Goal: Task Accomplishment & Management: Complete application form

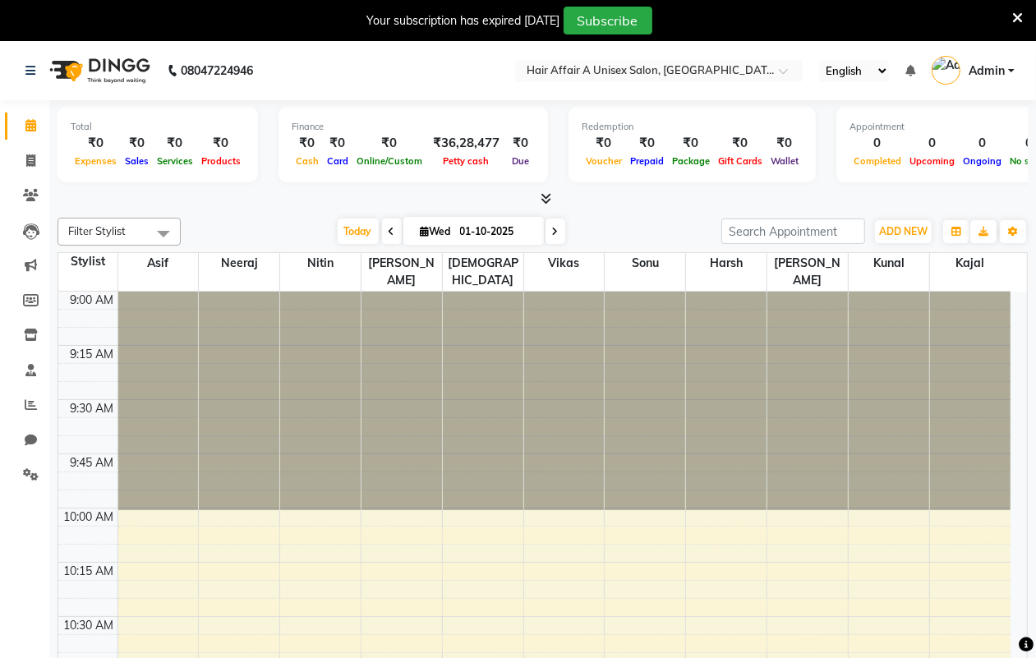
click at [1019, 12] on icon at bounding box center [1017, 18] width 11 height 15
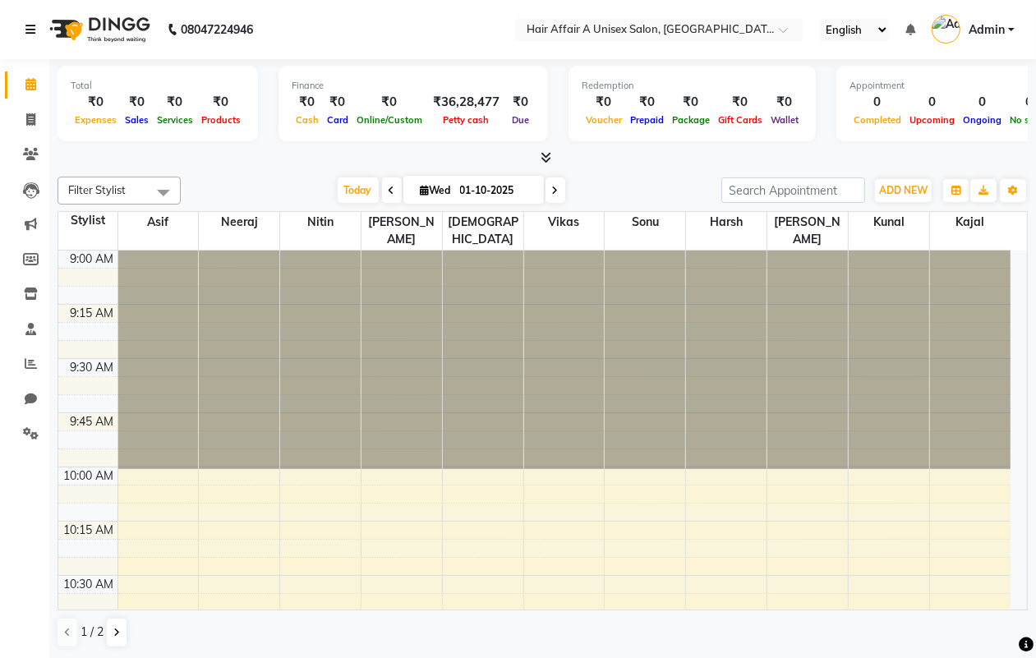
click at [34, 25] on icon at bounding box center [30, 30] width 10 height 12
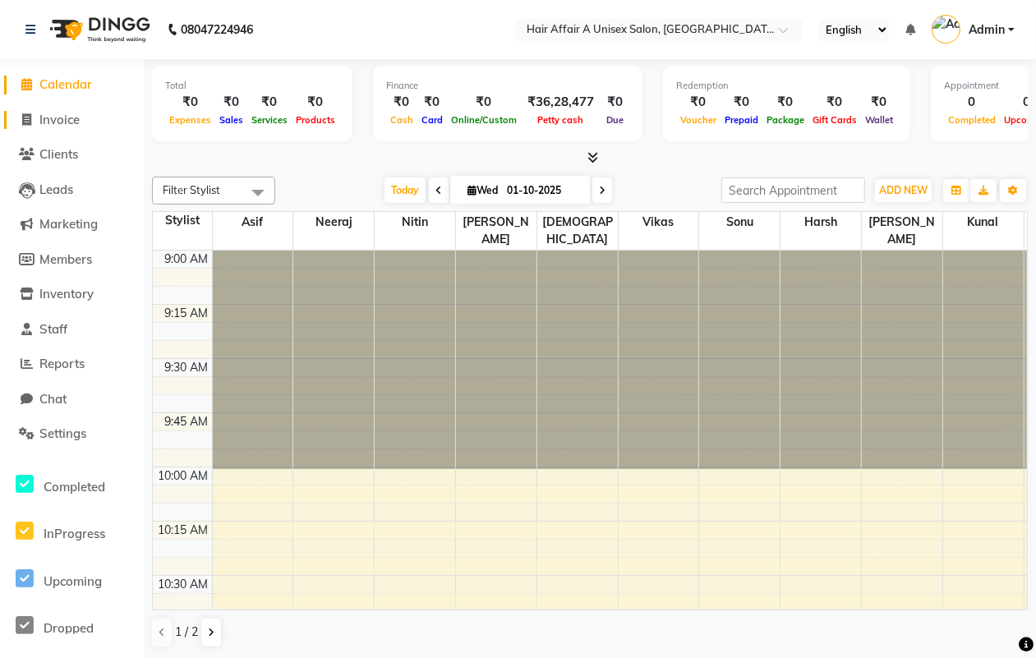
click at [62, 122] on span "Invoice" at bounding box center [59, 120] width 40 height 16
select select "4464"
select select "service"
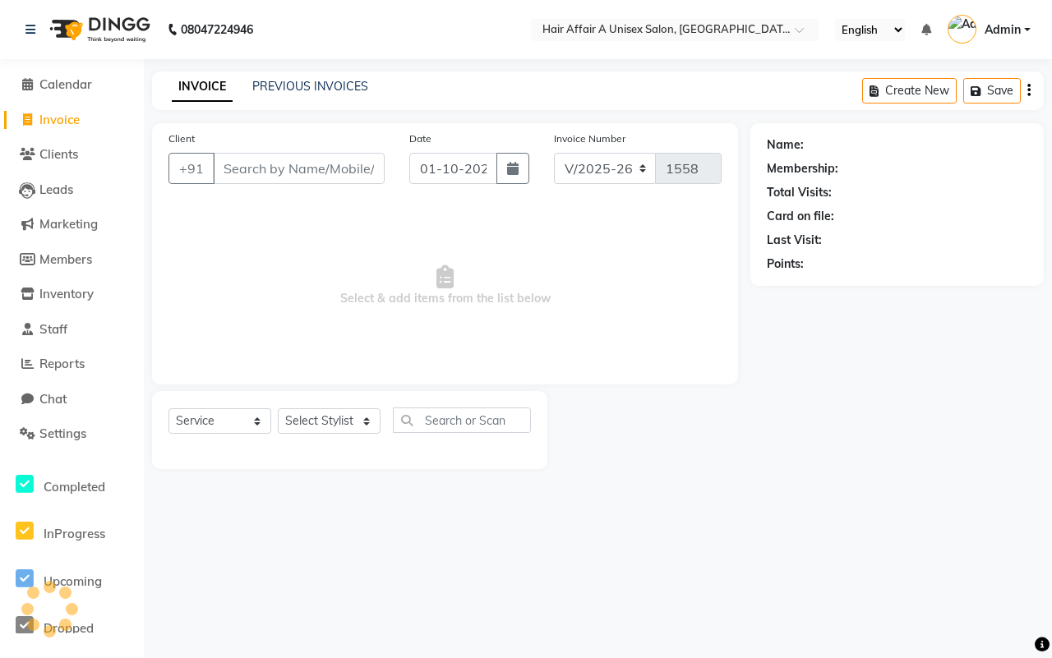
click at [285, 156] on input "Client" at bounding box center [299, 168] width 172 height 31
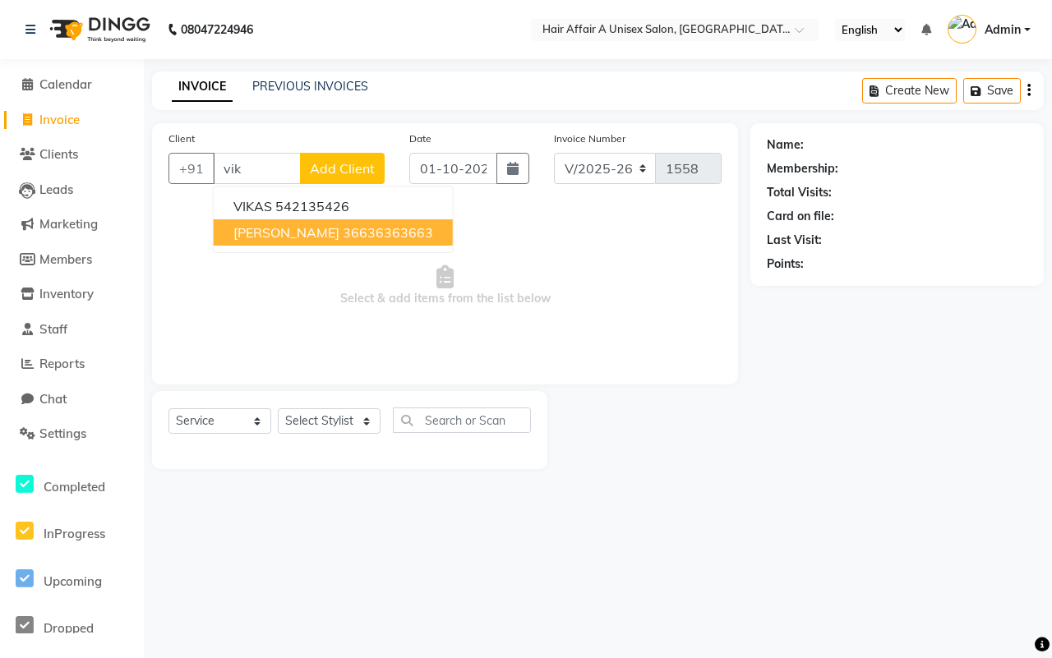
click at [343, 235] on ngb-highlight "36636363663" at bounding box center [388, 232] width 90 height 16
type input "36636363663"
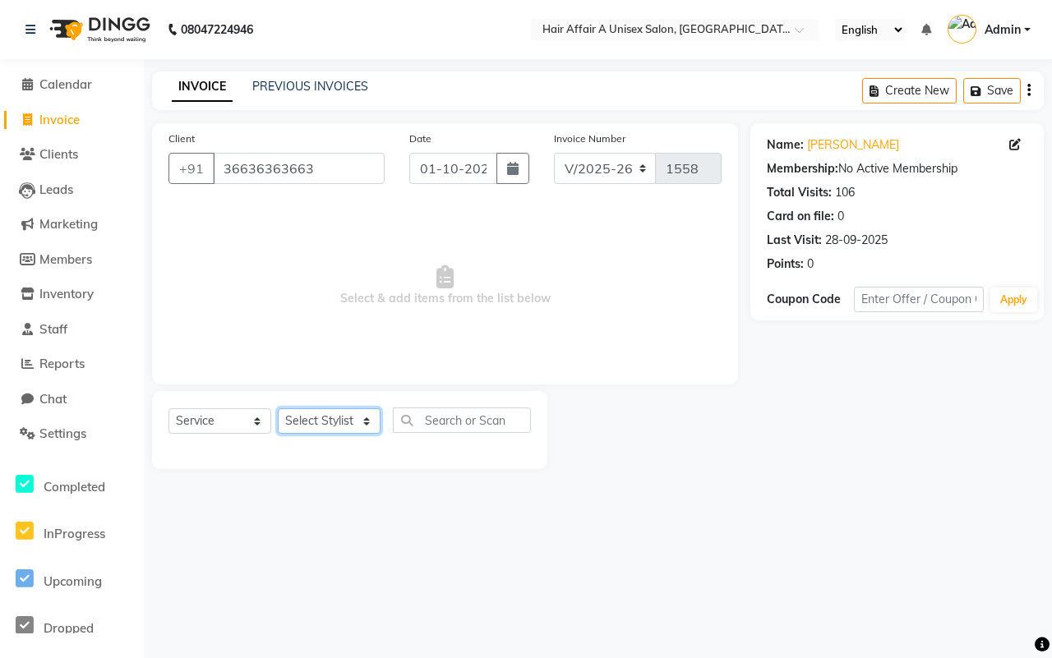
click at [326, 409] on select "Select Stylist [PERSON_NAME] [PERSON_NAME] Kajal Kunal [PERSON_NAME] Nitin [PER…" at bounding box center [329, 420] width 103 height 25
select select "25275"
click at [278, 408] on select "Select Stylist [PERSON_NAME] [PERSON_NAME] Kajal Kunal [PERSON_NAME] Nitin [PER…" at bounding box center [329, 420] width 103 height 25
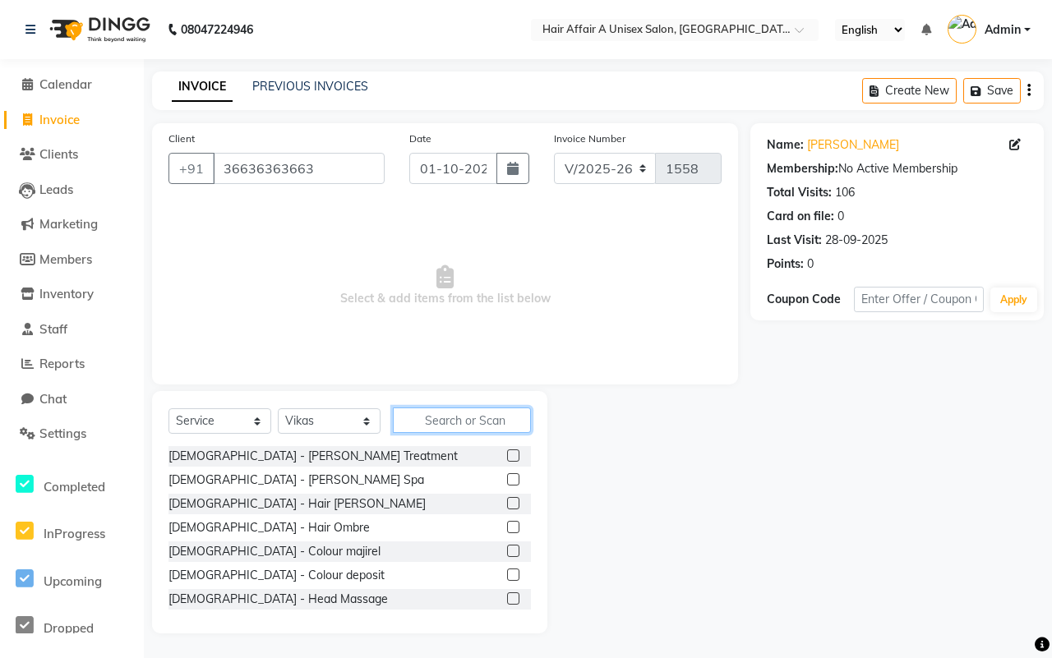
click at [445, 416] on input "text" at bounding box center [462, 419] width 138 height 25
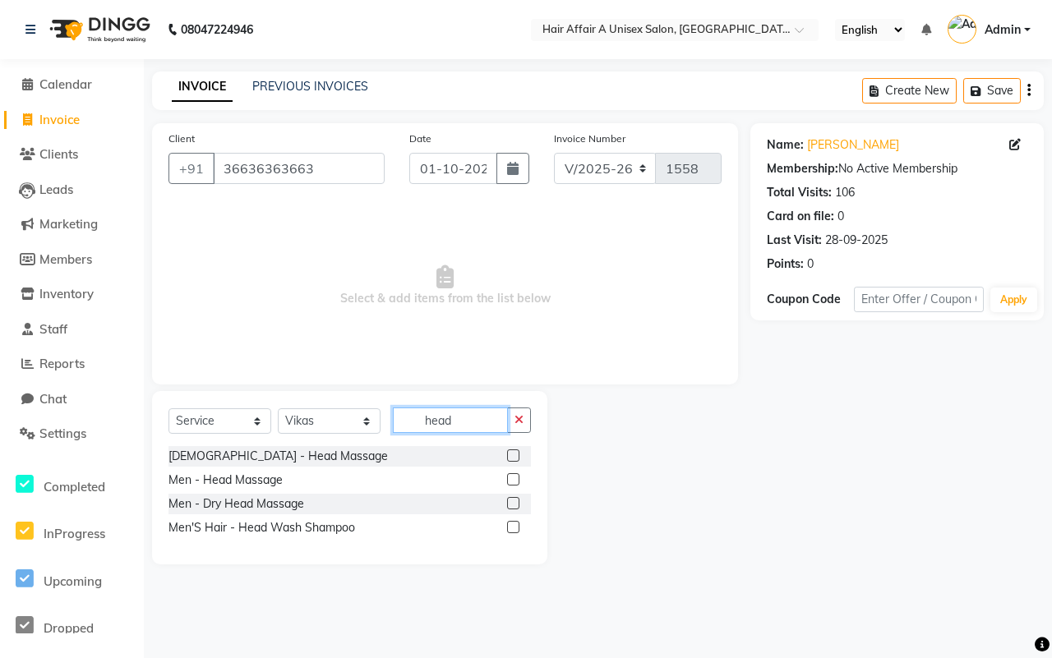
type input "head"
click at [507, 476] on label at bounding box center [513, 479] width 12 height 12
click at [507, 476] on input "checkbox" at bounding box center [512, 480] width 11 height 11
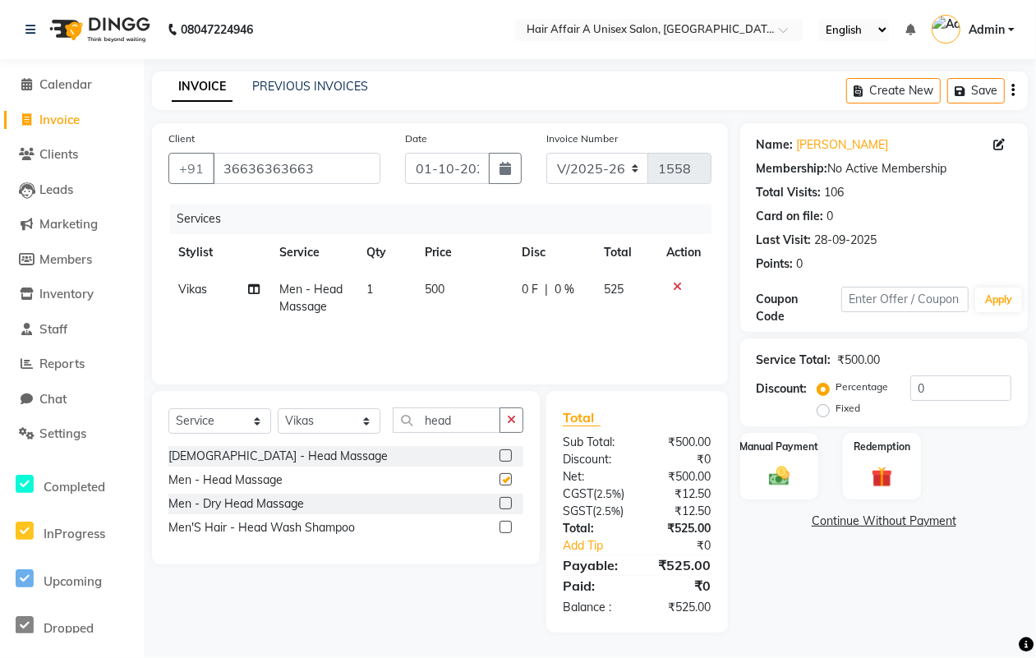
checkbox input "false"
click at [333, 433] on select "Select Stylist [PERSON_NAME] [PERSON_NAME] Kajal Kunal [PERSON_NAME] Nitin [PER…" at bounding box center [329, 420] width 103 height 25
select select "74947"
click at [278, 408] on select "Select Stylist [PERSON_NAME] [PERSON_NAME] Kajal Kunal [PERSON_NAME] Nitin [PER…" at bounding box center [329, 420] width 103 height 25
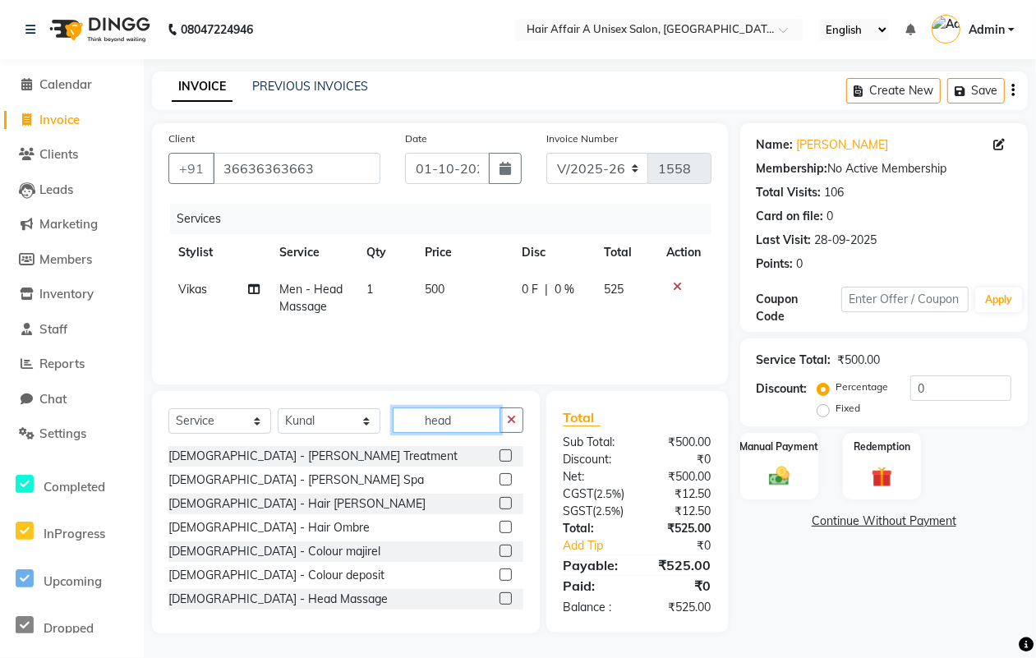
click at [469, 412] on input "head" at bounding box center [447, 419] width 108 height 25
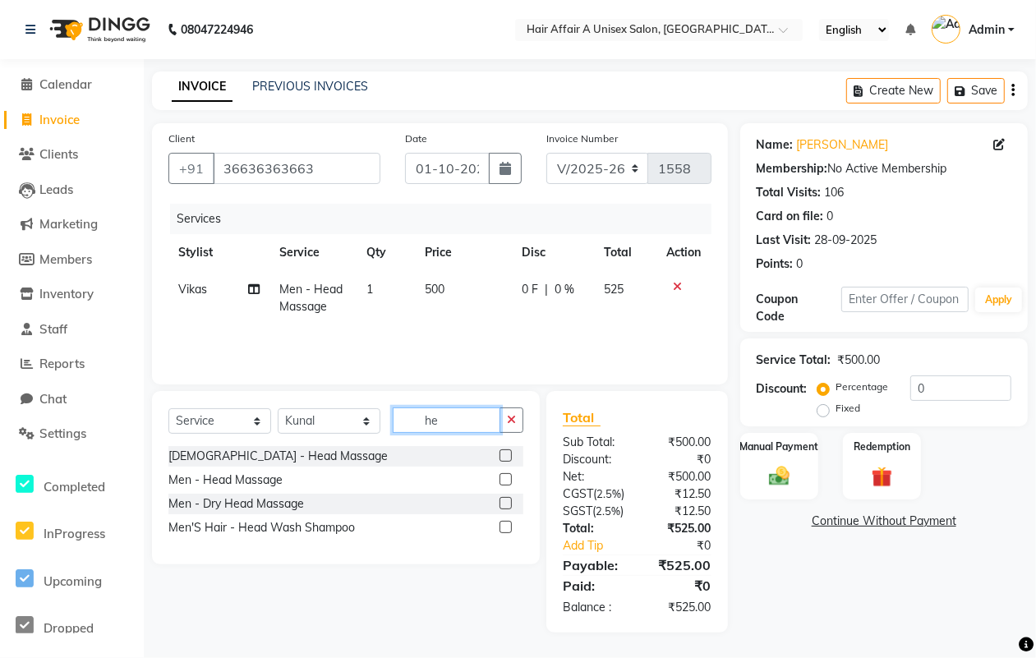
type input "h"
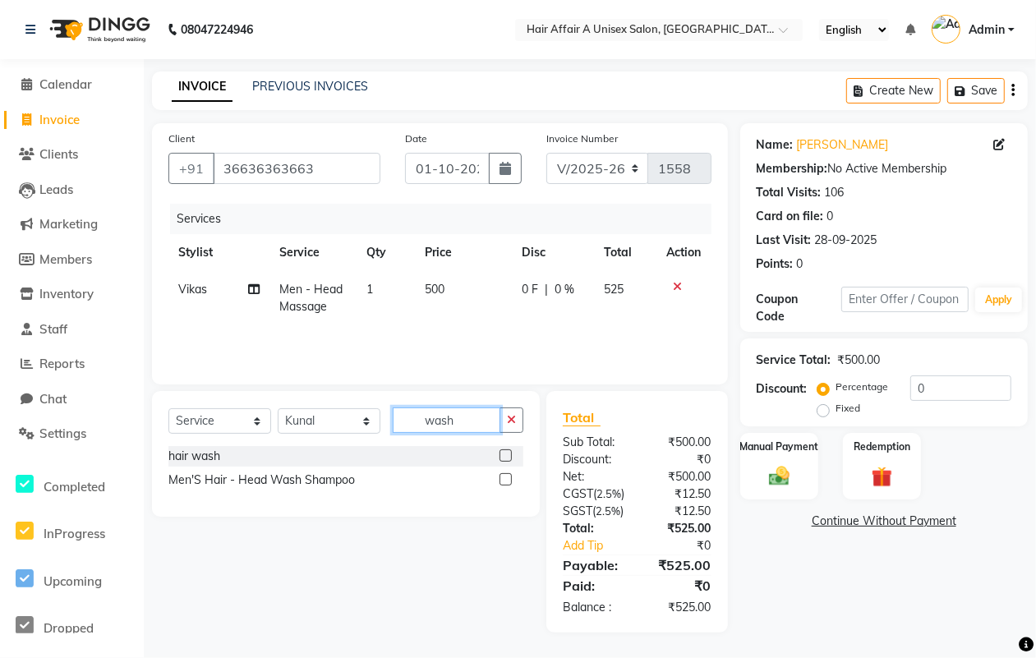
type input "wash"
click at [506, 458] on label at bounding box center [505, 455] width 12 height 12
click at [506, 458] on input "checkbox" at bounding box center [504, 456] width 11 height 11
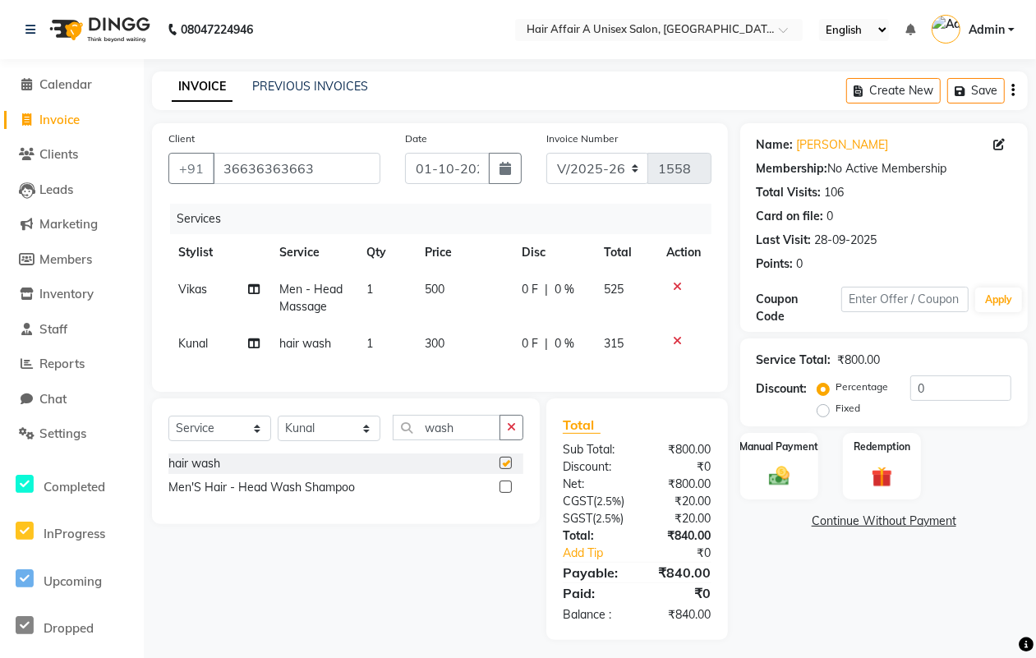
checkbox input "false"
click at [322, 437] on select "Select Stylist [PERSON_NAME] [PERSON_NAME] Kajal Kunal [PERSON_NAME] Nitin [PER…" at bounding box center [329, 428] width 103 height 25
select select "25230"
click at [278, 430] on select "Select Stylist [PERSON_NAME] [PERSON_NAME] Kajal Kunal [PERSON_NAME] Nitin [PER…" at bounding box center [329, 428] width 103 height 25
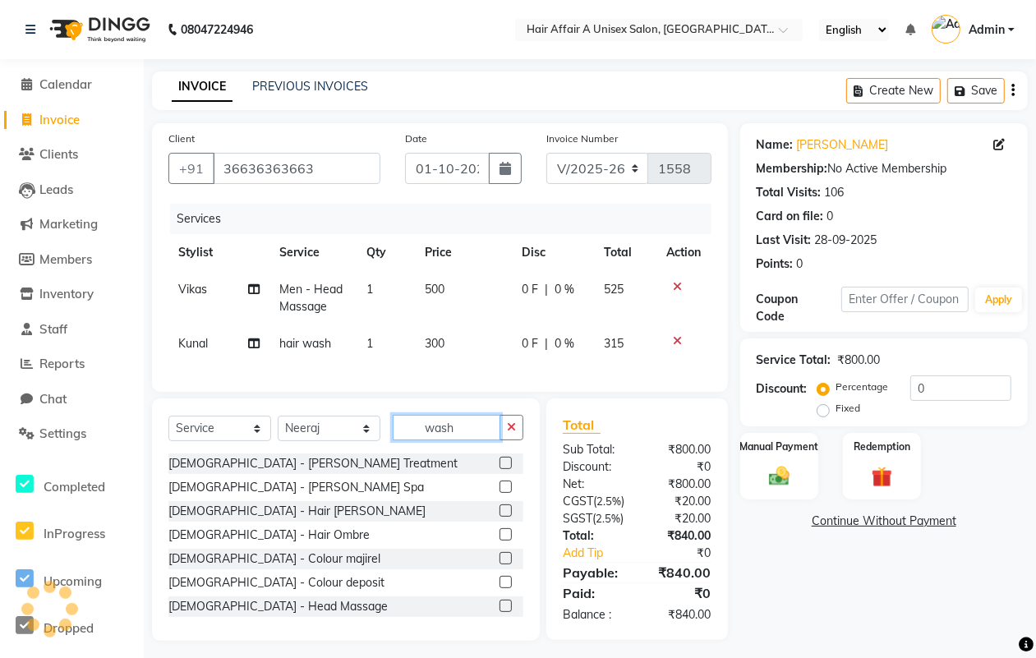
click at [450, 439] on input "wash" at bounding box center [447, 427] width 108 height 25
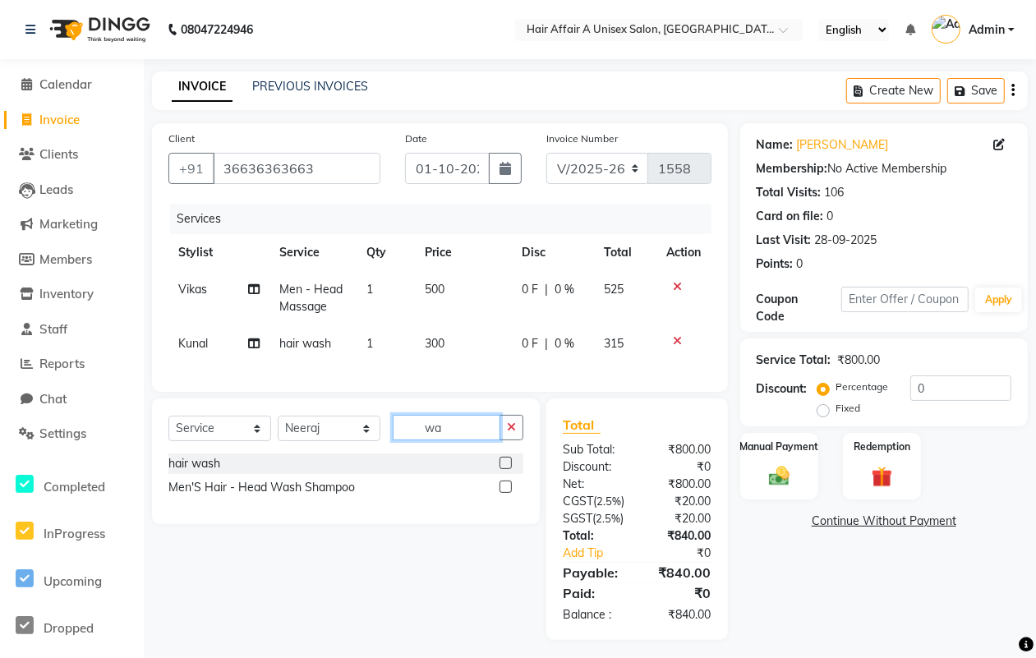
type input "w"
type input "blo"
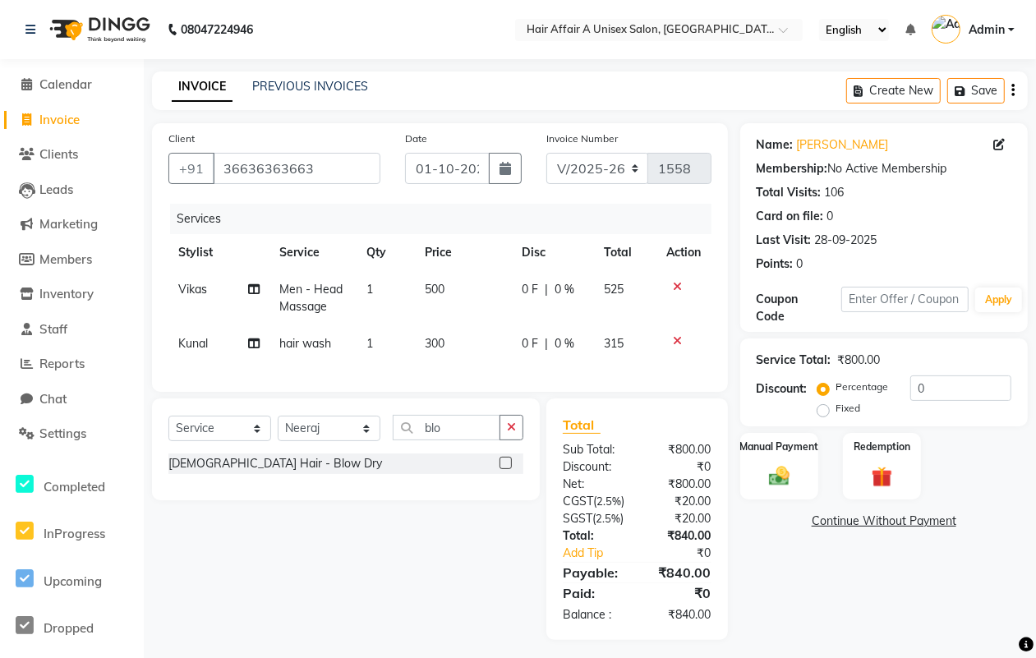
click at [506, 469] on label at bounding box center [505, 463] width 12 height 12
click at [506, 469] on input "checkbox" at bounding box center [504, 463] width 11 height 11
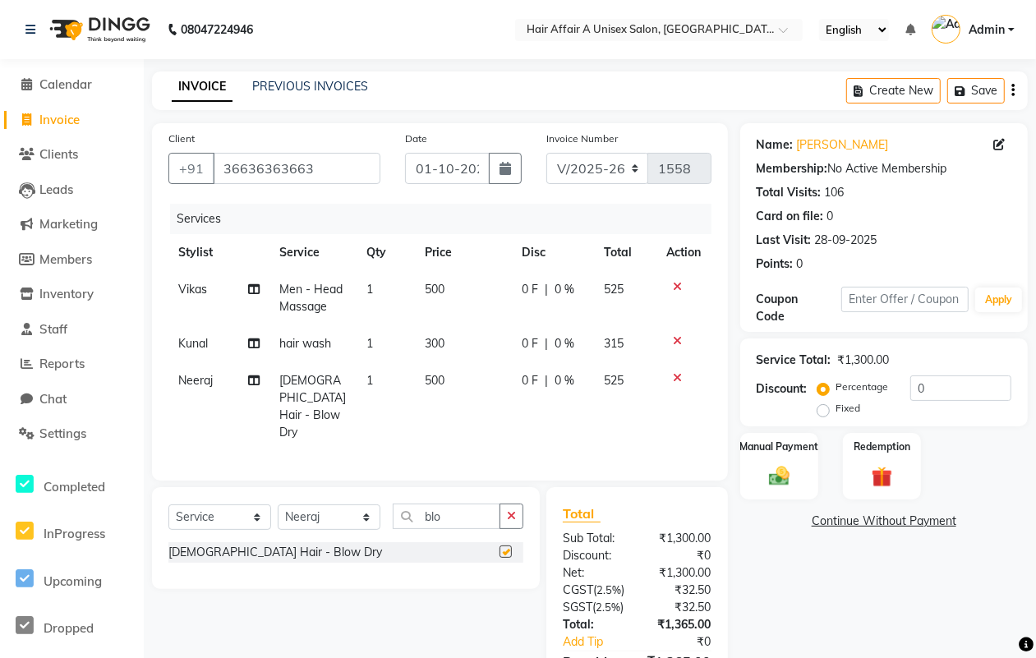
checkbox input "false"
click at [435, 289] on span "500" at bounding box center [435, 289] width 20 height 15
select select "25275"
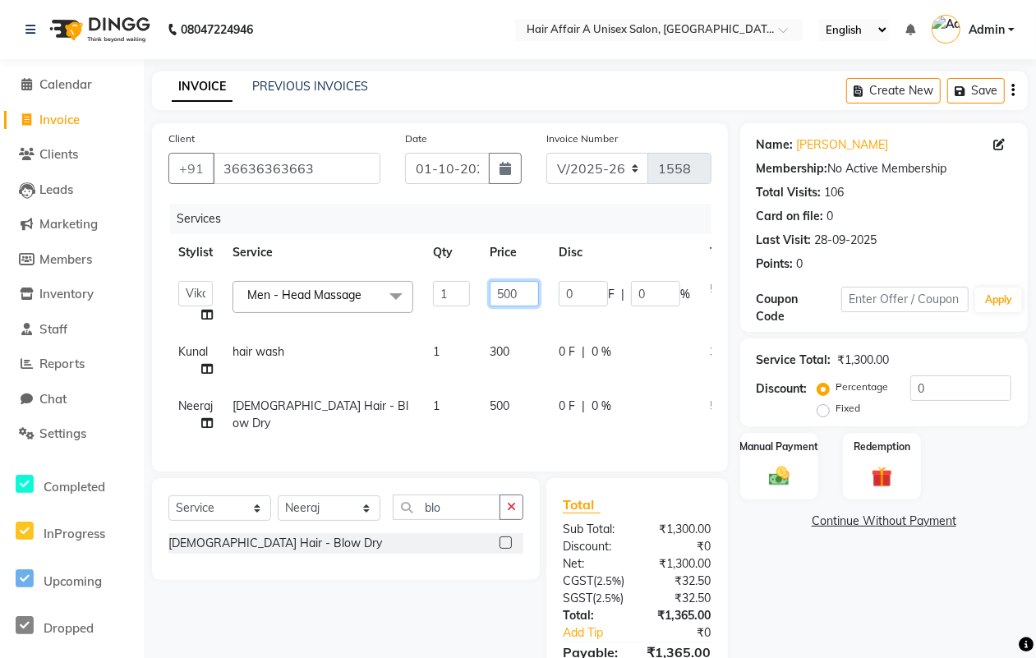
click at [507, 284] on input "500" at bounding box center [514, 293] width 49 height 25
type input "600"
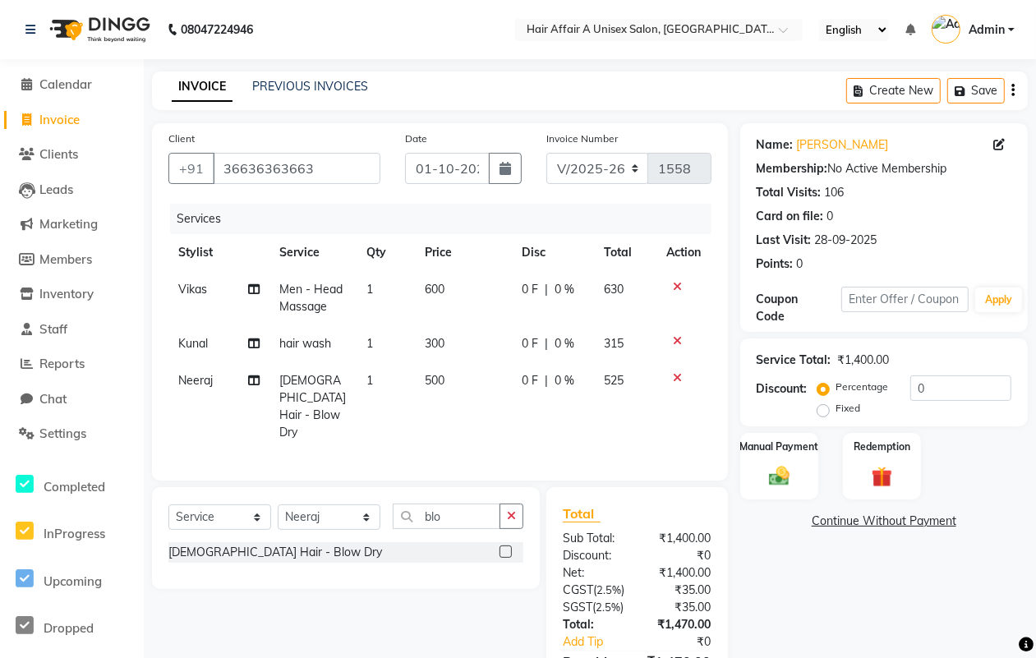
click at [655, 578] on div "Total Sub Total: ₹1,400.00 Discount: ₹0 Net: ₹1,400.00 CGST ( 2.5% ) ₹35.00 SGS…" at bounding box center [637, 608] width 149 height 209
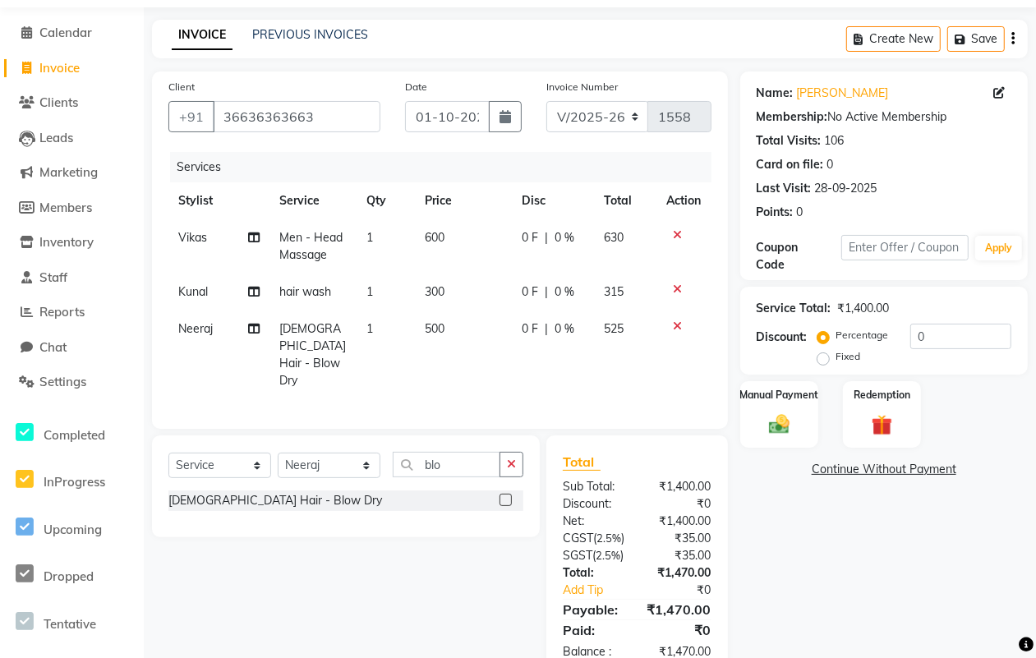
scroll to position [109, 0]
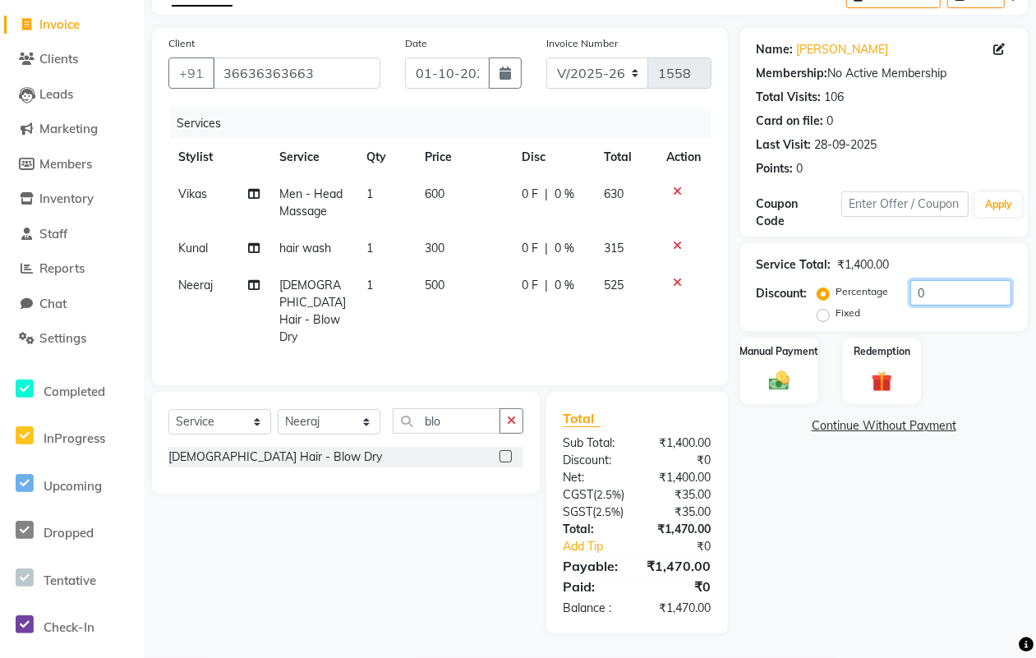
click at [973, 280] on input "0" at bounding box center [960, 292] width 101 height 25
type input "11"
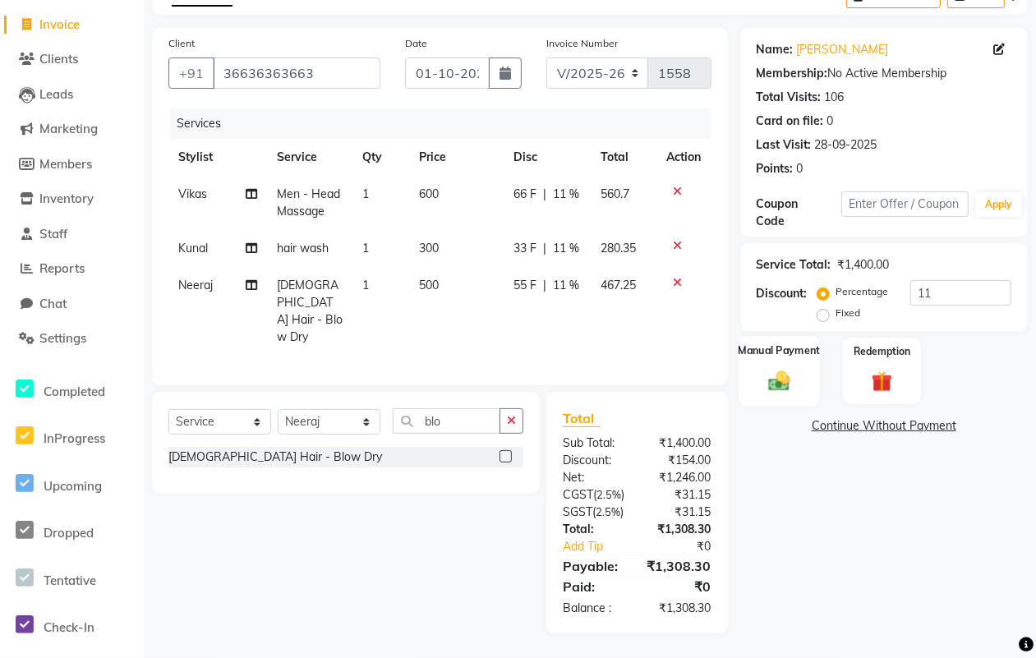
click at [764, 347] on div "Manual Payment" at bounding box center [779, 371] width 81 height 70
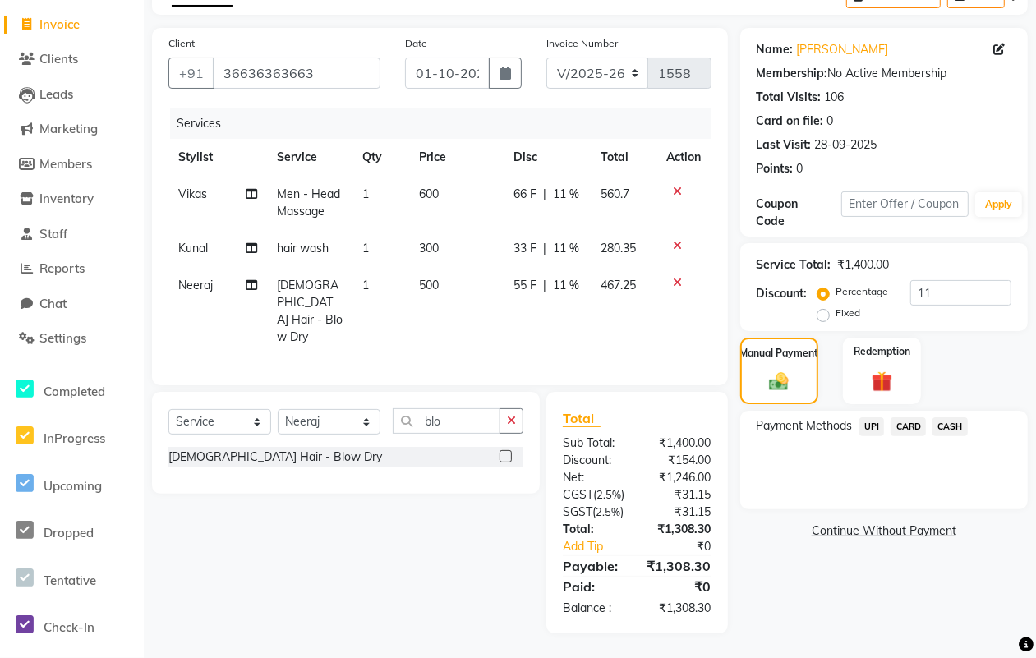
click at [875, 417] on span "UPI" at bounding box center [871, 426] width 25 height 19
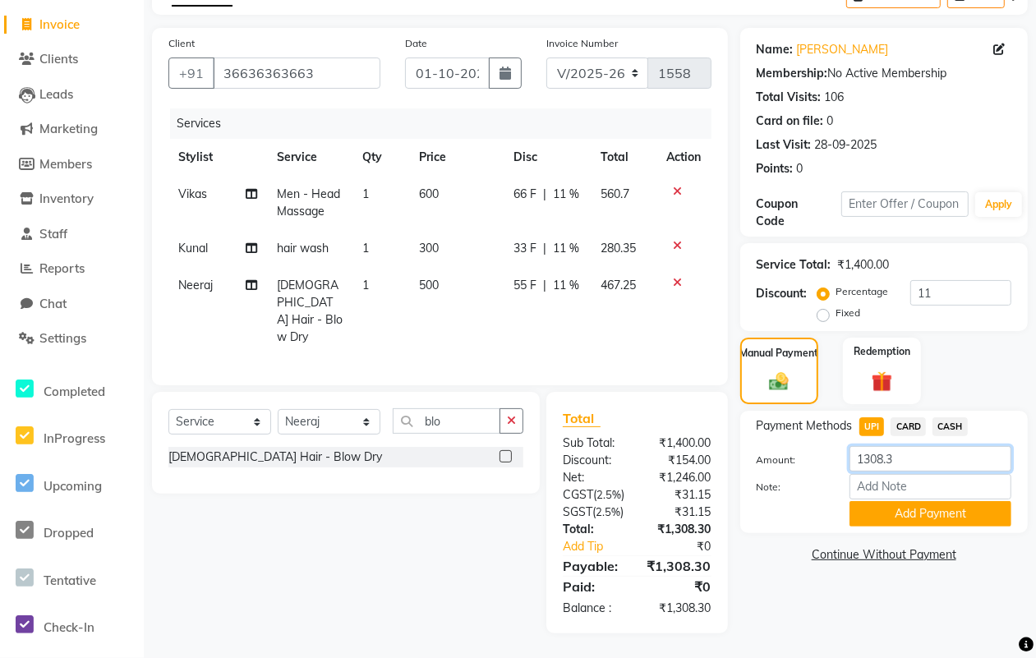
click at [913, 446] on input "1308.3" at bounding box center [930, 458] width 162 height 25
type input "1300"
click at [900, 501] on button "Add Payment" at bounding box center [930, 513] width 162 height 25
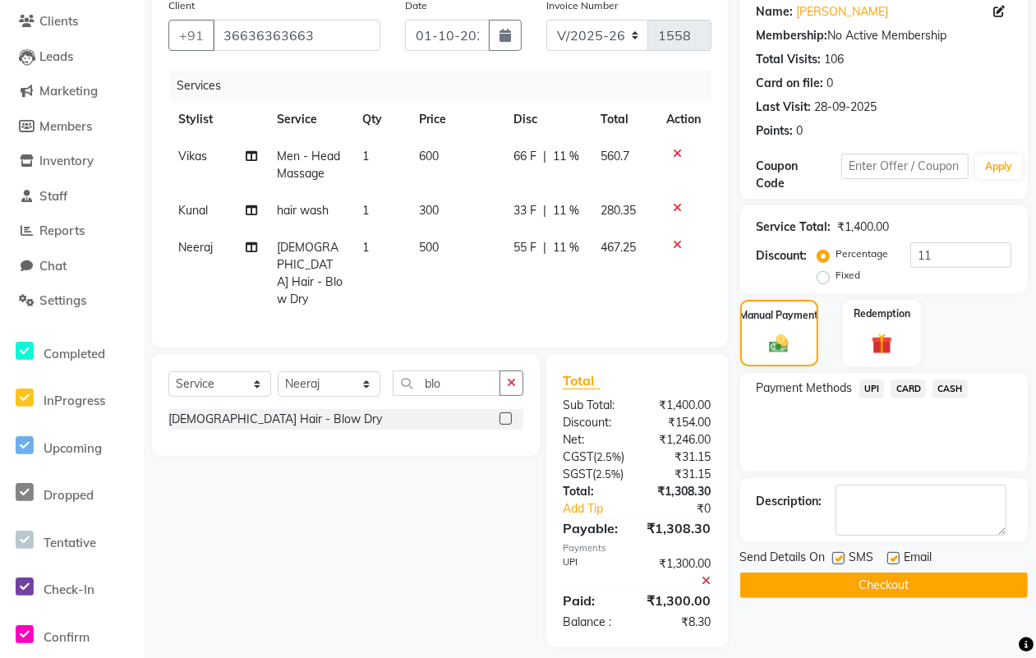
scroll to position [162, 0]
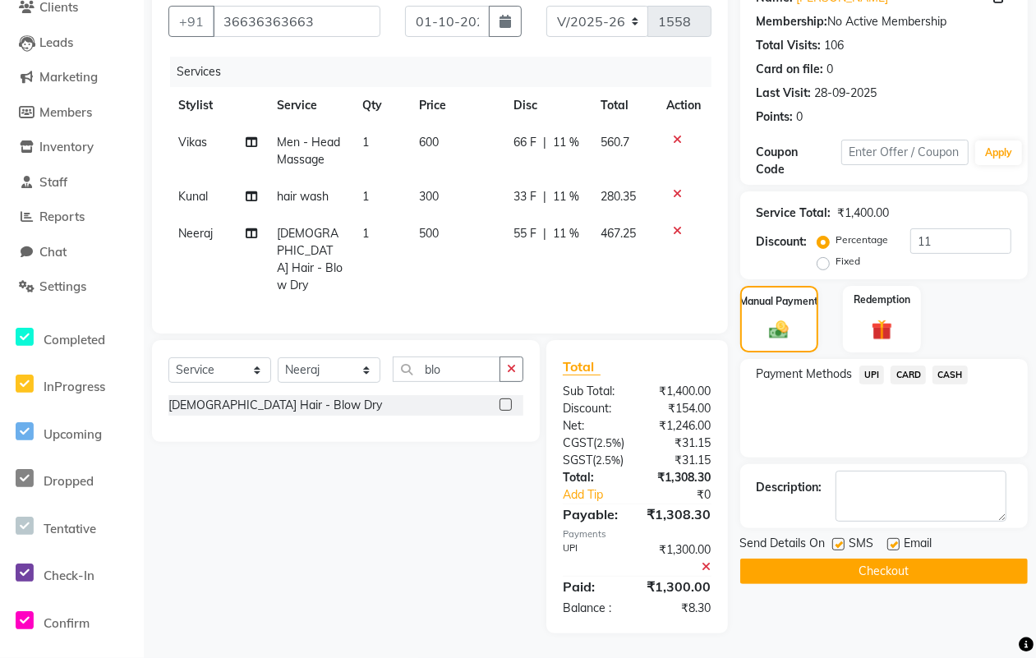
click at [836, 538] on label at bounding box center [838, 544] width 12 height 12
click at [836, 540] on input "checkbox" at bounding box center [837, 545] width 11 height 11
checkbox input "false"
click at [897, 538] on label at bounding box center [893, 544] width 12 height 12
click at [897, 540] on input "checkbox" at bounding box center [892, 545] width 11 height 11
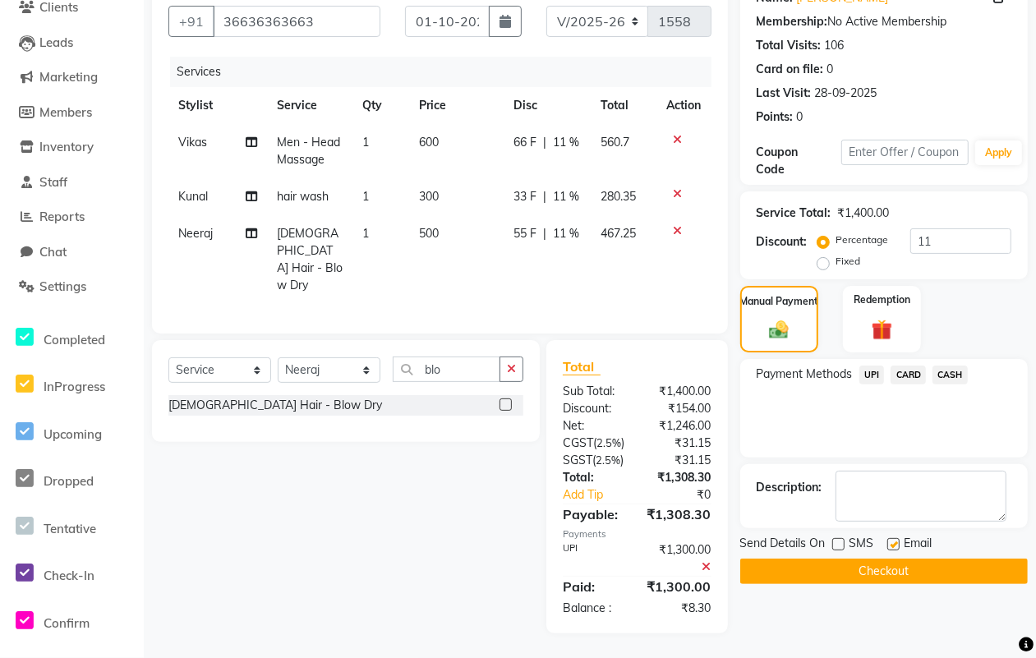
checkbox input "false"
click at [886, 561] on button "Checkout" at bounding box center [884, 571] width 288 height 25
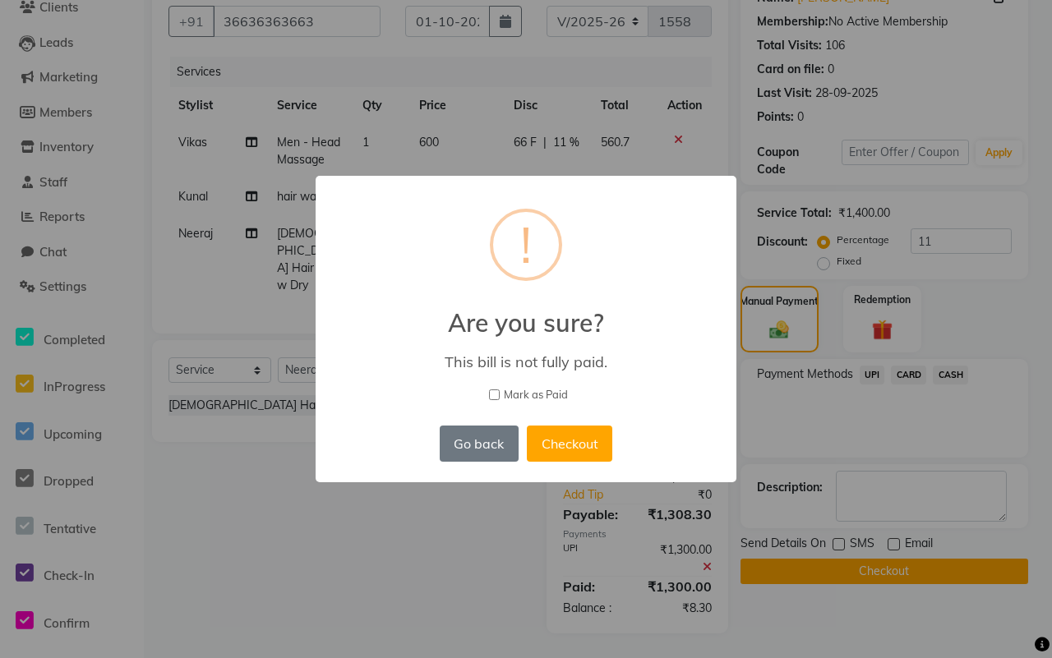
click at [519, 393] on span "Mark as Paid" at bounding box center [536, 395] width 64 height 16
click at [499, 393] on input "Mark as Paid" at bounding box center [494, 394] width 11 height 11
checkbox input "true"
click at [542, 429] on button "Checkout" at bounding box center [569, 444] width 85 height 36
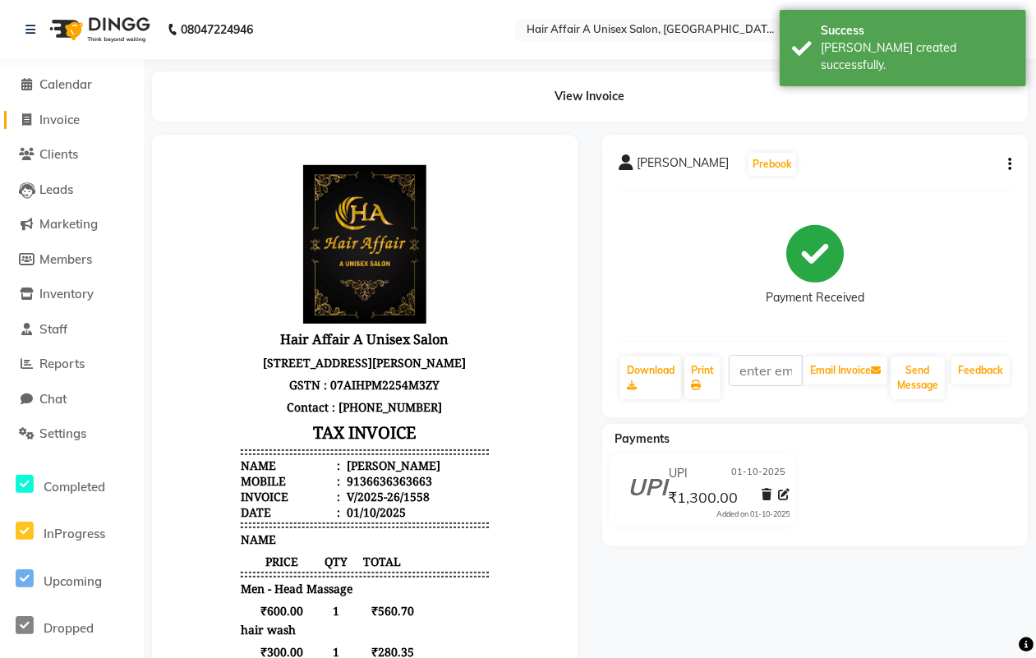
click at [46, 120] on span "Invoice" at bounding box center [59, 120] width 40 height 16
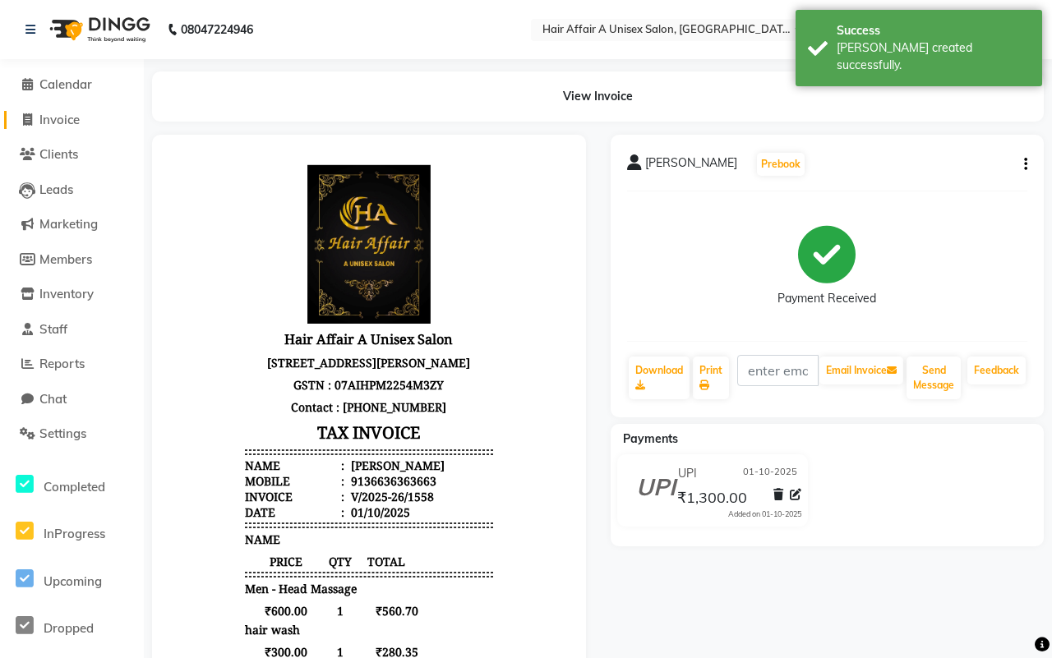
select select "4464"
select select "service"
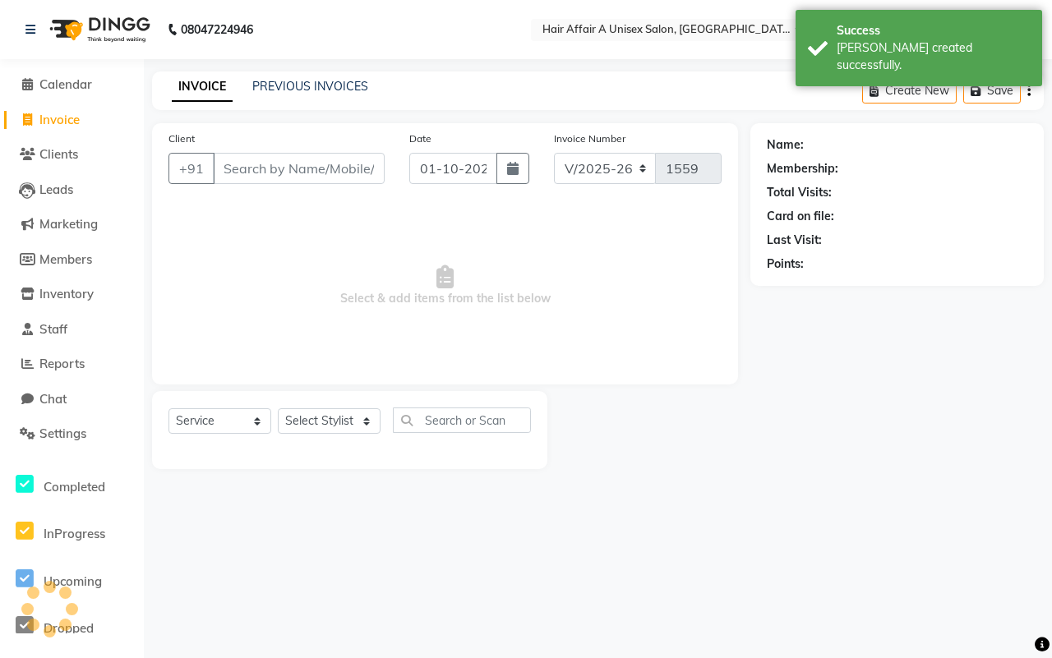
click at [292, 164] on input "Client" at bounding box center [299, 168] width 172 height 31
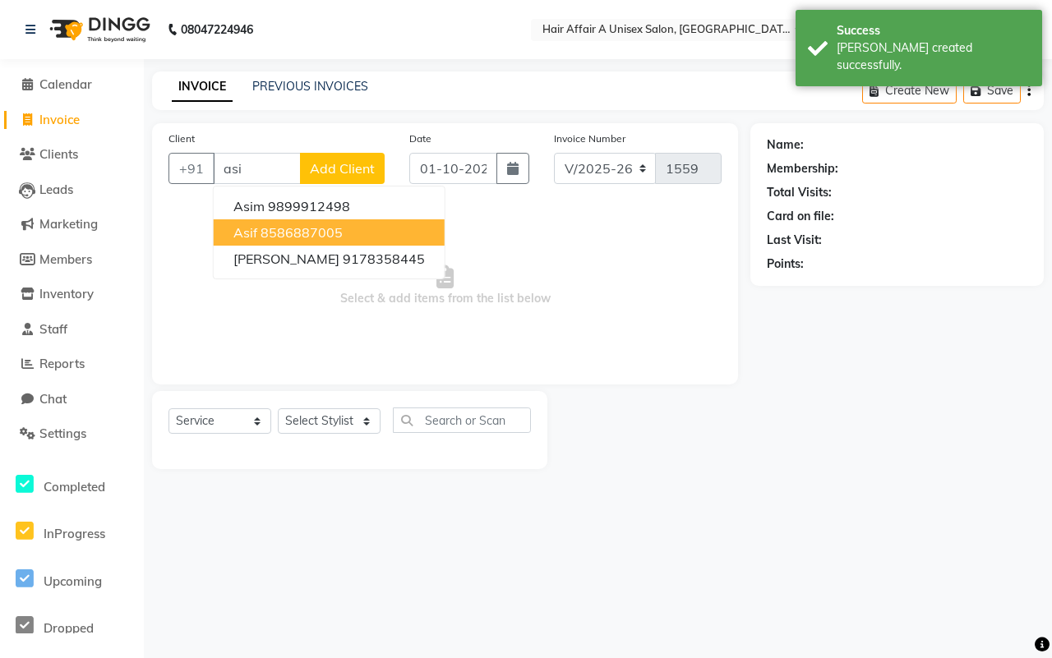
click at [306, 228] on ngb-highlight "8586887005" at bounding box center [301, 232] width 82 height 16
type input "8586887005"
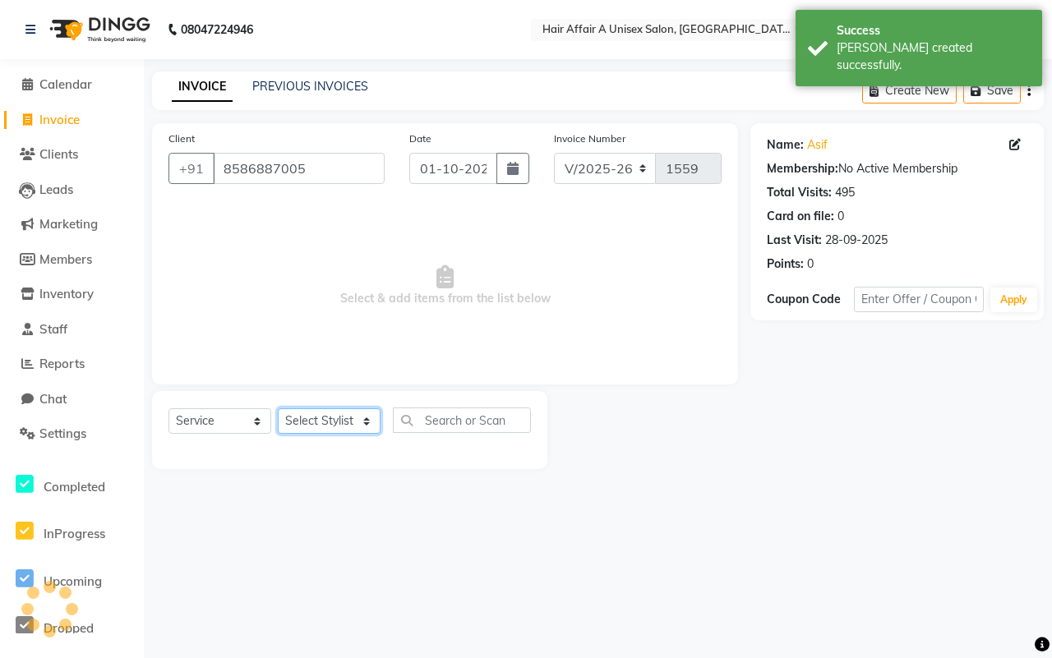
click at [349, 416] on select "Select Stylist [PERSON_NAME] [PERSON_NAME] Kajal Kunal [PERSON_NAME] Nitin [PER…" at bounding box center [329, 420] width 103 height 25
select select "25231"
click at [278, 408] on select "Select Stylist [PERSON_NAME] [PERSON_NAME] Kajal Kunal [PERSON_NAME] Nitin [PER…" at bounding box center [329, 420] width 103 height 25
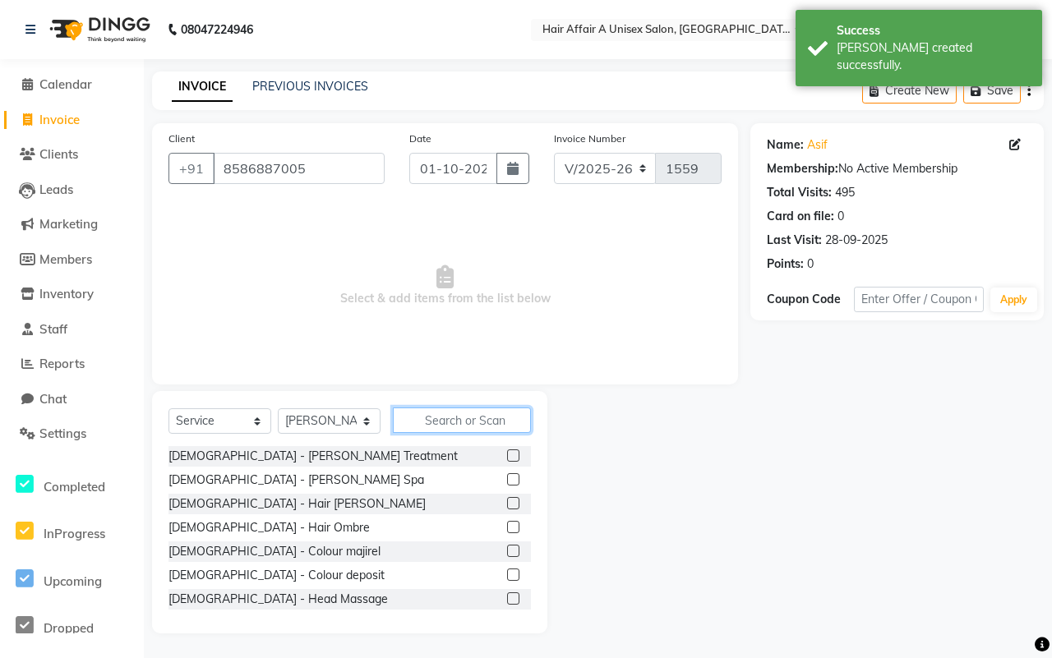
click at [441, 417] on input "text" at bounding box center [462, 419] width 138 height 25
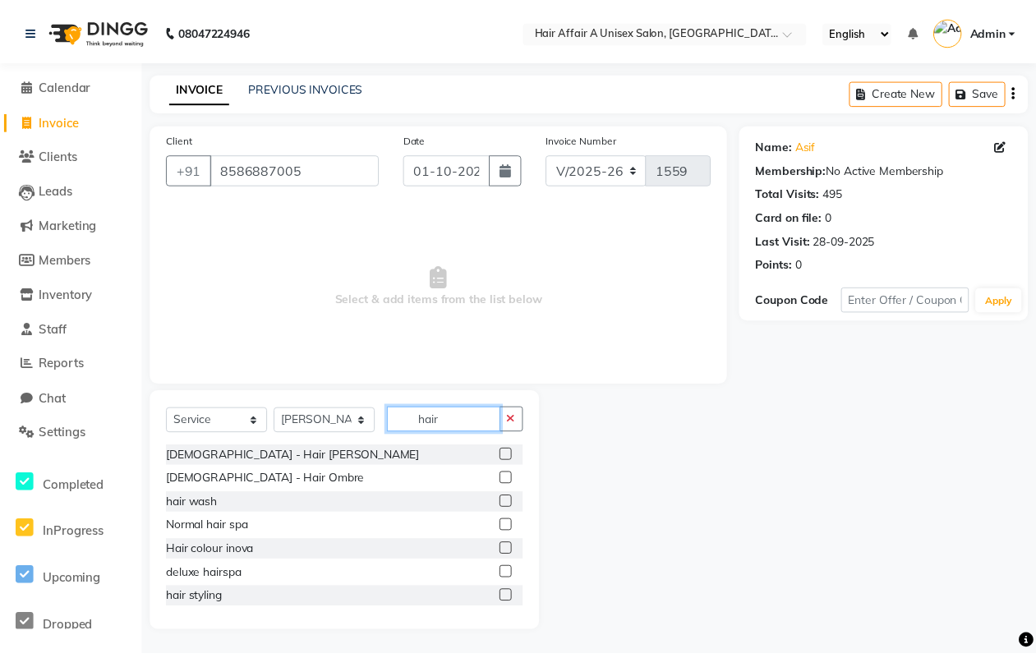
scroll to position [103, 0]
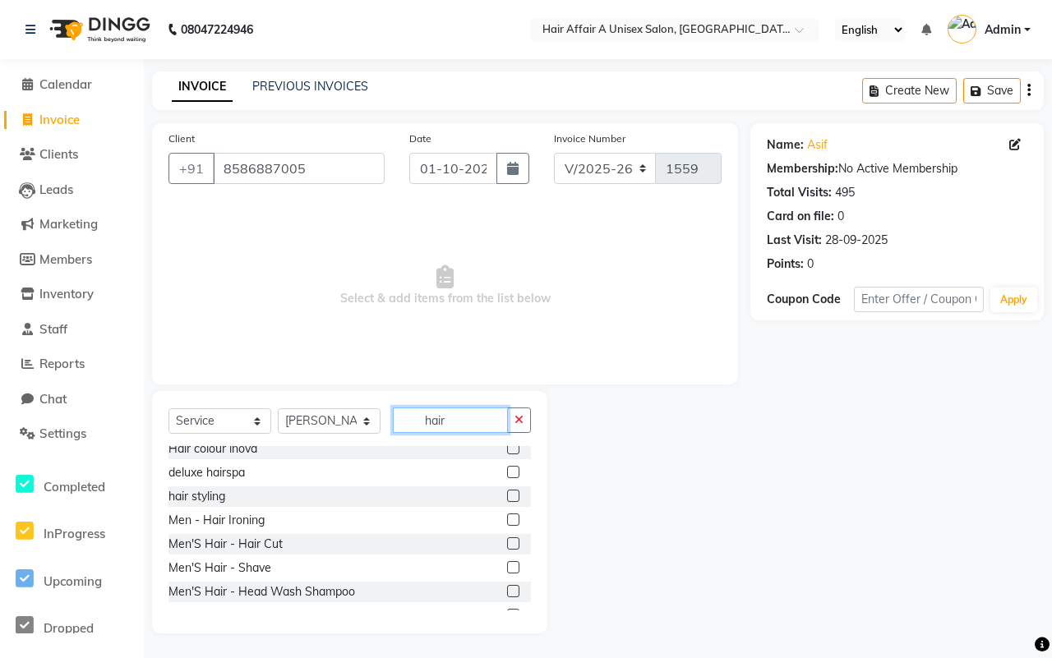
type input "hair"
click at [507, 540] on label at bounding box center [513, 543] width 12 height 12
click at [507, 540] on input "checkbox" at bounding box center [512, 544] width 11 height 11
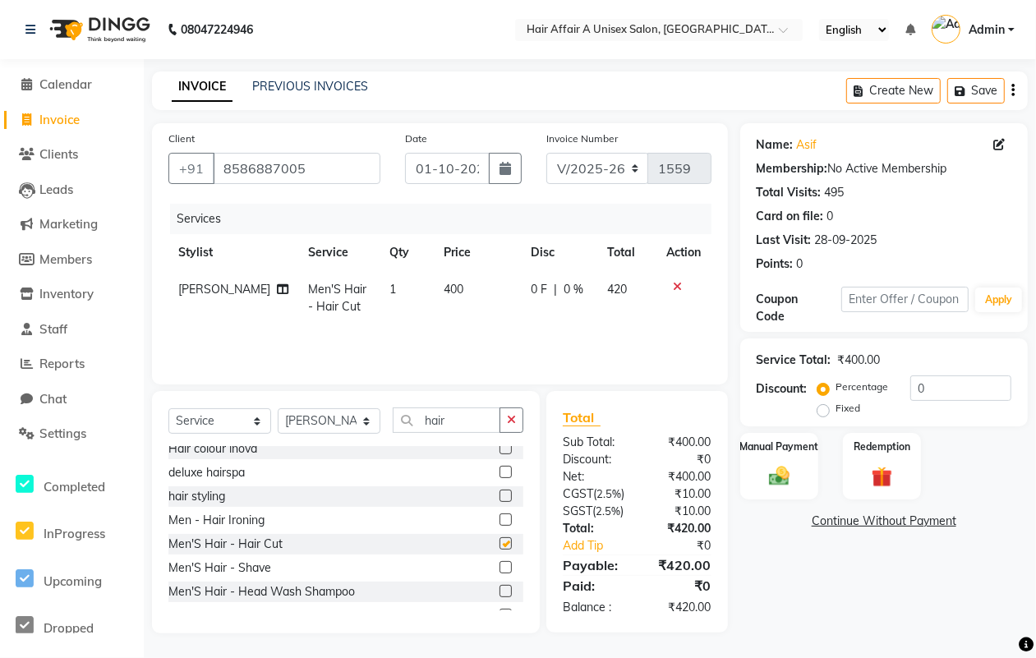
checkbox input "false"
click at [499, 568] on label at bounding box center [505, 567] width 12 height 12
click at [499, 568] on input "checkbox" at bounding box center [504, 568] width 11 height 11
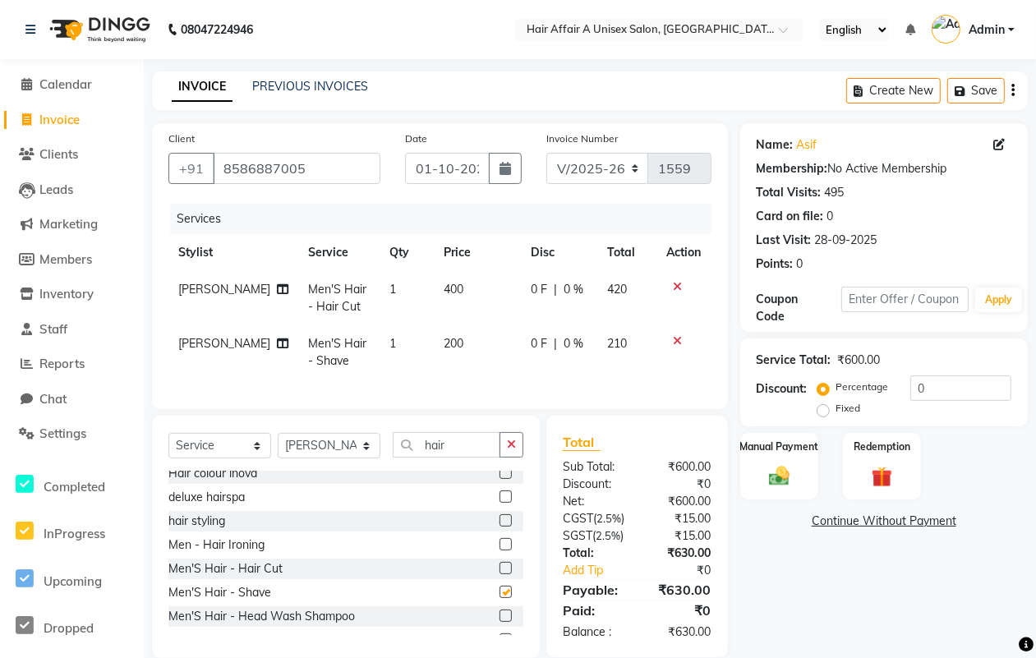
checkbox input "false"
click at [964, 386] on input "0" at bounding box center [960, 387] width 101 height 25
type input "5"
click at [765, 461] on div "Manual Payment" at bounding box center [779, 466] width 81 height 70
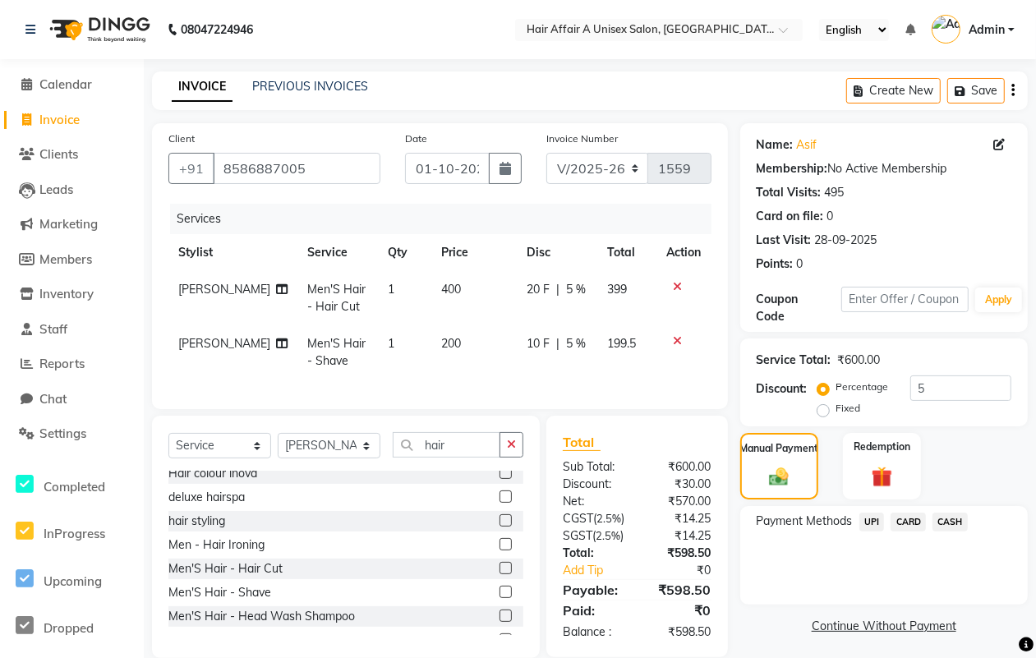
click at [949, 518] on span "CASH" at bounding box center [949, 522] width 35 height 19
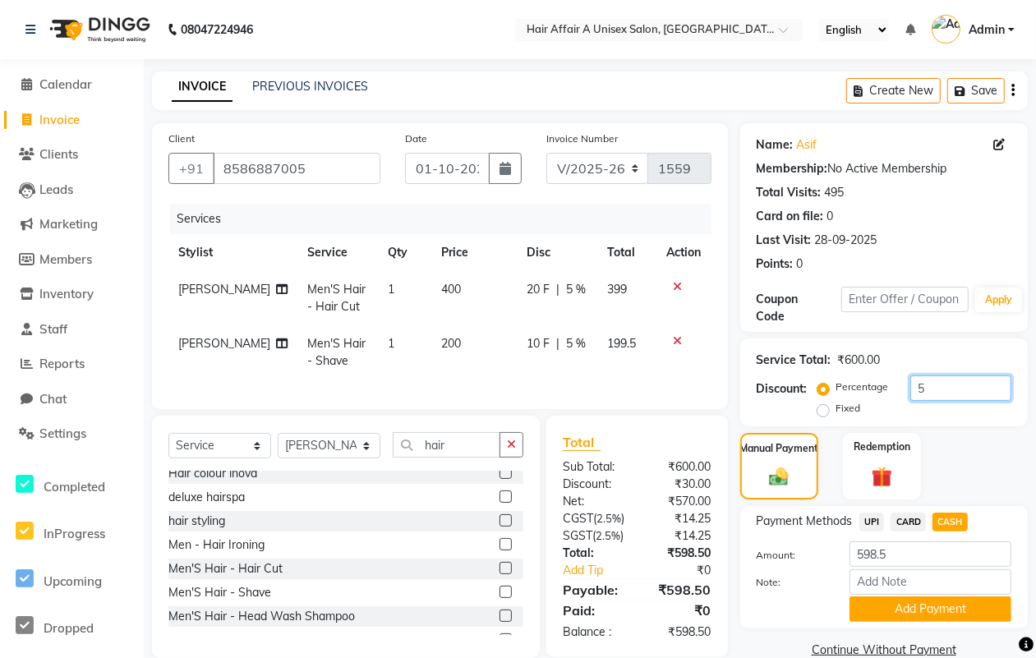
click at [924, 387] on input "5" at bounding box center [960, 387] width 101 height 25
type input "4"
click at [898, 549] on input "598.5" at bounding box center [930, 553] width 162 height 25
click at [953, 520] on span "CASH" at bounding box center [949, 522] width 35 height 19
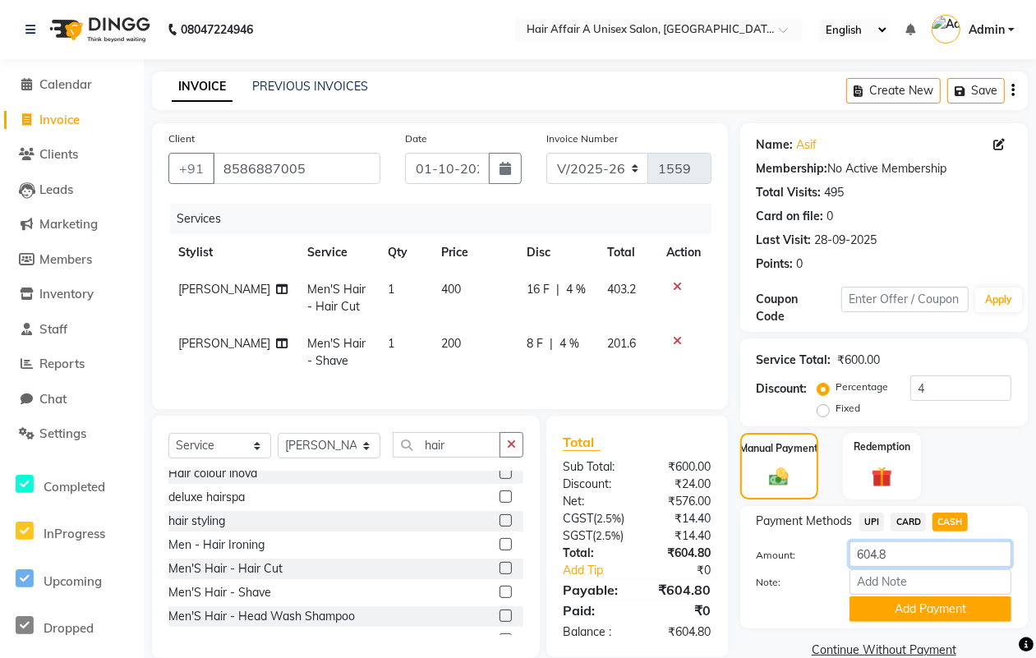
click at [910, 552] on input "604.8" at bounding box center [930, 553] width 162 height 25
type input "600"
click at [902, 602] on button "Add Payment" at bounding box center [930, 608] width 162 height 25
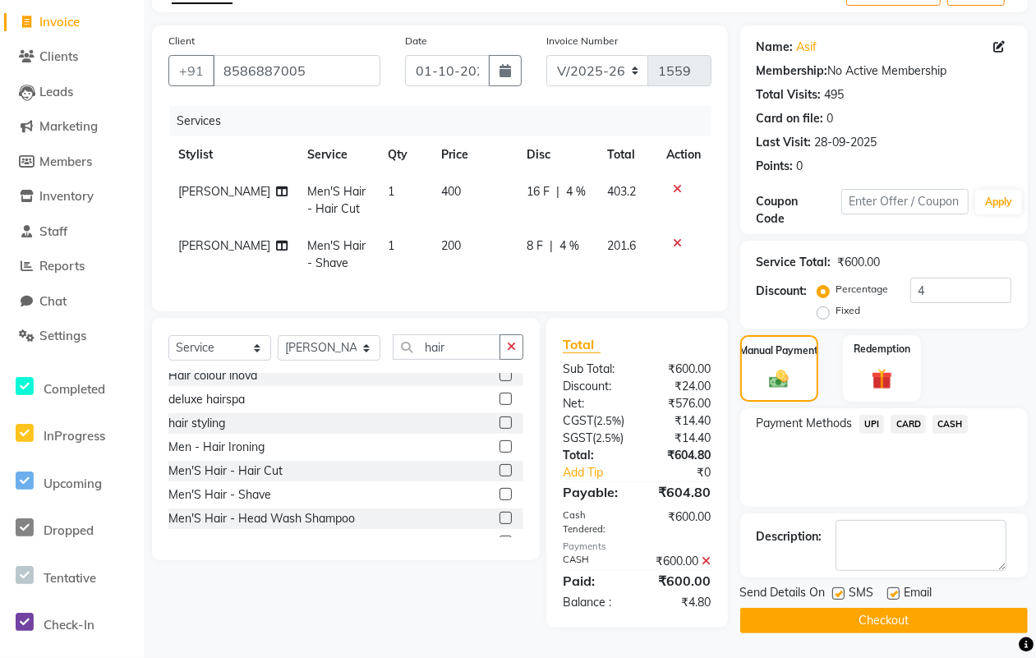
scroll to position [141, 0]
click at [838, 587] on label at bounding box center [838, 593] width 12 height 12
click at [838, 589] on input "checkbox" at bounding box center [837, 594] width 11 height 11
checkbox input "false"
click at [894, 587] on label at bounding box center [893, 593] width 12 height 12
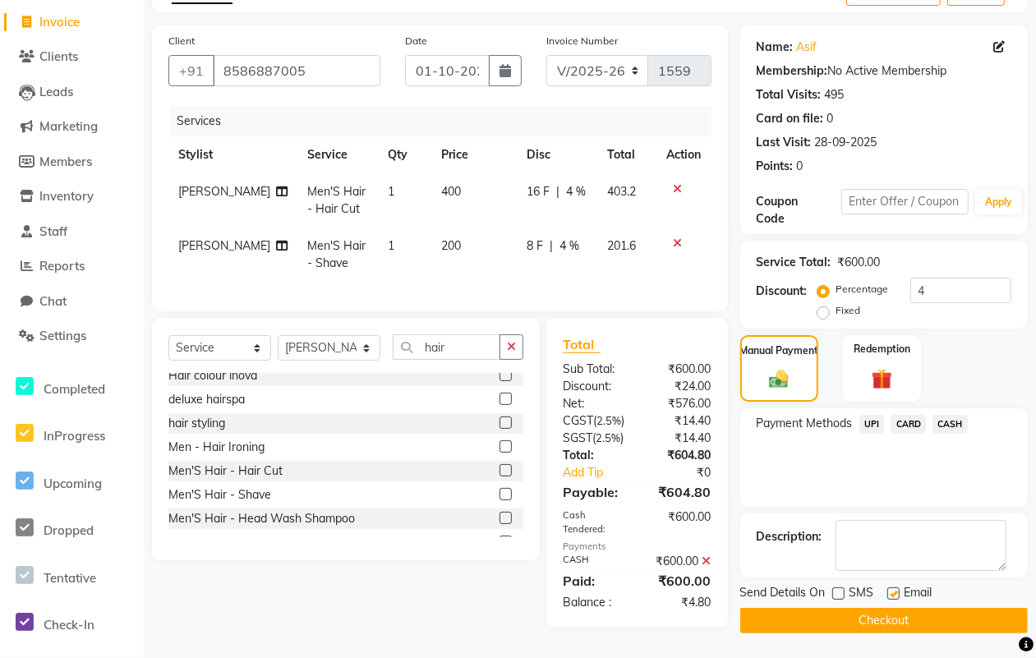
click at [894, 589] on input "checkbox" at bounding box center [892, 594] width 11 height 11
checkbox input "false"
click at [871, 608] on button "Checkout" at bounding box center [884, 620] width 288 height 25
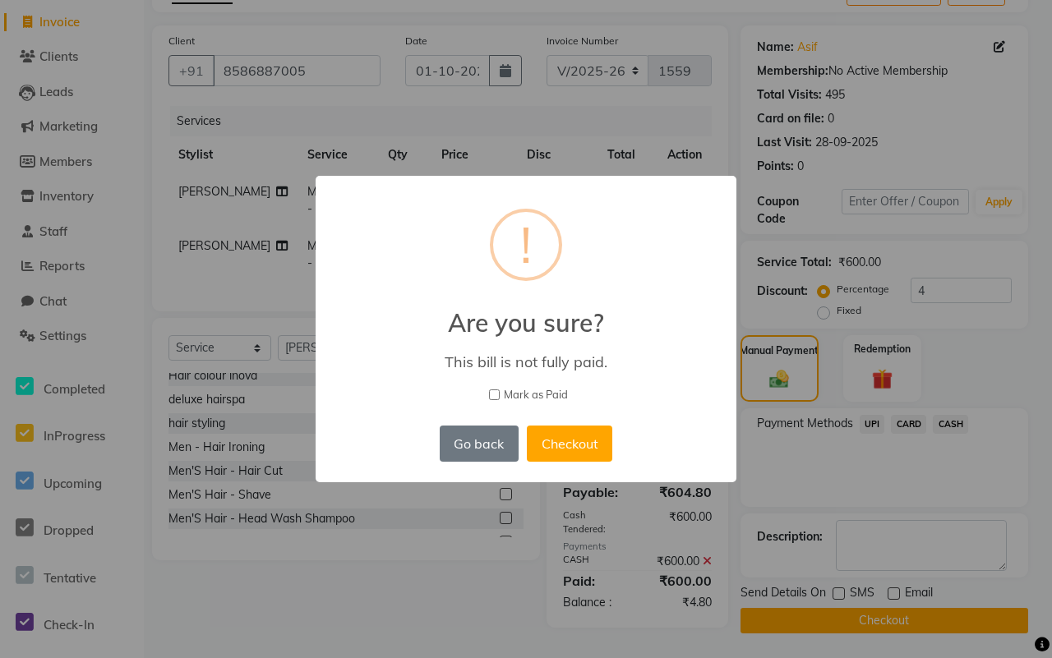
click at [536, 387] on span "Mark as Paid" at bounding box center [536, 395] width 64 height 16
click at [499, 389] on input "Mark as Paid" at bounding box center [494, 394] width 11 height 11
checkbox input "true"
click at [553, 426] on button "Checkout" at bounding box center [569, 444] width 85 height 36
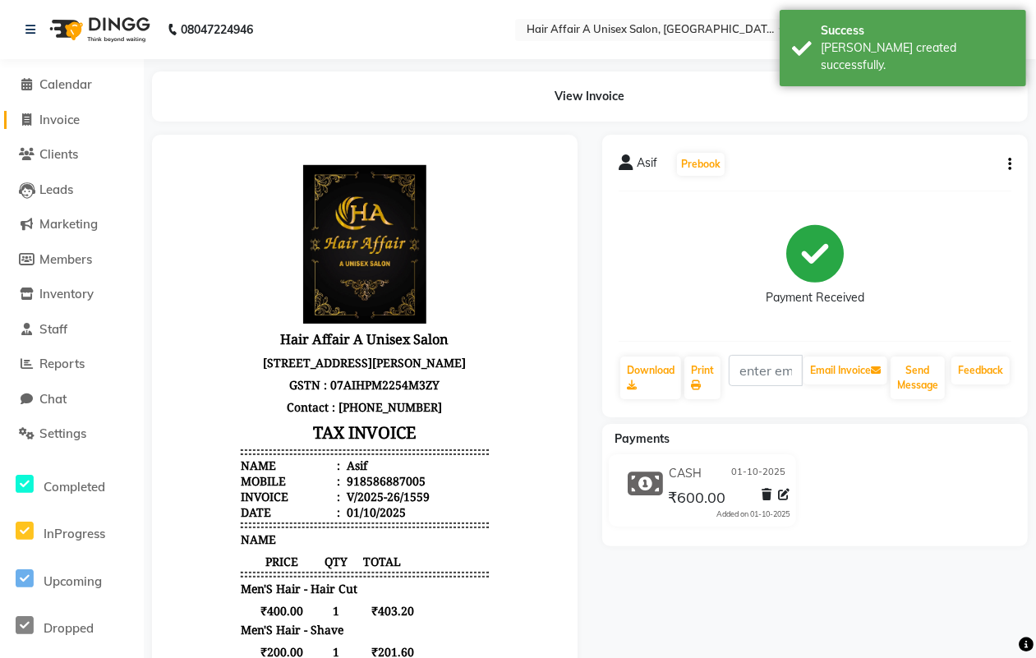
click at [38, 121] on span at bounding box center [27, 120] width 25 height 19
select select "service"
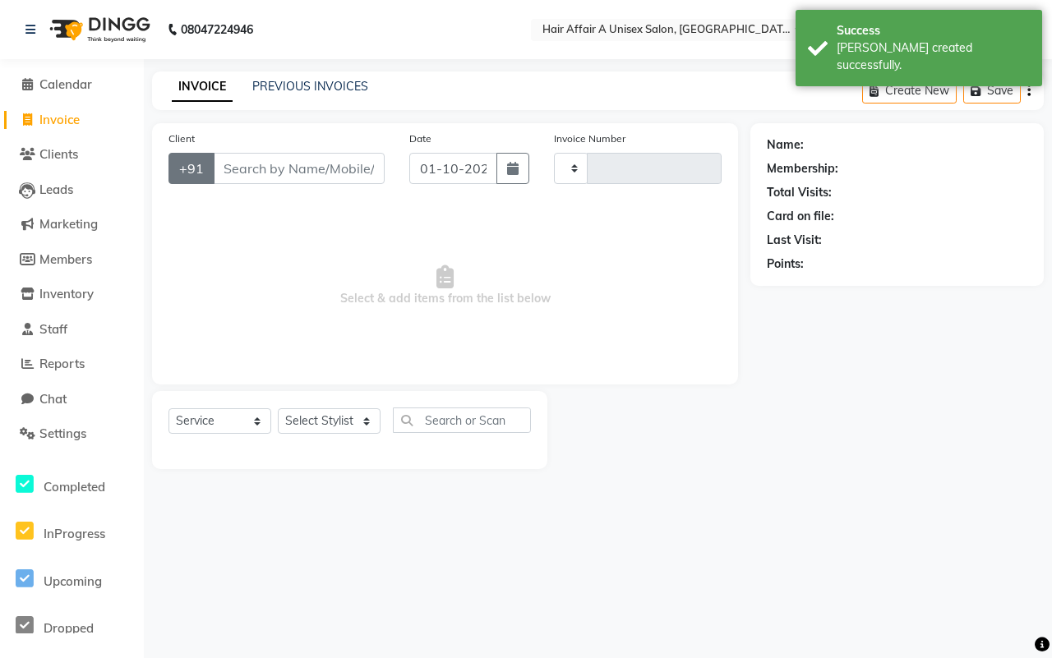
type input "1560"
select select "4464"
click at [276, 164] on input "Client" at bounding box center [299, 168] width 172 height 31
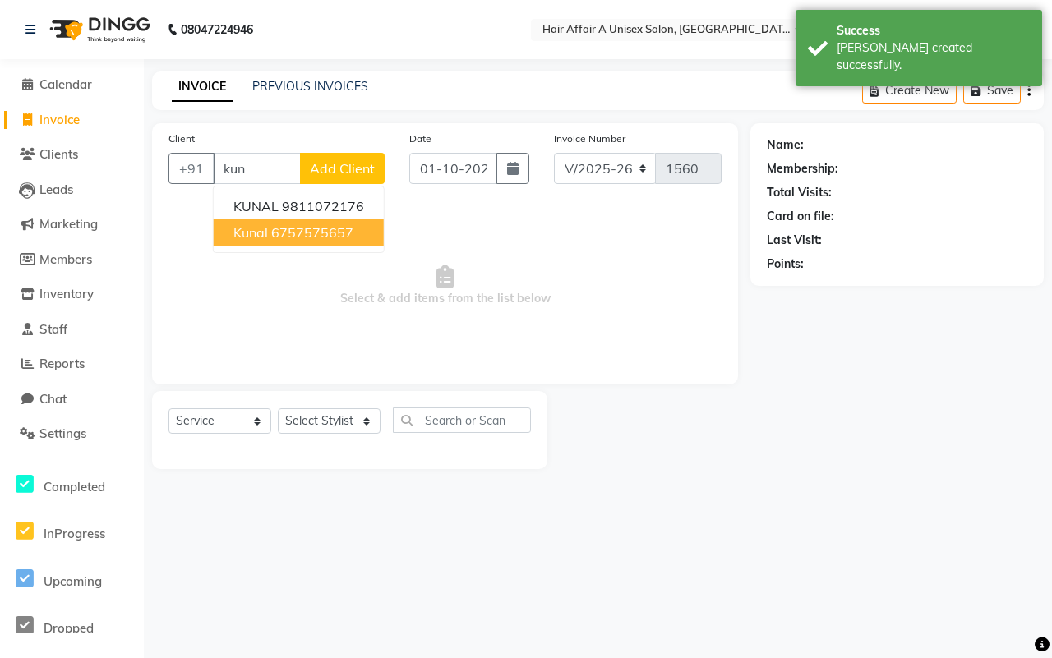
click at [277, 230] on ngb-highlight "6757575657" at bounding box center [312, 232] width 82 height 16
type input "6757575657"
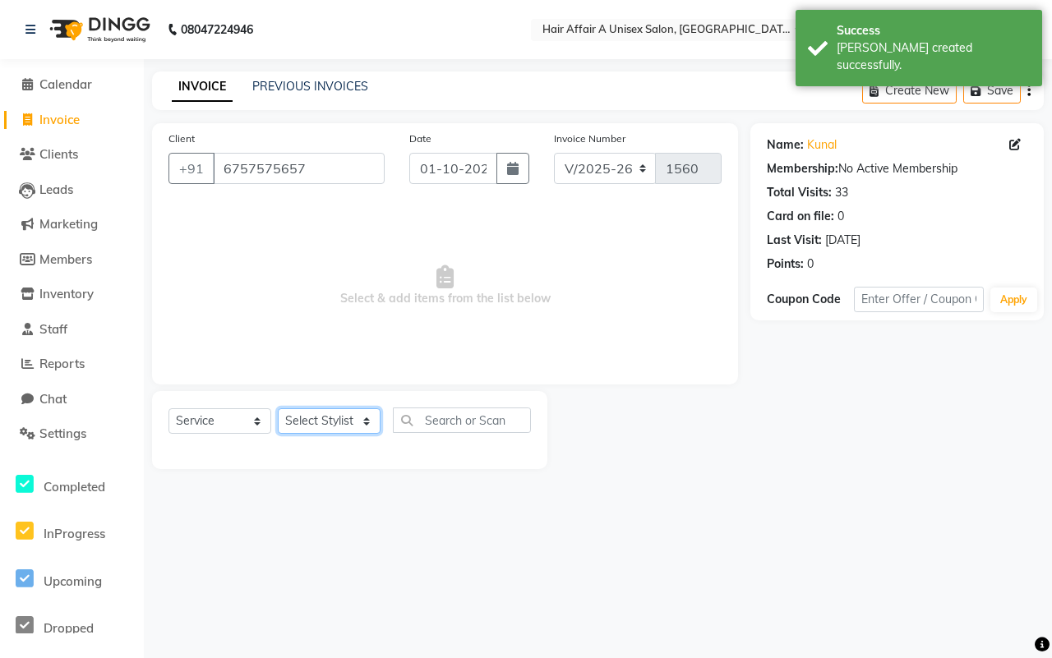
click at [354, 420] on select "Select Stylist [PERSON_NAME] [PERSON_NAME] Kajal Kunal [PERSON_NAME] Nitin [PER…" at bounding box center [329, 420] width 103 height 25
select select "74947"
click at [278, 408] on select "Select Stylist [PERSON_NAME] [PERSON_NAME] Kajal Kunal [PERSON_NAME] Nitin [PER…" at bounding box center [329, 420] width 103 height 25
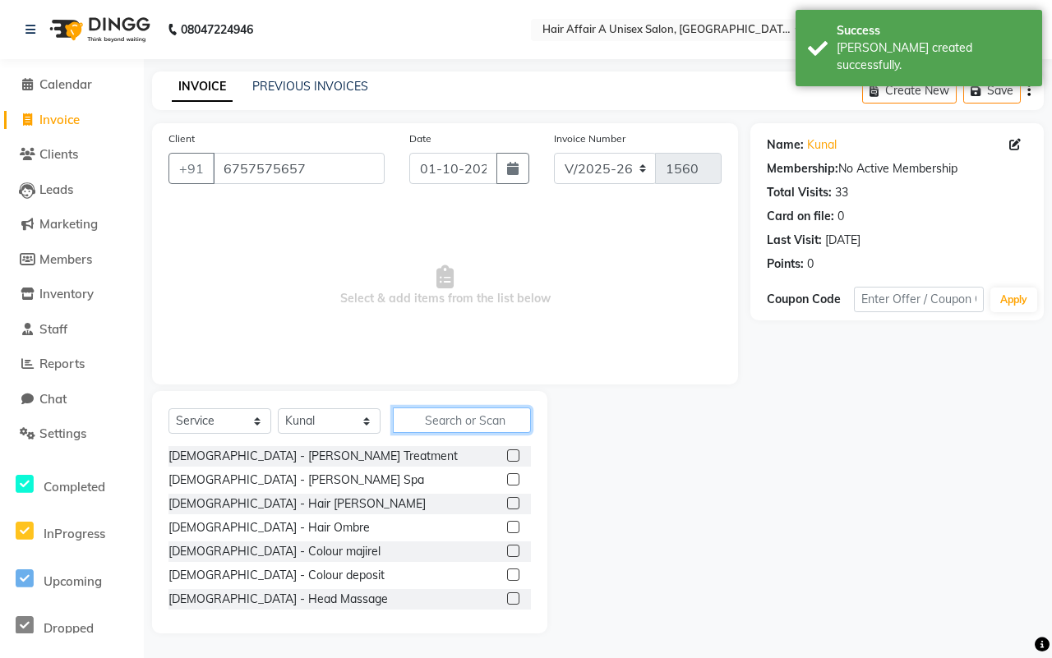
click at [436, 416] on input "text" at bounding box center [462, 419] width 138 height 25
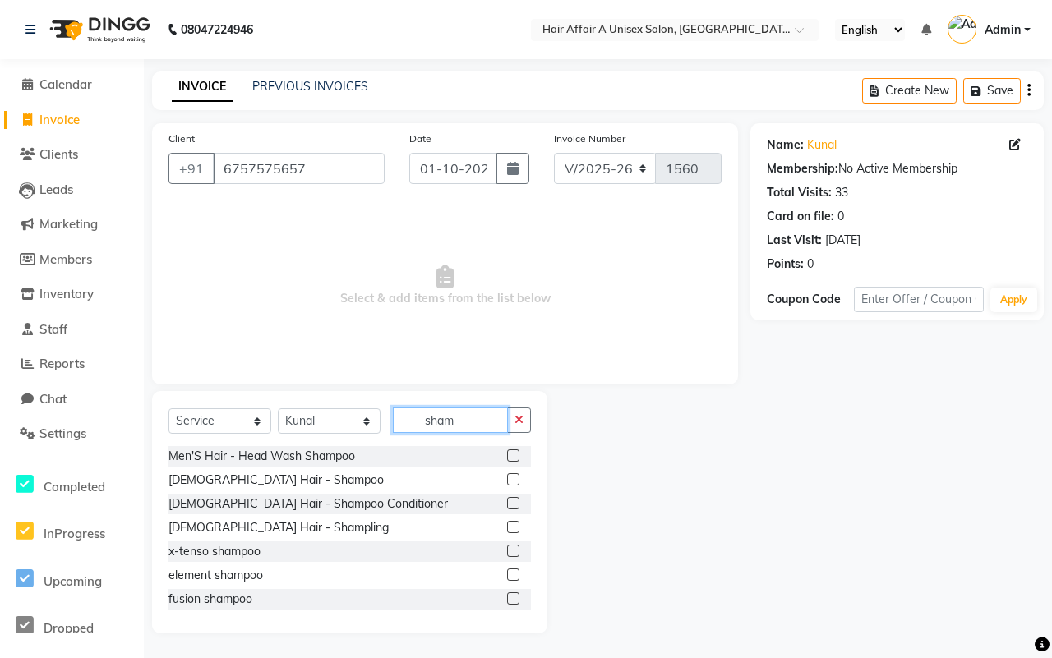
type input "sham"
click at [507, 449] on label at bounding box center [513, 455] width 12 height 12
click at [507, 451] on input "checkbox" at bounding box center [512, 456] width 11 height 11
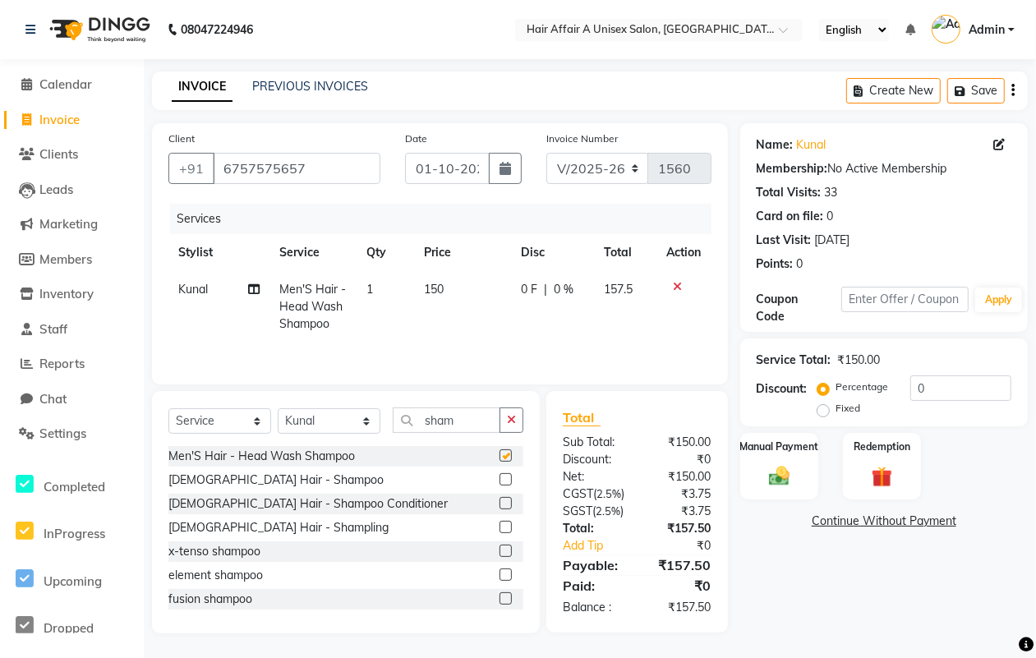
checkbox input "false"
click at [441, 292] on span "150" at bounding box center [434, 289] width 20 height 15
select select "74947"
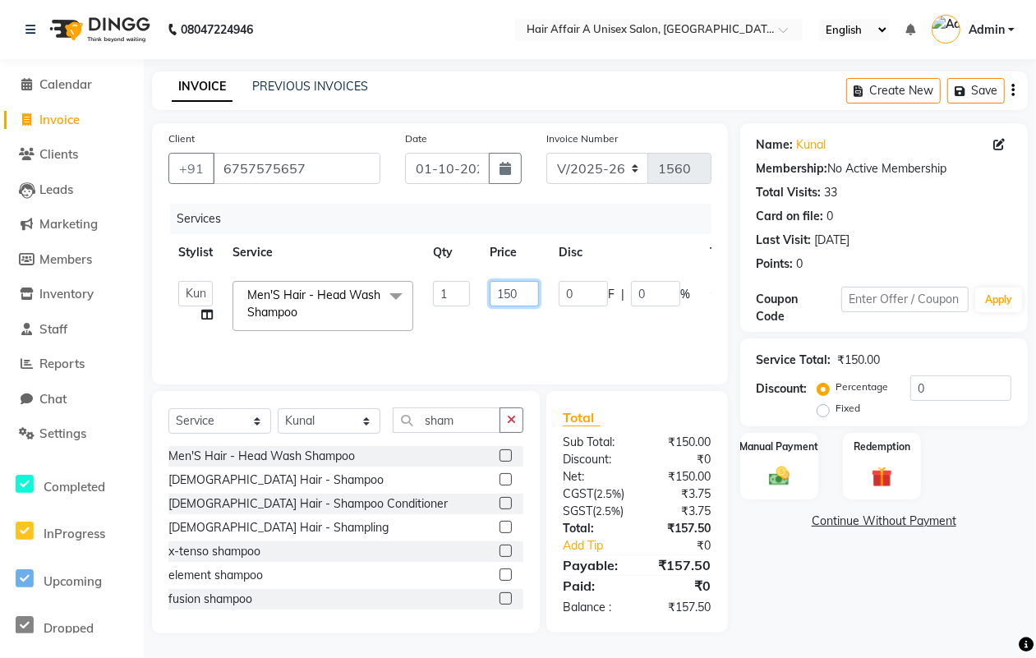
click at [520, 297] on input "150" at bounding box center [514, 293] width 49 height 25
type input "100"
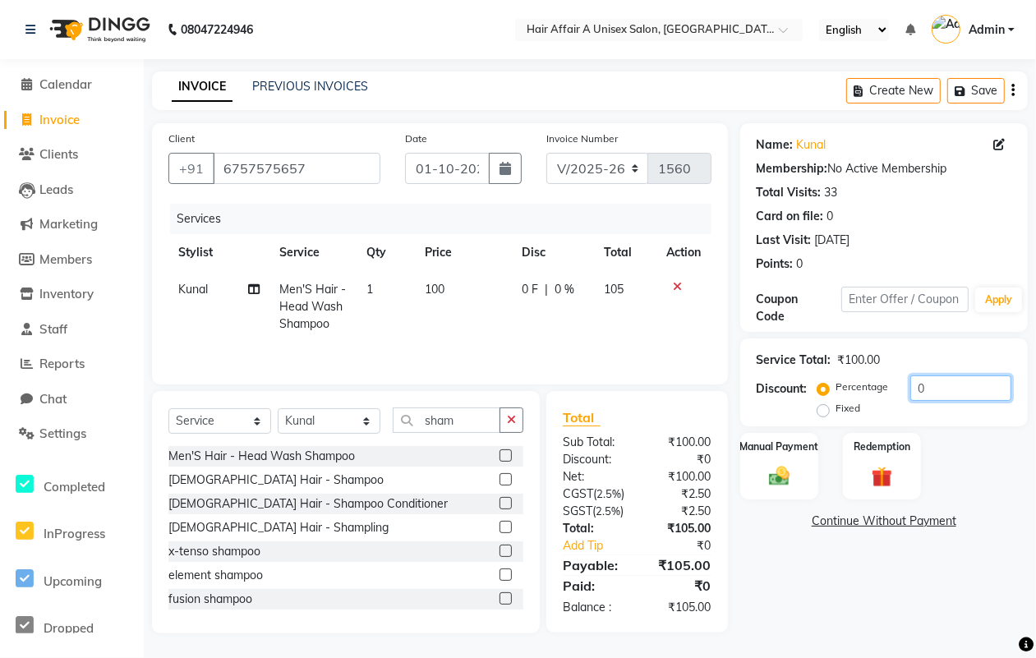
click at [966, 384] on input "0" at bounding box center [960, 387] width 101 height 25
type input "1"
type input "4"
click at [785, 464] on img at bounding box center [779, 475] width 35 height 25
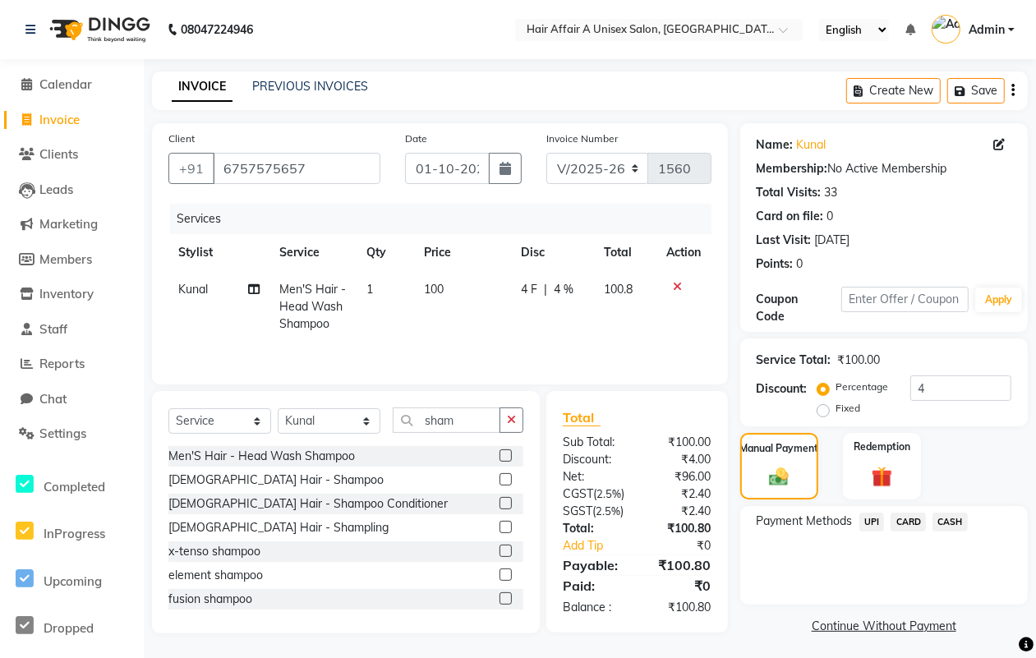
click at [962, 513] on span "CASH" at bounding box center [949, 522] width 35 height 19
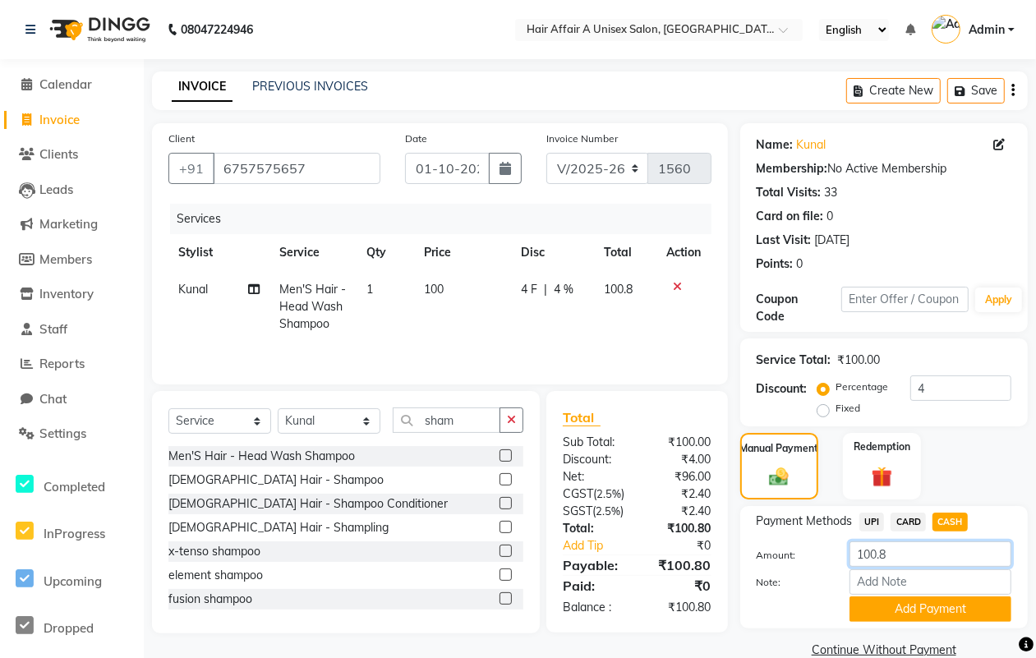
click at [941, 549] on input "100.8" at bounding box center [930, 553] width 162 height 25
type input "100"
click at [920, 605] on button "Add Payment" at bounding box center [930, 608] width 162 height 25
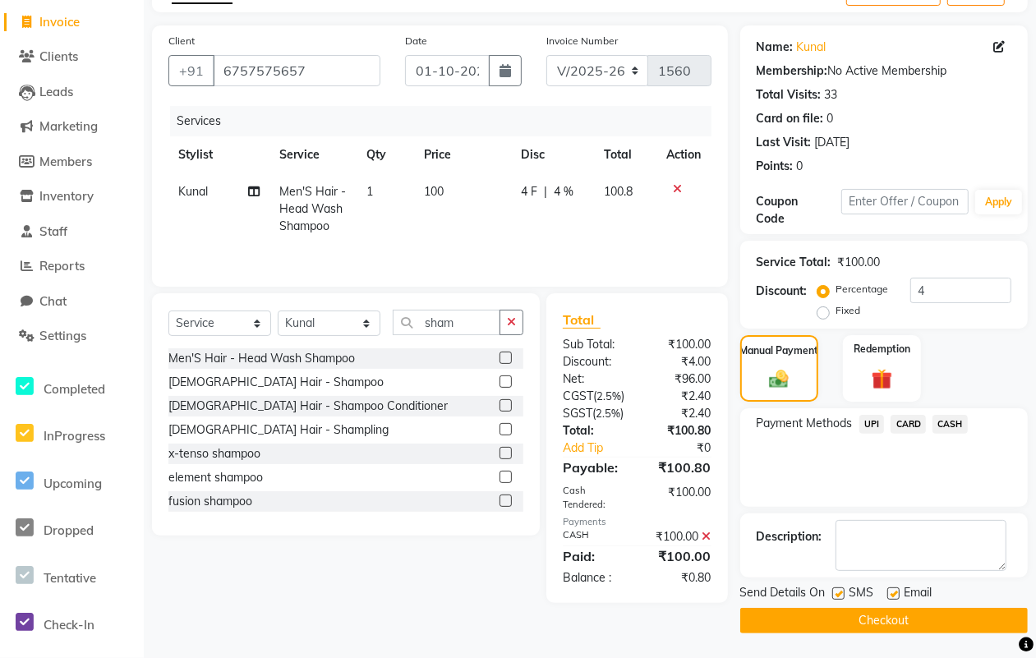
scroll to position [104, 0]
click at [848, 585] on div "SMS" at bounding box center [859, 594] width 55 height 21
click at [840, 587] on label at bounding box center [838, 593] width 12 height 12
click at [840, 589] on input "checkbox" at bounding box center [837, 594] width 11 height 11
checkbox input "false"
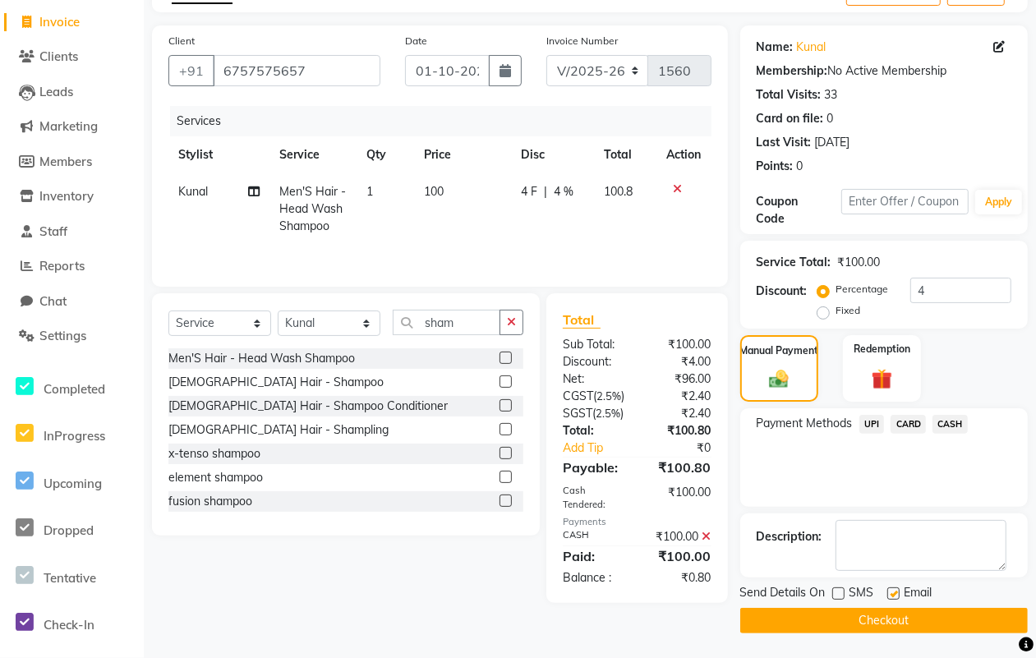
click at [896, 587] on label at bounding box center [893, 593] width 12 height 12
click at [896, 589] on input "checkbox" at bounding box center [892, 594] width 11 height 11
checkbox input "false"
click at [867, 614] on button "Checkout" at bounding box center [884, 620] width 288 height 25
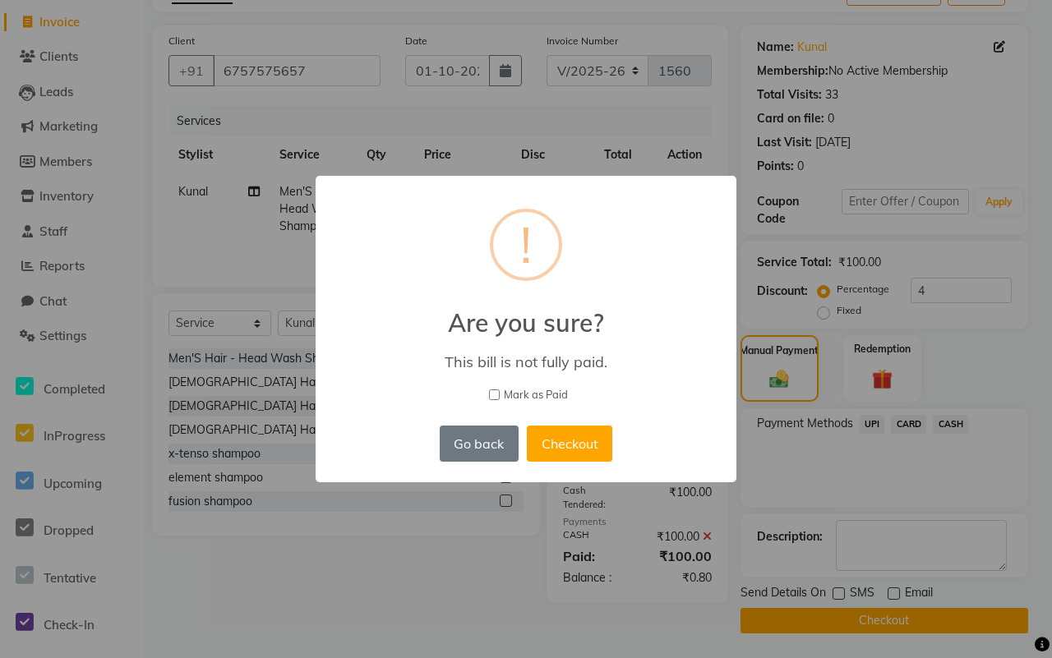
click at [522, 396] on span "Mark as Paid" at bounding box center [536, 395] width 64 height 16
click at [499, 396] on input "Mark as Paid" at bounding box center [494, 394] width 11 height 11
checkbox input "true"
click at [580, 448] on button "Checkout" at bounding box center [569, 444] width 85 height 36
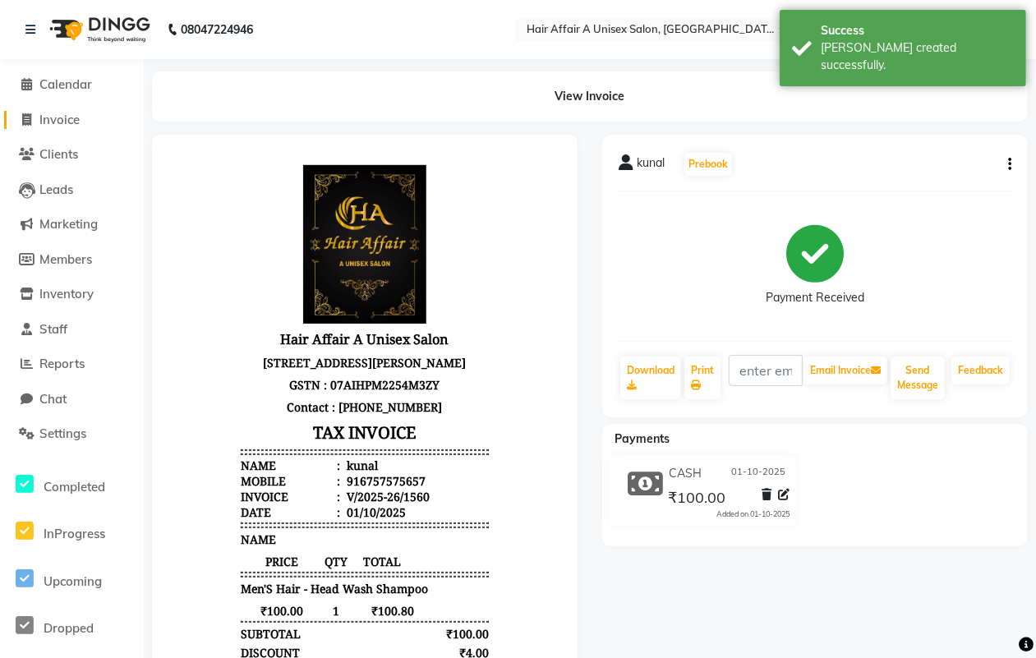
click at [76, 117] on span "Invoice" at bounding box center [59, 120] width 40 height 16
select select "service"
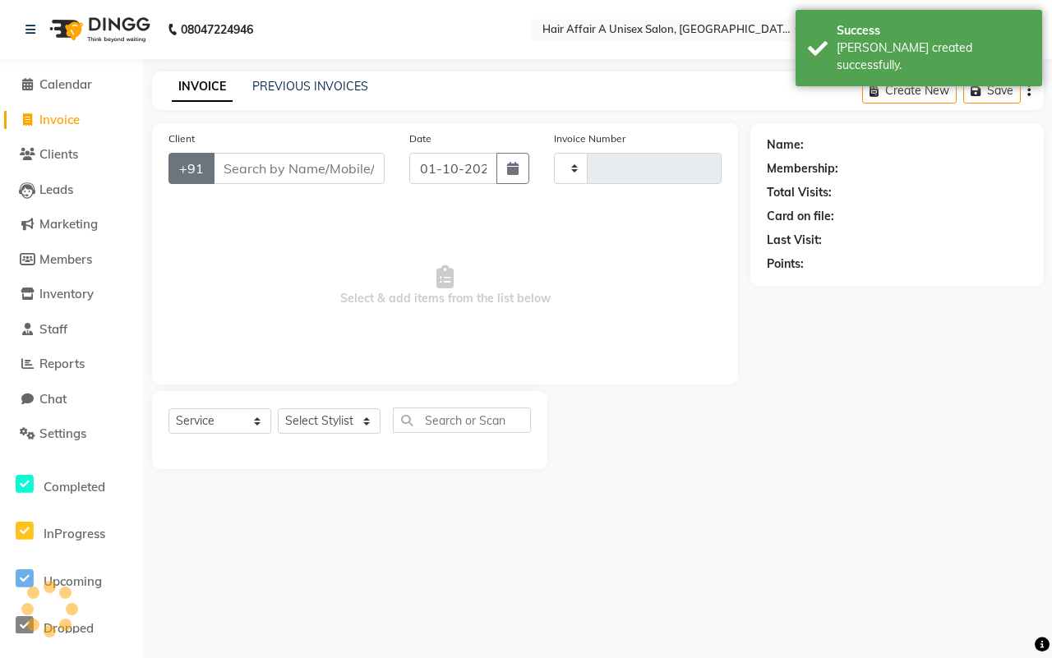
type input "1561"
select select "4464"
click at [244, 173] on input "Client" at bounding box center [299, 168] width 172 height 31
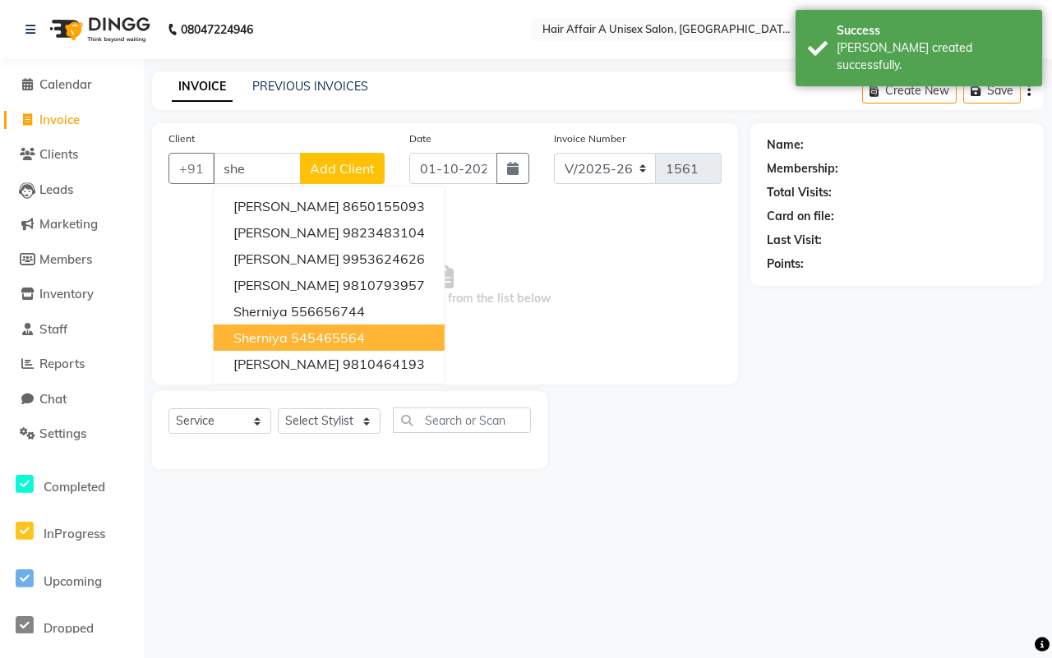
click at [300, 329] on ngb-highlight "545465564" at bounding box center [328, 337] width 74 height 16
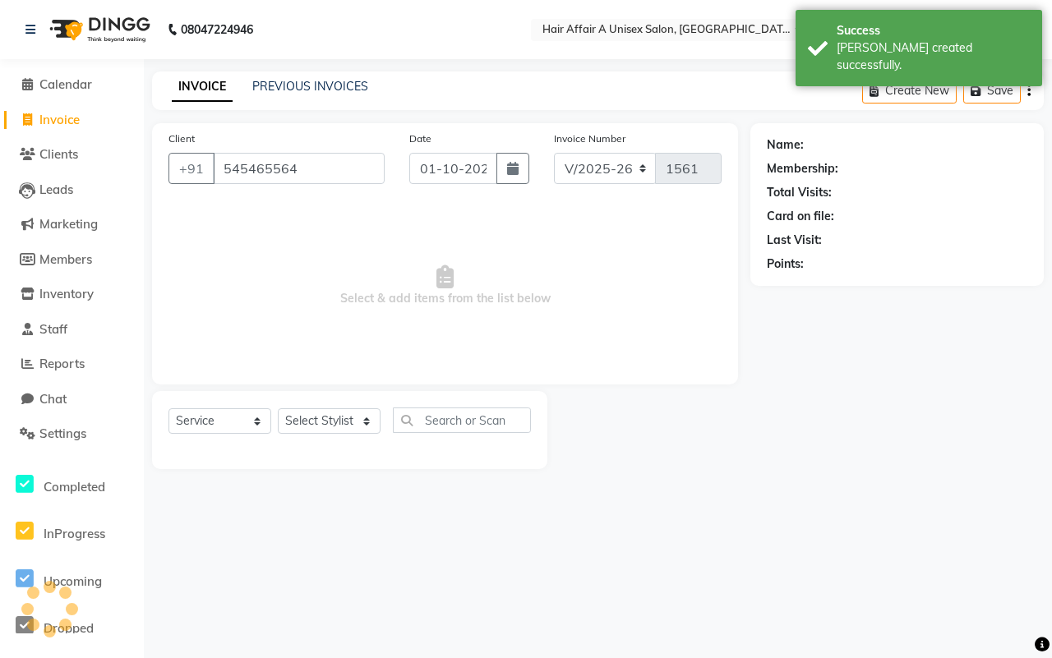
type input "545465564"
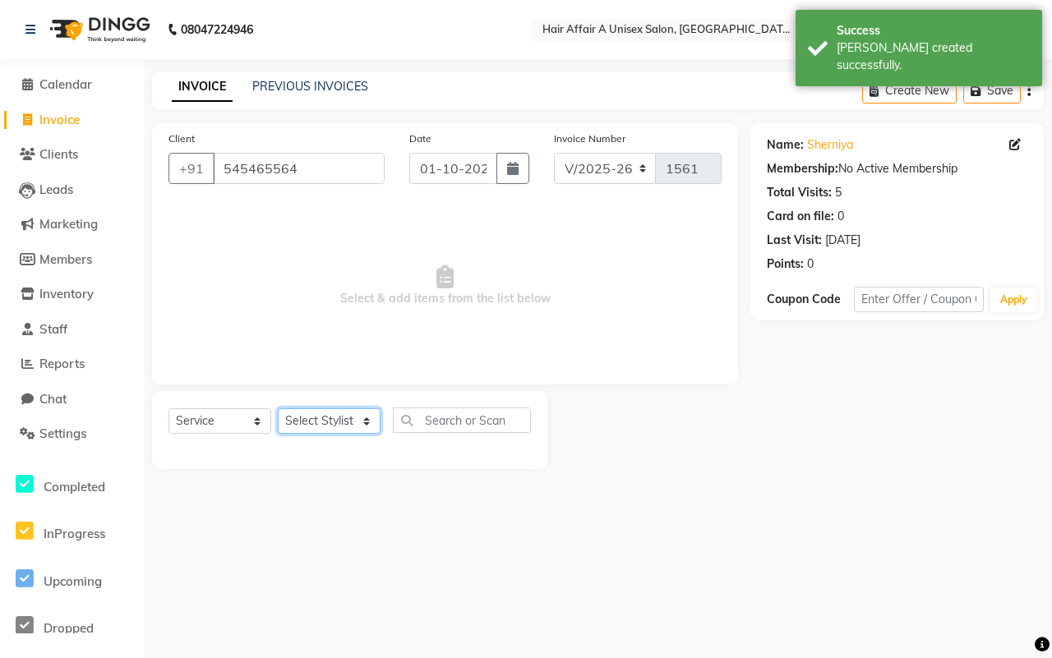
click at [335, 421] on select "Select Stylist [PERSON_NAME] [PERSON_NAME] Kajal Kunal [PERSON_NAME] Nitin [PER…" at bounding box center [329, 420] width 103 height 25
click at [278, 408] on select "Select Stylist [PERSON_NAME] [PERSON_NAME] Kajal Kunal [PERSON_NAME] Nitin [PER…" at bounding box center [329, 420] width 103 height 25
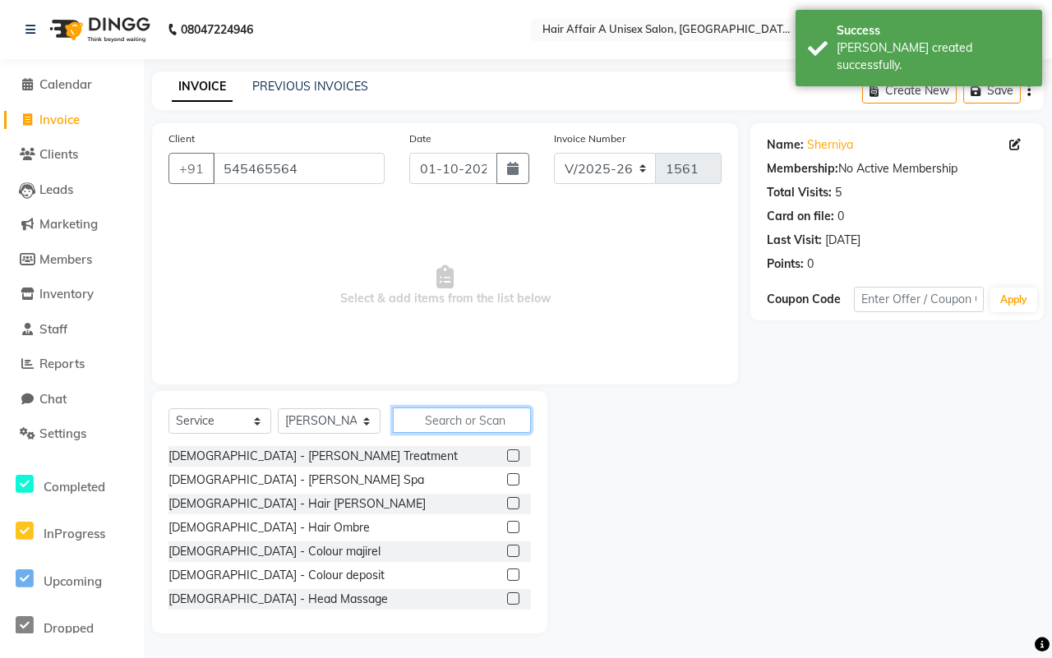
click at [446, 420] on input "text" at bounding box center [462, 419] width 138 height 25
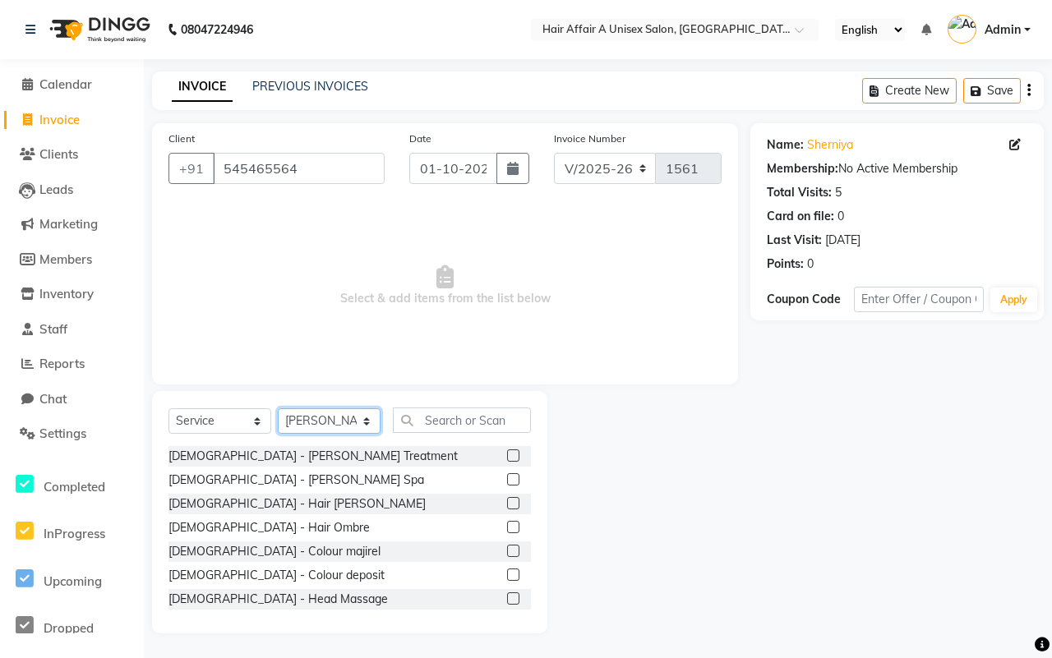
click at [347, 416] on select "Select Stylist [PERSON_NAME] [PERSON_NAME] Kajal Kunal [PERSON_NAME] Nitin [PER…" at bounding box center [329, 420] width 103 height 25
select select "25233"
click at [278, 408] on select "Select Stylist [PERSON_NAME] [PERSON_NAME] Kajal Kunal [PERSON_NAME] Nitin [PER…" at bounding box center [329, 420] width 103 height 25
click at [449, 411] on input "text" at bounding box center [462, 419] width 138 height 25
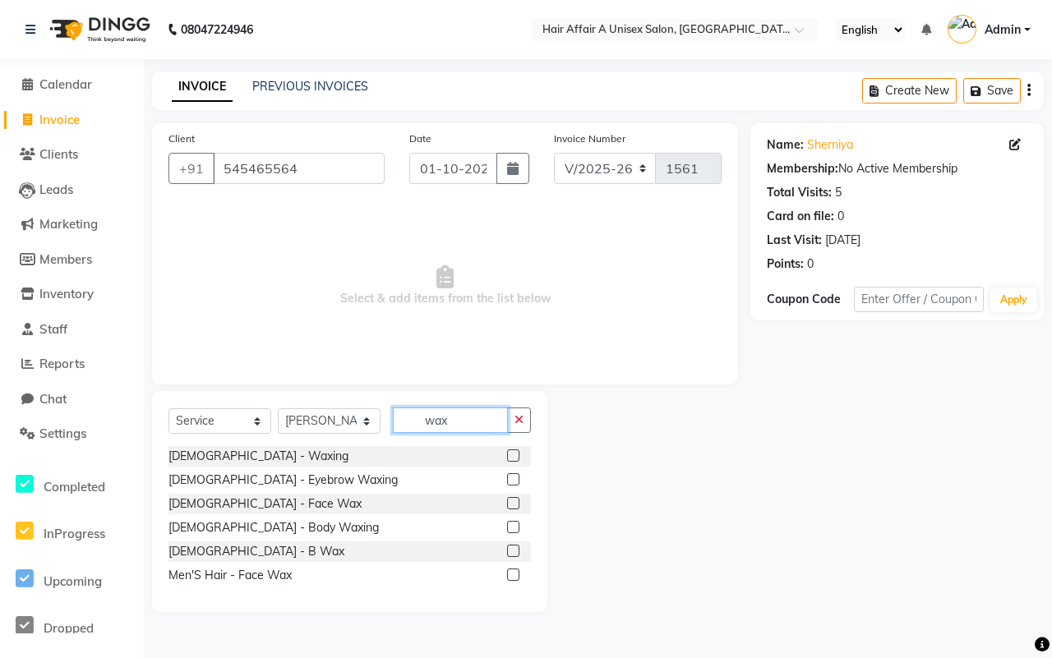
type input "wax"
click at [511, 446] on div at bounding box center [519, 456] width 24 height 21
click at [510, 453] on label at bounding box center [513, 455] width 12 height 12
click at [510, 453] on input "checkbox" at bounding box center [512, 456] width 11 height 11
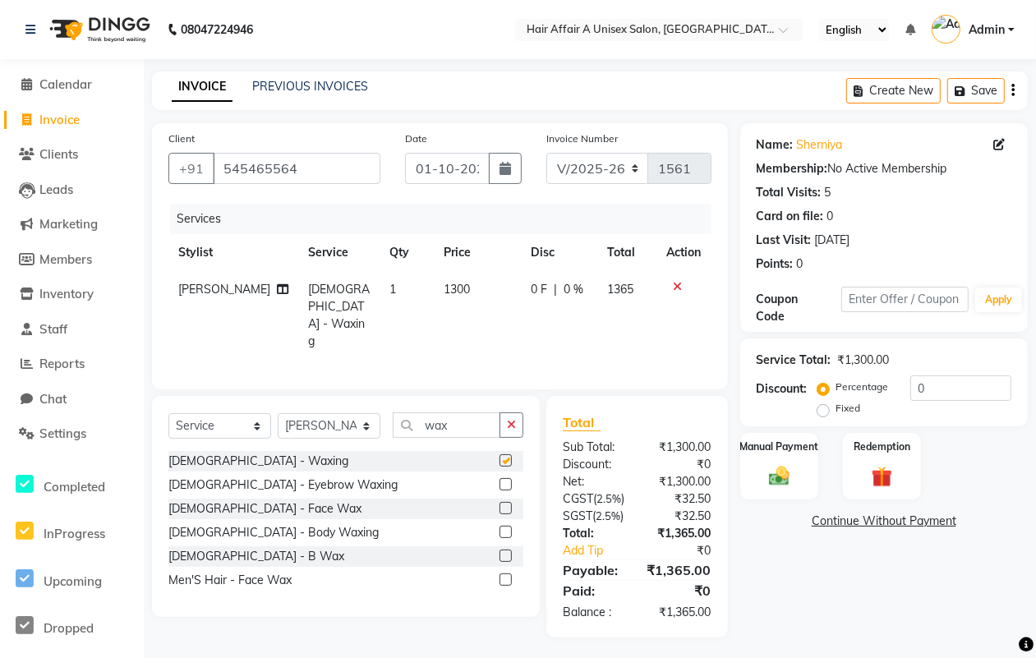
checkbox input "false"
click at [505, 550] on label at bounding box center [505, 556] width 12 height 12
click at [505, 551] on input "checkbox" at bounding box center [504, 556] width 11 height 11
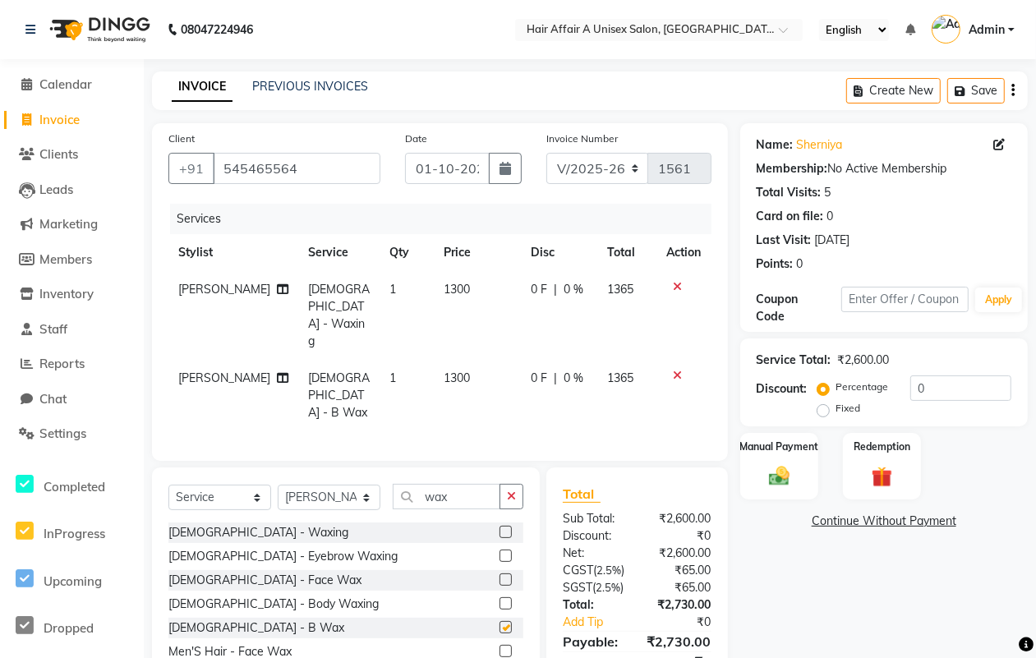
checkbox input "false"
click at [444, 370] on span "1300" at bounding box center [457, 377] width 26 height 15
select select "25233"
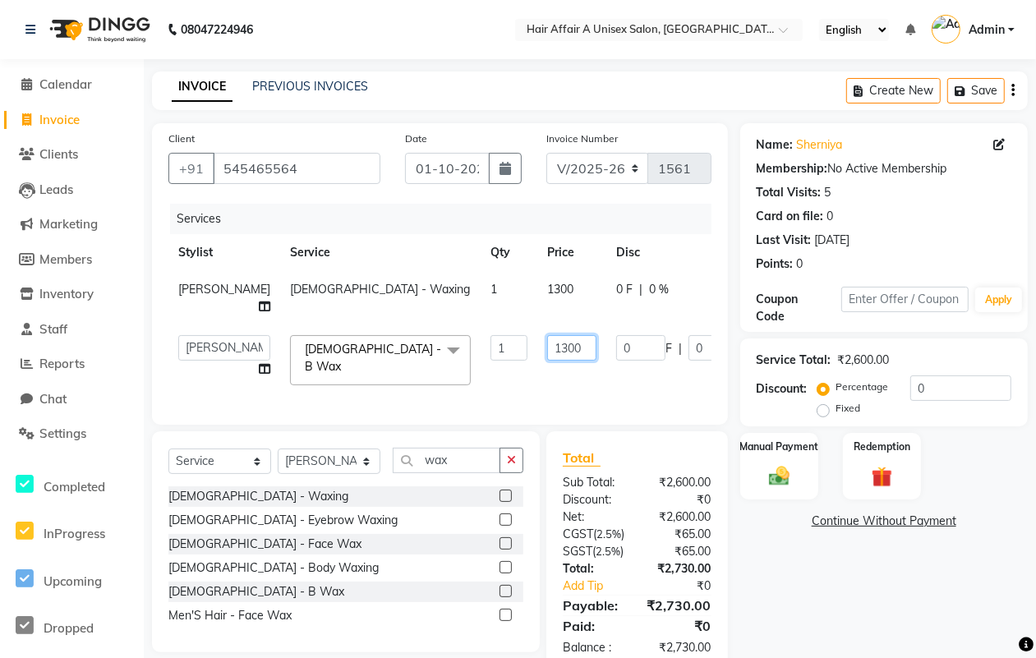
click at [547, 345] on input "1300" at bounding box center [571, 347] width 49 height 25
type input "1200"
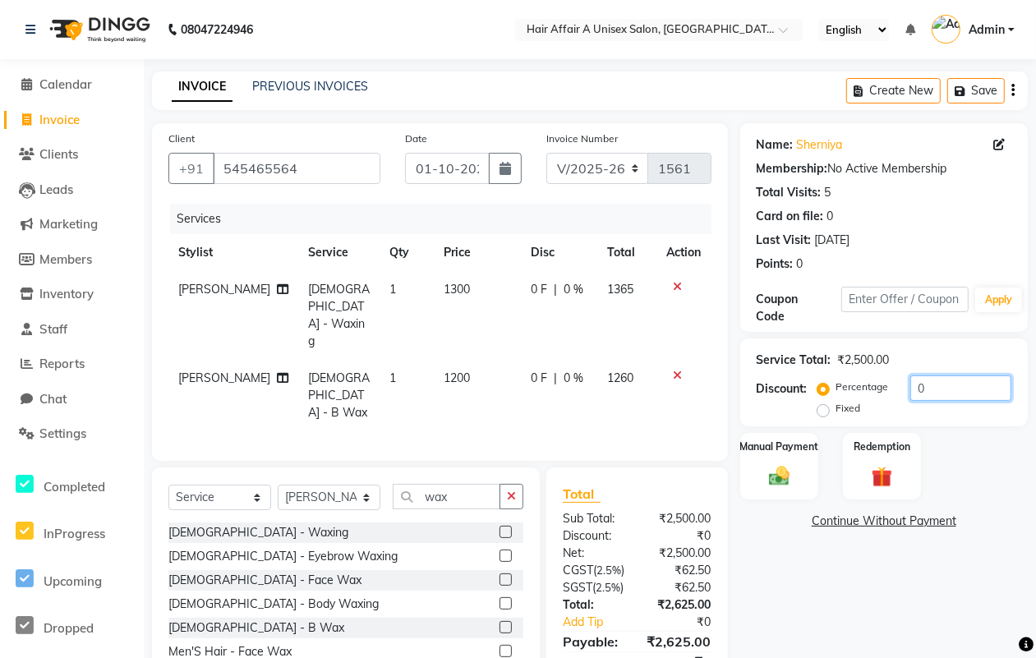
click at [959, 387] on input "0" at bounding box center [960, 387] width 101 height 25
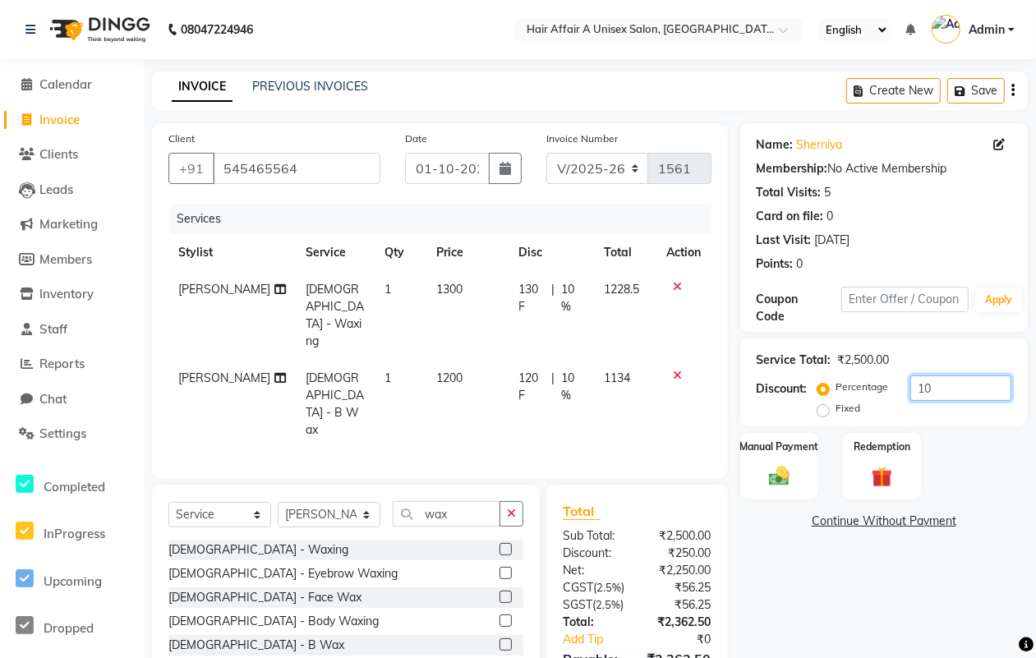
type input "1"
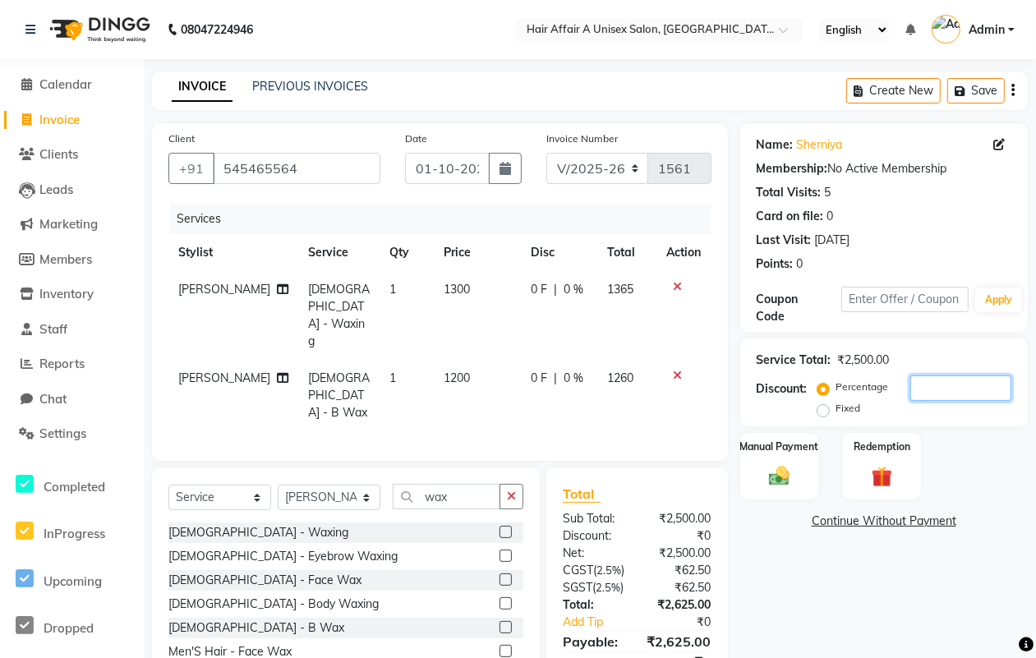
type input "5"
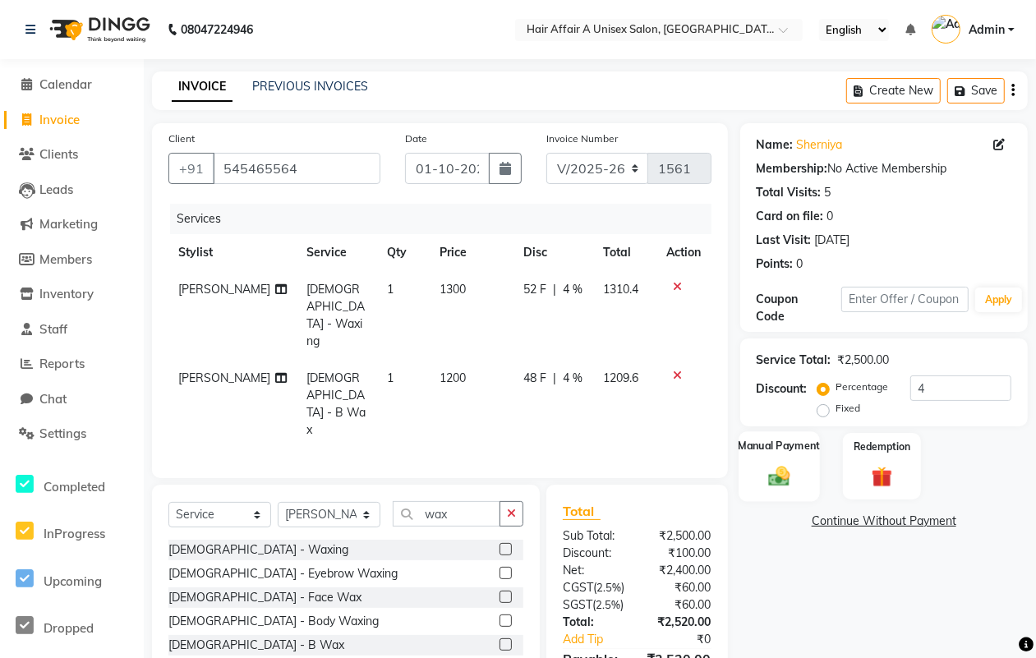
click at [782, 467] on img at bounding box center [779, 475] width 35 height 25
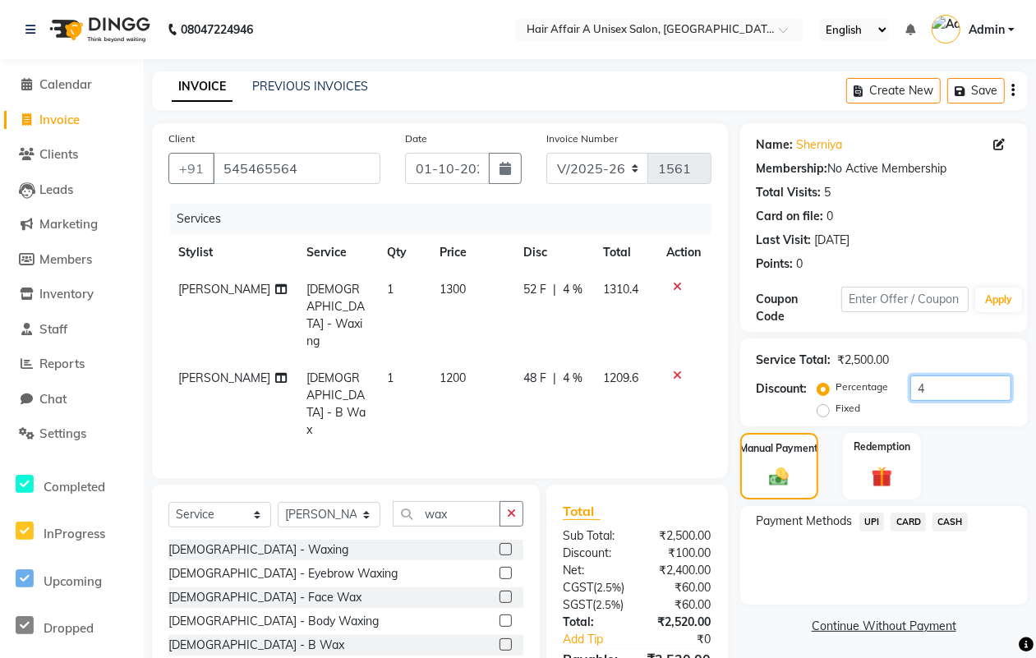
click at [931, 393] on input "4" at bounding box center [960, 387] width 101 height 25
type input "4.5"
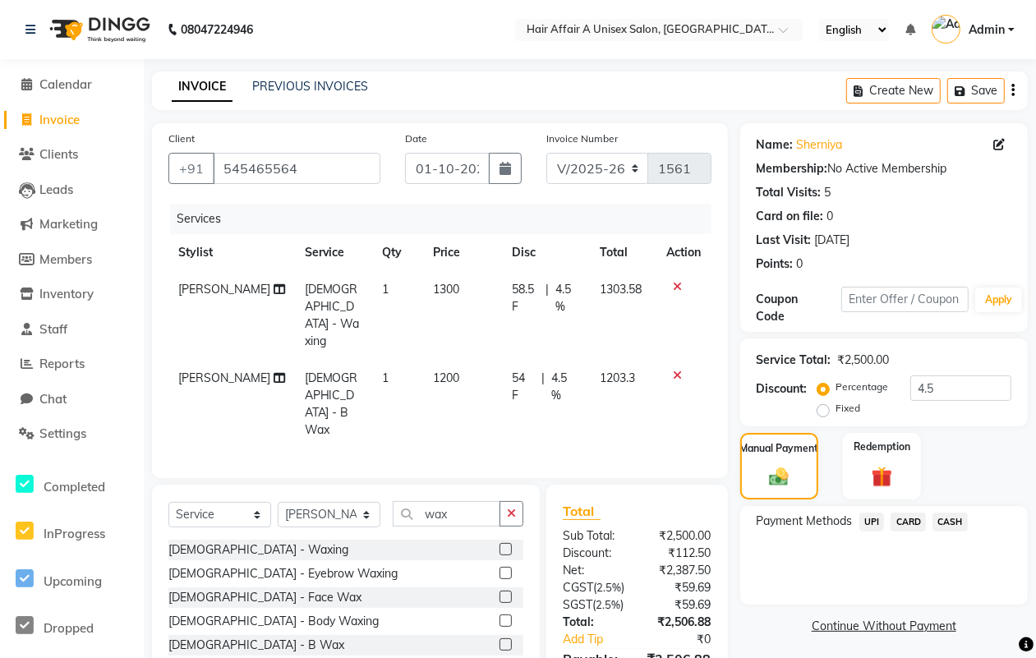
click at [953, 524] on span "CASH" at bounding box center [949, 522] width 35 height 19
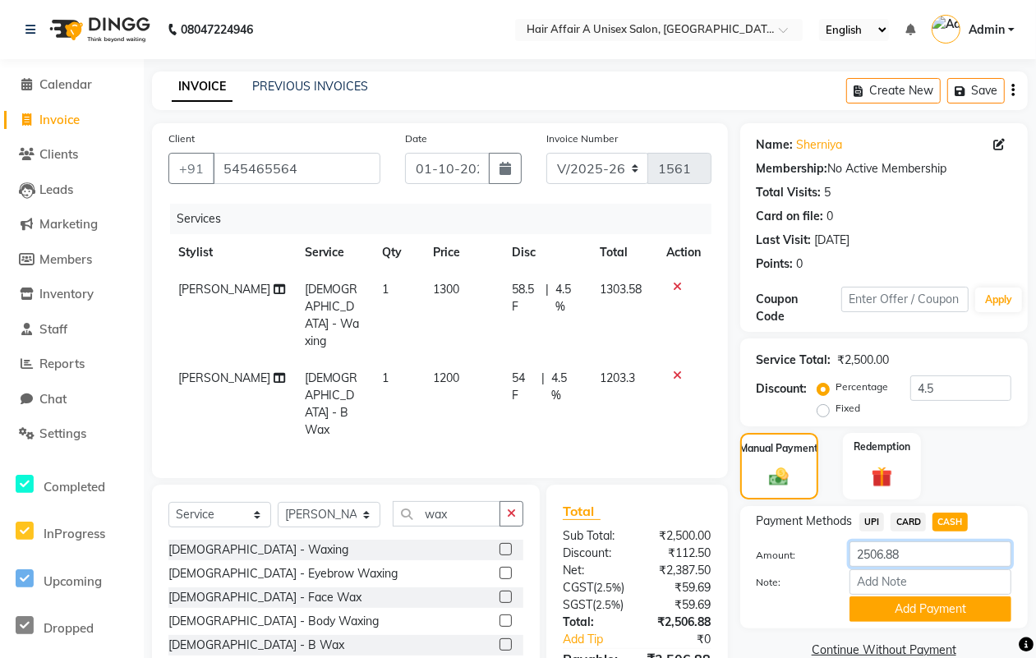
click at [918, 548] on input "2506.88" at bounding box center [930, 553] width 162 height 25
type input "2500"
click at [894, 601] on button "Add Payment" at bounding box center [930, 608] width 162 height 25
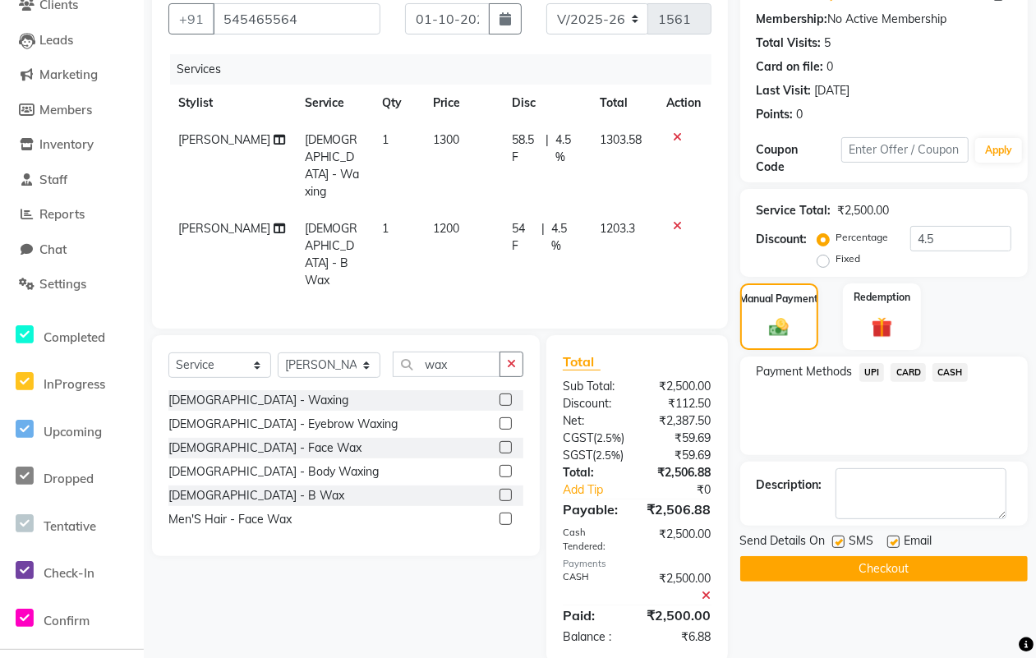
scroll to position [159, 0]
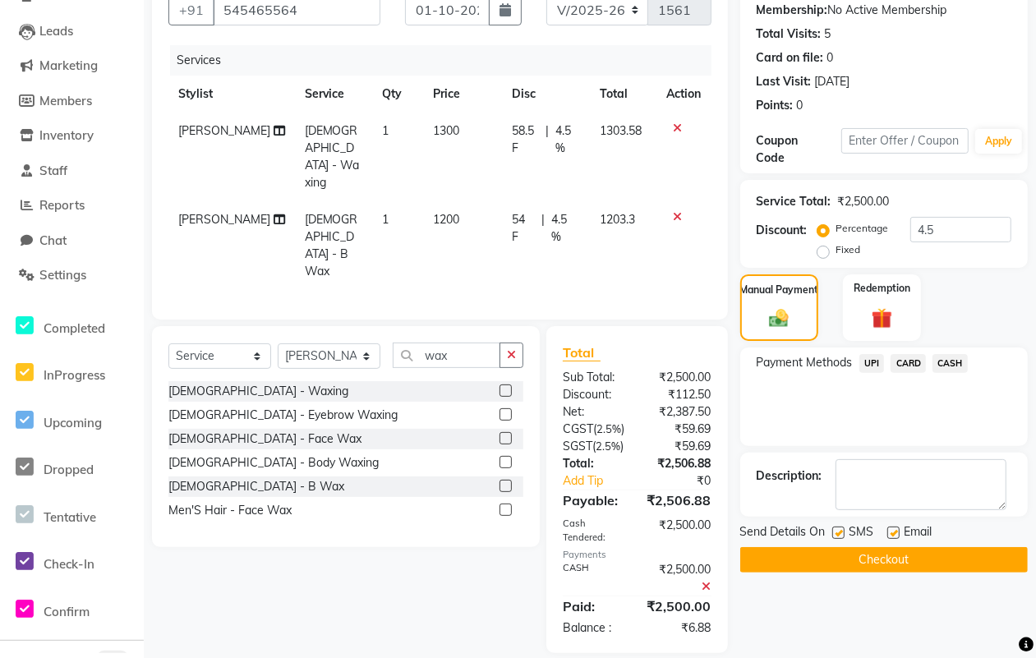
click at [838, 536] on label at bounding box center [838, 533] width 12 height 12
click at [838, 536] on input "checkbox" at bounding box center [837, 533] width 11 height 11
checkbox input "false"
click at [895, 530] on label at bounding box center [893, 533] width 12 height 12
click at [895, 530] on input "checkbox" at bounding box center [892, 533] width 11 height 11
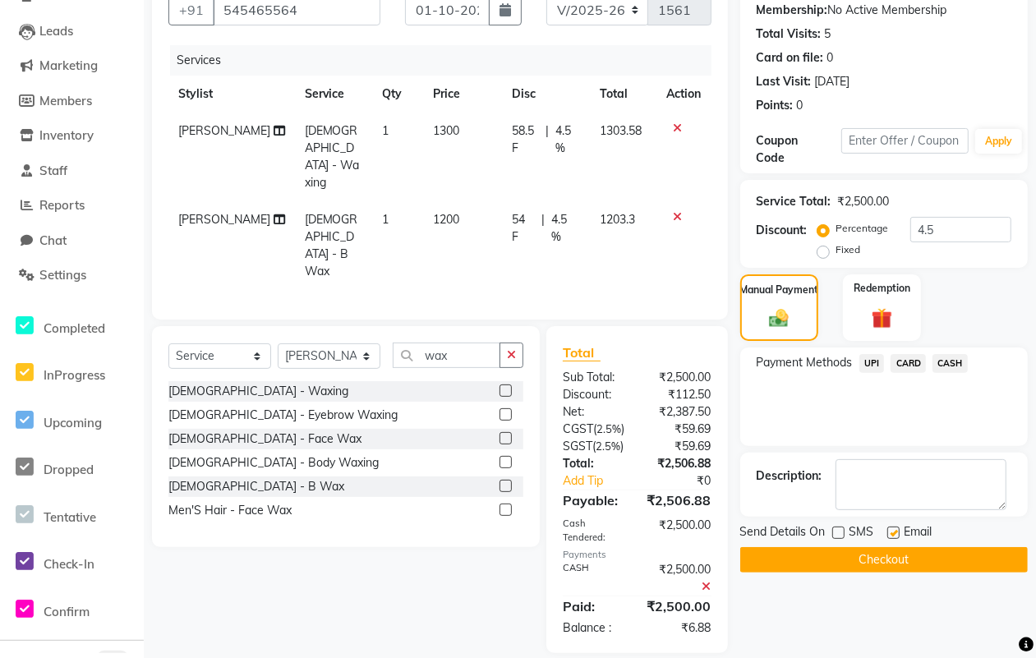
checkbox input "false"
click at [892, 565] on button "Checkout" at bounding box center [884, 559] width 288 height 25
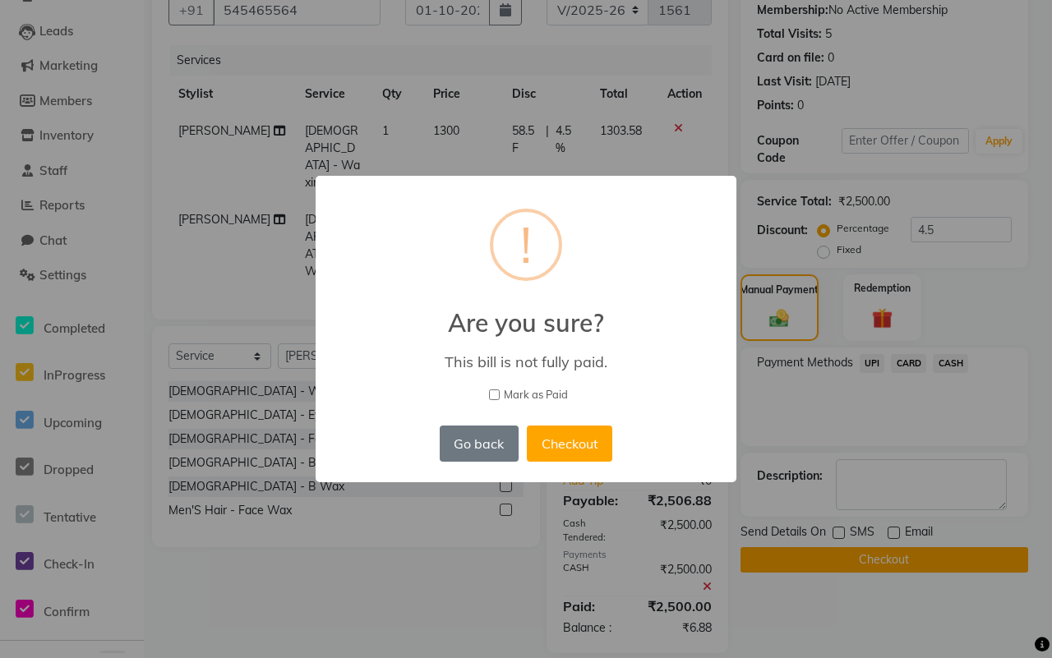
click at [543, 392] on span "Mark as Paid" at bounding box center [536, 395] width 64 height 16
click at [499, 392] on input "Mark as Paid" at bounding box center [494, 394] width 11 height 11
checkbox input "true"
click at [582, 444] on button "Checkout" at bounding box center [569, 444] width 85 height 36
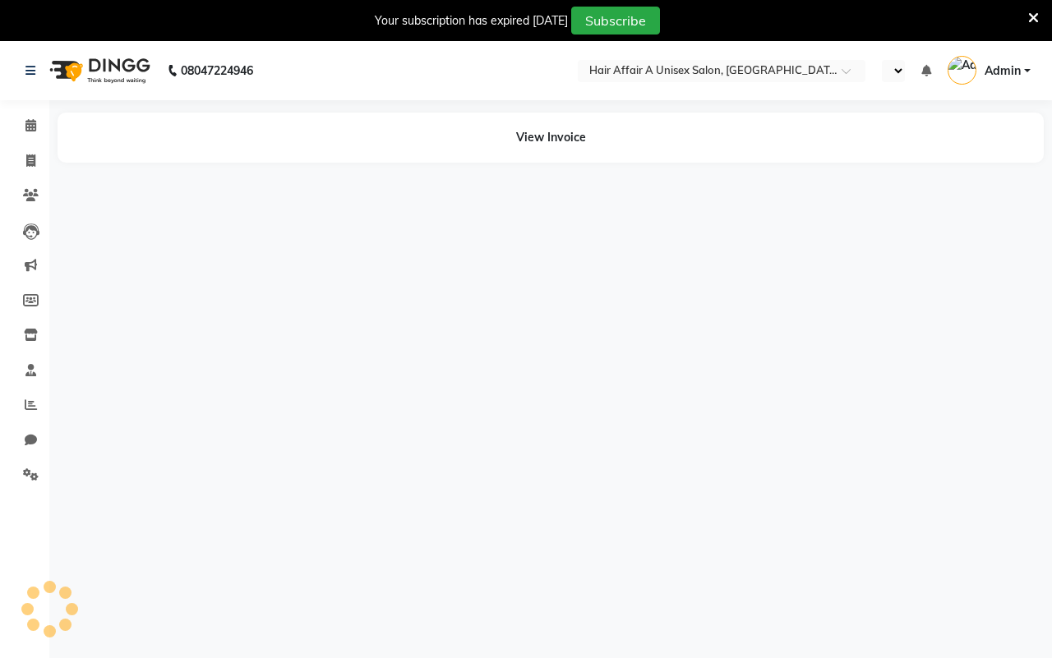
select select "en"
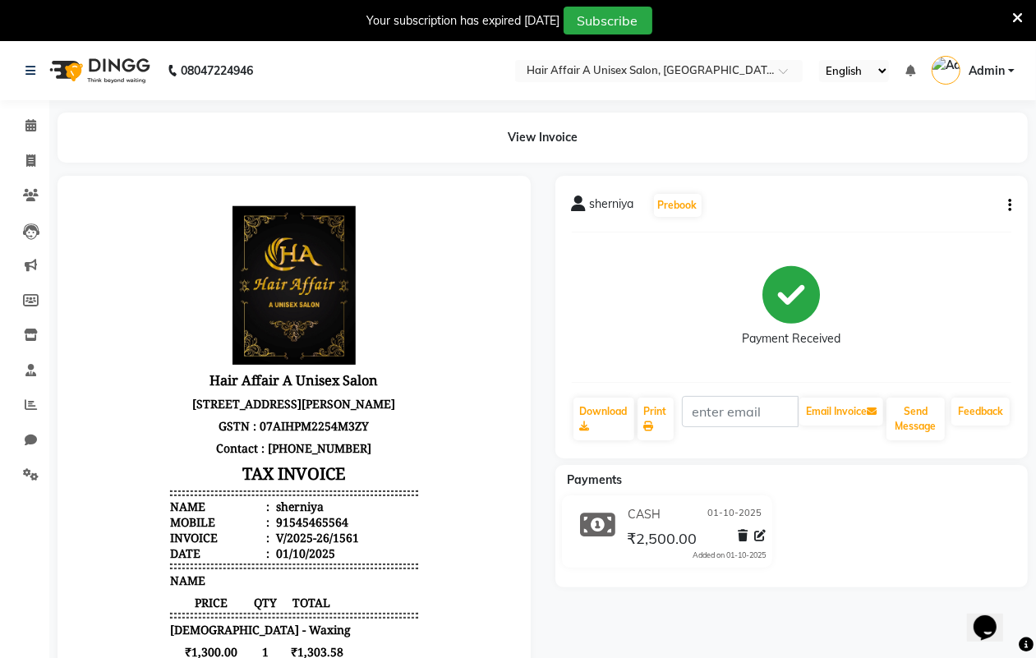
scroll to position [13, 0]
click at [1012, 17] on icon at bounding box center [1017, 18] width 11 height 15
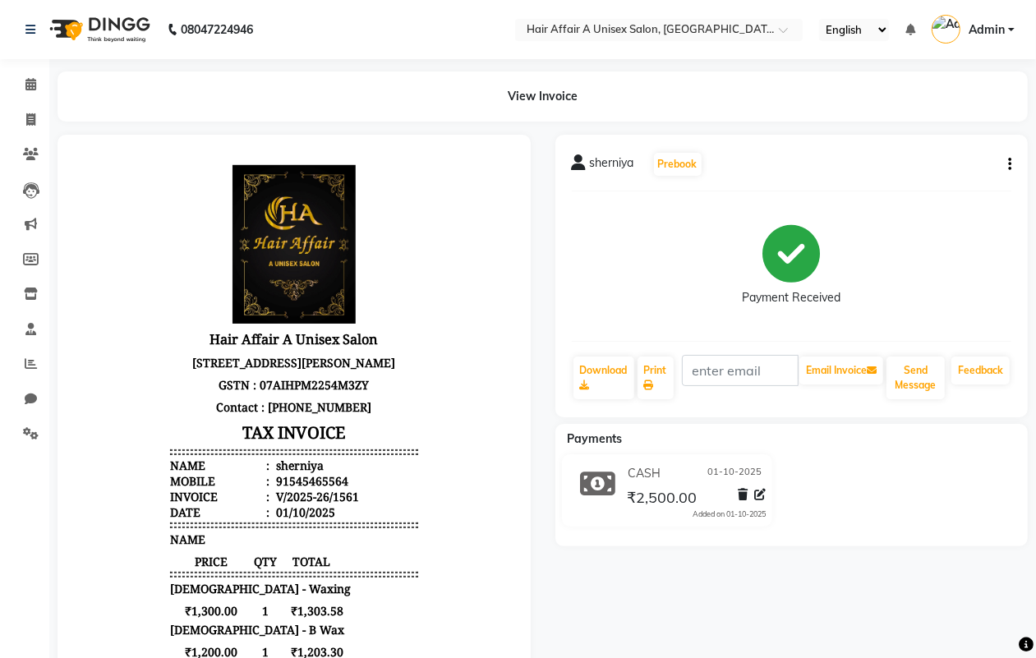
select select "service"
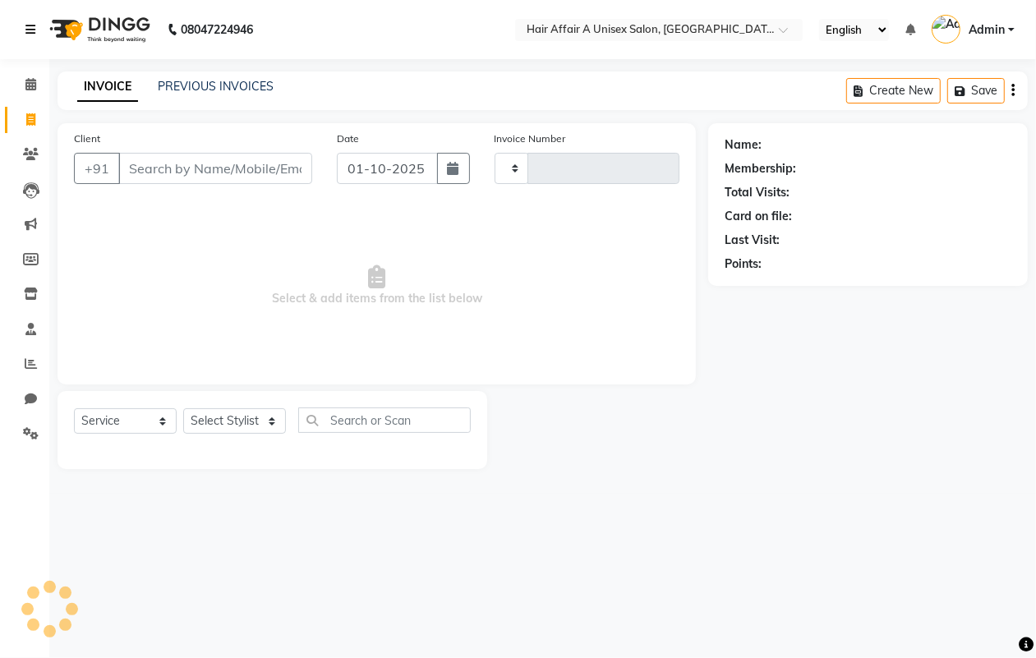
type input "1562"
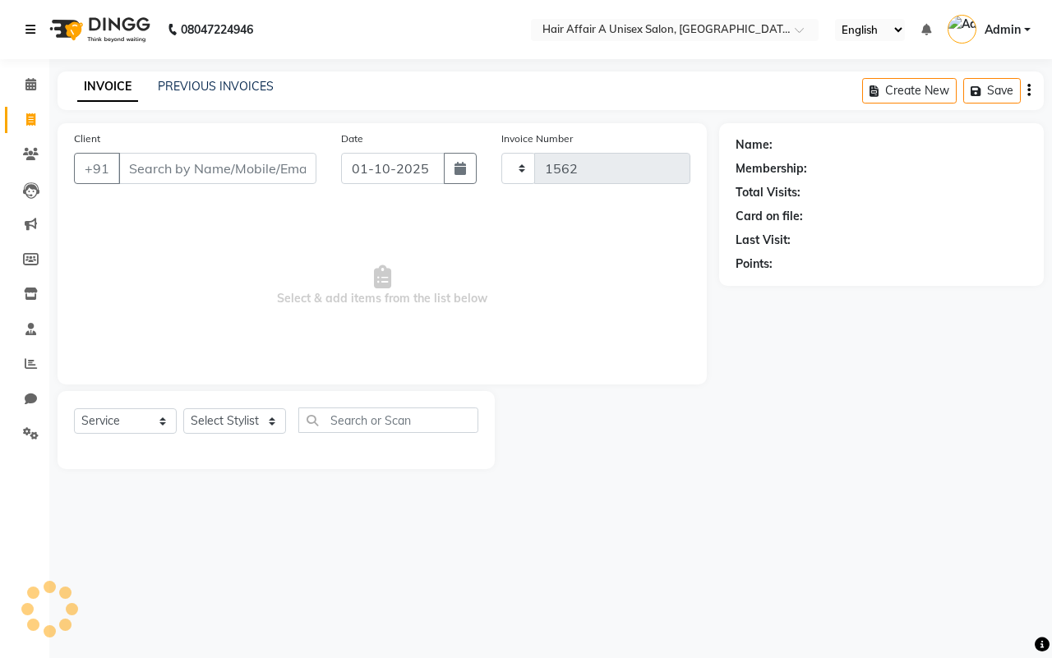
select select "4464"
click at [41, 25] on link at bounding box center [33, 30] width 16 height 46
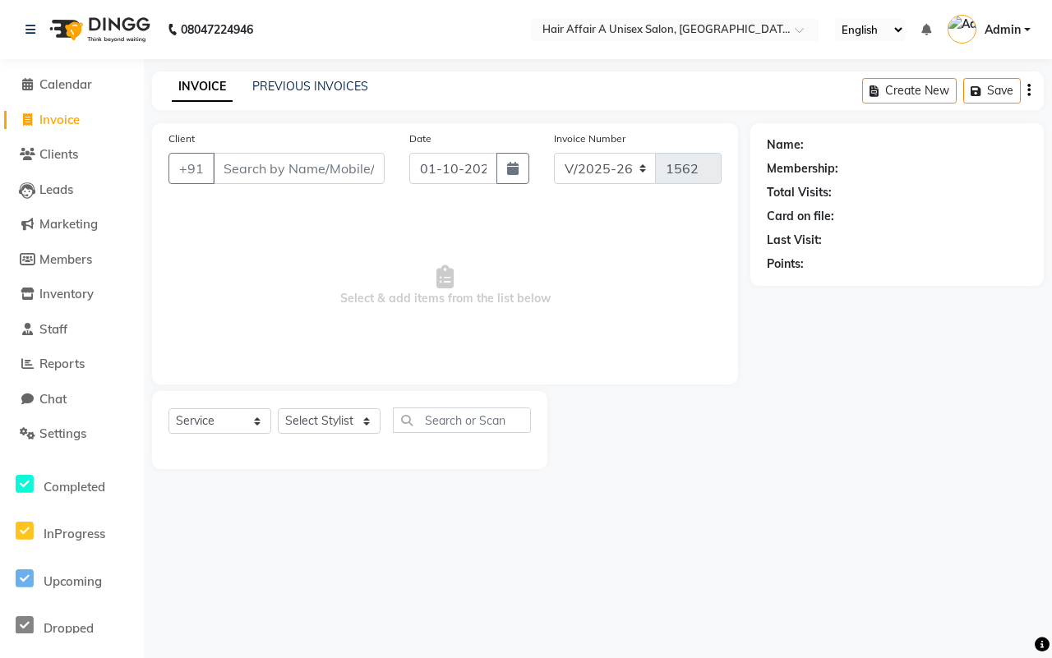
click at [80, 112] on span "Invoice" at bounding box center [59, 120] width 40 height 16
select select "4464"
select select "service"
click at [255, 173] on input "Client" at bounding box center [299, 168] width 172 height 31
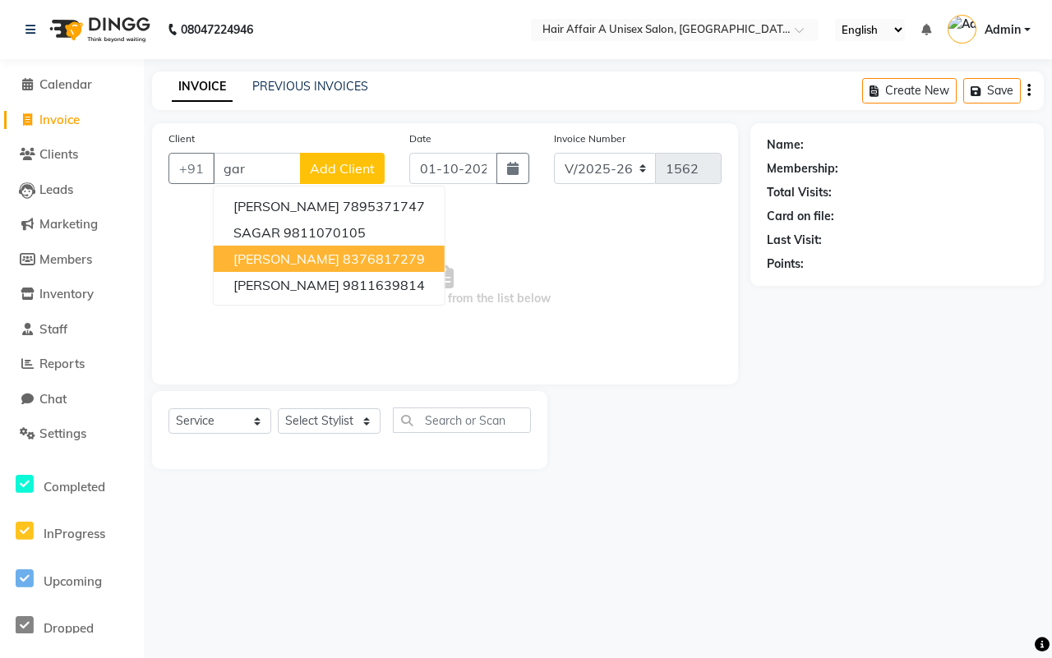
click at [343, 261] on ngb-highlight "8376817279" at bounding box center [384, 259] width 82 height 16
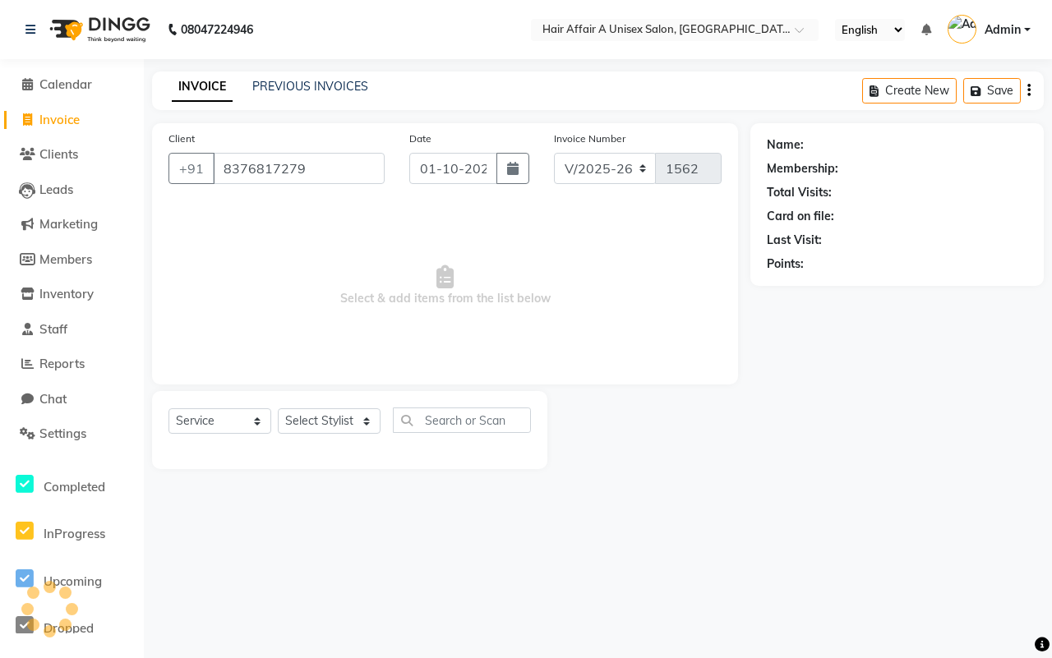
type input "8376817279"
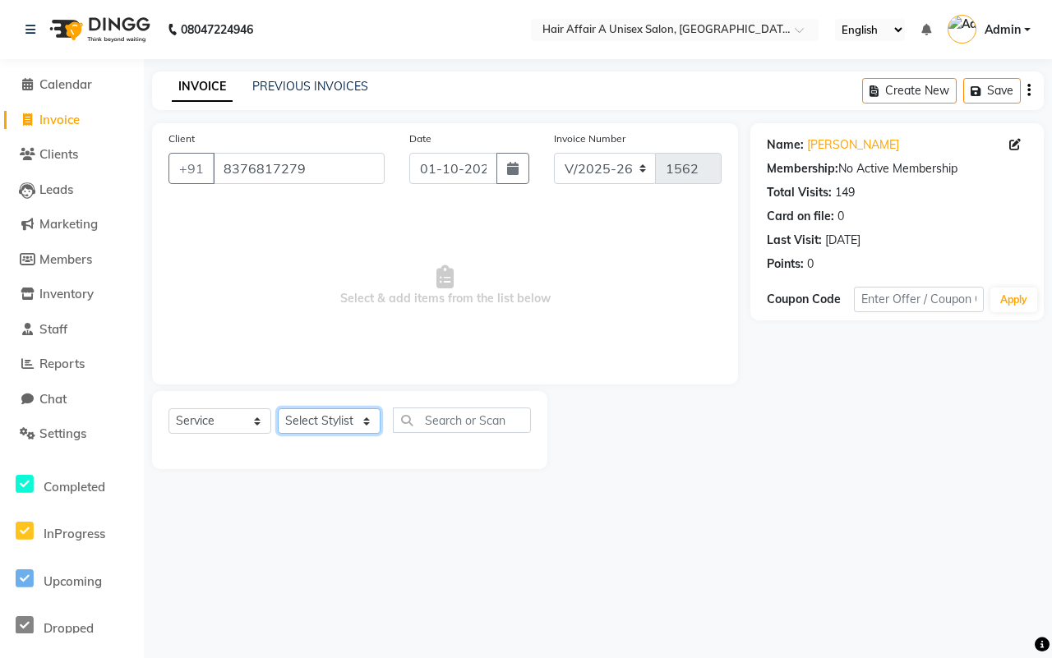
click at [306, 413] on select "Select Stylist [PERSON_NAME] [PERSON_NAME] Kajal Kunal [PERSON_NAME] Nitin [PER…" at bounding box center [329, 420] width 103 height 25
select select "25233"
click at [278, 408] on select "Select Stylist [PERSON_NAME] [PERSON_NAME] Kajal Kunal [PERSON_NAME] Nitin [PER…" at bounding box center [329, 420] width 103 height 25
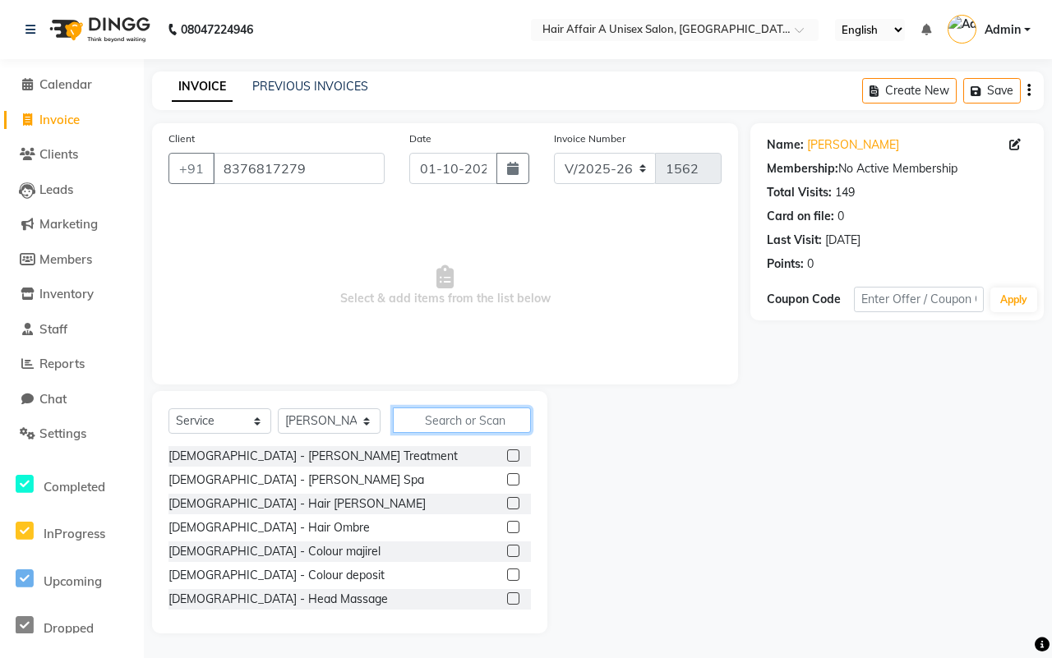
click at [441, 416] on input "text" at bounding box center [462, 419] width 138 height 25
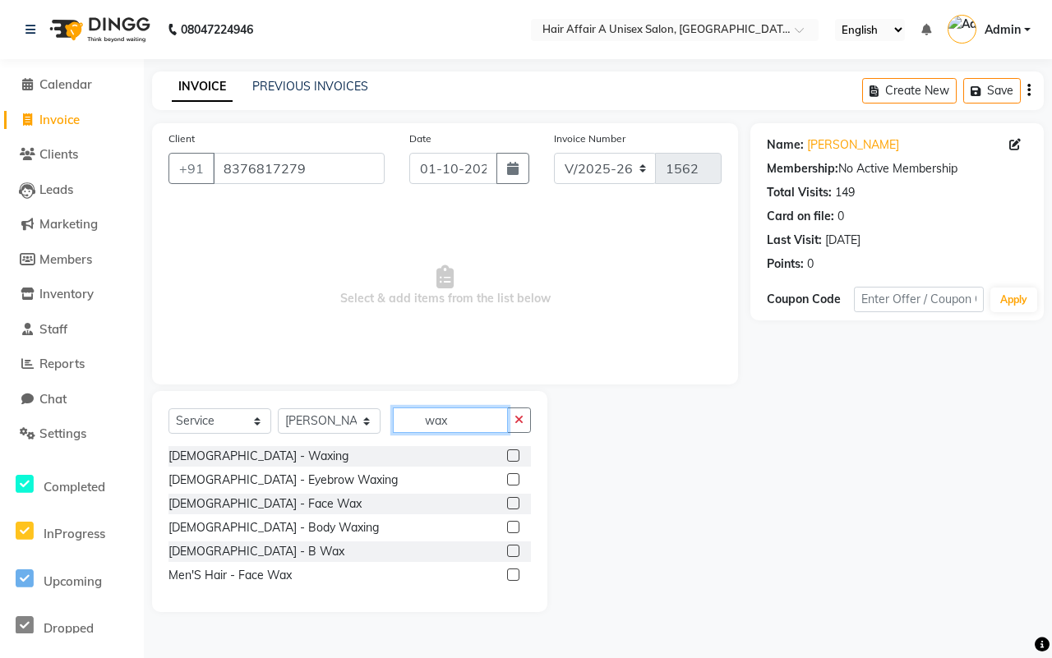
type input "wax"
click at [518, 453] on label at bounding box center [513, 455] width 12 height 12
click at [518, 453] on input "checkbox" at bounding box center [512, 456] width 11 height 11
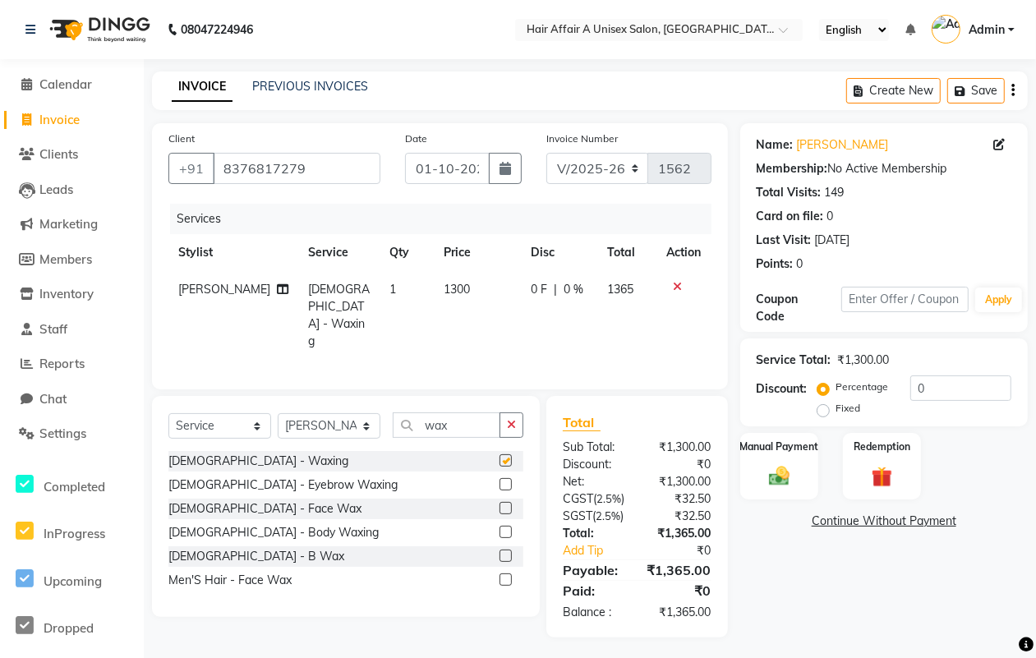
checkbox input "false"
click at [327, 413] on select "Select Stylist [PERSON_NAME] [PERSON_NAME] Kajal Kunal [PERSON_NAME] Nitin [PER…" at bounding box center [329, 425] width 103 height 25
select select "25229"
click at [278, 413] on select "Select Stylist [PERSON_NAME] [PERSON_NAME] Kajal Kunal [PERSON_NAME] Nitin [PER…" at bounding box center [329, 425] width 103 height 25
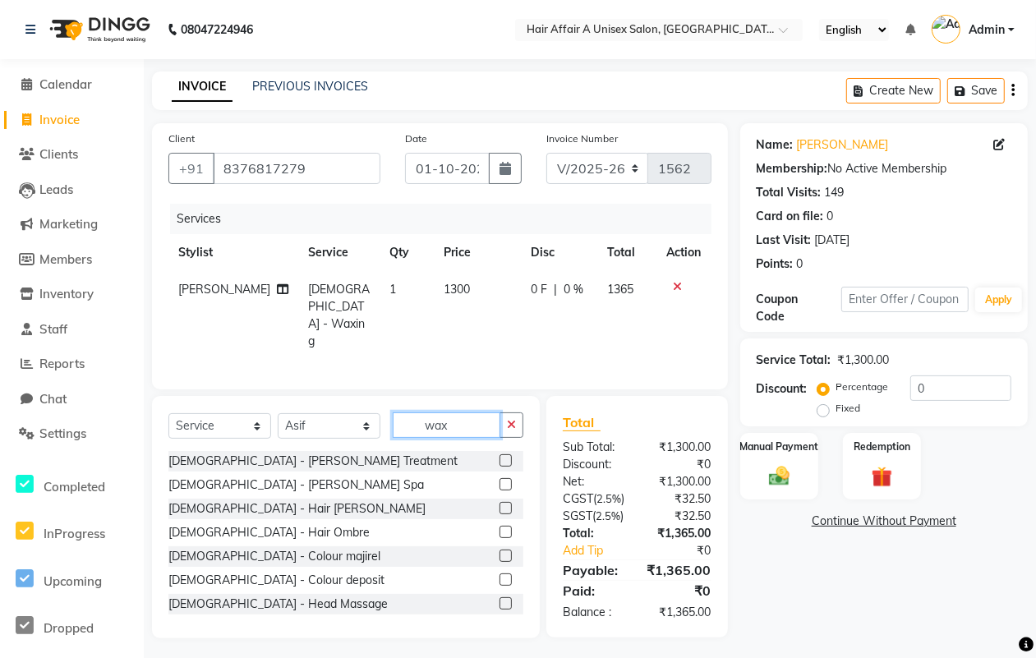
click at [449, 416] on input "wax" at bounding box center [447, 424] width 108 height 25
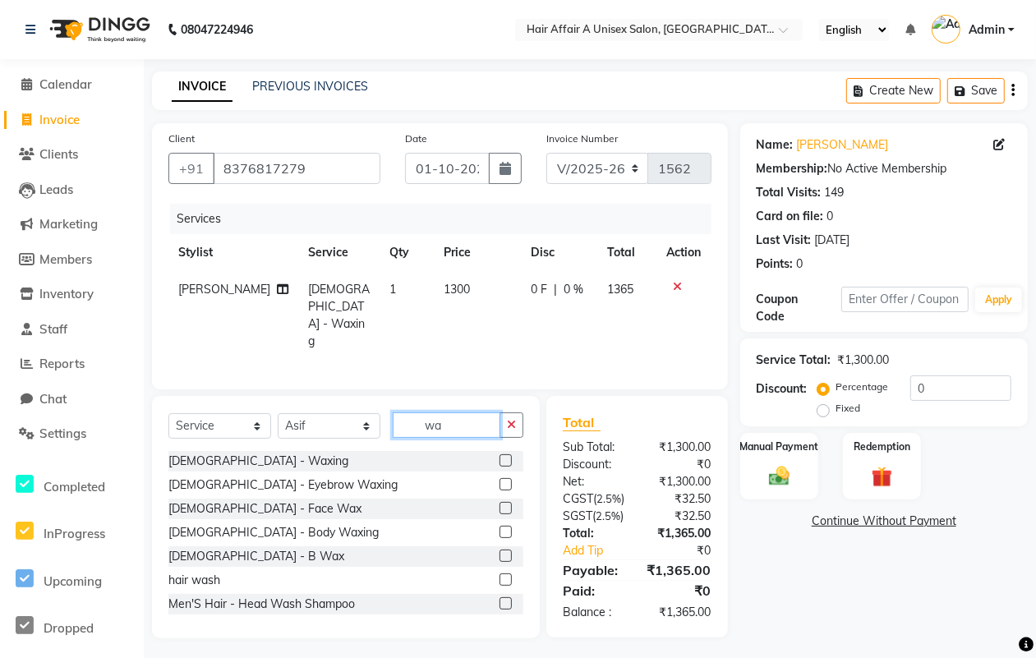
type input "w"
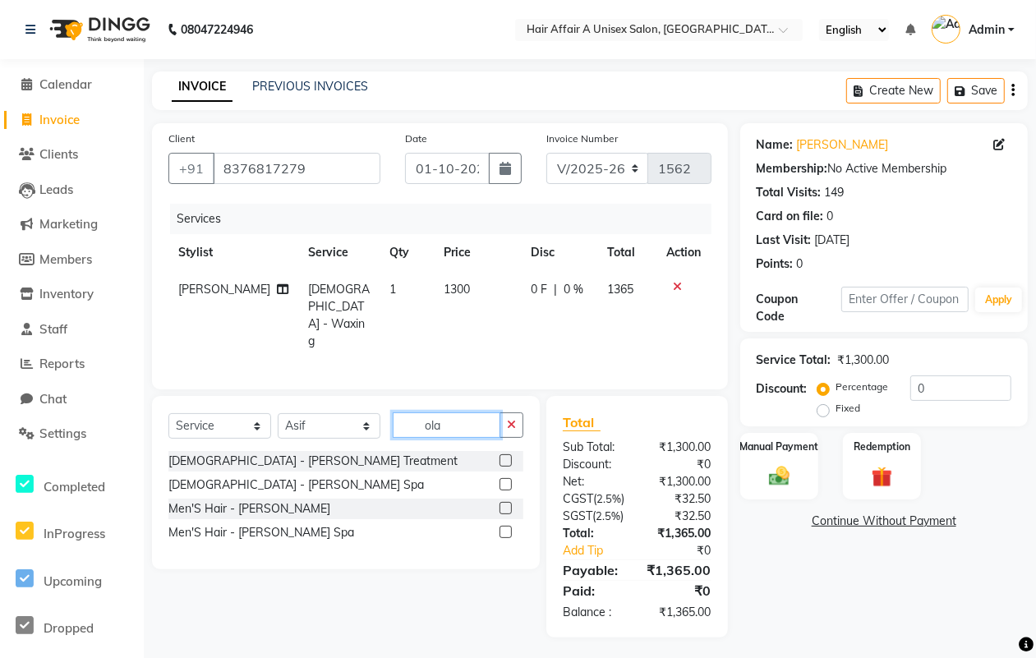
type input "ola"
click at [508, 458] on label at bounding box center [505, 460] width 12 height 12
click at [508, 458] on input "checkbox" at bounding box center [504, 461] width 11 height 11
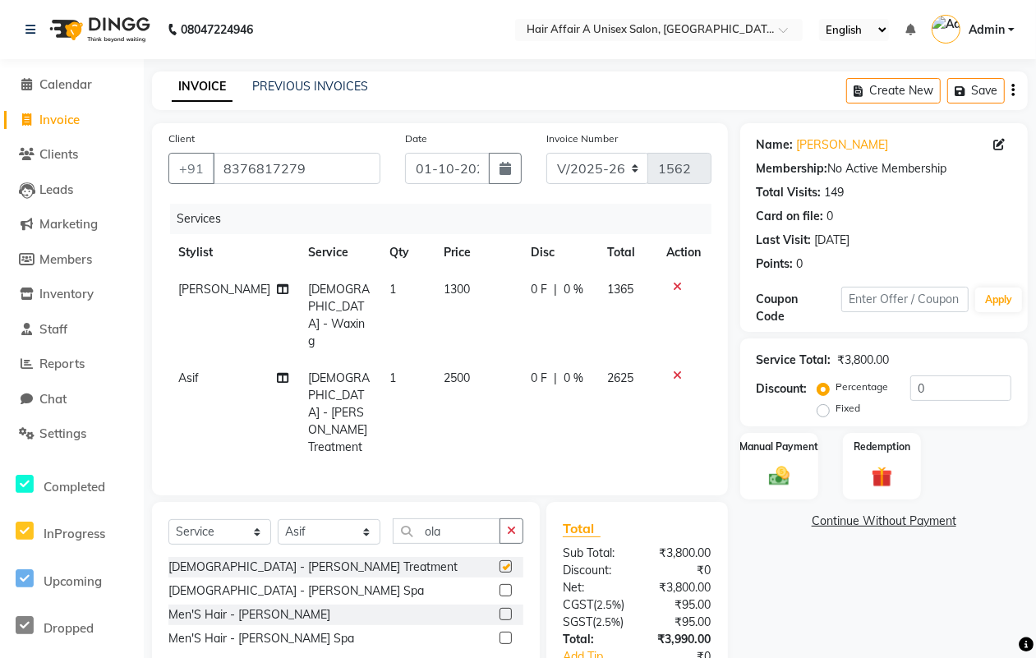
checkbox input "false"
click at [476, 518] on input "ola" at bounding box center [447, 530] width 108 height 25
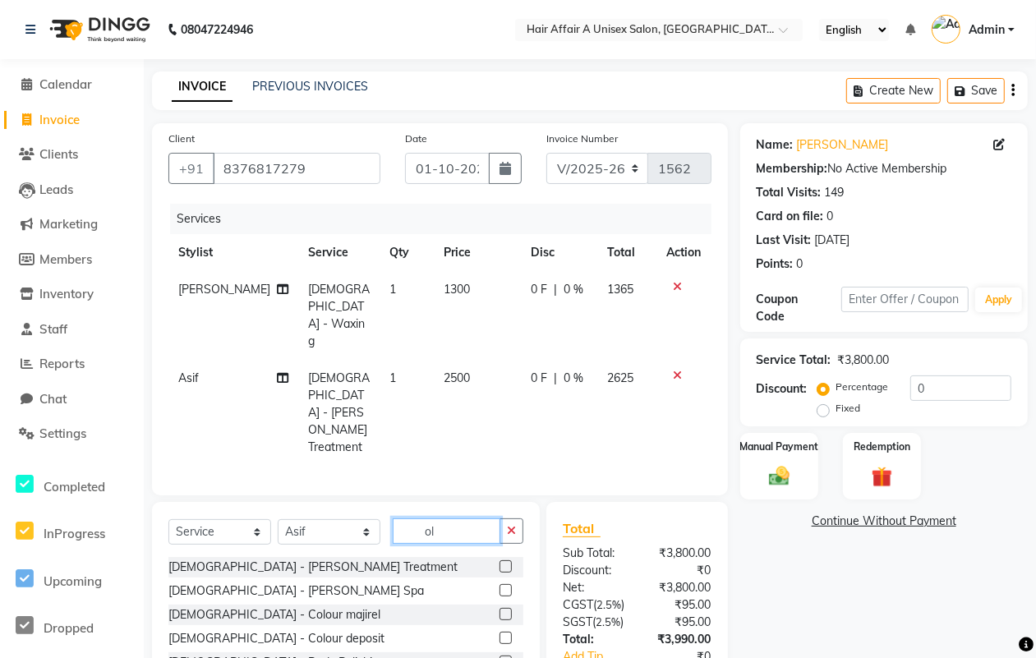
type input "o"
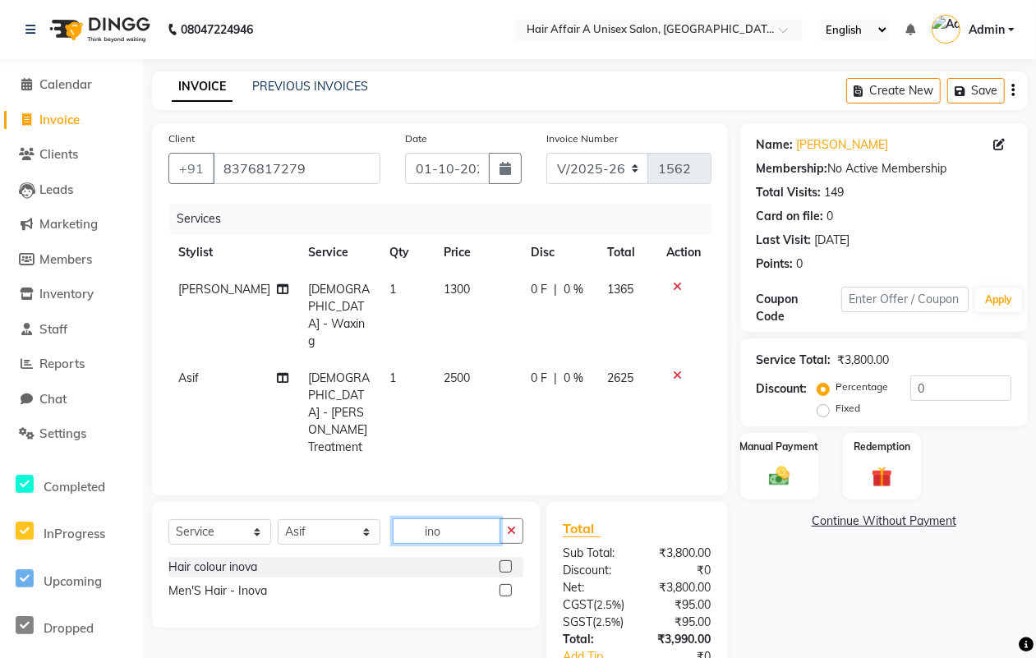
type input "ino"
click at [504, 560] on label at bounding box center [505, 566] width 12 height 12
click at [504, 562] on input "checkbox" at bounding box center [504, 567] width 11 height 11
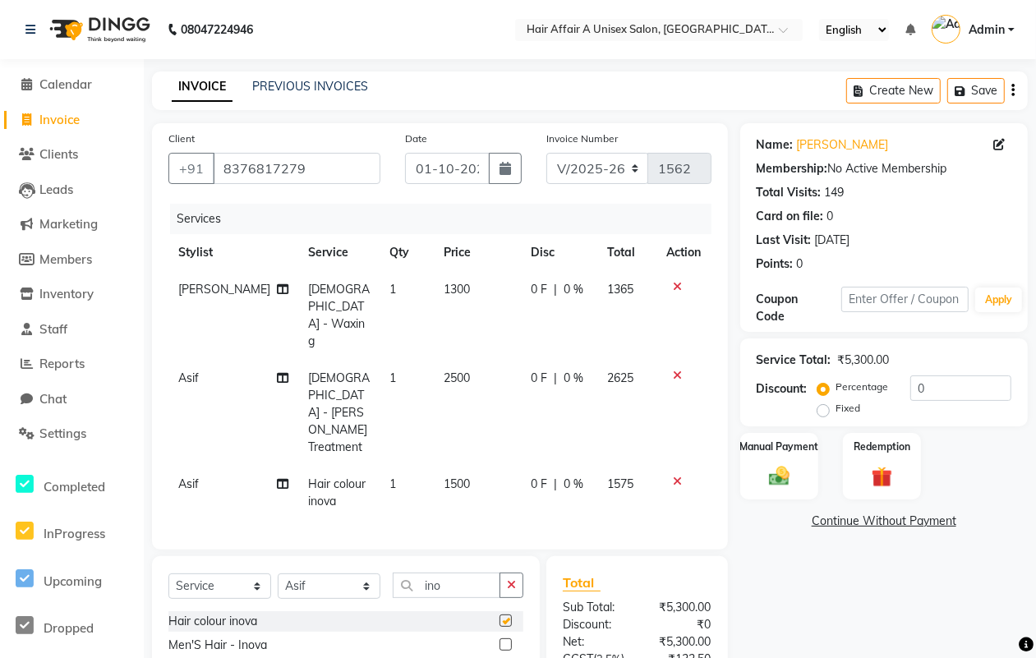
checkbox input "false"
click at [324, 573] on select "Select Stylist [PERSON_NAME] [PERSON_NAME] Kajal Kunal [PERSON_NAME] Nitin [PER…" at bounding box center [329, 585] width 103 height 25
select select "25275"
click at [278, 573] on select "Select Stylist [PERSON_NAME] [PERSON_NAME] Kajal Kunal [PERSON_NAME] Nitin [PER…" at bounding box center [329, 585] width 103 height 25
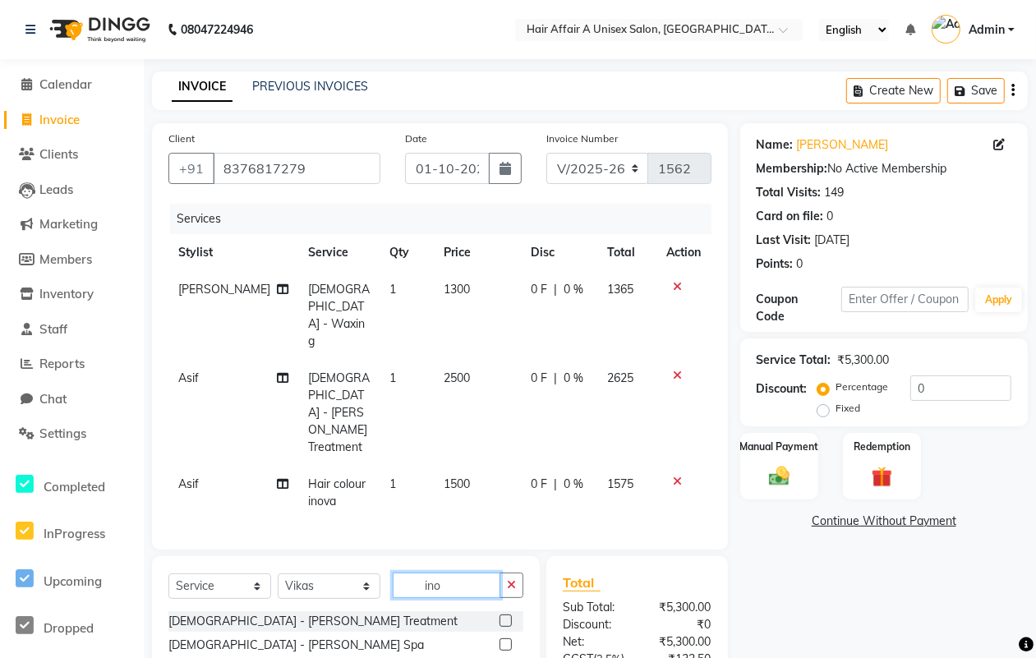
click at [468, 573] on input "ino" at bounding box center [447, 585] width 108 height 25
type input "i"
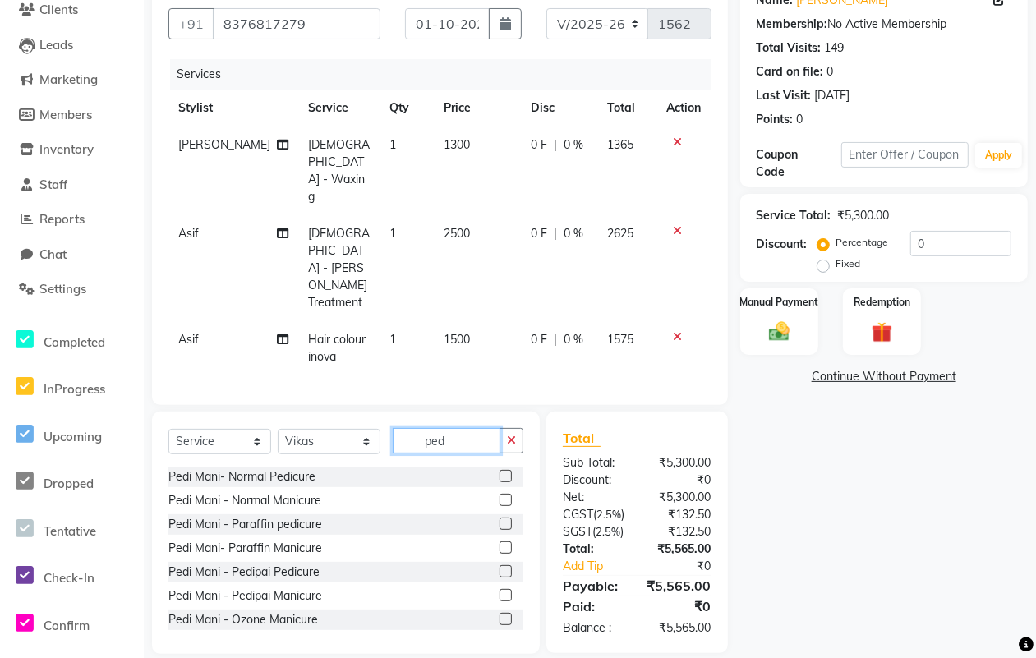
type input "ped"
click at [499, 565] on label at bounding box center [505, 571] width 12 height 12
click at [499, 567] on input "checkbox" at bounding box center [504, 572] width 11 height 11
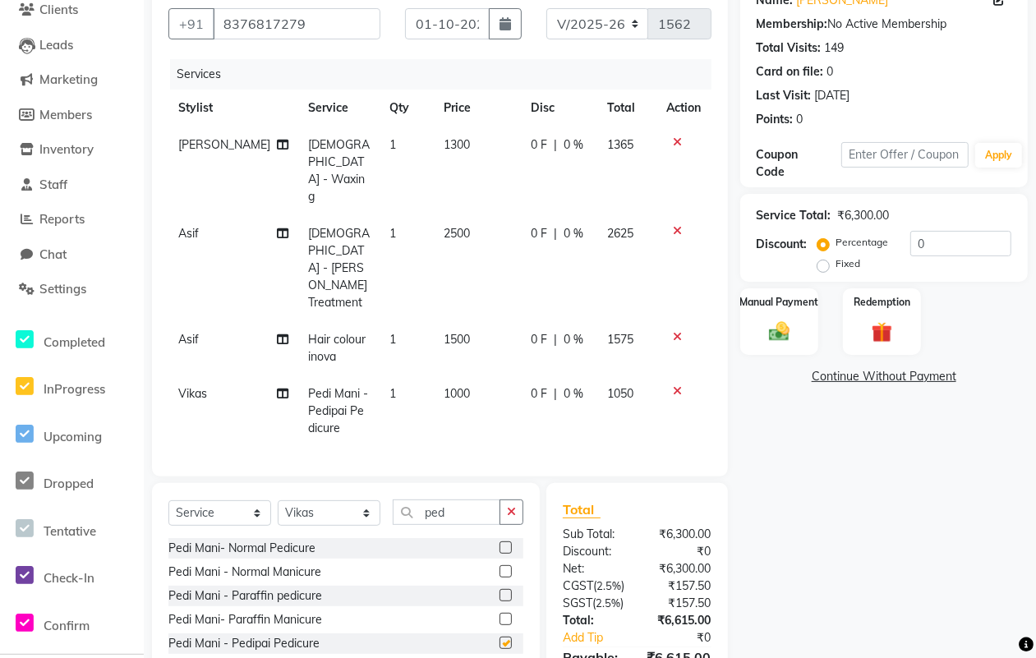
checkbox input "false"
click at [631, 543] on div "Discount:" at bounding box center [593, 551] width 86 height 17
click at [945, 251] on input "0" at bounding box center [960, 243] width 101 height 25
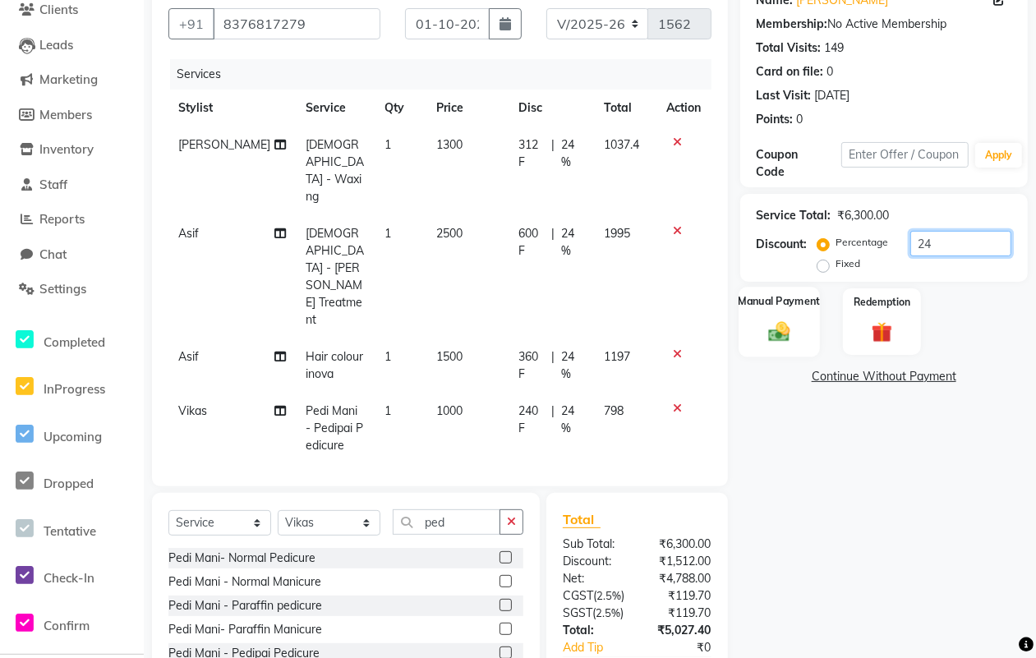
type input "24"
click at [789, 341] on img at bounding box center [779, 331] width 35 height 25
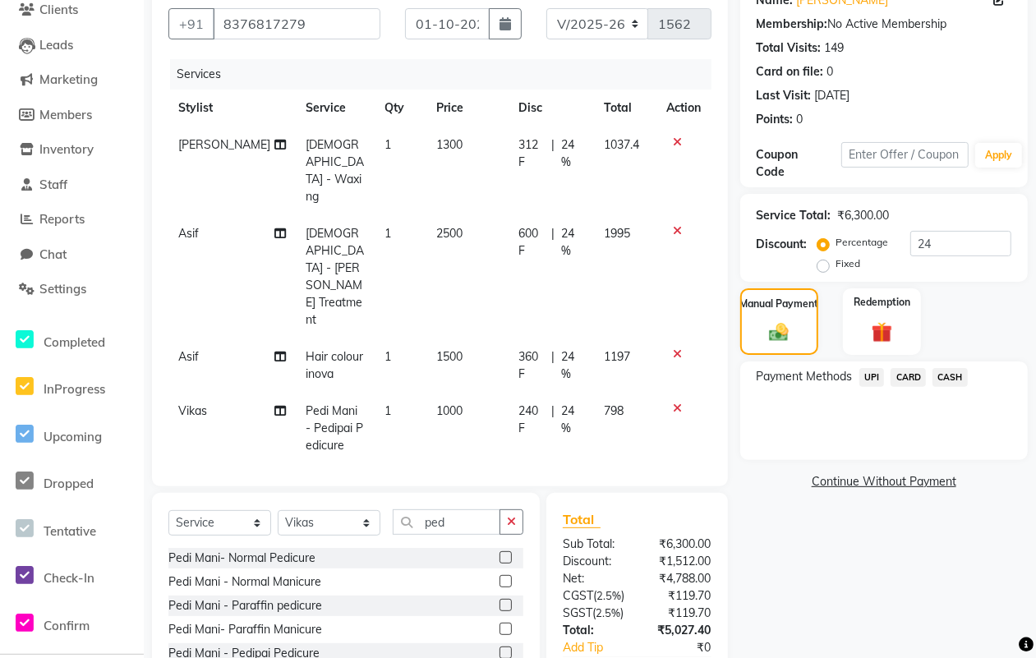
click at [946, 380] on span "CASH" at bounding box center [949, 377] width 35 height 19
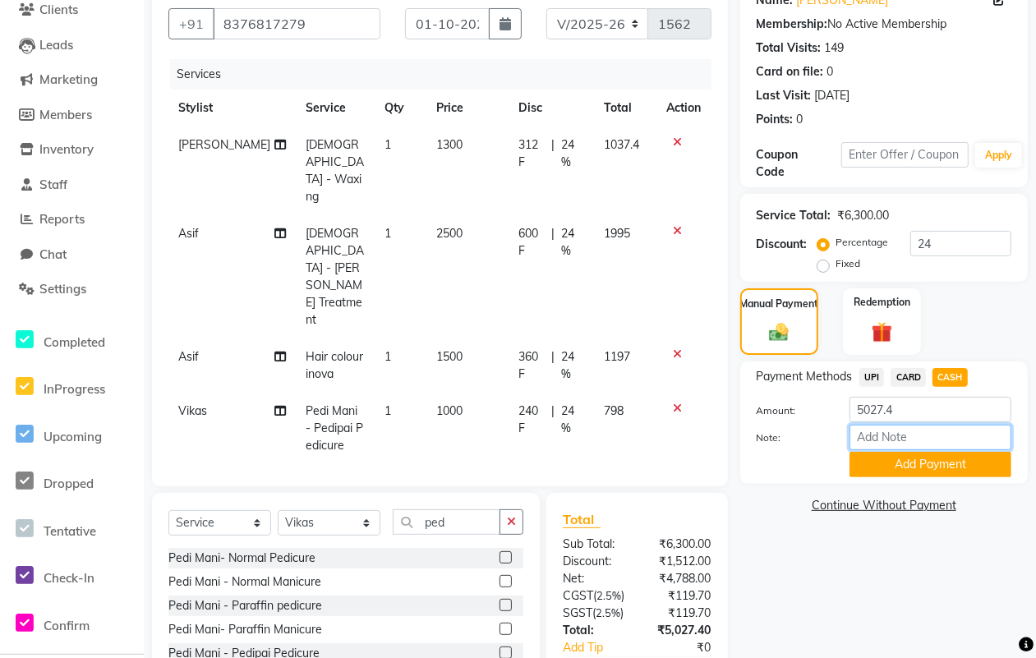
click at [945, 426] on input "Note:" at bounding box center [930, 437] width 162 height 25
click at [930, 409] on input "5027.4" at bounding box center [930, 409] width 162 height 25
type input "5000"
click at [921, 481] on div "Payment Methods UPI CARD CASH Amount: 5000 Note: Add Payment" at bounding box center [884, 422] width 288 height 122
click at [922, 465] on button "Add Payment" at bounding box center [930, 464] width 162 height 25
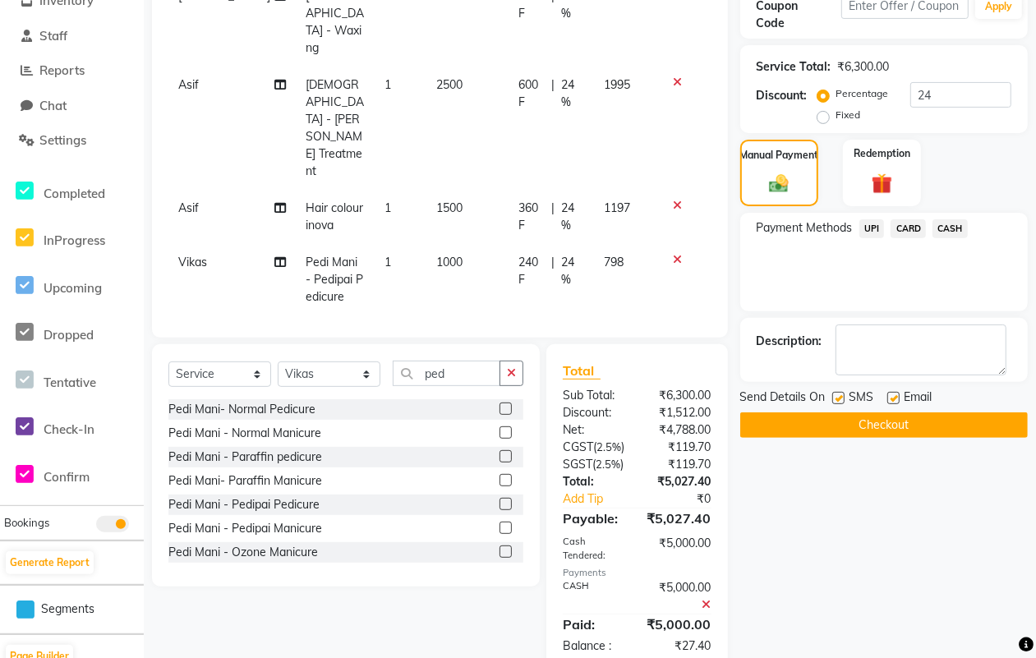
scroll to position [301, 0]
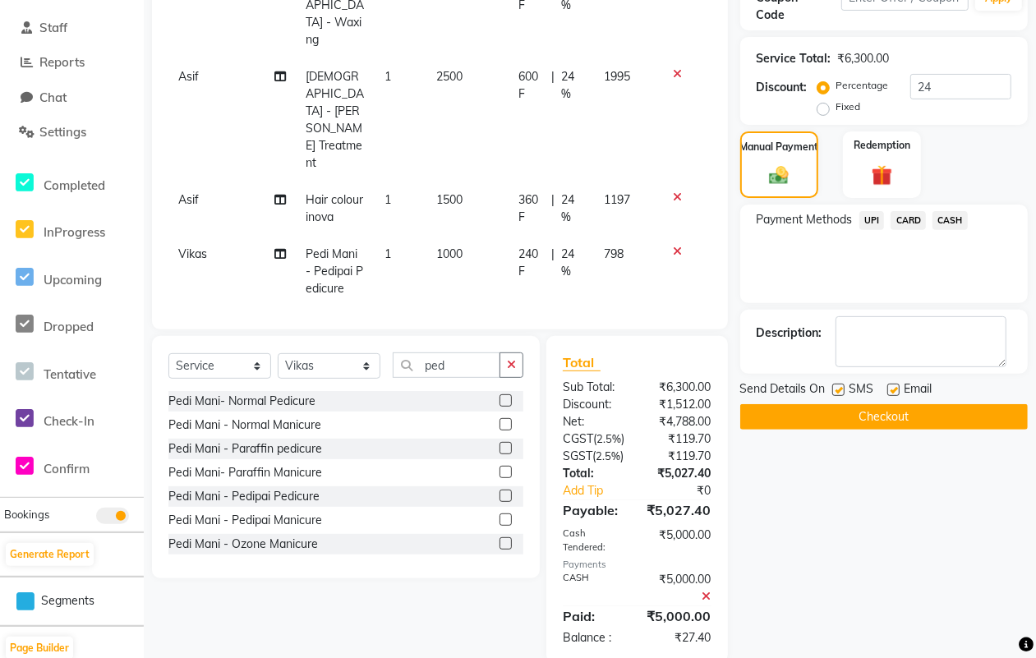
click at [832, 389] on label at bounding box center [838, 390] width 12 height 12
click at [832, 389] on input "checkbox" at bounding box center [837, 390] width 11 height 11
checkbox input "false"
click at [887, 386] on label at bounding box center [893, 390] width 12 height 12
click at [887, 386] on input "checkbox" at bounding box center [892, 390] width 11 height 11
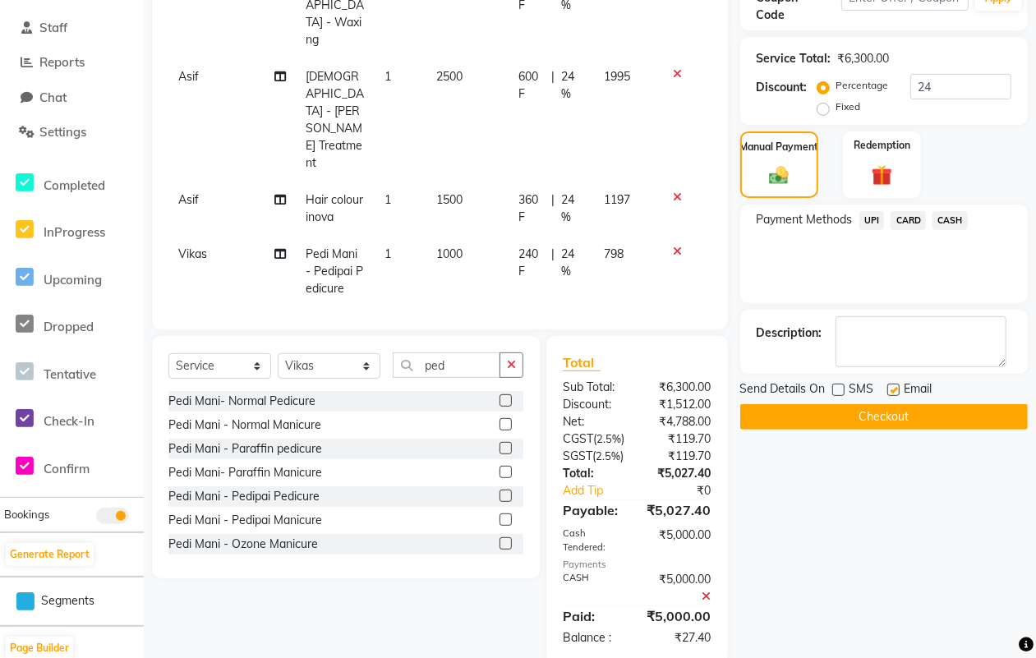
checkbox input "false"
click at [858, 407] on button "Checkout" at bounding box center [884, 416] width 288 height 25
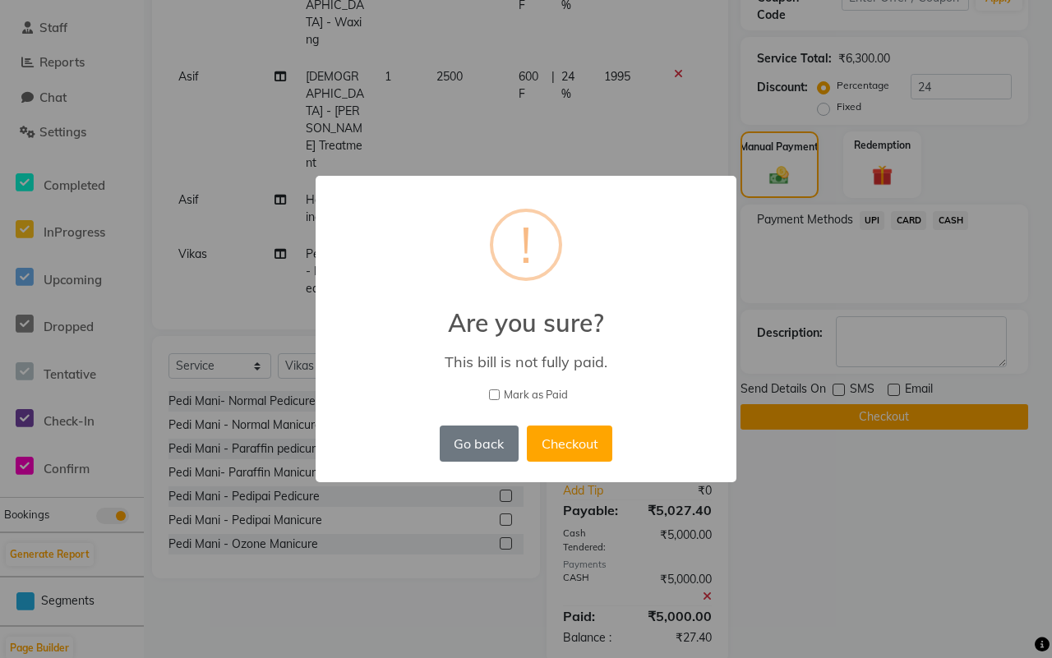
click at [509, 384] on div "× ! Are you sure? This bill is not fully paid. [PERSON_NAME] as Paid Go back No…" at bounding box center [525, 329] width 421 height 306
click at [524, 394] on span "Mark as Paid" at bounding box center [536, 395] width 64 height 16
click at [499, 394] on input "Mark as Paid" at bounding box center [494, 394] width 11 height 11
checkbox input "true"
click at [579, 442] on button "Checkout" at bounding box center [569, 444] width 85 height 36
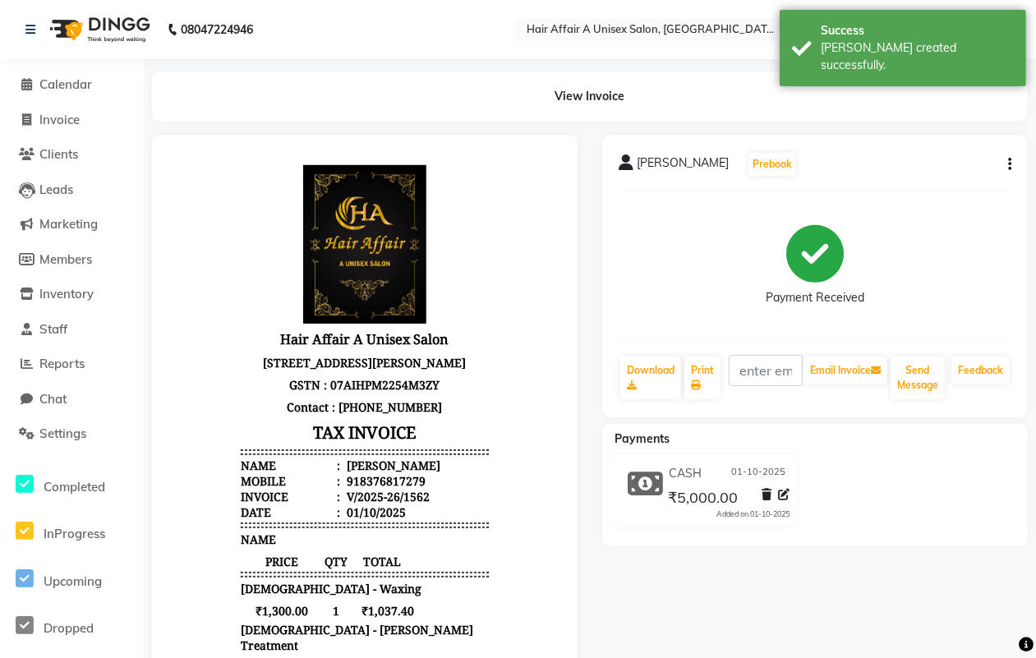
click at [72, 104] on li "Invoice" at bounding box center [72, 120] width 144 height 35
drag, startPoint x: 76, startPoint y: 120, endPoint x: 84, endPoint y: 136, distance: 18.4
click at [76, 122] on span "Invoice" at bounding box center [59, 120] width 40 height 16
select select "service"
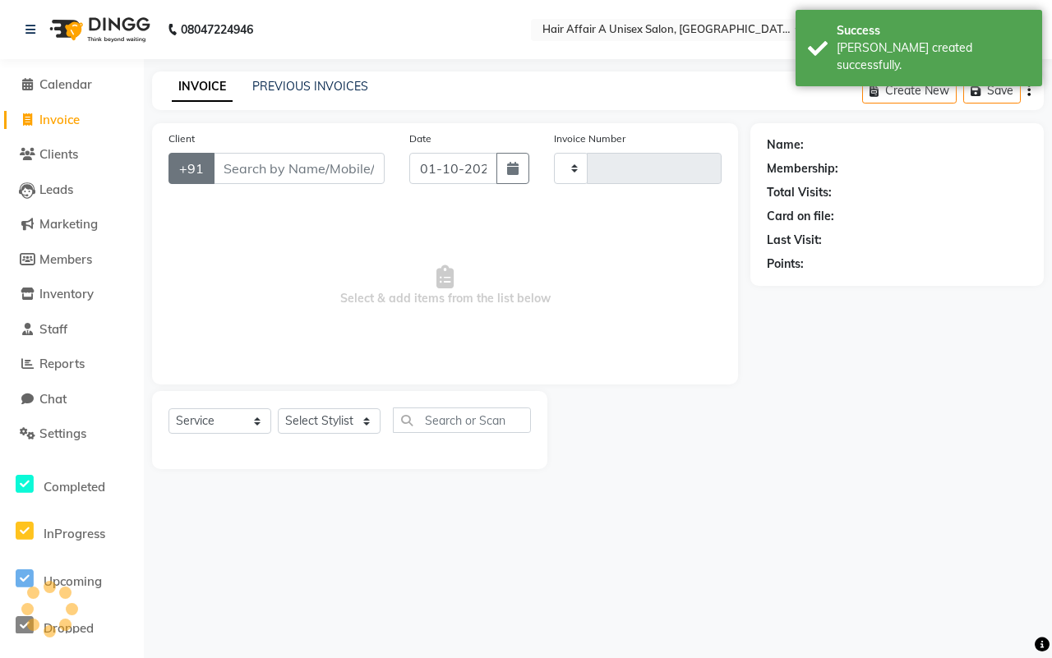
type input "1563"
select select "4464"
click at [247, 158] on input "Client" at bounding box center [299, 168] width 172 height 31
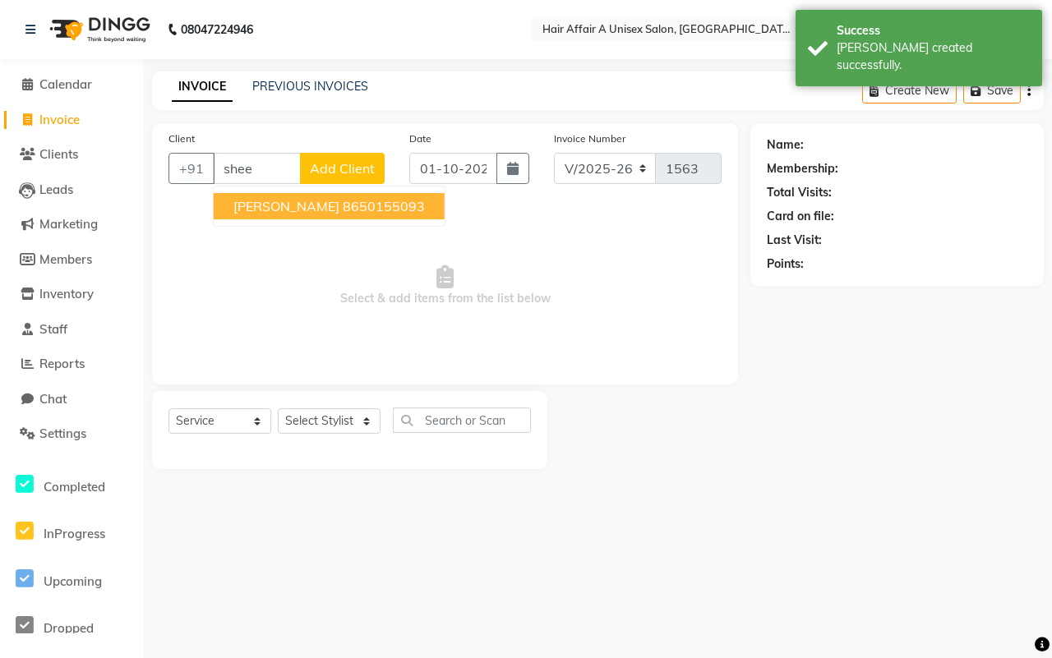
click at [301, 215] on button "sheena 8650155093" at bounding box center [329, 206] width 231 height 26
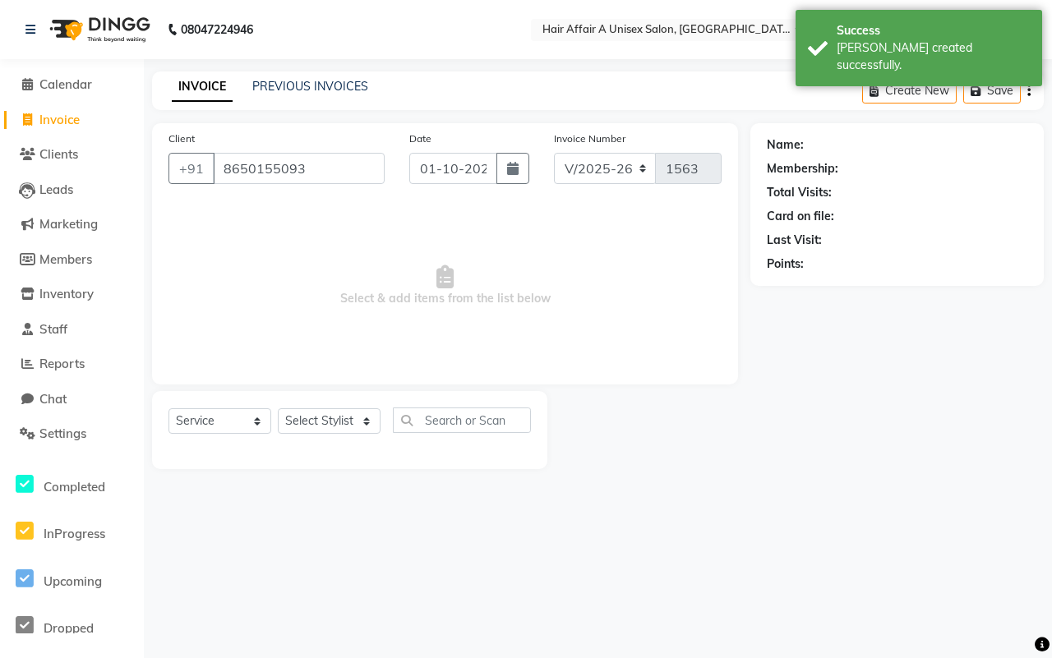
type input "8650155093"
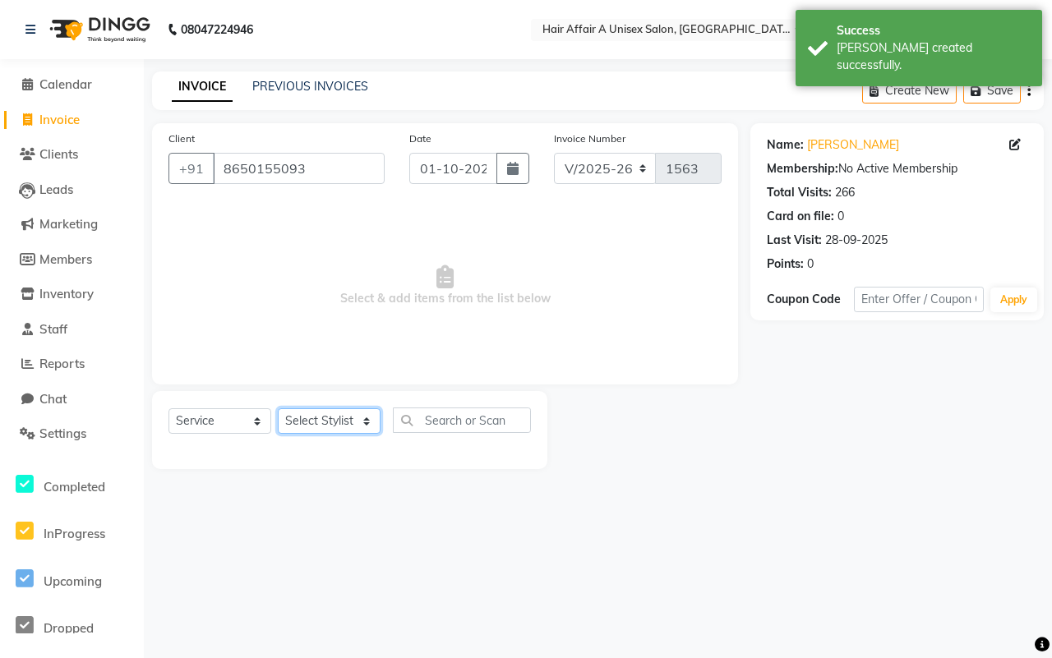
click at [329, 431] on select "Select Stylist [PERSON_NAME] [PERSON_NAME] Kajal Kunal [PERSON_NAME] Nitin [PER…" at bounding box center [329, 420] width 103 height 25
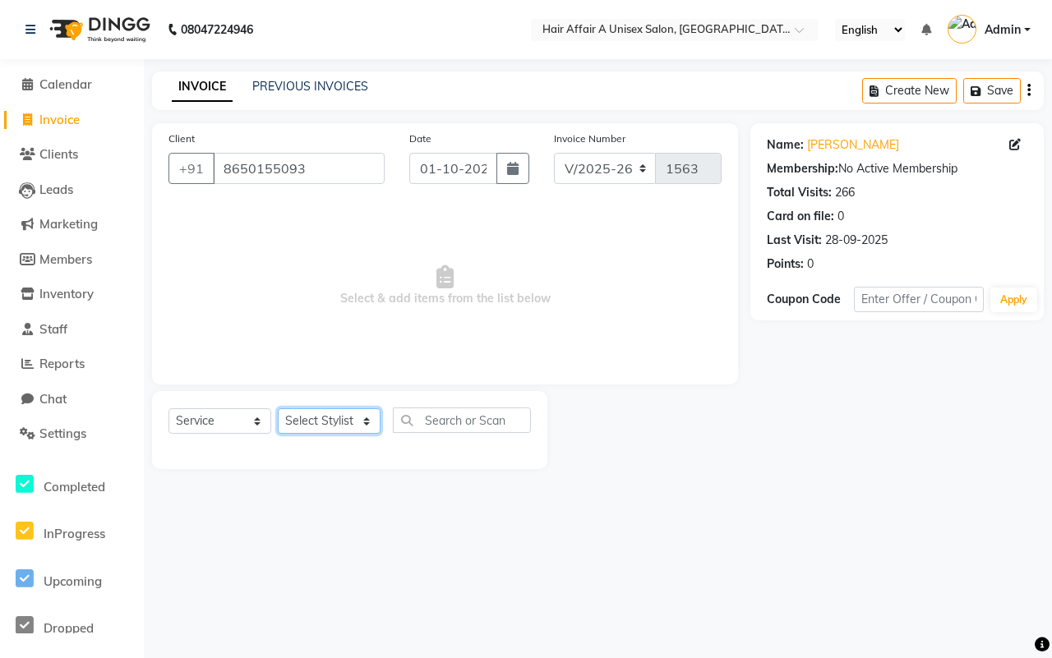
select select "25233"
click at [278, 408] on select "Select Stylist [PERSON_NAME] [PERSON_NAME] Kajal Kunal [PERSON_NAME] Nitin [PER…" at bounding box center [329, 420] width 103 height 25
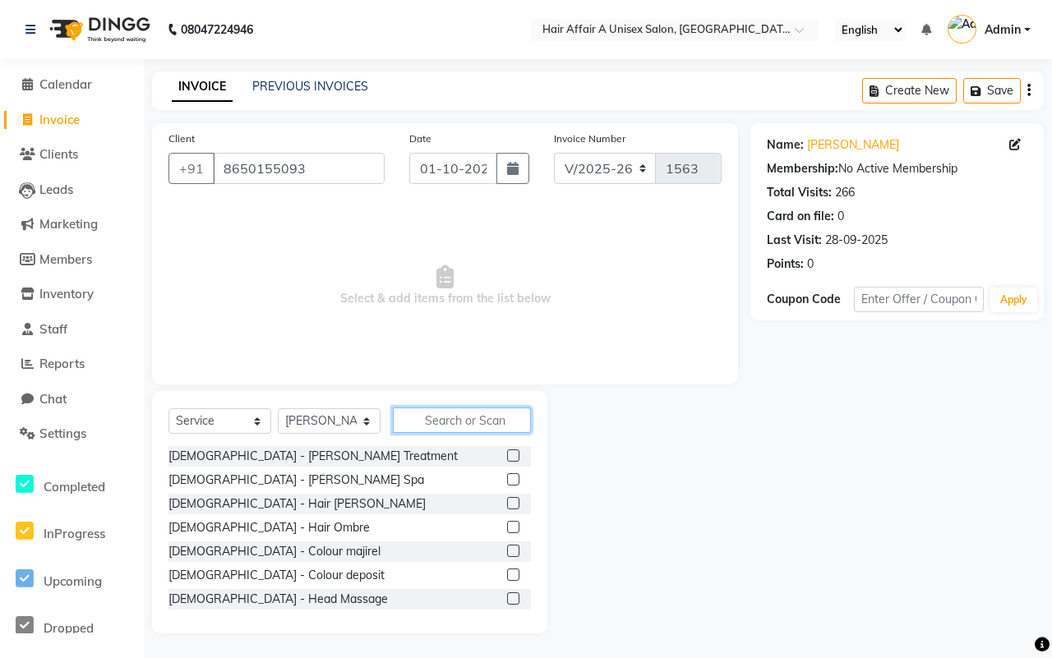
click at [478, 421] on input "text" at bounding box center [462, 419] width 138 height 25
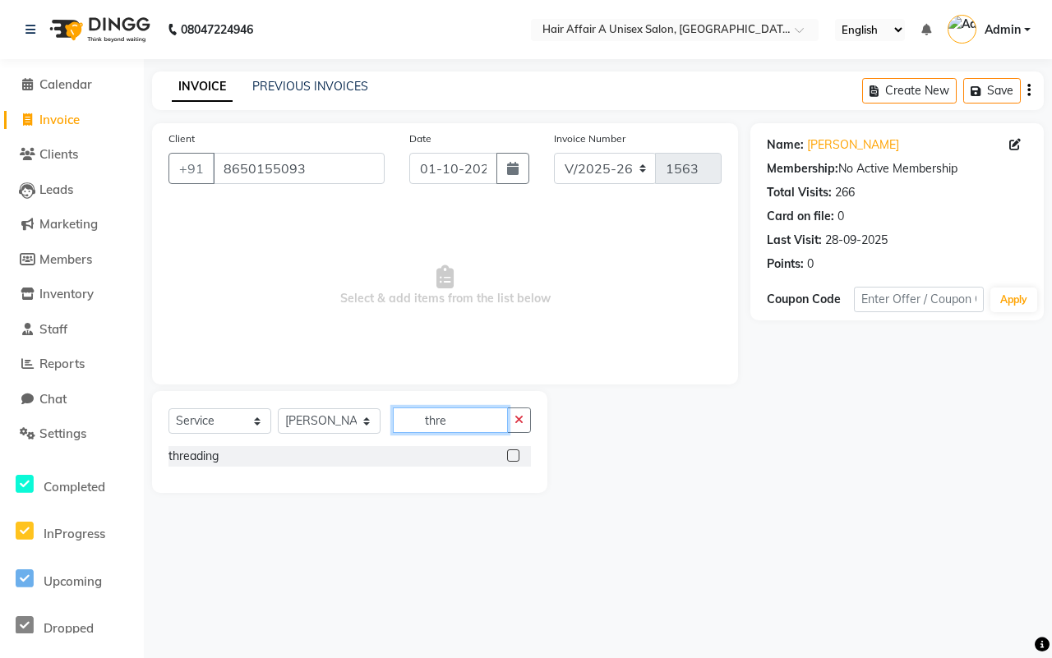
type input "thre"
click at [507, 453] on label at bounding box center [513, 455] width 12 height 12
click at [507, 453] on input "checkbox" at bounding box center [512, 456] width 11 height 11
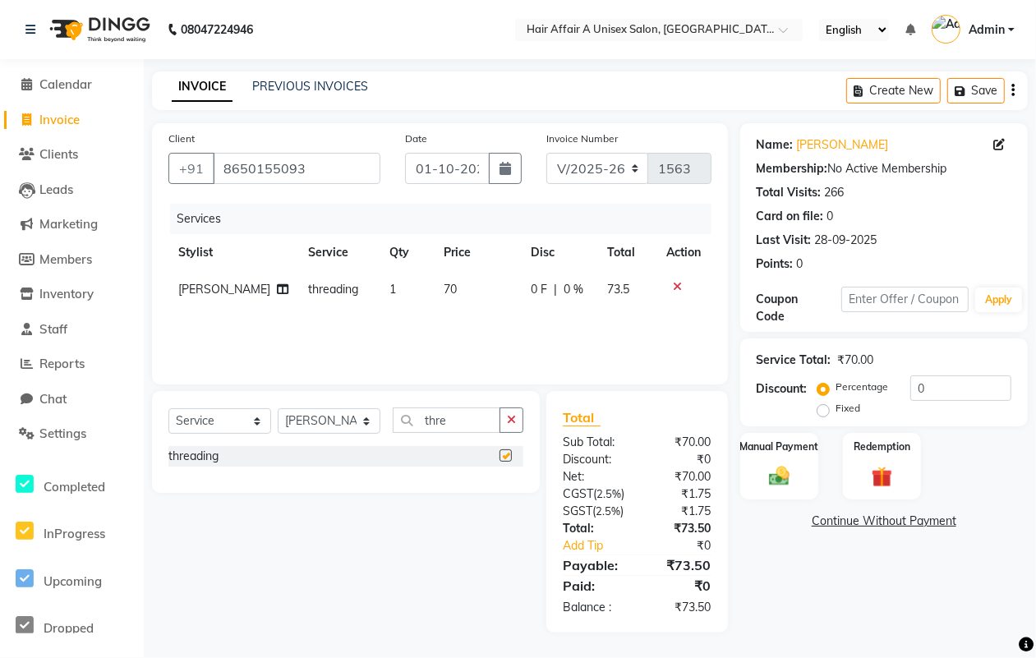
checkbox input "false"
click at [434, 280] on td "70" at bounding box center [477, 289] width 87 height 37
select select "25233"
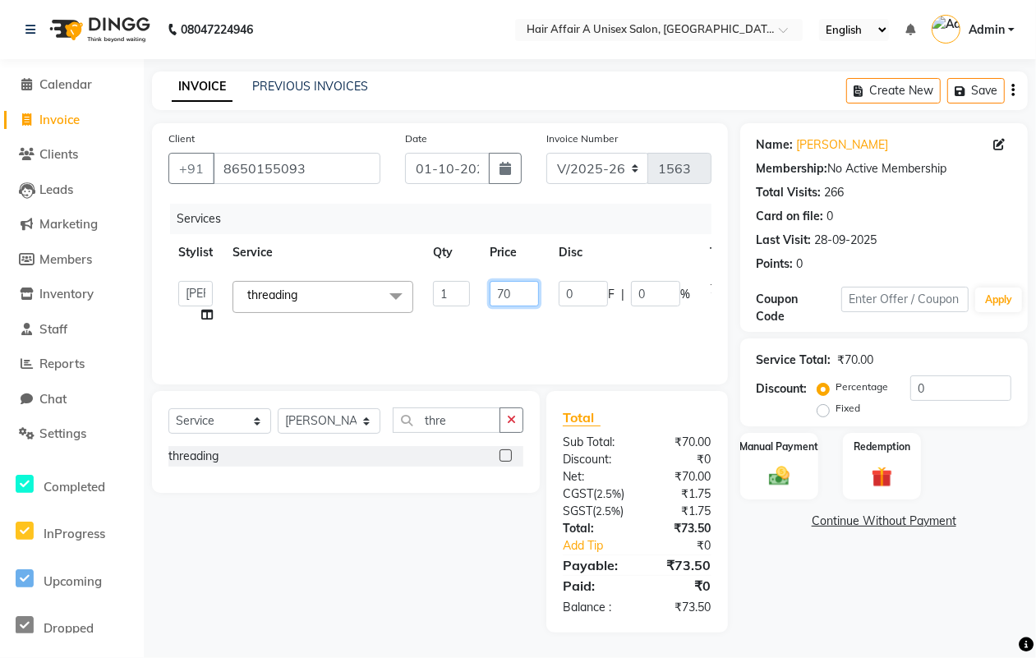
click at [503, 292] on input "70" at bounding box center [514, 293] width 49 height 25
type input "120"
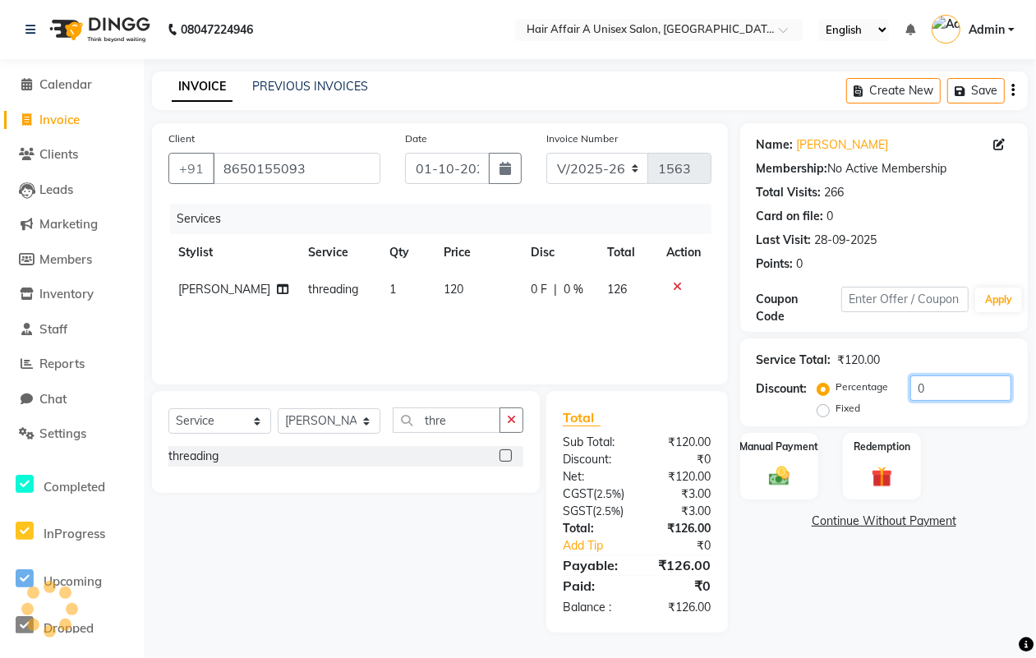
click at [939, 395] on input "0" at bounding box center [960, 387] width 101 height 25
type input "5"
type input "4"
click at [794, 453] on label "Manual Payment" at bounding box center [779, 446] width 82 height 16
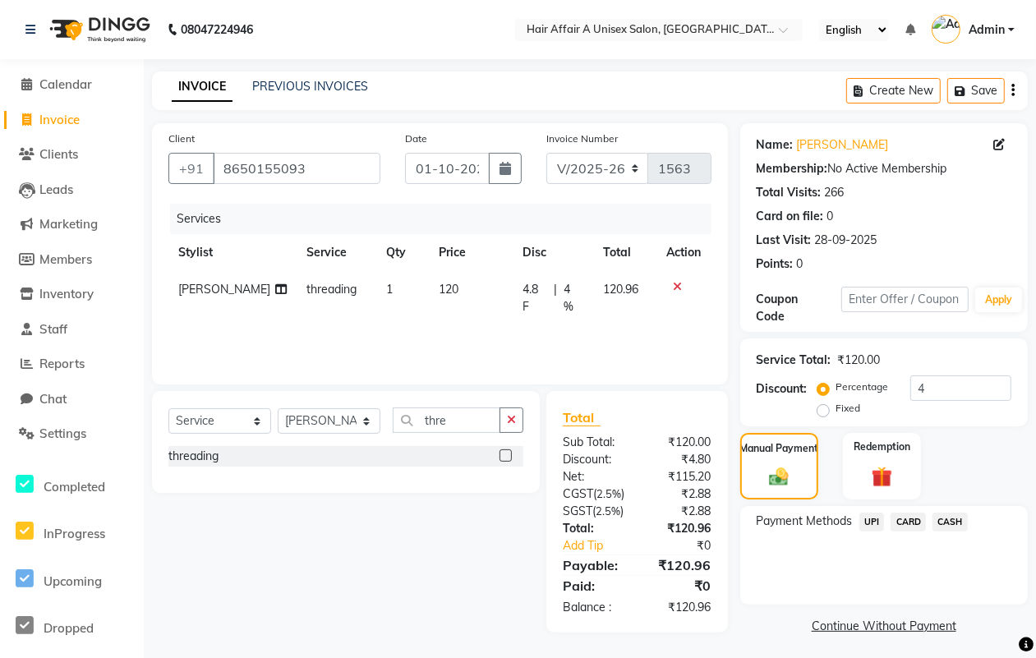
click at [965, 532] on div "CASH" at bounding box center [947, 524] width 42 height 22
click at [957, 523] on span "CASH" at bounding box center [949, 522] width 35 height 19
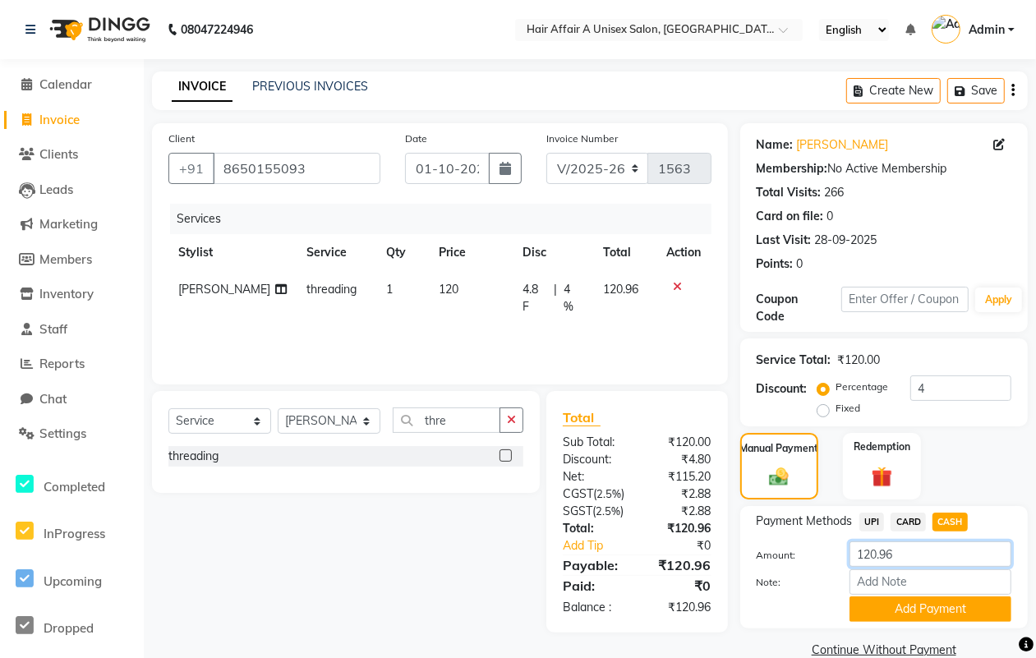
click at [918, 555] on input "120.96" at bounding box center [930, 553] width 162 height 25
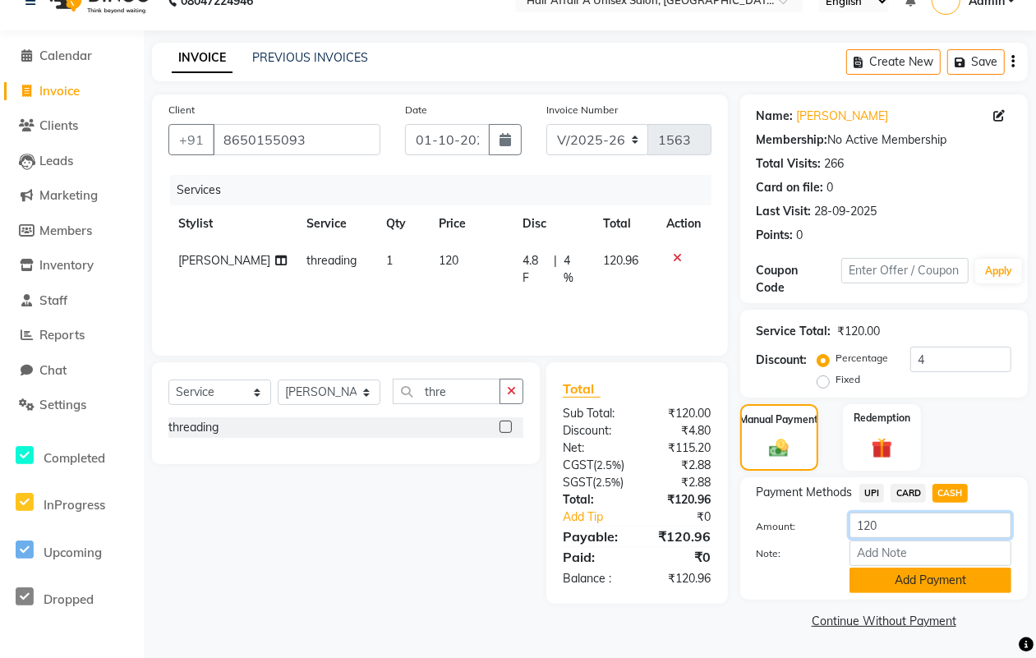
type input "120"
click at [872, 576] on button "Add Payment" at bounding box center [930, 580] width 162 height 25
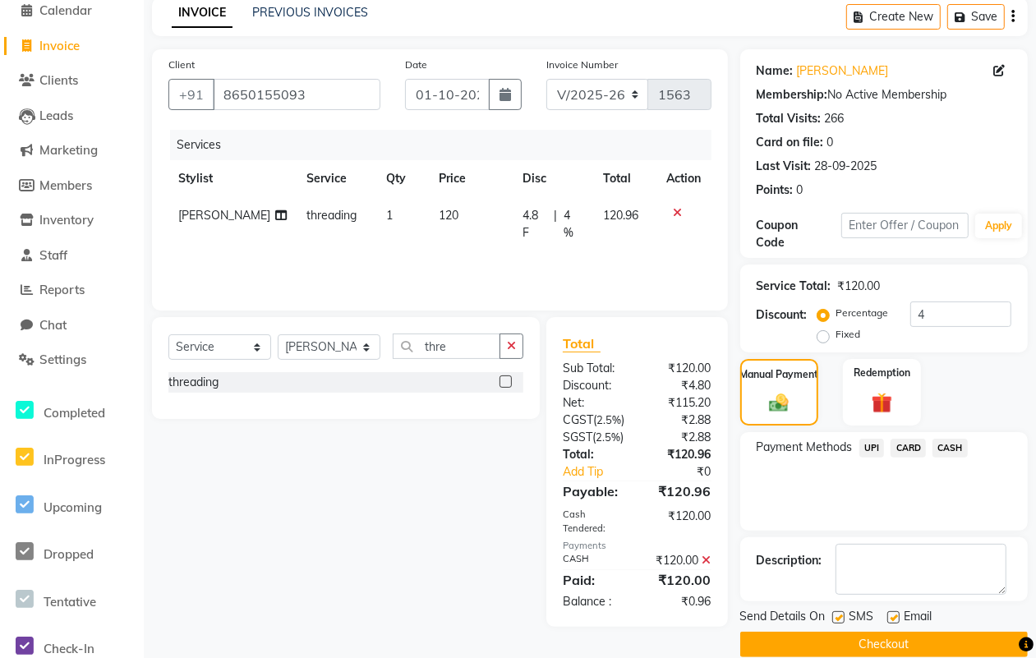
scroll to position [101, 0]
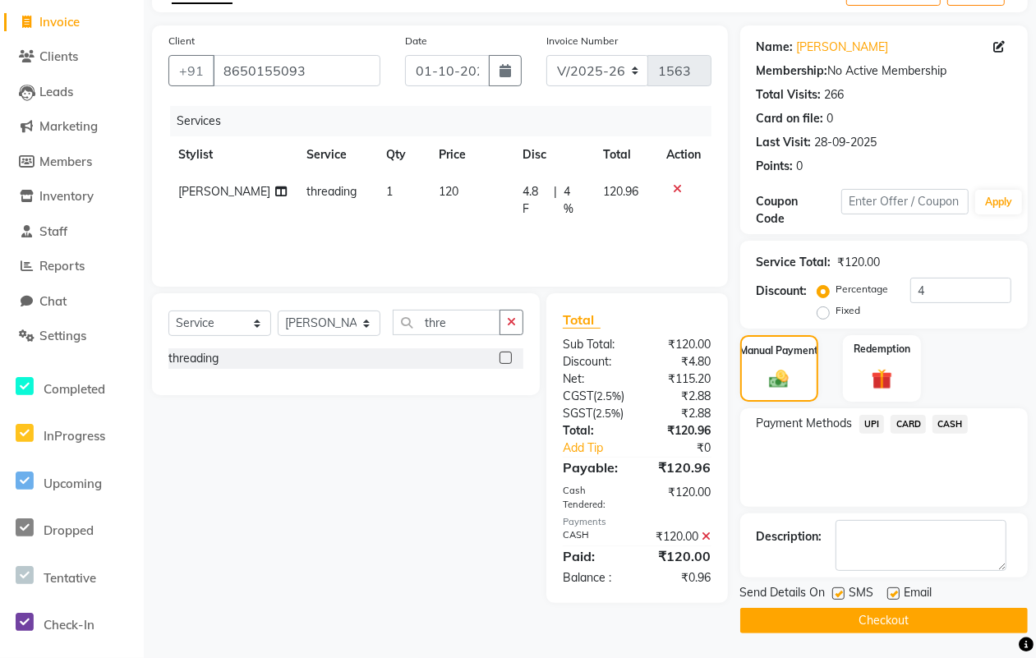
drag, startPoint x: 835, startPoint y: 592, endPoint x: 844, endPoint y: 593, distance: 9.1
click at [836, 592] on label at bounding box center [838, 593] width 12 height 12
click at [836, 592] on input "checkbox" at bounding box center [837, 594] width 11 height 11
checkbox input "false"
click at [892, 590] on label at bounding box center [893, 593] width 12 height 12
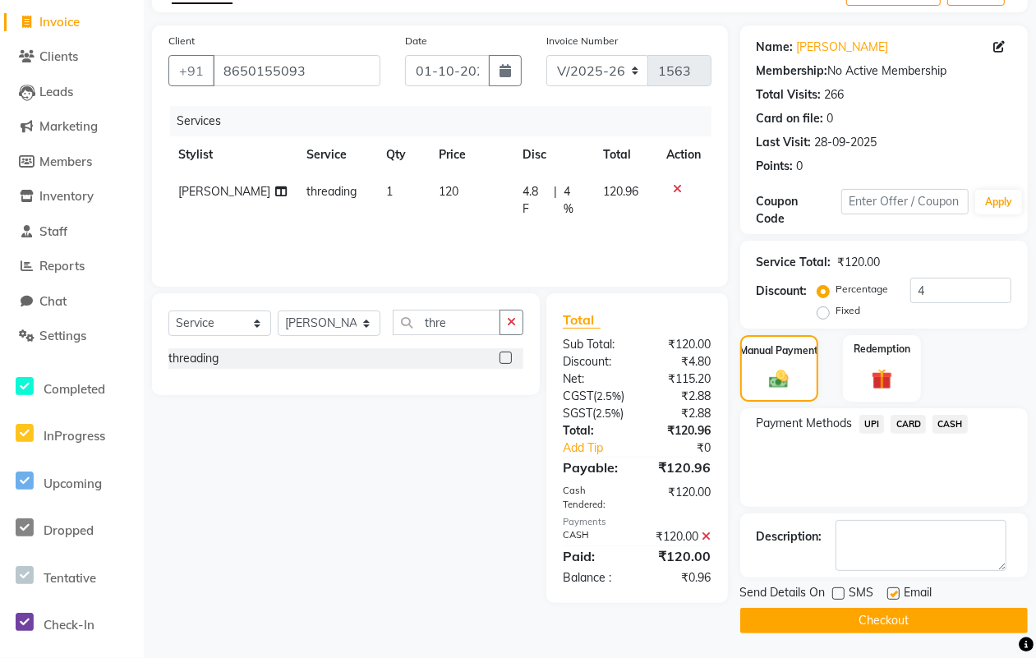
click at [892, 590] on input "checkbox" at bounding box center [892, 594] width 11 height 11
checkbox input "false"
click at [883, 614] on button "Checkout" at bounding box center [884, 620] width 288 height 25
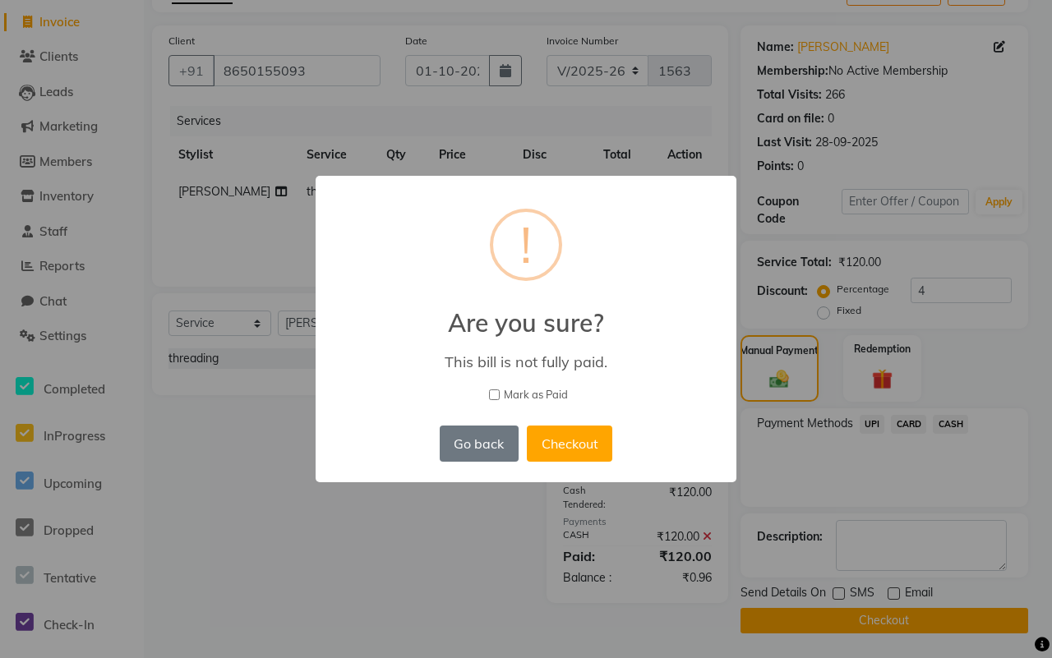
click at [539, 391] on span "Mark as Paid" at bounding box center [536, 395] width 64 height 16
click at [499, 391] on input "Mark as Paid" at bounding box center [494, 394] width 11 height 11
checkbox input "true"
click at [582, 440] on button "Checkout" at bounding box center [569, 444] width 85 height 36
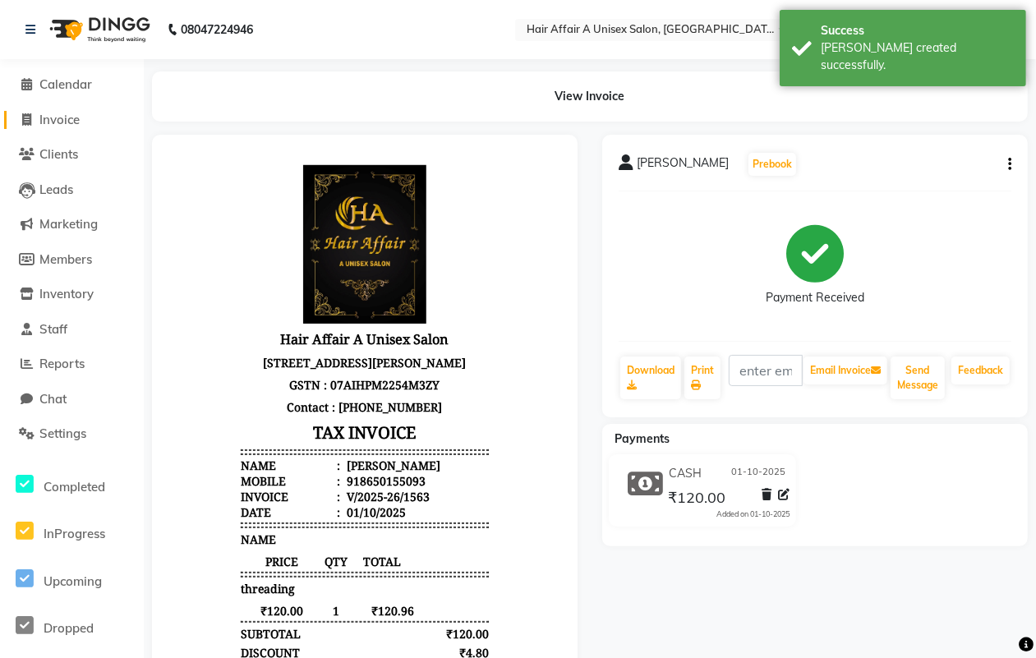
click at [44, 116] on span "Invoice" at bounding box center [59, 120] width 40 height 16
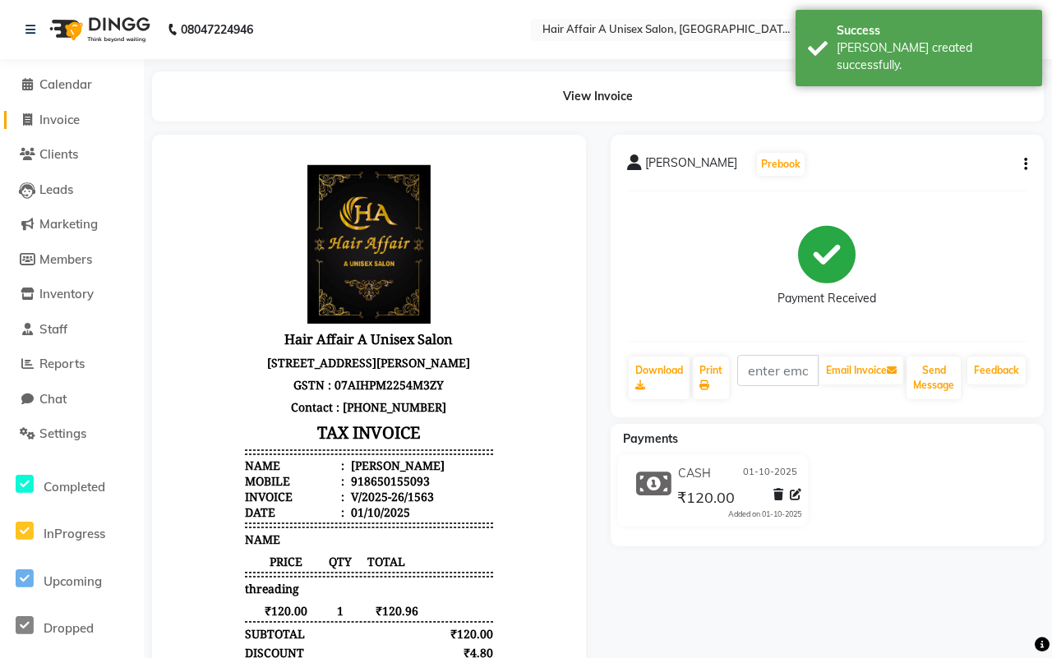
select select "service"
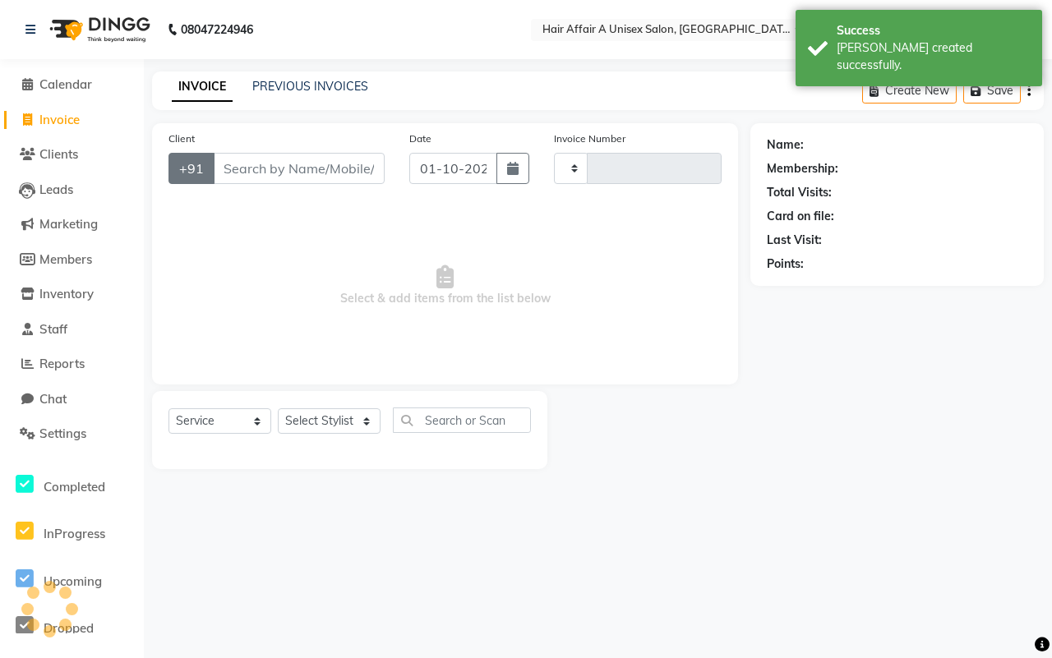
type input "1564"
select select "4464"
click at [281, 167] on input "Client" at bounding box center [299, 168] width 172 height 31
click at [330, 173] on input "Client" at bounding box center [299, 168] width 172 height 31
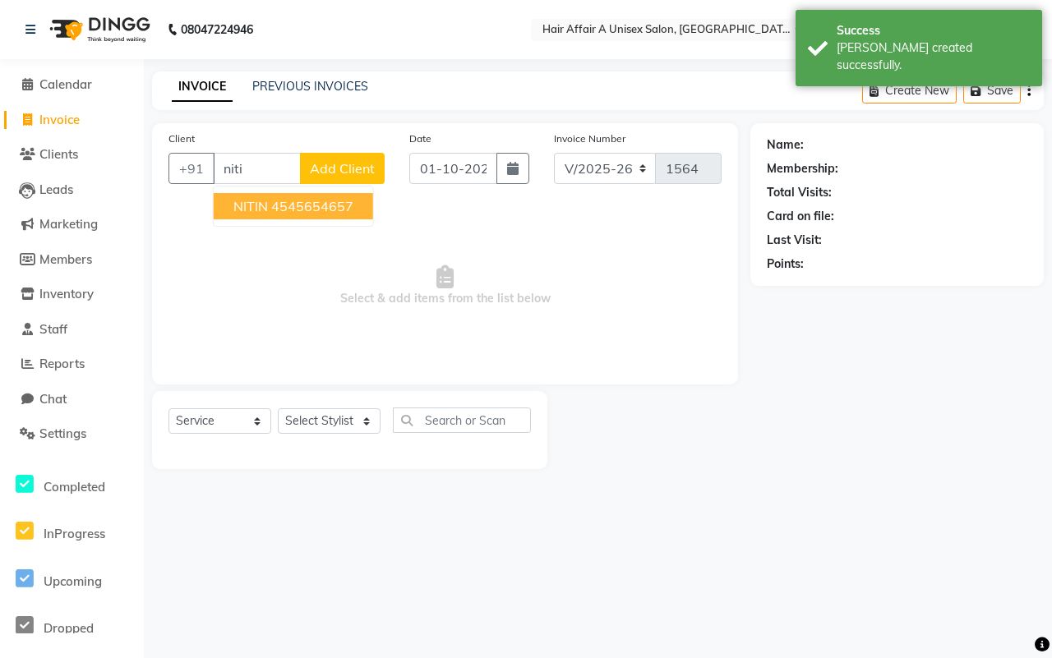
click at [273, 201] on ngb-highlight "4545654657" at bounding box center [312, 206] width 82 height 16
type input "4545654657"
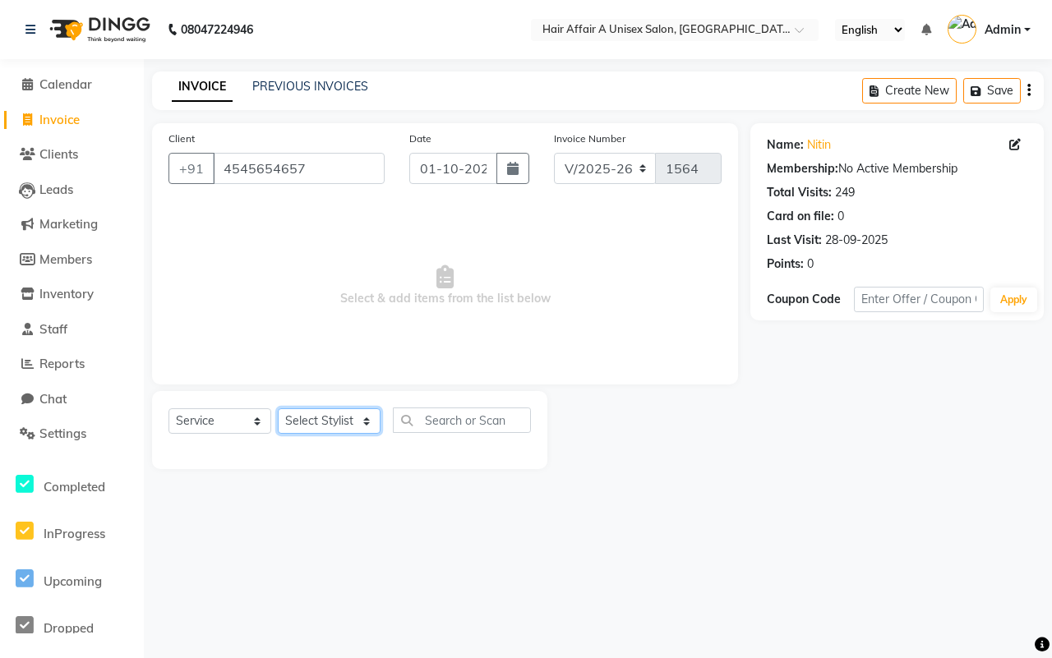
click at [360, 415] on select "Select Stylist [PERSON_NAME] [PERSON_NAME] Kajal Kunal [PERSON_NAME] Nitin [PER…" at bounding box center [329, 420] width 103 height 25
select select "25232"
click at [278, 408] on select "Select Stylist [PERSON_NAME] [PERSON_NAME] Kajal Kunal [PERSON_NAME] Nitin [PER…" at bounding box center [329, 420] width 103 height 25
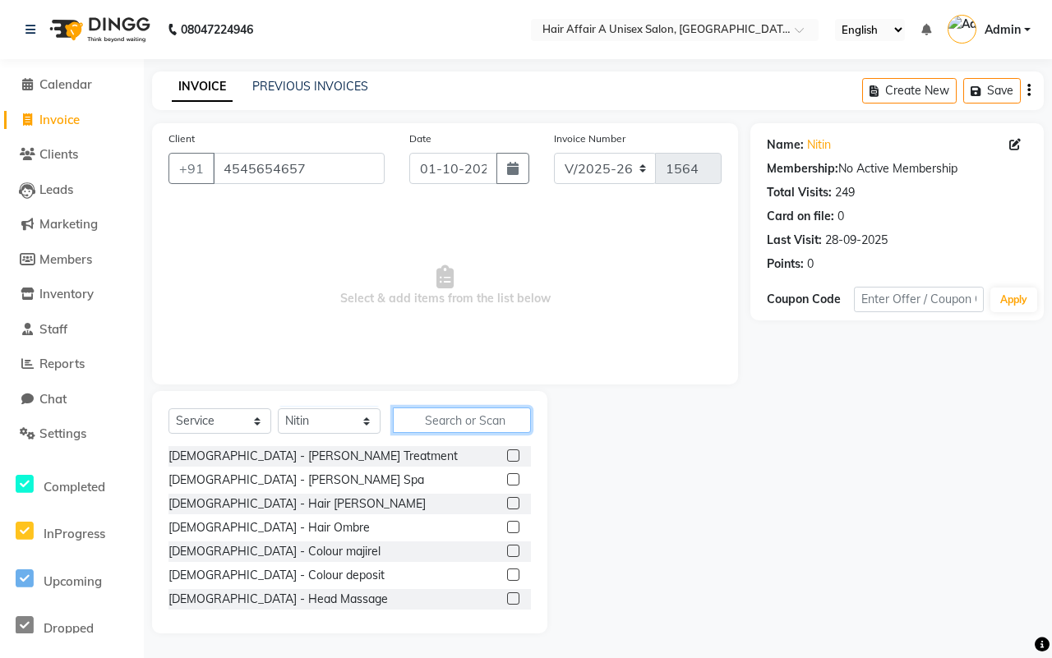
click at [429, 411] on input "text" at bounding box center [462, 419] width 138 height 25
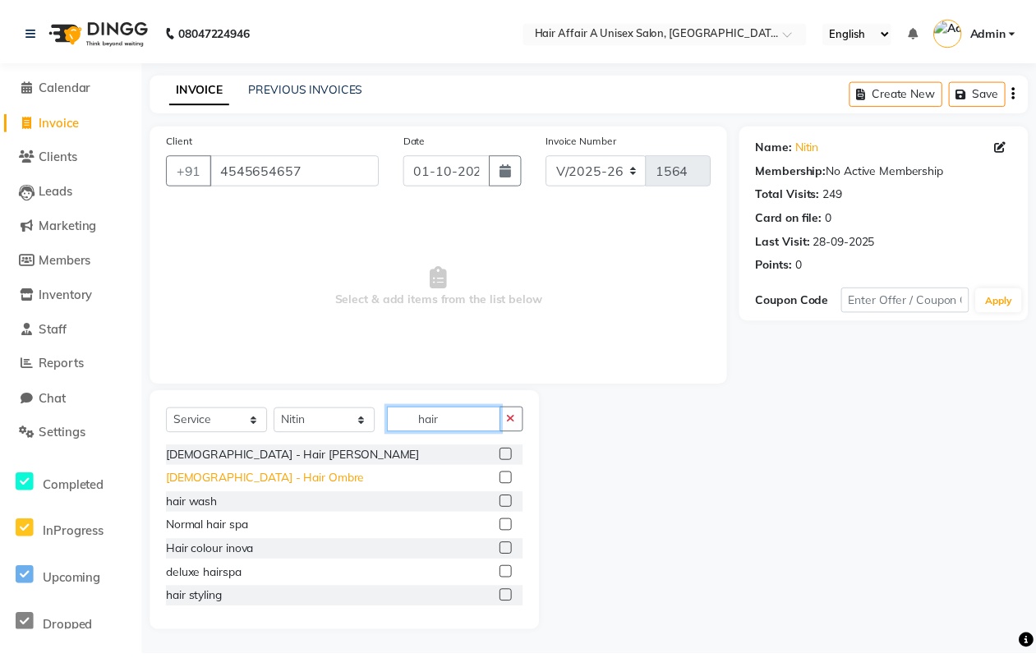
scroll to position [103, 0]
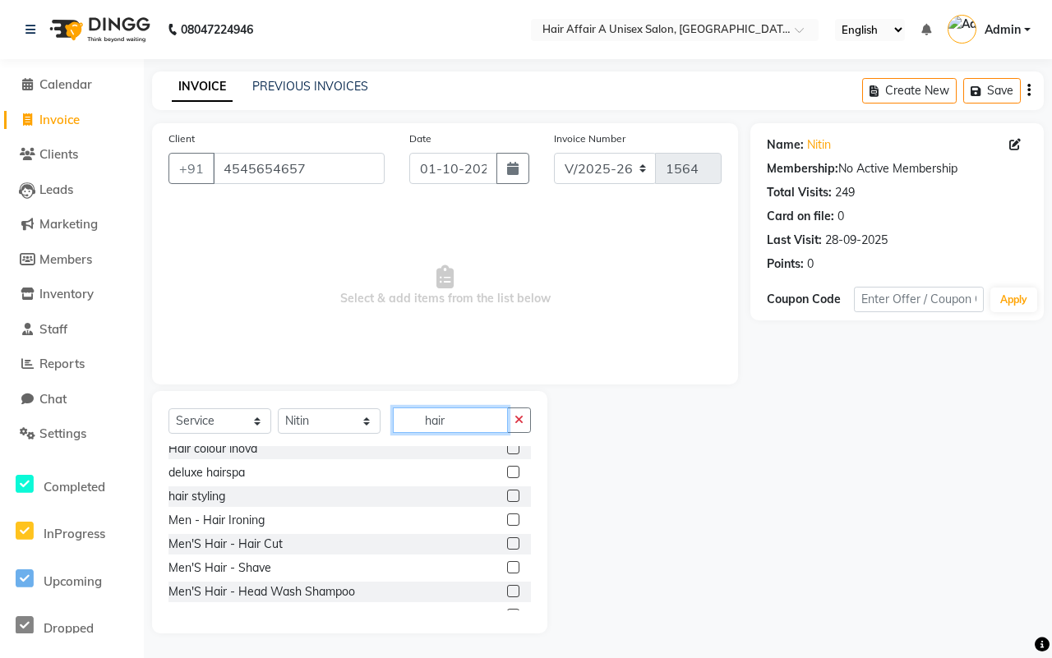
type input "hair"
click at [507, 543] on label at bounding box center [513, 543] width 12 height 12
click at [507, 543] on input "checkbox" at bounding box center [512, 544] width 11 height 11
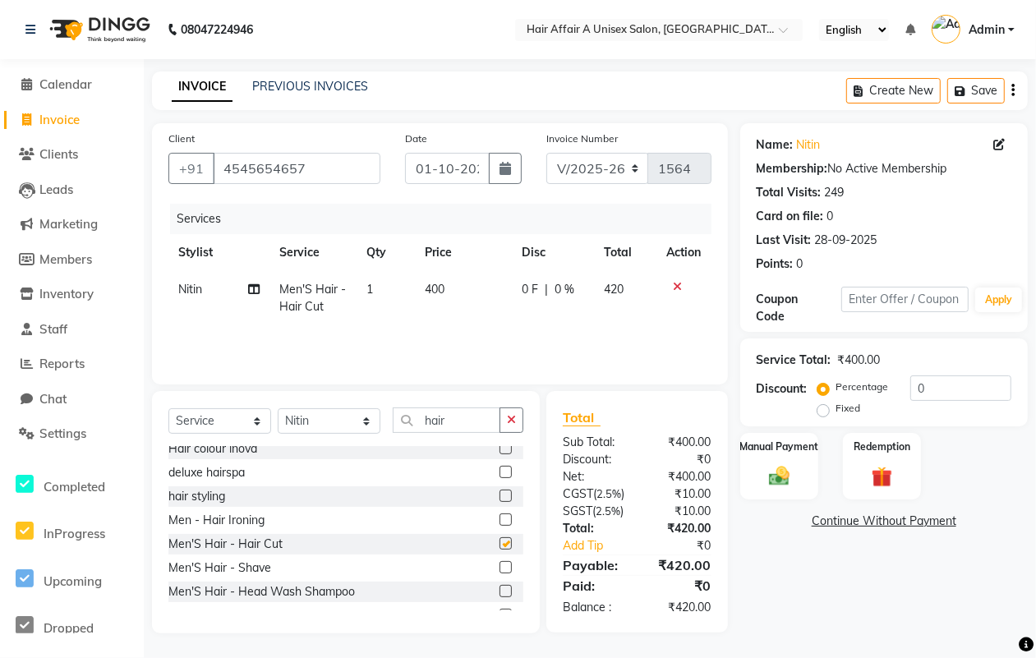
checkbox input "false"
click at [499, 573] on label at bounding box center [505, 567] width 12 height 12
click at [499, 573] on input "checkbox" at bounding box center [504, 568] width 11 height 11
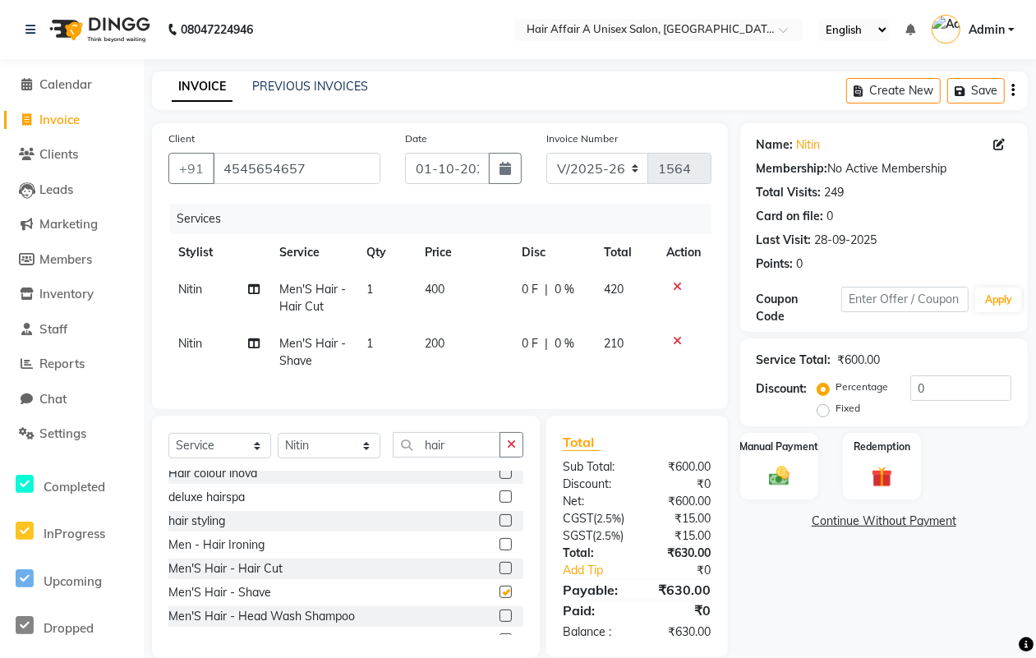
checkbox input "false"
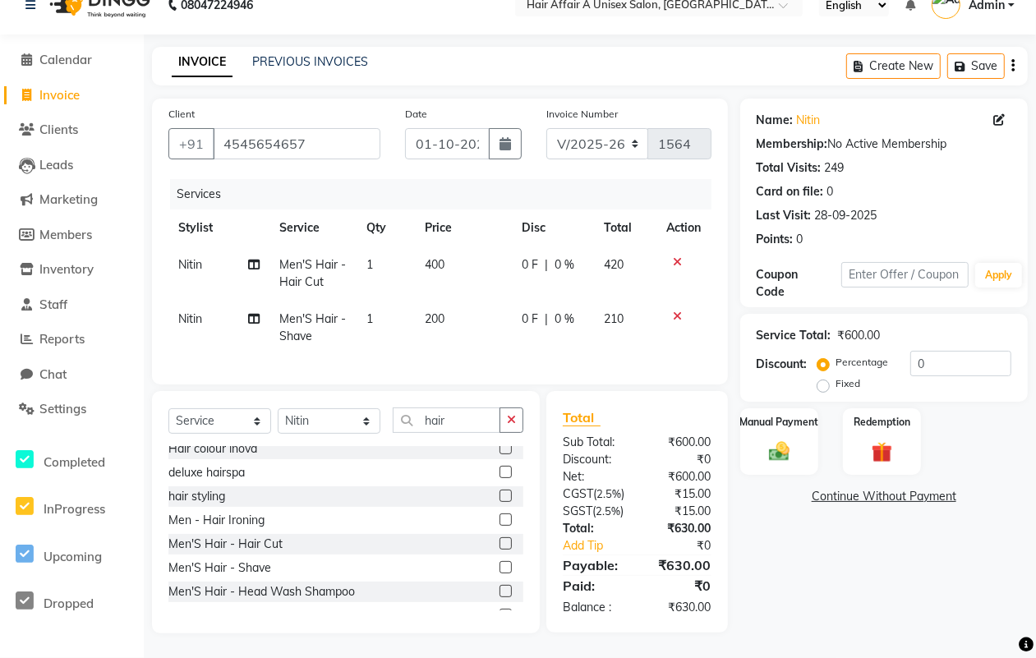
scroll to position [74, 0]
click at [499, 537] on label at bounding box center [505, 543] width 12 height 12
click at [499, 539] on input "checkbox" at bounding box center [504, 544] width 11 height 11
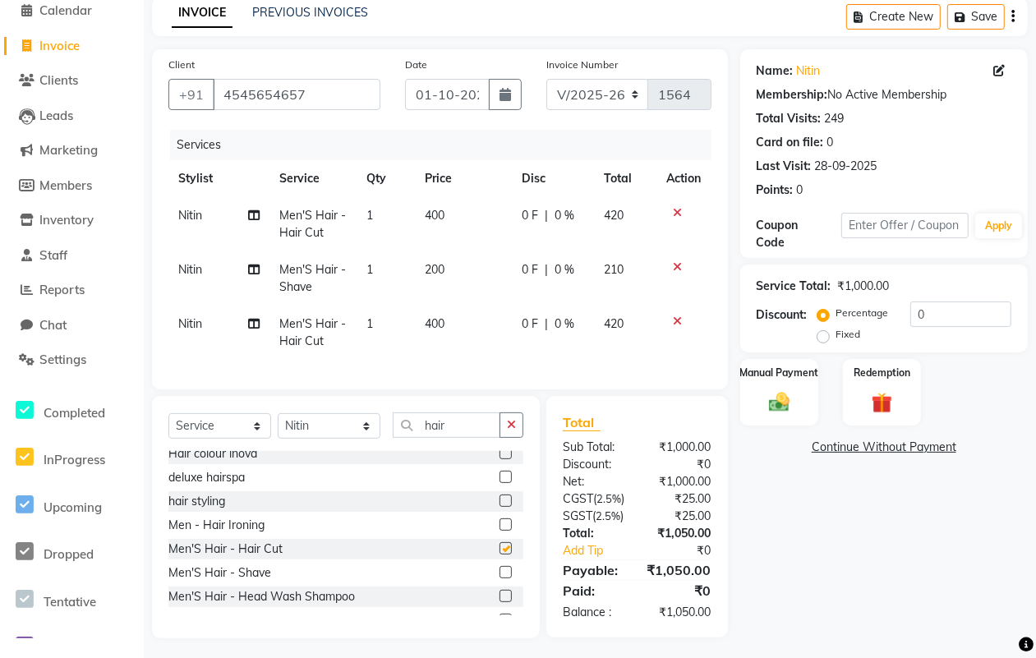
checkbox input "false"
click at [499, 578] on label at bounding box center [505, 572] width 12 height 12
click at [499, 578] on input "checkbox" at bounding box center [504, 573] width 11 height 11
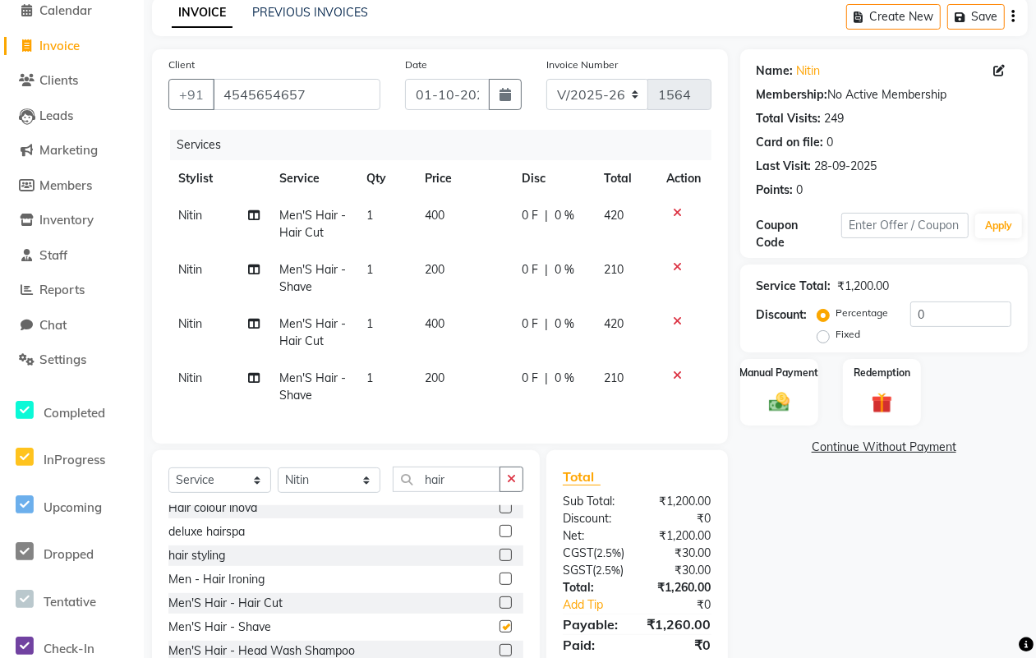
checkbox input "false"
click at [187, 333] on td "Nitin" at bounding box center [218, 333] width 101 height 54
select select "25232"
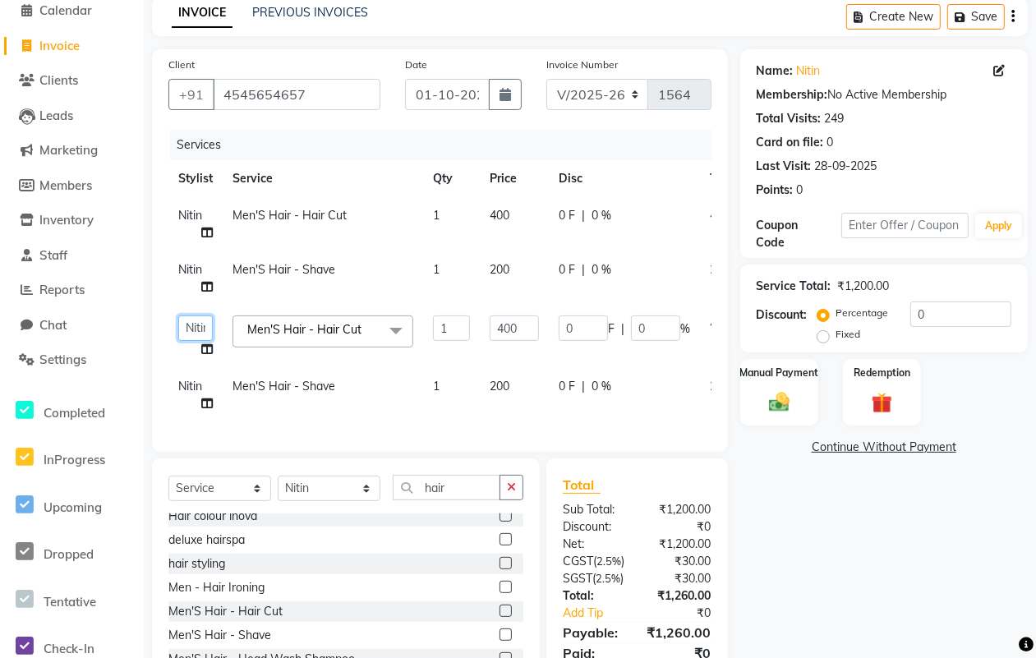
click at [187, 326] on select "Asif Chanchal harsh Ishu Kajal Kunal Neeraj Nitin Sheena Sonu Vikas Waseem" at bounding box center [195, 327] width 35 height 25
select select "25231"
click at [182, 384] on span "Nitin" at bounding box center [190, 386] width 24 height 15
select select "25232"
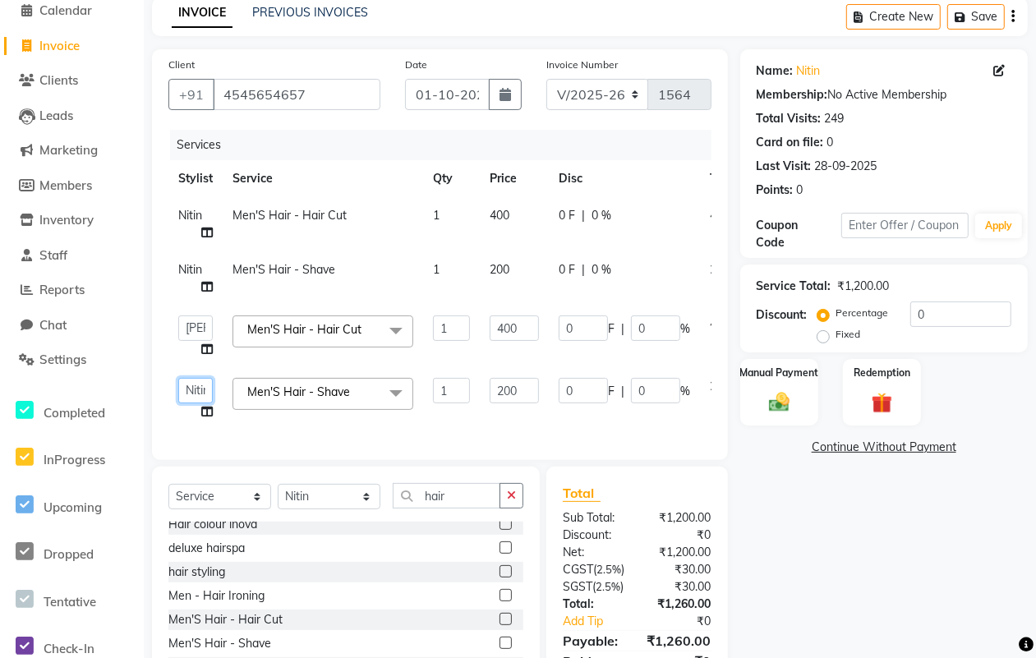
click at [182, 384] on select "Asif Chanchal harsh Ishu Kajal Kunal Neeraj Nitin Sheena Sonu Vikas Waseem" at bounding box center [195, 390] width 35 height 25
select select "25231"
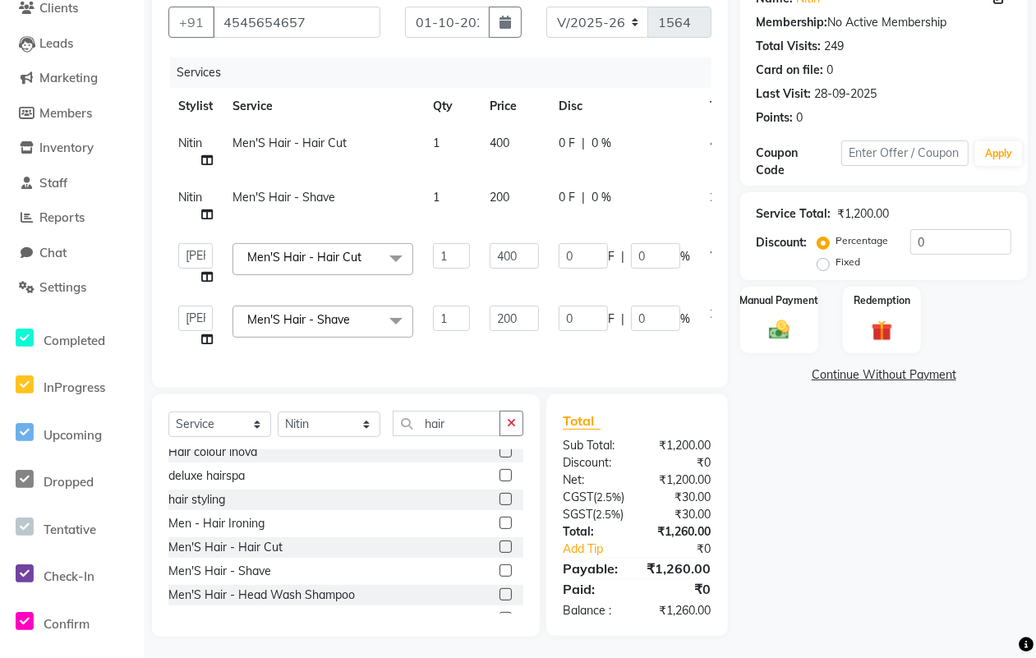
scroll to position [198, 0]
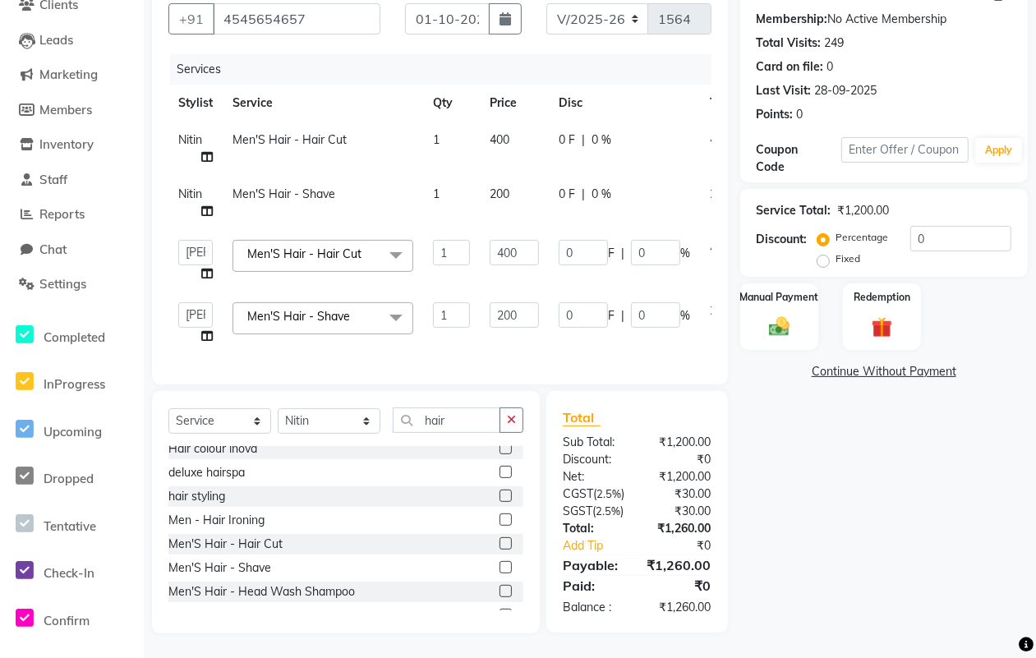
click at [665, 468] on div "₹1,200.00" at bounding box center [680, 476] width 86 height 17
click at [942, 226] on input "0" at bounding box center [960, 238] width 101 height 25
type input "5"
type input "20"
type input "5"
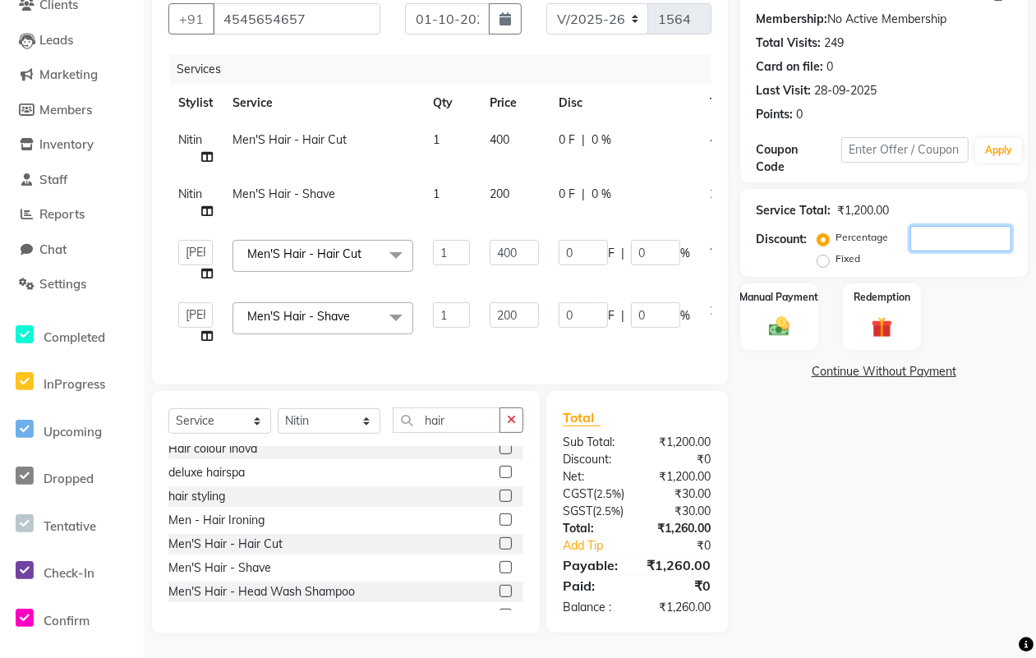
type input "10"
type input "5"
type input "0"
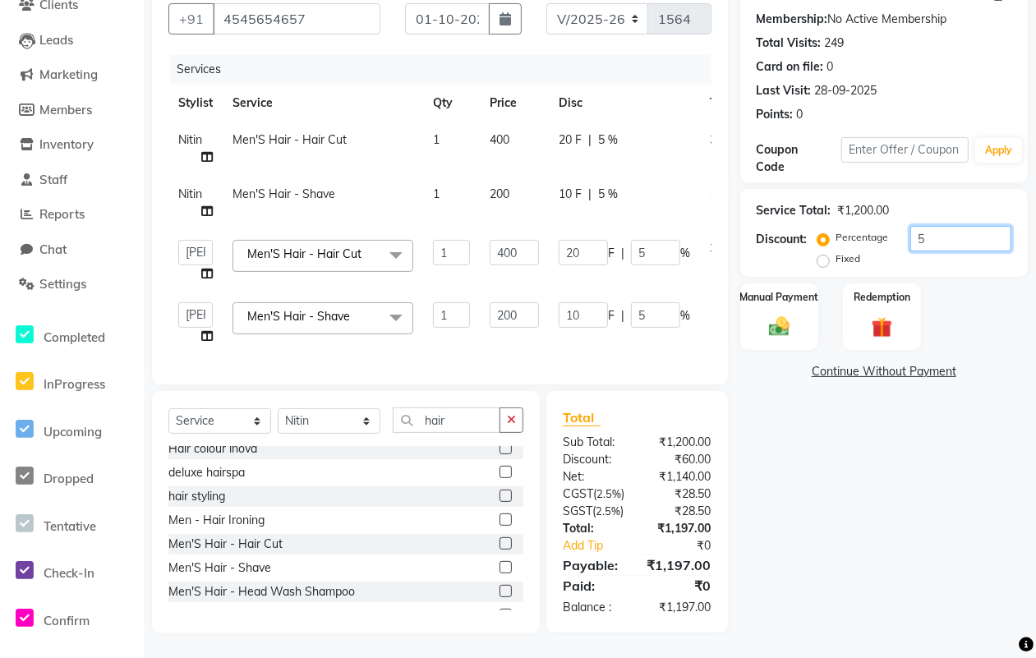
type input "0"
type input "4"
type input "16"
type input "4"
type input "8"
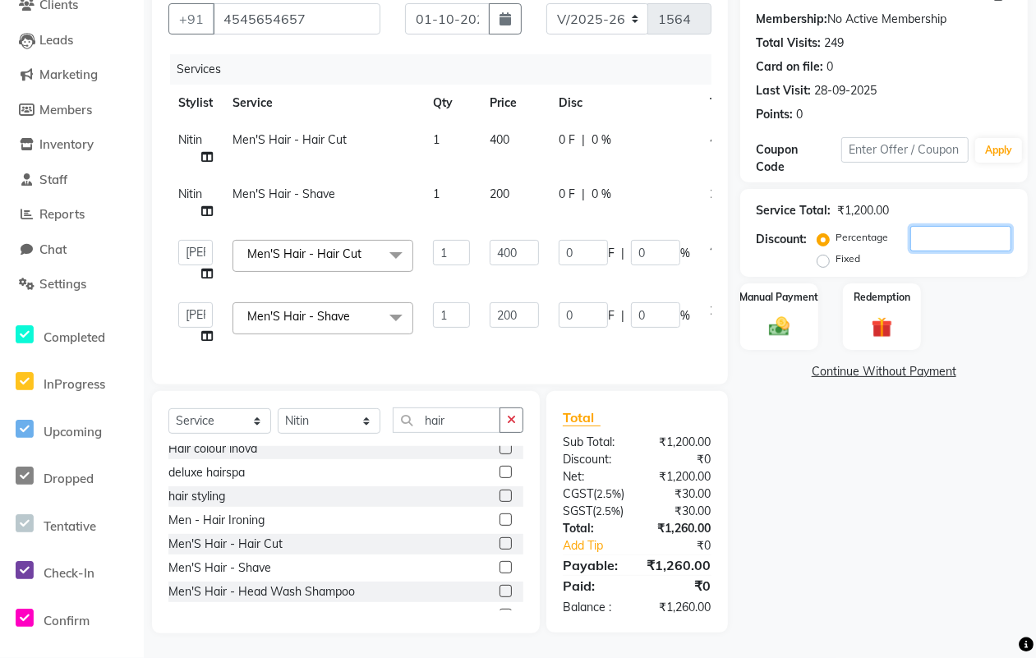
type input "4"
click at [782, 314] on img at bounding box center [779, 326] width 35 height 25
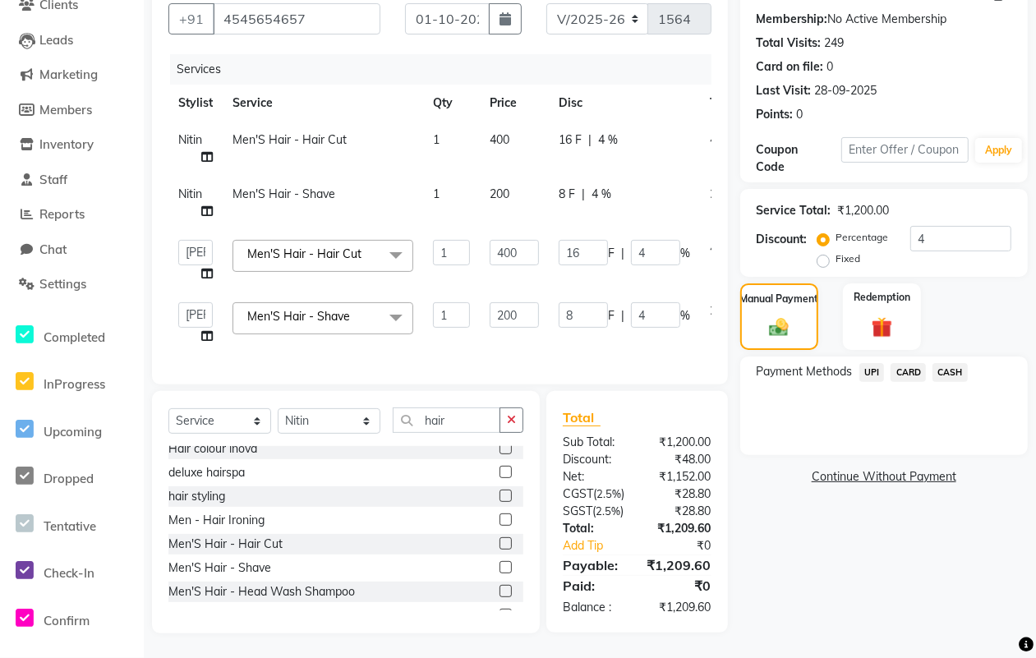
click at [876, 363] on span "UPI" at bounding box center [871, 372] width 25 height 19
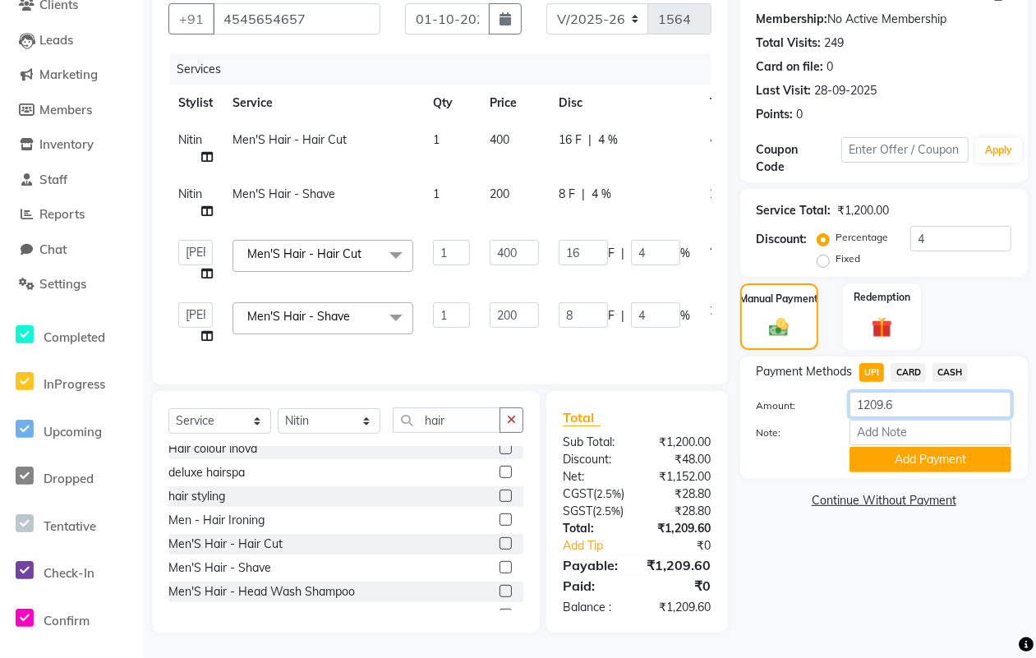
click at [913, 392] on input "1209.6" at bounding box center [930, 404] width 162 height 25
type input "1200"
click at [913, 447] on button "Add Payment" at bounding box center [930, 459] width 162 height 25
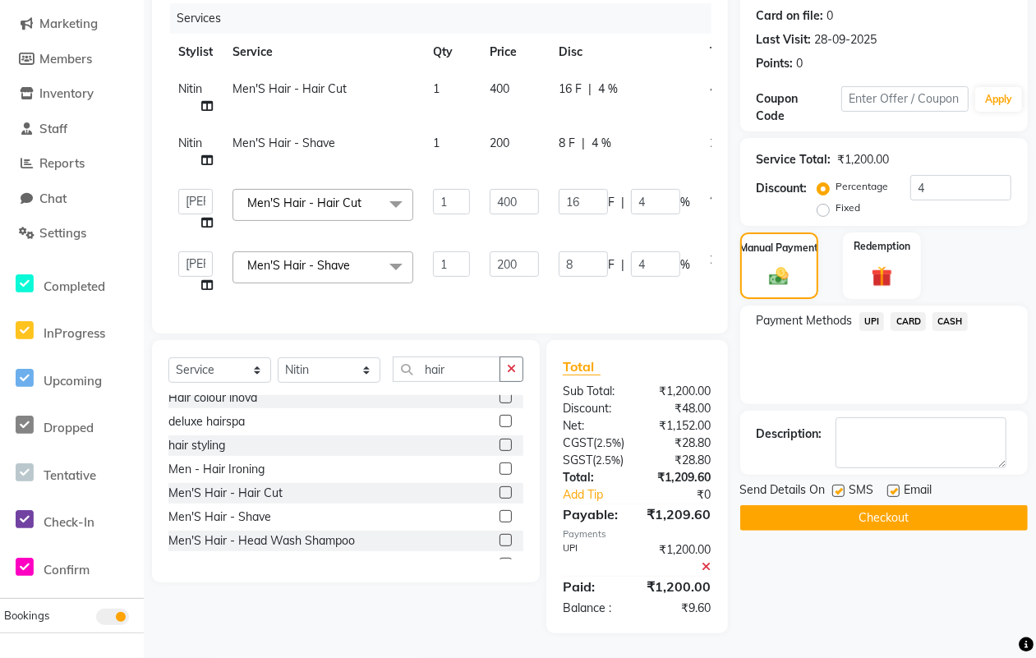
scroll to position [249, 0]
click at [831, 481] on div "Send Details On SMS Email" at bounding box center [884, 491] width 288 height 21
click at [838, 485] on label at bounding box center [838, 491] width 12 height 12
click at [838, 486] on input "checkbox" at bounding box center [837, 491] width 11 height 11
checkbox input "false"
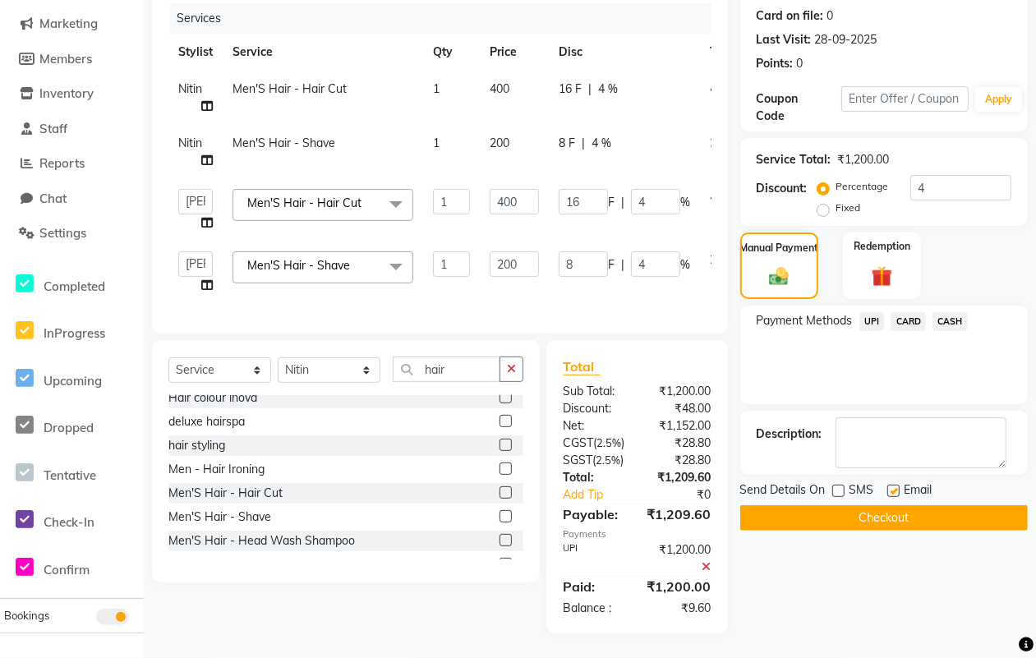
click at [891, 485] on label at bounding box center [893, 491] width 12 height 12
click at [891, 486] on input "checkbox" at bounding box center [892, 491] width 11 height 11
checkbox input "false"
click at [857, 505] on button "Checkout" at bounding box center [884, 517] width 288 height 25
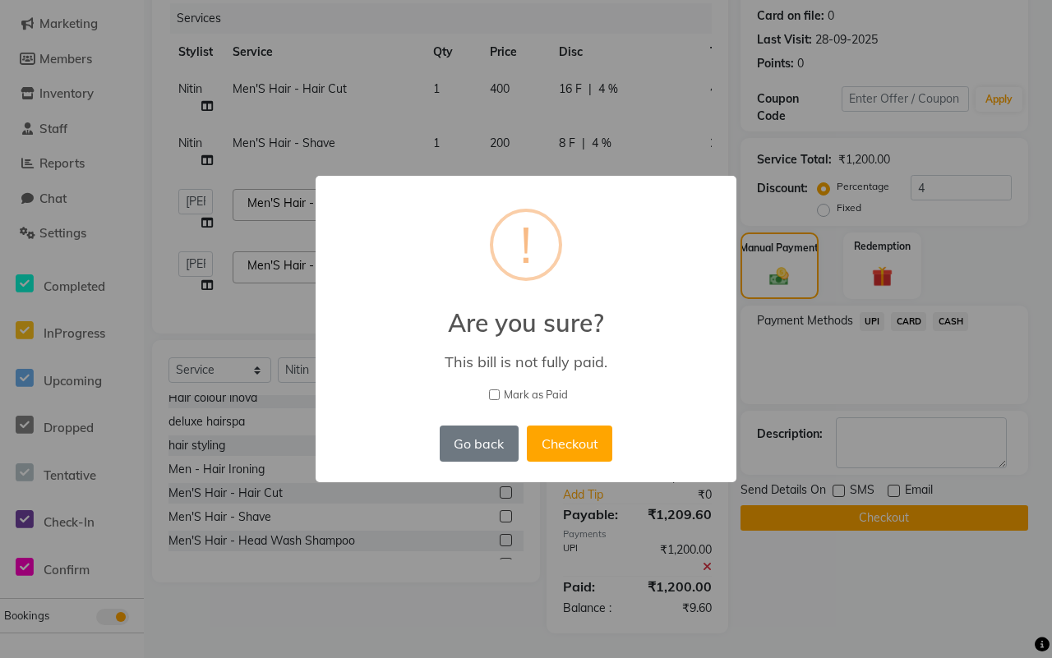
click at [518, 393] on span "Mark as Paid" at bounding box center [536, 395] width 64 height 16
click at [499, 393] on input "Mark as Paid" at bounding box center [494, 394] width 11 height 11
checkbox input "true"
click at [572, 437] on button "Checkout" at bounding box center [569, 444] width 85 height 36
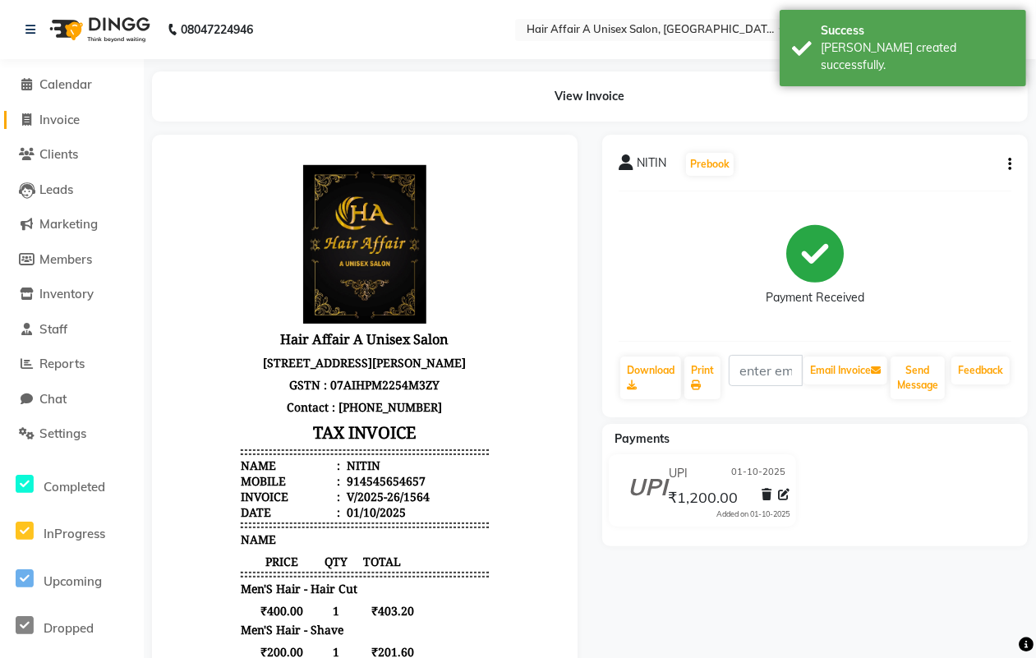
click at [59, 113] on span "Invoice" at bounding box center [59, 120] width 40 height 16
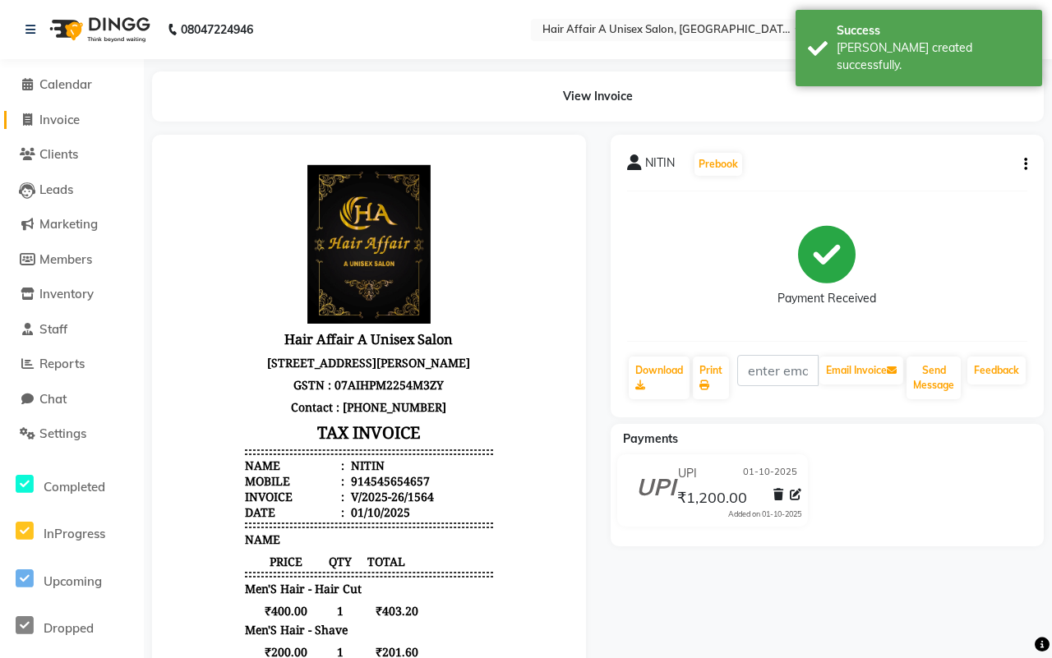
select select "4464"
select select "service"
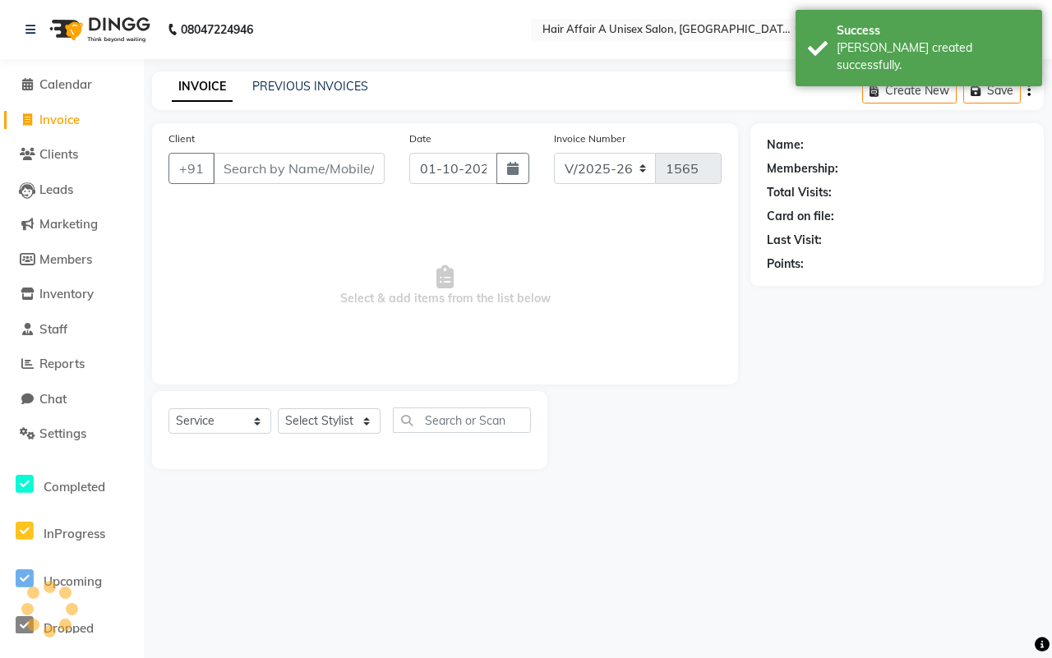
click at [276, 170] on input "Client" at bounding box center [299, 168] width 172 height 31
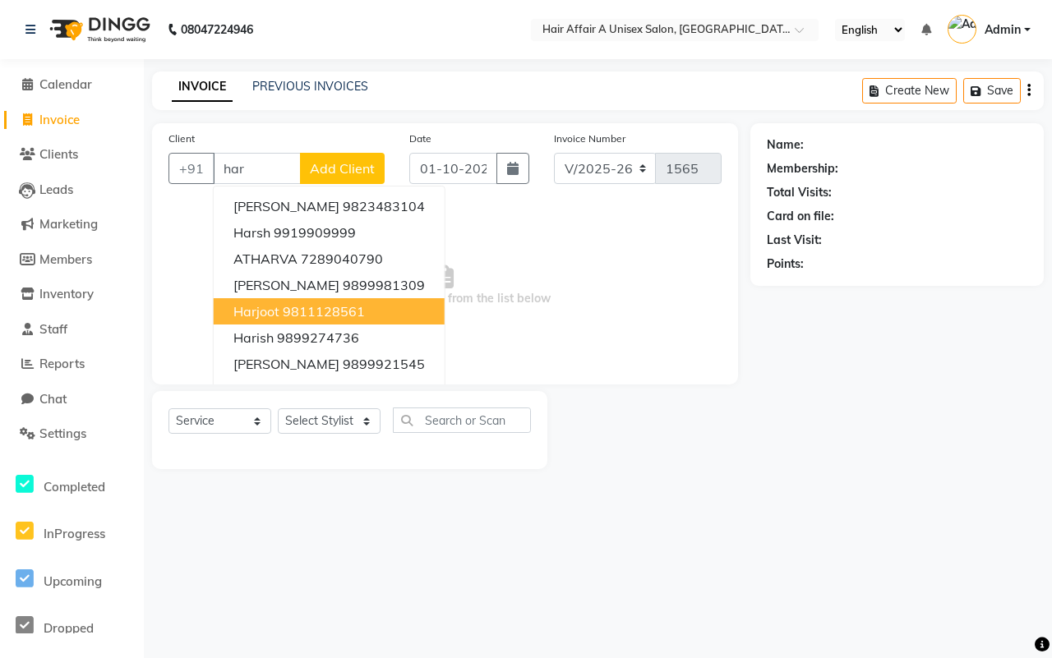
click at [326, 313] on ngb-highlight "9811128561" at bounding box center [324, 311] width 82 height 16
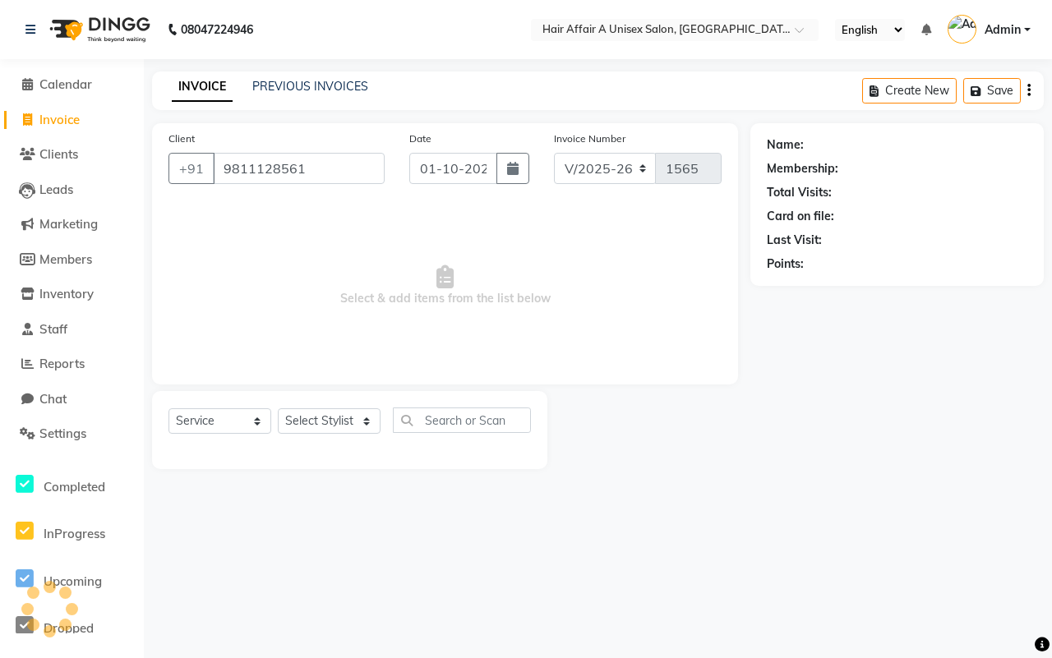
type input "9811128561"
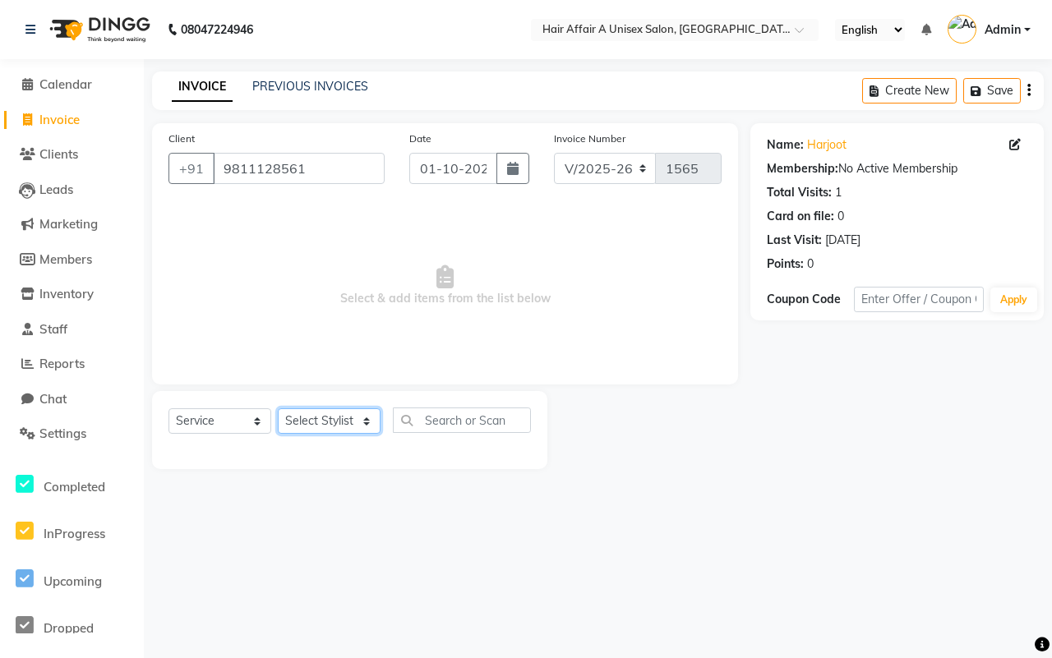
click at [343, 413] on select "Select Stylist [PERSON_NAME] [PERSON_NAME] Kajal Kunal [PERSON_NAME] Nitin [PER…" at bounding box center [329, 420] width 103 height 25
click at [278, 408] on select "Select Stylist [PERSON_NAME] [PERSON_NAME] Kajal Kunal [PERSON_NAME] Nitin [PER…" at bounding box center [329, 420] width 103 height 25
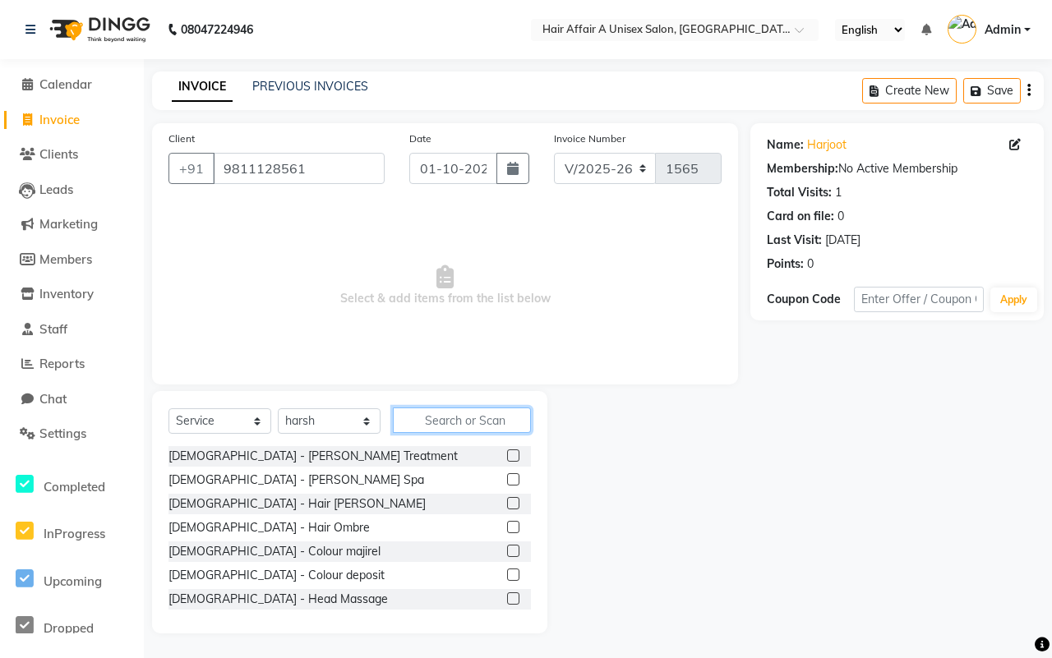
click at [437, 415] on input "text" at bounding box center [462, 419] width 138 height 25
click at [329, 419] on select "Select Stylist [PERSON_NAME] [PERSON_NAME] Kajal Kunal [PERSON_NAME] Nitin [PER…" at bounding box center [329, 420] width 103 height 25
select select "25231"
click at [278, 408] on select "Select Stylist [PERSON_NAME] [PERSON_NAME] Kajal Kunal [PERSON_NAME] Nitin [PER…" at bounding box center [329, 420] width 103 height 25
click at [481, 421] on input "text" at bounding box center [462, 419] width 138 height 25
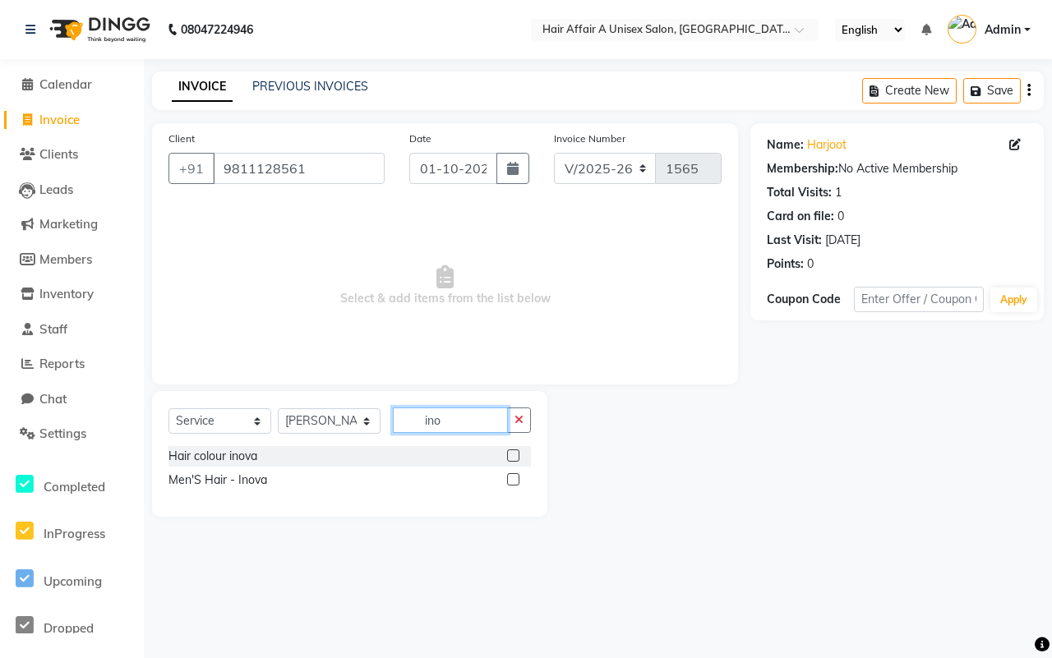
type input "ino"
click at [509, 461] on label at bounding box center [513, 455] width 12 height 12
click at [509, 461] on input "checkbox" at bounding box center [512, 456] width 11 height 11
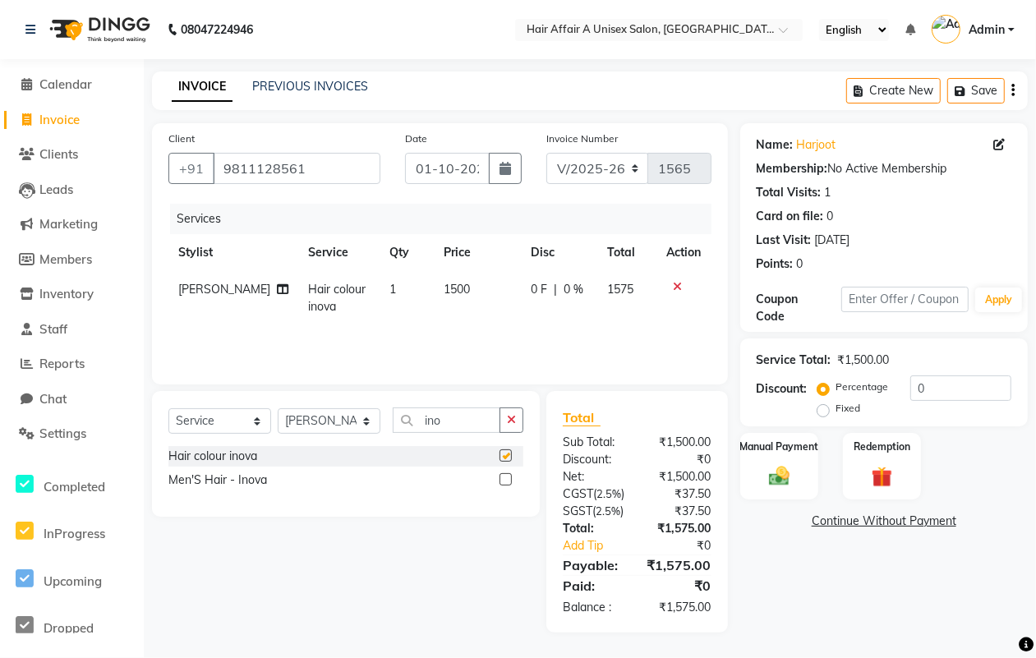
checkbox input "false"
click at [337, 421] on select "Select Stylist [PERSON_NAME] [PERSON_NAME] Kajal Kunal [PERSON_NAME] Nitin [PER…" at bounding box center [329, 420] width 103 height 25
select select "25332"
click at [278, 408] on select "Select Stylist [PERSON_NAME] [PERSON_NAME] Kajal Kunal [PERSON_NAME] Nitin [PER…" at bounding box center [329, 420] width 103 height 25
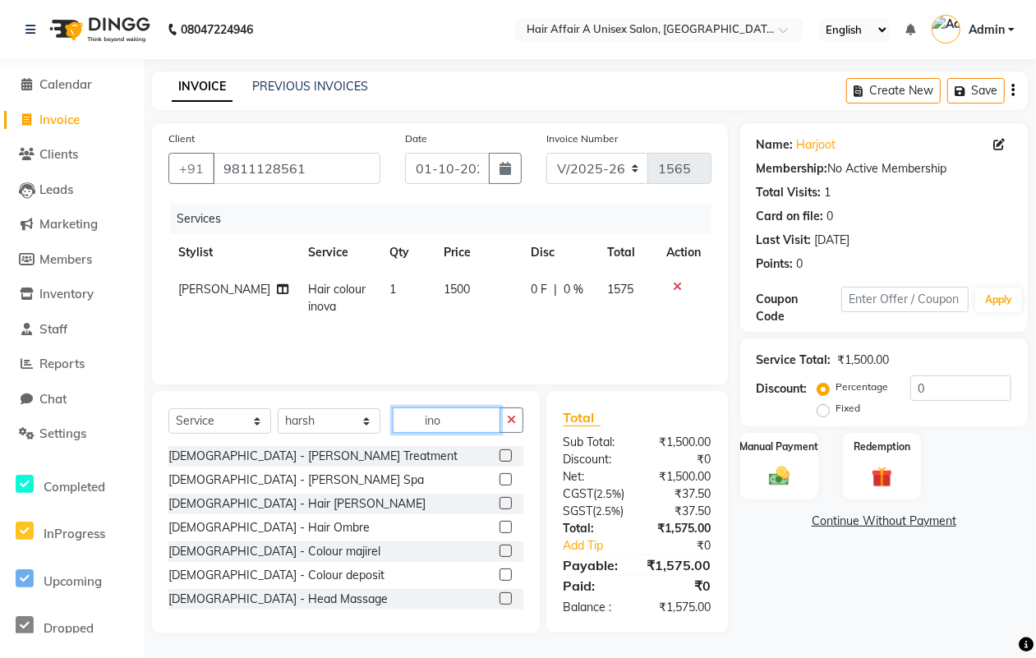
click at [457, 426] on input "ino" at bounding box center [447, 419] width 108 height 25
type input "i"
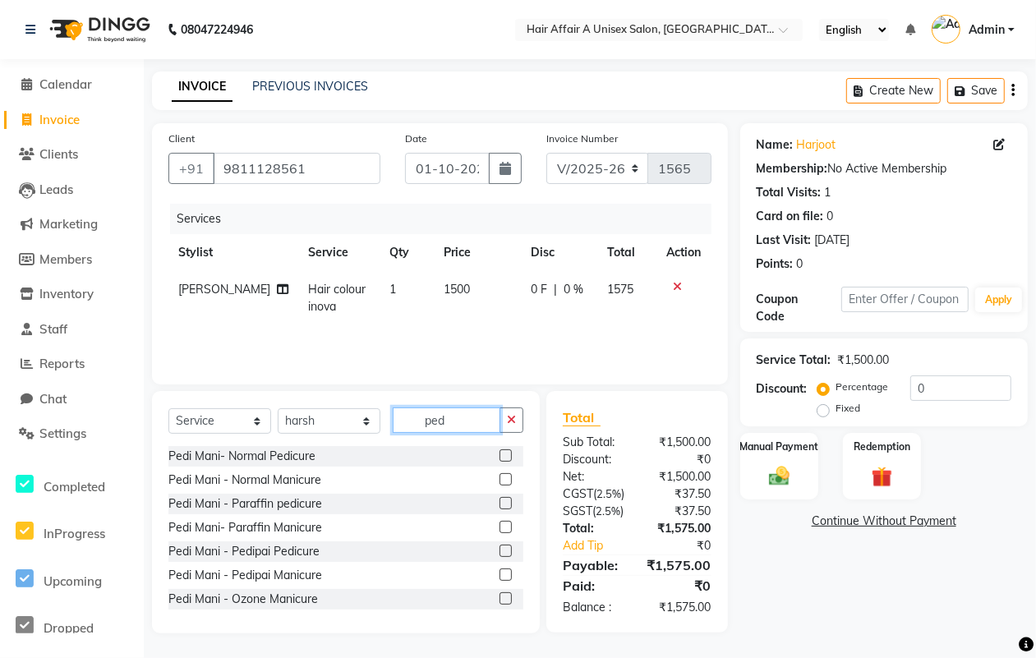
type input "ped"
click at [499, 454] on label at bounding box center [505, 455] width 12 height 12
click at [499, 454] on input "checkbox" at bounding box center [504, 456] width 11 height 11
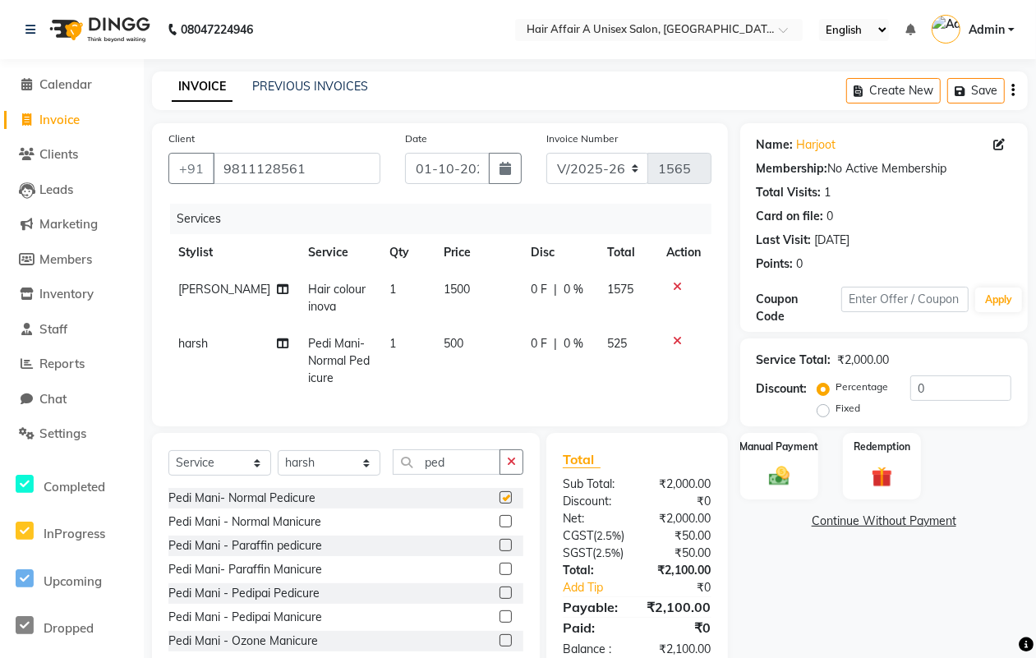
checkbox input "false"
click at [444, 282] on span "1500" at bounding box center [457, 289] width 26 height 15
select select "25231"
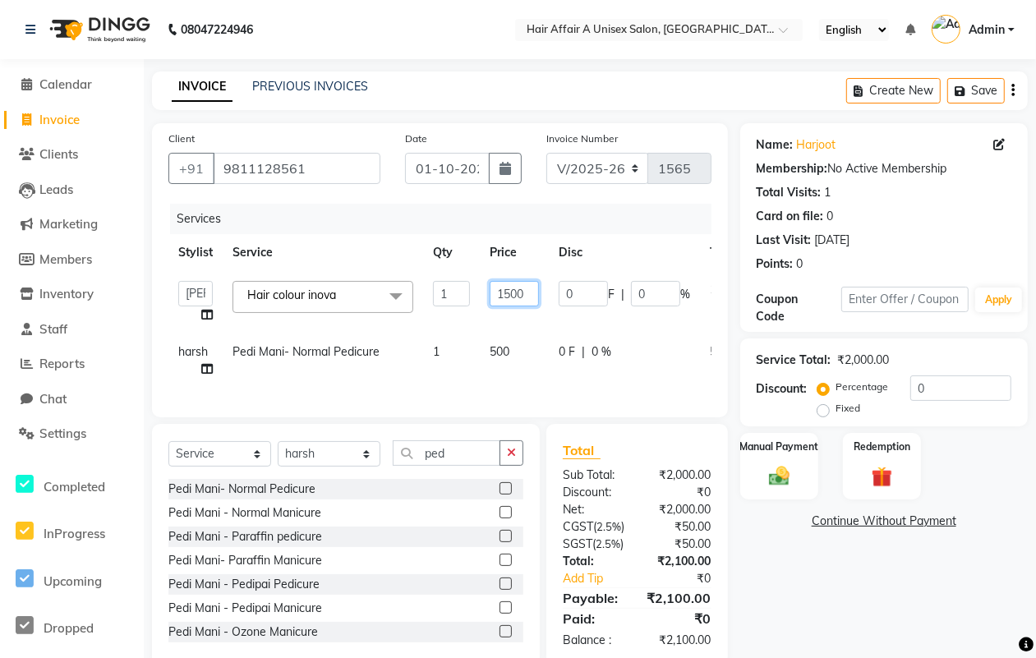
click at [505, 296] on input "1500" at bounding box center [514, 293] width 49 height 25
type input "500"
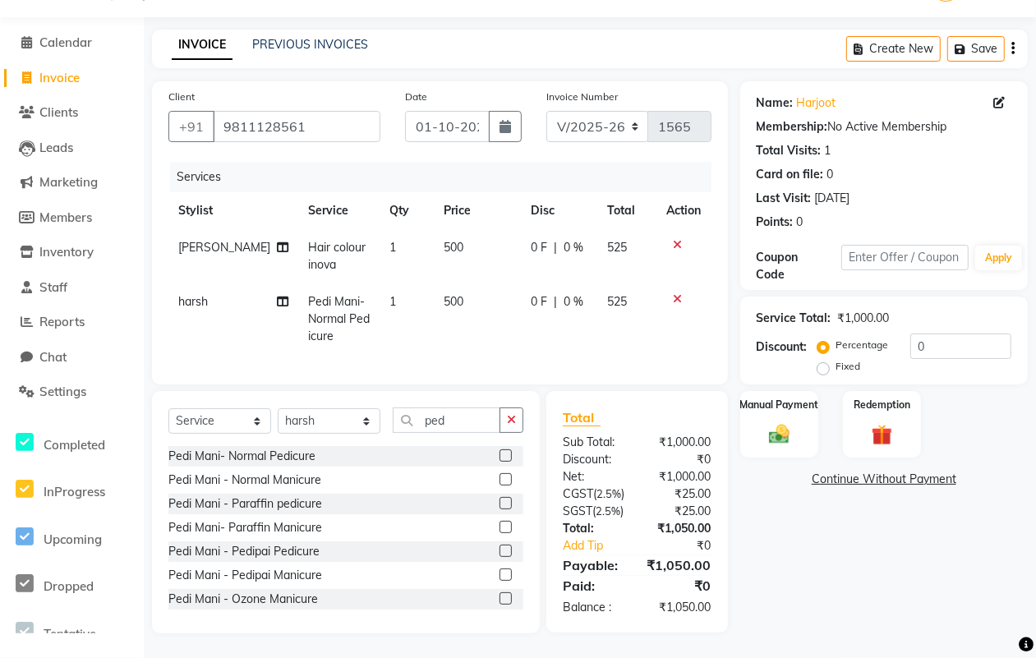
scroll to position [90, 0]
click at [942, 334] on input "0" at bounding box center [960, 346] width 101 height 25
type input "4"
click at [794, 421] on img at bounding box center [779, 433] width 35 height 25
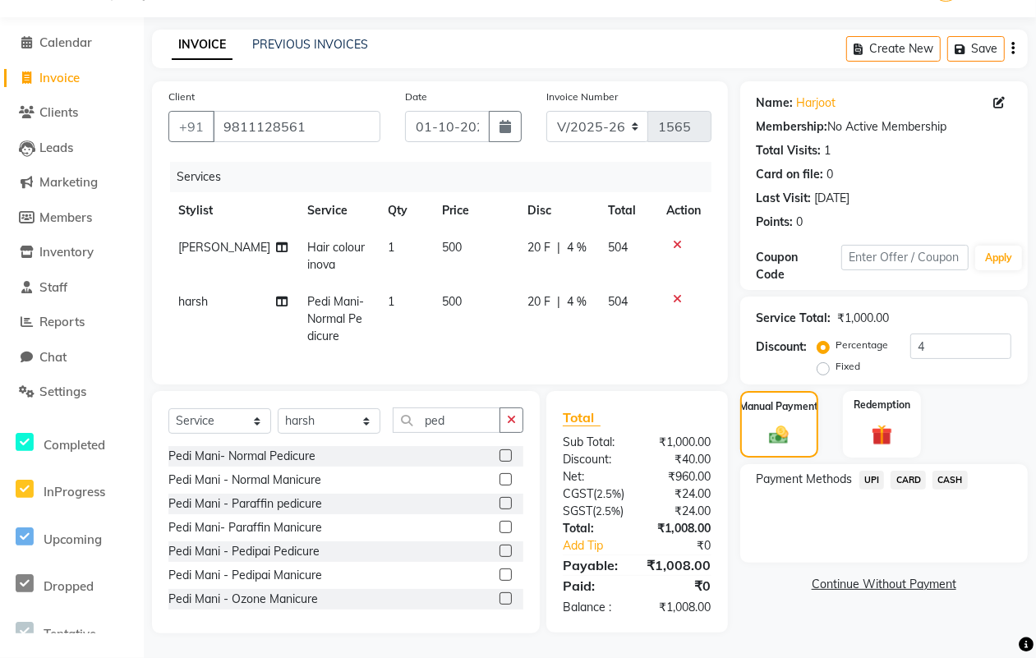
click at [941, 471] on span "CASH" at bounding box center [949, 480] width 35 height 19
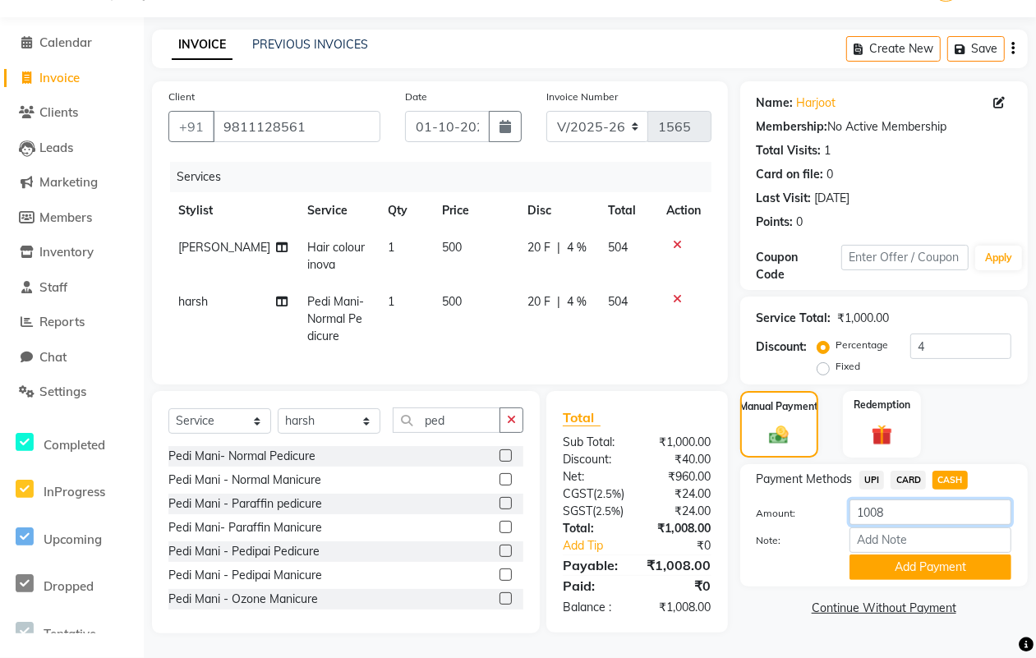
click at [918, 499] on input "1008" at bounding box center [930, 511] width 162 height 25
type input "1000"
click at [886, 555] on button "Add Payment" at bounding box center [930, 567] width 162 height 25
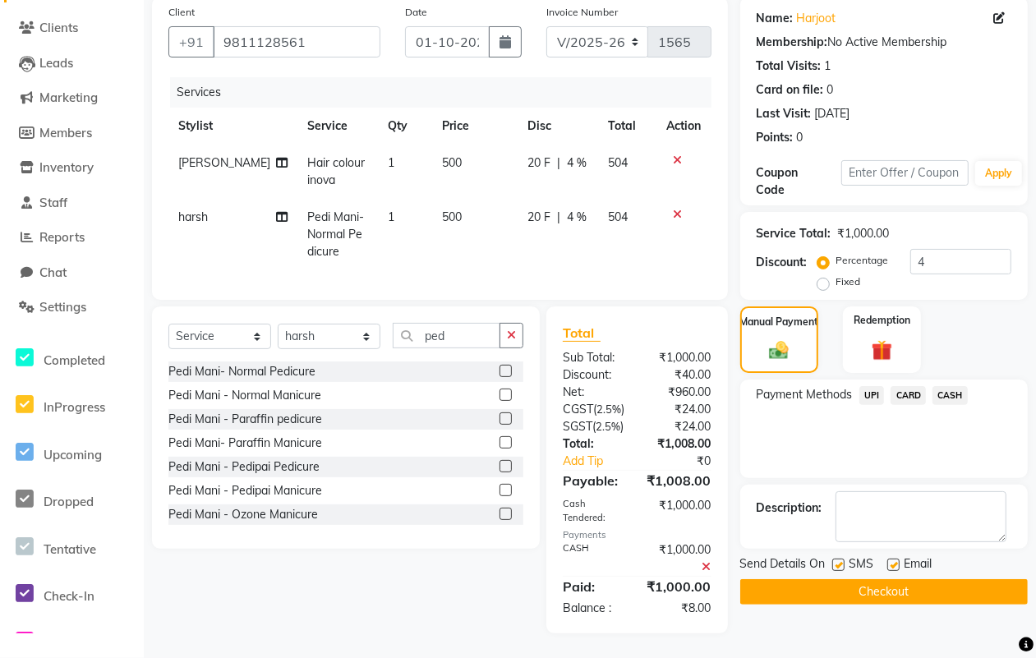
scroll to position [177, 0]
click at [840, 559] on label at bounding box center [838, 565] width 12 height 12
click at [840, 560] on input "checkbox" at bounding box center [837, 565] width 11 height 11
checkbox input "false"
click at [891, 559] on label at bounding box center [893, 565] width 12 height 12
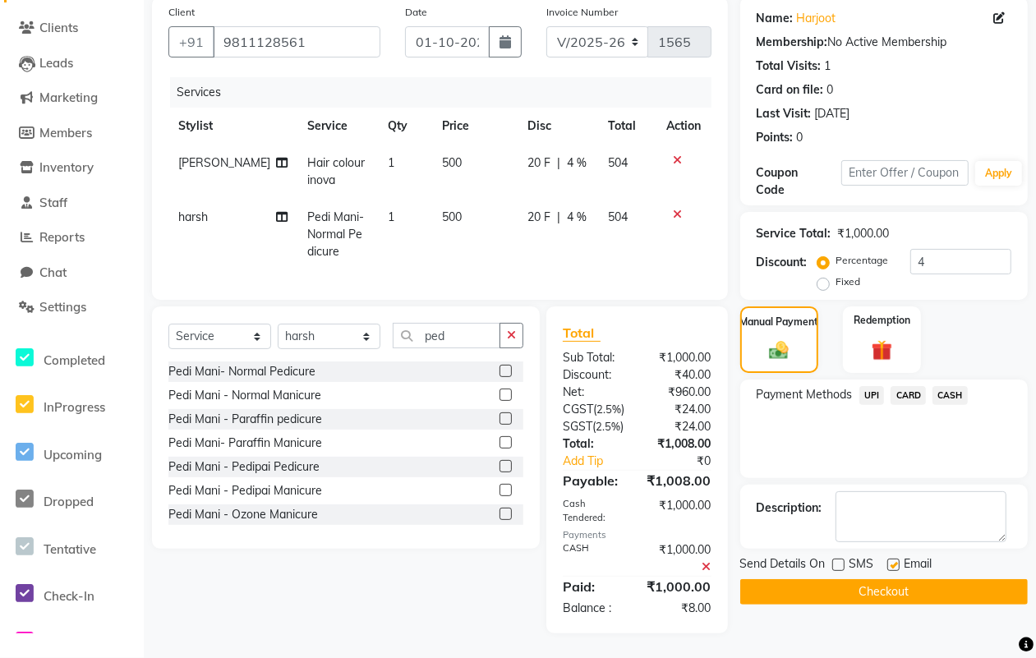
click at [891, 560] on input "checkbox" at bounding box center [892, 565] width 11 height 11
checkbox input "false"
click at [868, 579] on button "Checkout" at bounding box center [884, 591] width 288 height 25
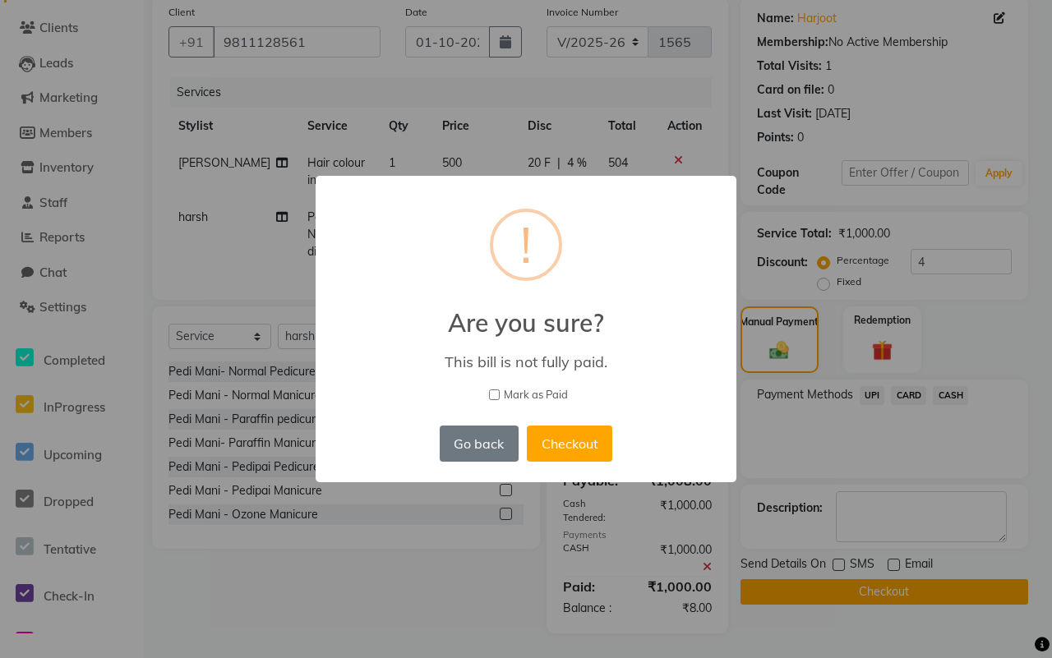
click at [540, 388] on span "Mark as Paid" at bounding box center [536, 395] width 64 height 16
click at [499, 389] on input "Mark as Paid" at bounding box center [494, 394] width 11 height 11
checkbox input "true"
click at [563, 436] on button "Checkout" at bounding box center [569, 444] width 85 height 36
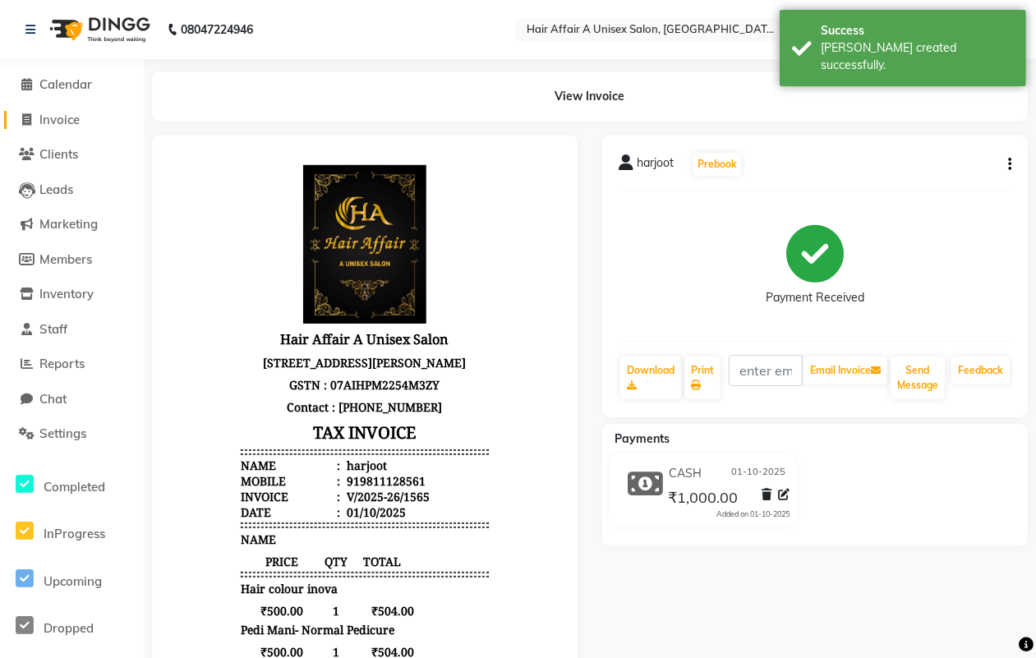
click at [72, 124] on span "Invoice" at bounding box center [59, 120] width 40 height 16
select select "service"
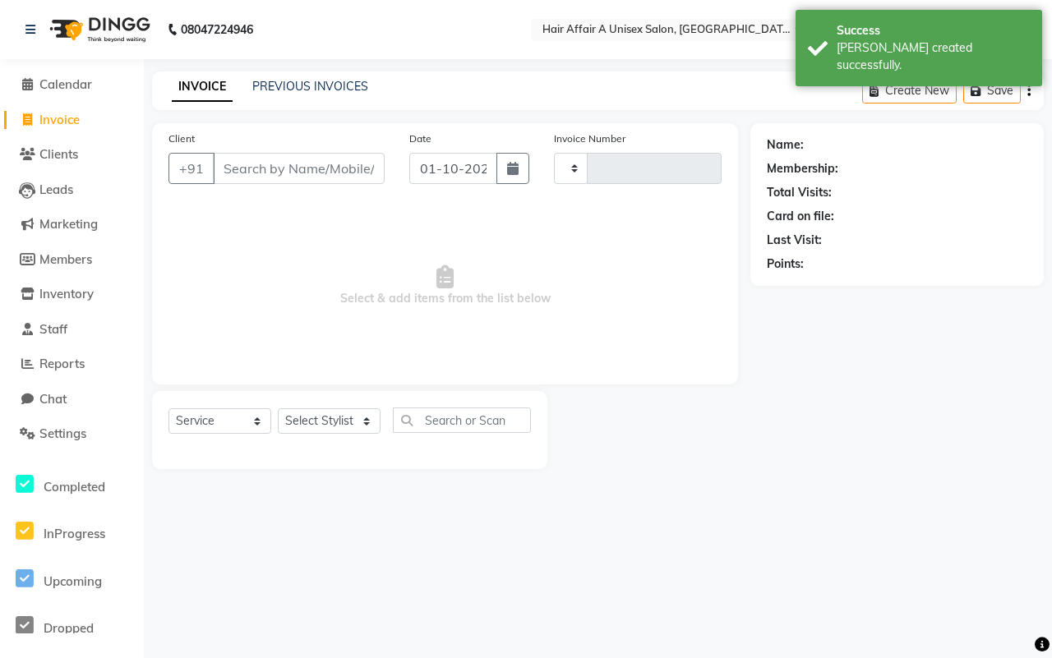
type input "1566"
select select "4464"
click at [263, 161] on input "Client" at bounding box center [299, 168] width 172 height 31
click at [247, 177] on input "Client" at bounding box center [299, 168] width 172 height 31
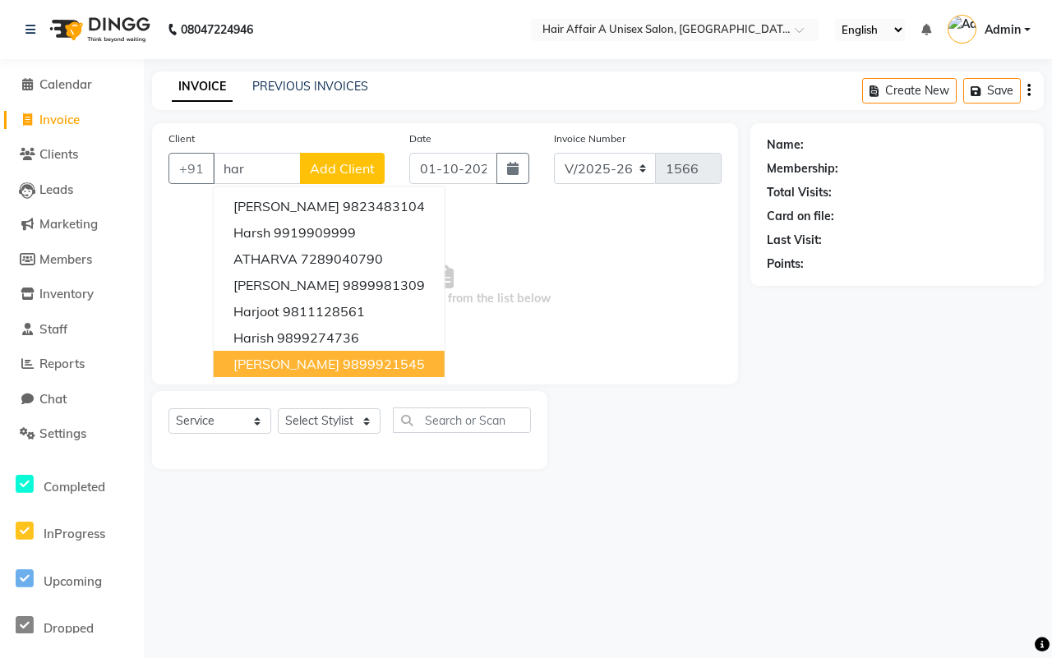
click at [343, 358] on ngb-highlight "9899921545" at bounding box center [384, 364] width 82 height 16
type input "9899921545"
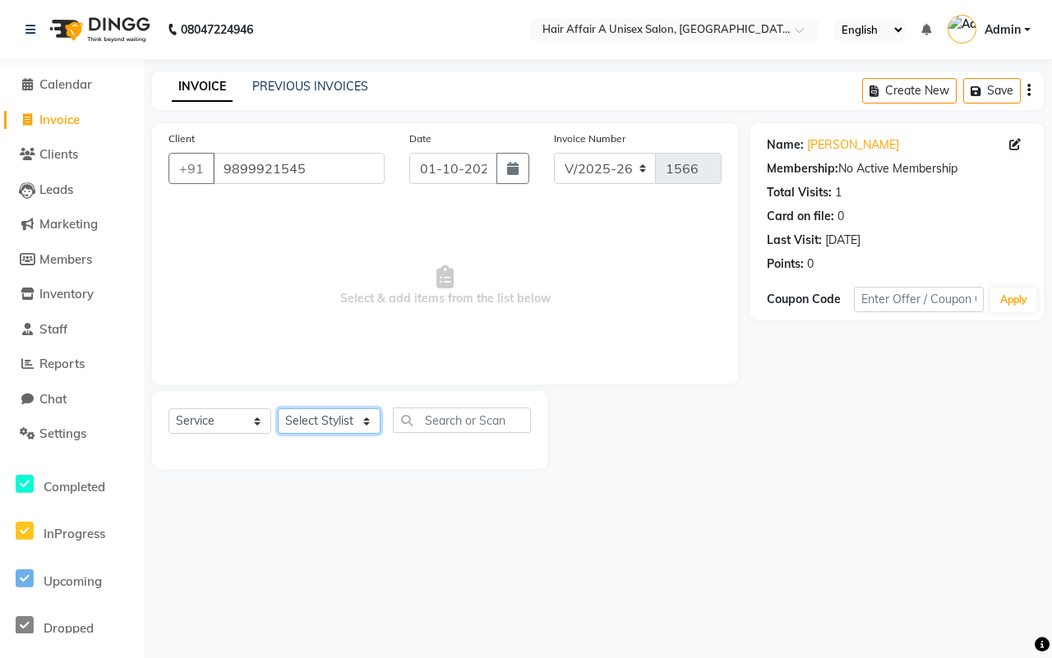
click at [351, 409] on select "Select Stylist [PERSON_NAME] [PERSON_NAME] Kajal Kunal [PERSON_NAME] Nitin [PER…" at bounding box center [329, 420] width 103 height 25
select select "25332"
click at [278, 408] on select "Select Stylist [PERSON_NAME] [PERSON_NAME] Kajal Kunal [PERSON_NAME] Nitin [PER…" at bounding box center [329, 420] width 103 height 25
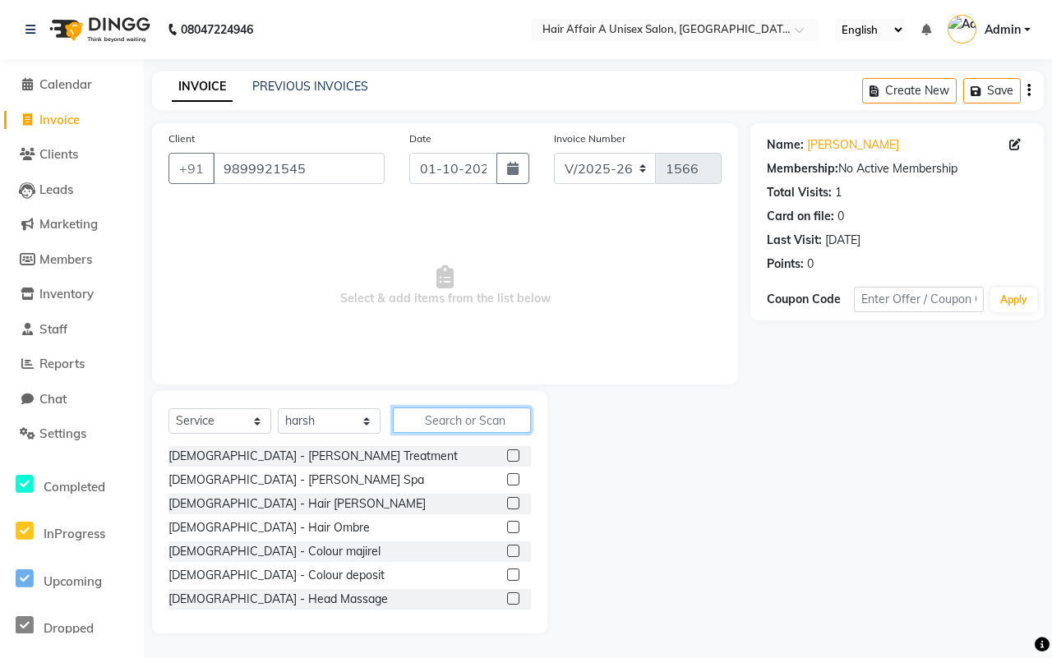
click at [426, 409] on input "text" at bounding box center [462, 419] width 138 height 25
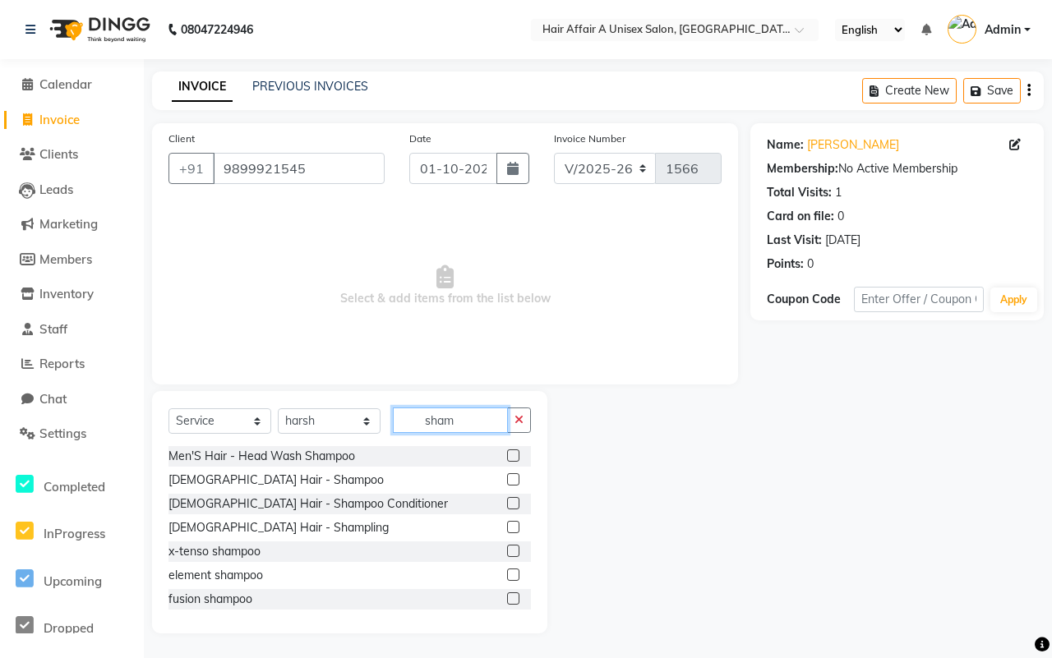
type input "sham"
click at [507, 477] on label at bounding box center [513, 479] width 12 height 12
click at [507, 477] on input "checkbox" at bounding box center [512, 480] width 11 height 11
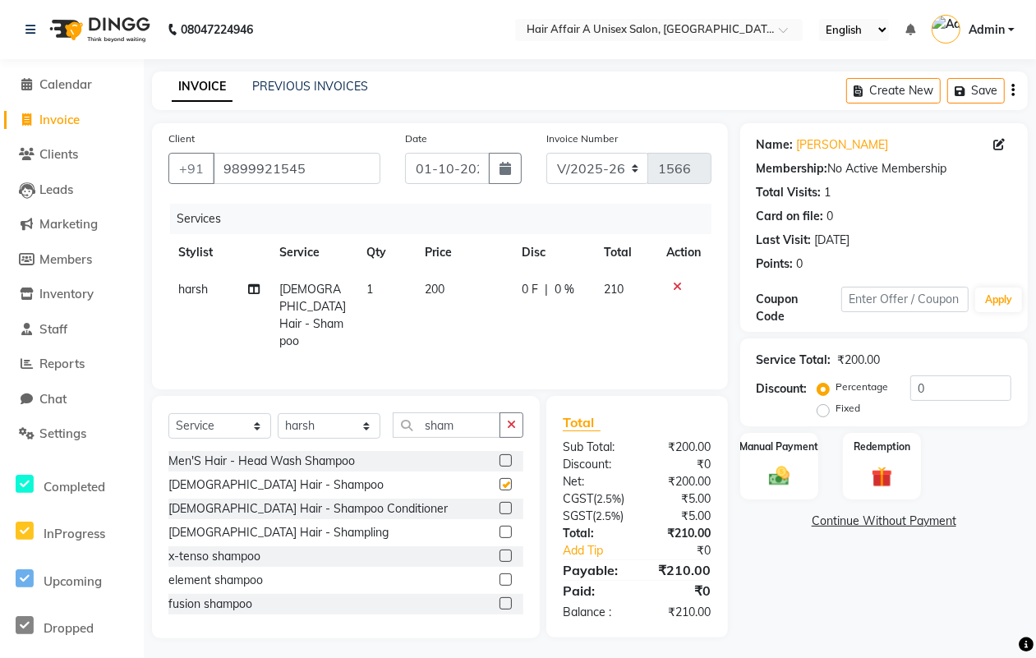
checkbox input "false"
click at [945, 391] on input "0" at bounding box center [960, 387] width 101 height 25
type input "4"
click at [798, 460] on div "Manual Payment" at bounding box center [779, 466] width 81 height 70
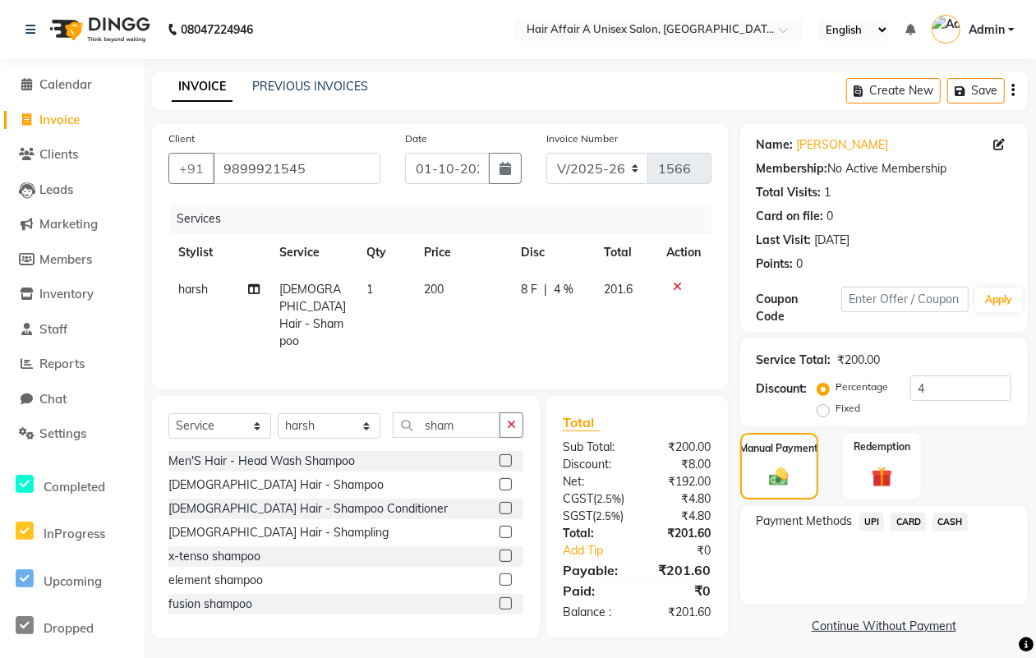
click at [871, 516] on span "UPI" at bounding box center [871, 522] width 25 height 19
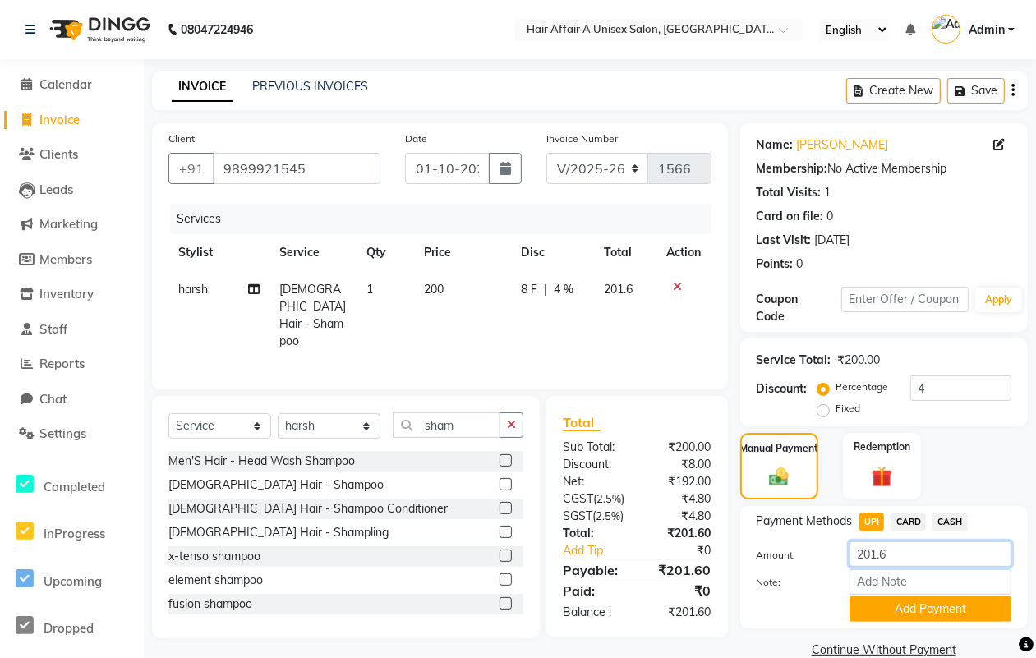
click at [902, 559] on input "201.6" at bounding box center [930, 553] width 162 height 25
type input "200"
click at [897, 601] on button "Add Payment" at bounding box center [930, 608] width 162 height 25
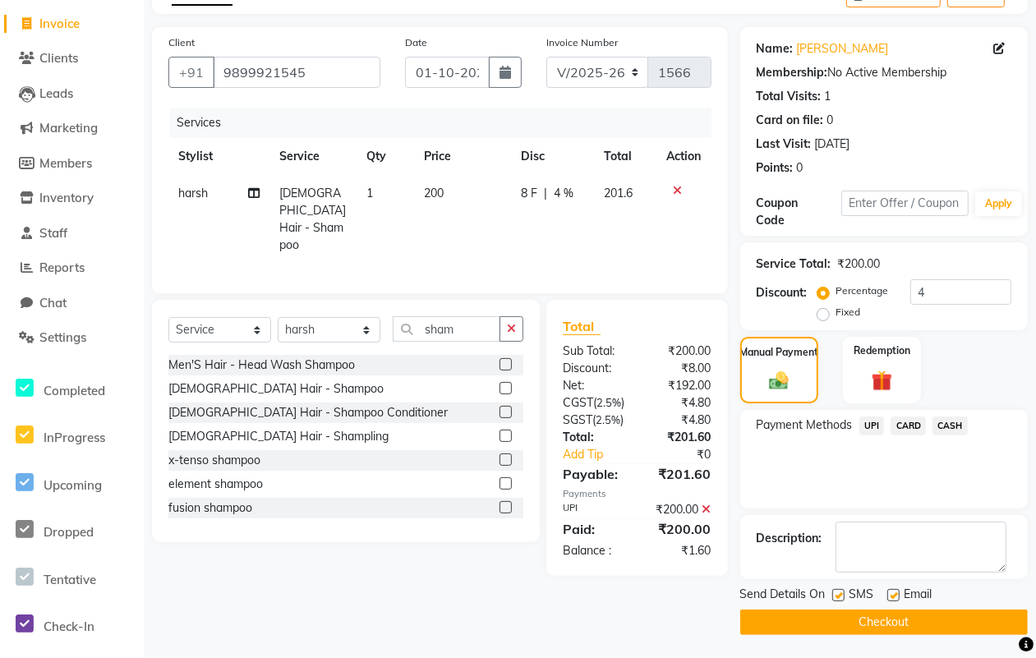
scroll to position [99, 0]
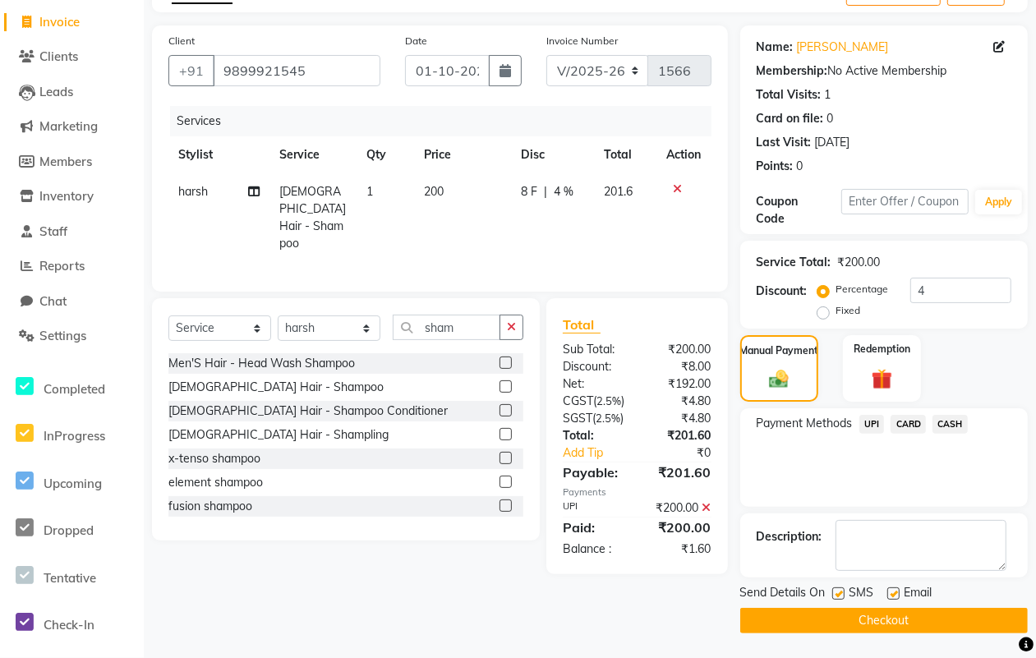
click at [835, 587] on label at bounding box center [838, 593] width 12 height 12
click at [835, 589] on input "checkbox" at bounding box center [837, 594] width 11 height 11
checkbox input "false"
click at [890, 592] on label at bounding box center [893, 593] width 12 height 12
click at [890, 592] on input "checkbox" at bounding box center [892, 594] width 11 height 11
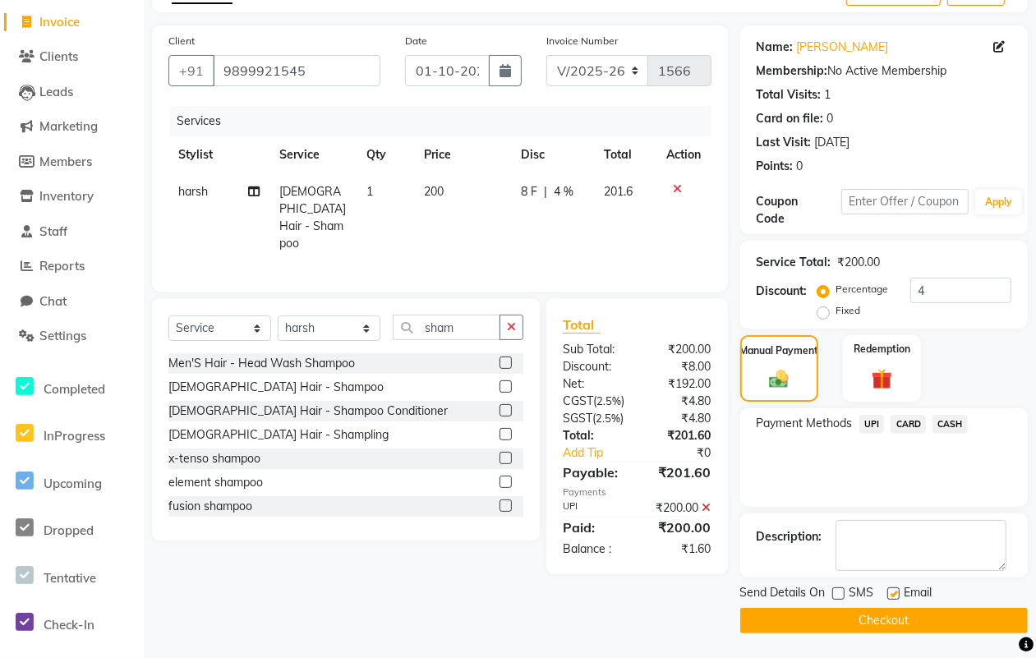
checkbox input "false"
click at [868, 614] on button "Checkout" at bounding box center [884, 620] width 288 height 25
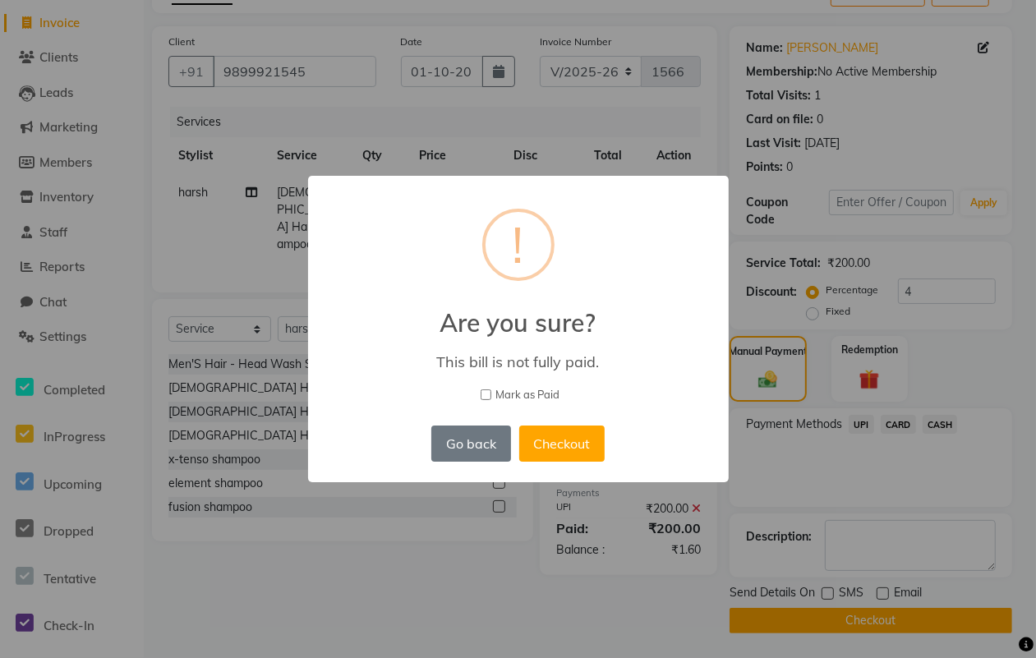
scroll to position [87, 0]
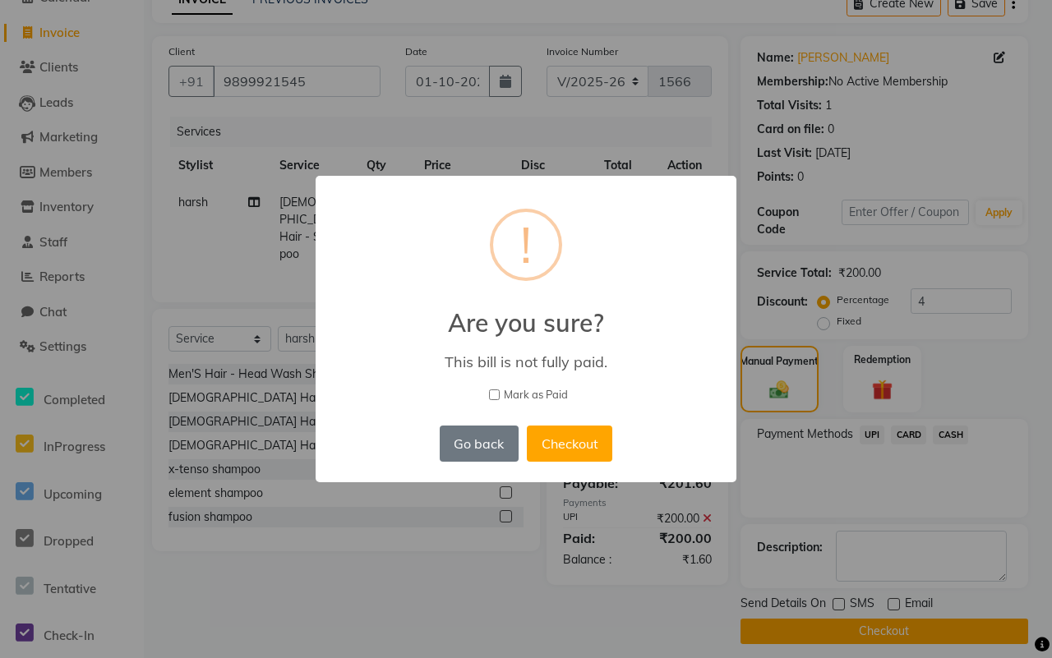
click at [520, 396] on span "Mark as Paid" at bounding box center [536, 395] width 64 height 16
click at [499, 396] on input "Mark as Paid" at bounding box center [494, 394] width 11 height 11
checkbox input "true"
click at [555, 427] on button "Checkout" at bounding box center [569, 444] width 85 height 36
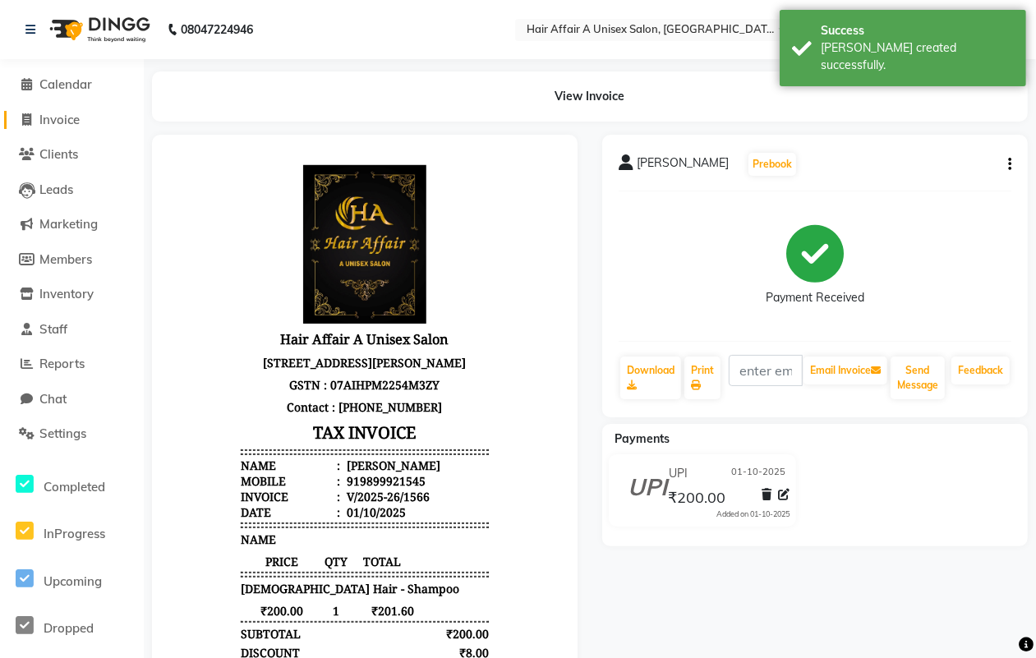
click at [91, 117] on link "Invoice" at bounding box center [72, 120] width 136 height 19
select select "service"
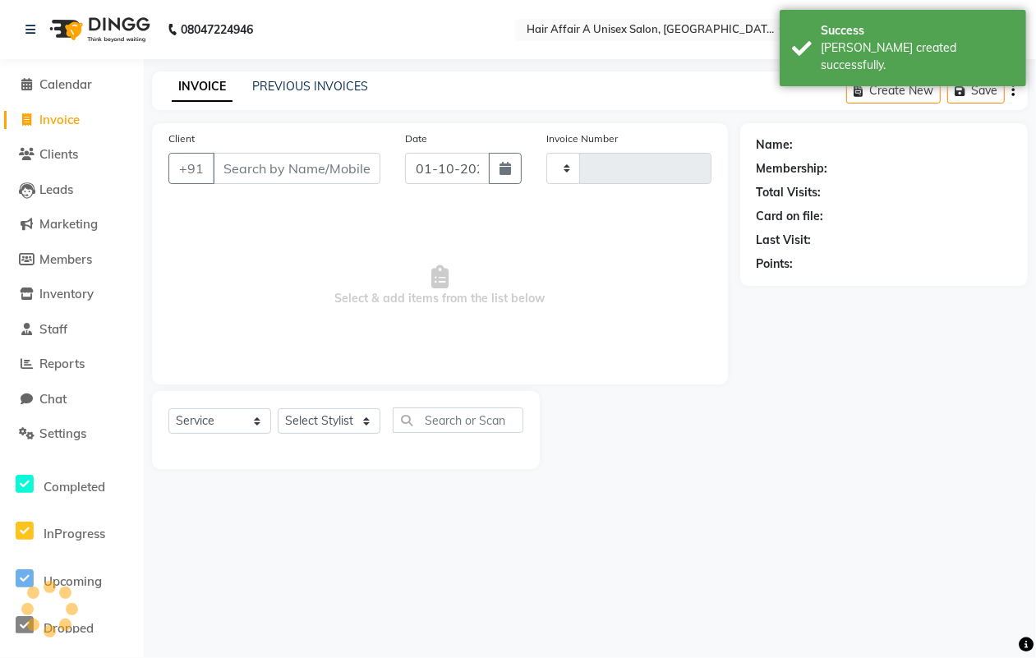
type input "1567"
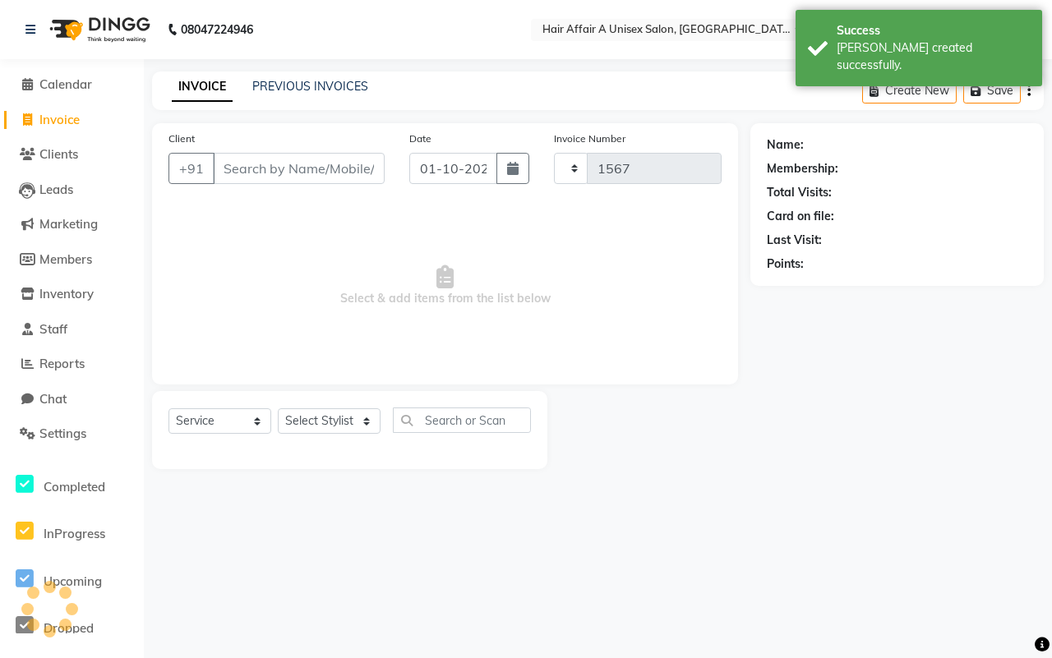
select select "4464"
click at [309, 165] on input "Client" at bounding box center [299, 168] width 172 height 31
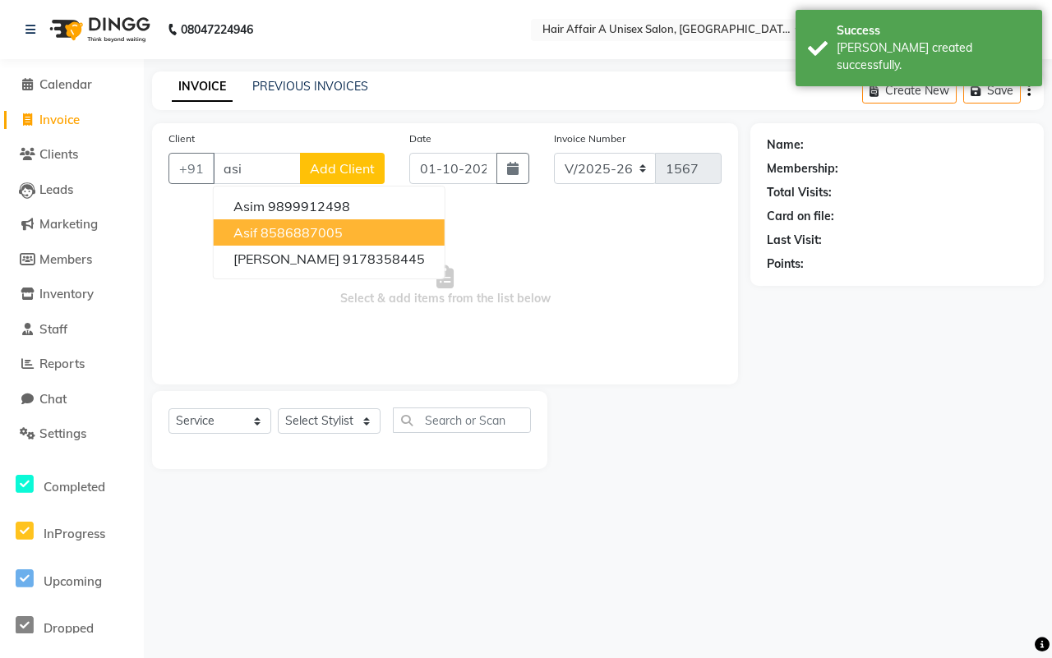
click at [293, 230] on ngb-highlight "8586887005" at bounding box center [301, 232] width 82 height 16
type input "8586887005"
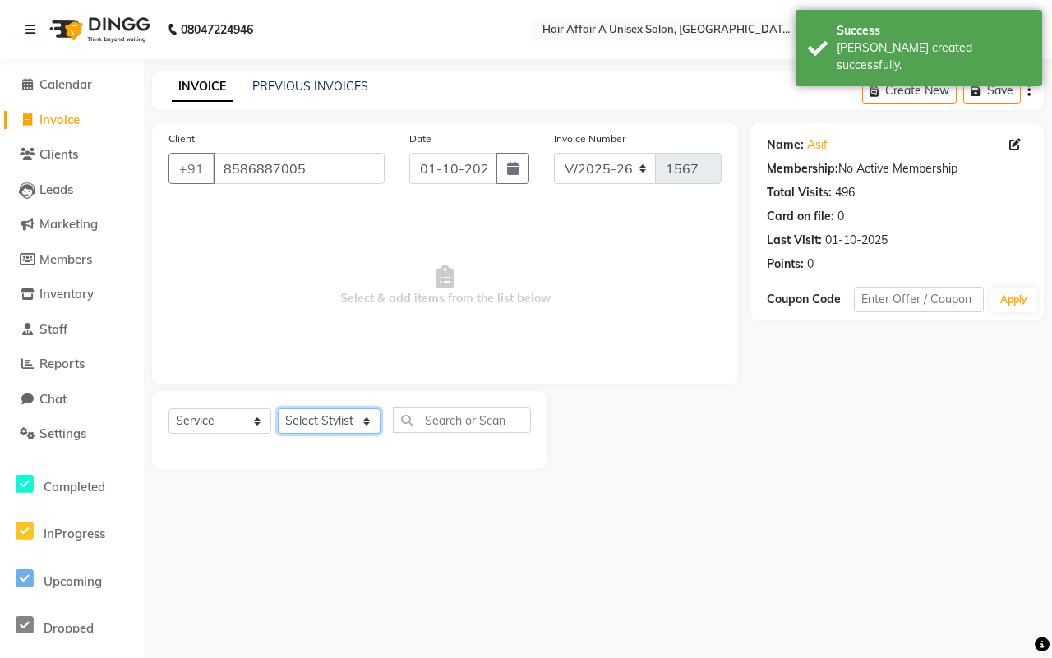
click at [310, 423] on select "Select Stylist [PERSON_NAME] [PERSON_NAME] Kajal Kunal [PERSON_NAME] Nitin [PER…" at bounding box center [329, 420] width 103 height 25
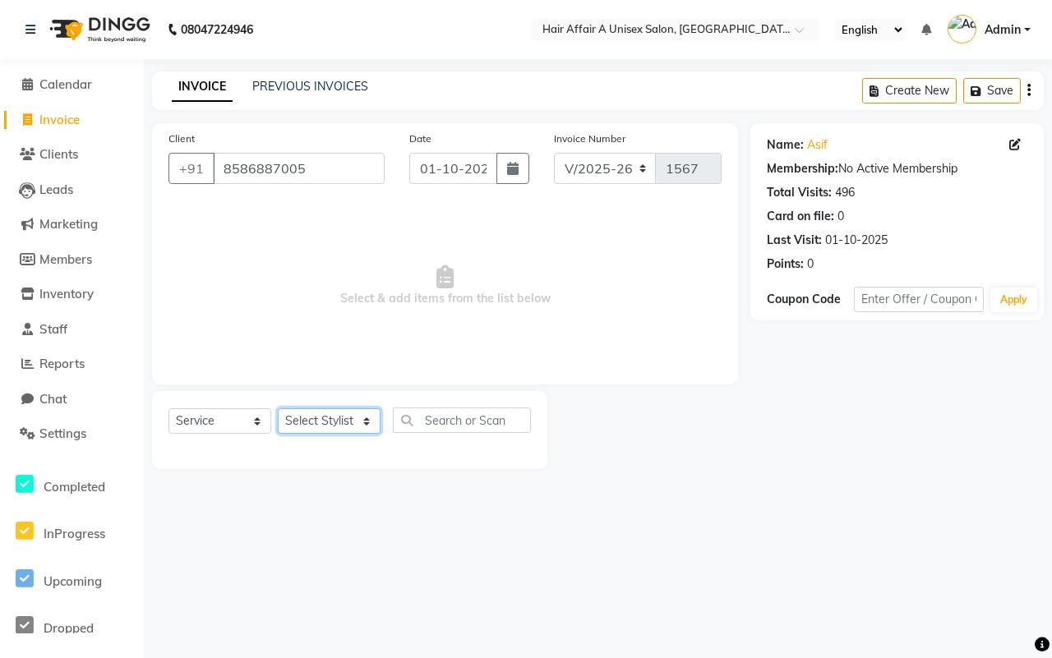
select select "25229"
click at [278, 408] on select "Select Stylist [PERSON_NAME] [PERSON_NAME] Kajal Kunal [PERSON_NAME] Nitin [PER…" at bounding box center [329, 420] width 103 height 25
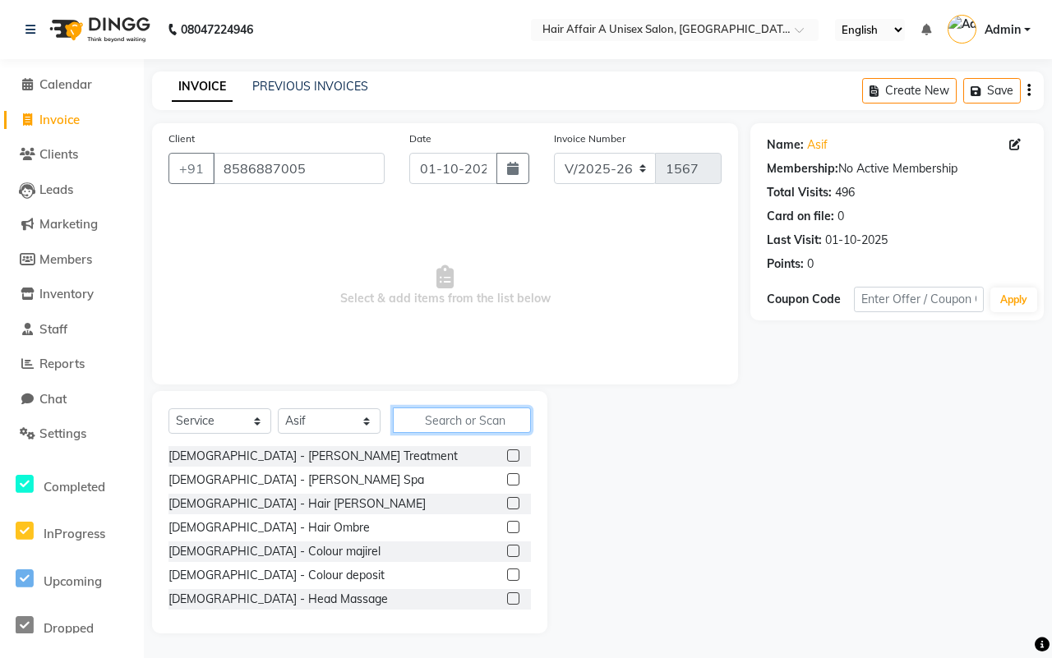
click at [462, 416] on input "text" at bounding box center [462, 419] width 138 height 25
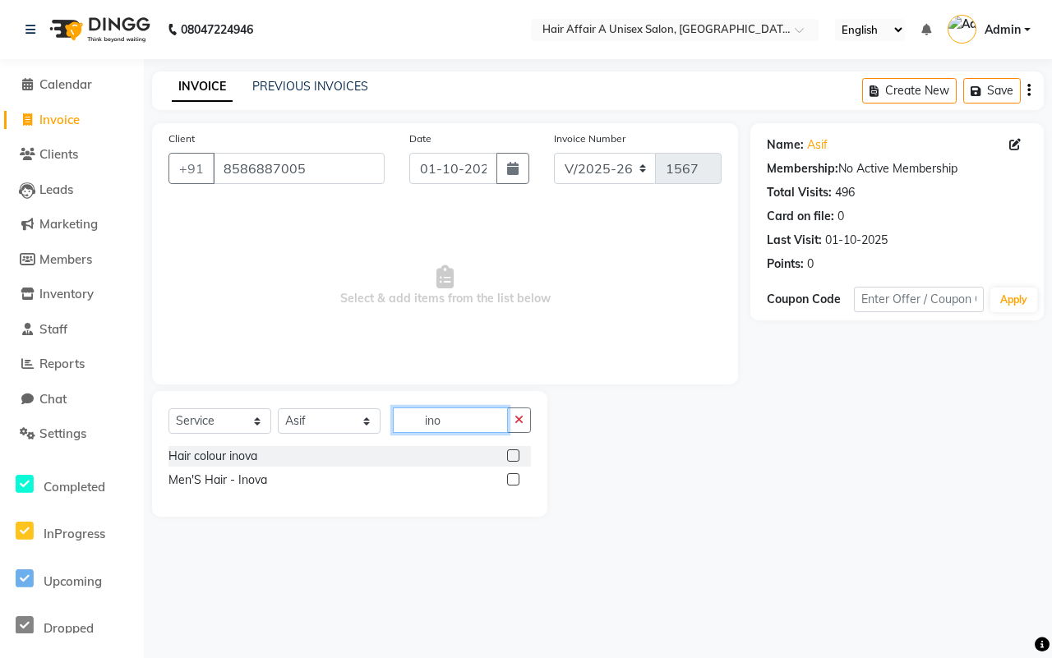
type input "ino"
click at [512, 453] on label at bounding box center [513, 455] width 12 height 12
click at [512, 453] on input "checkbox" at bounding box center [512, 456] width 11 height 11
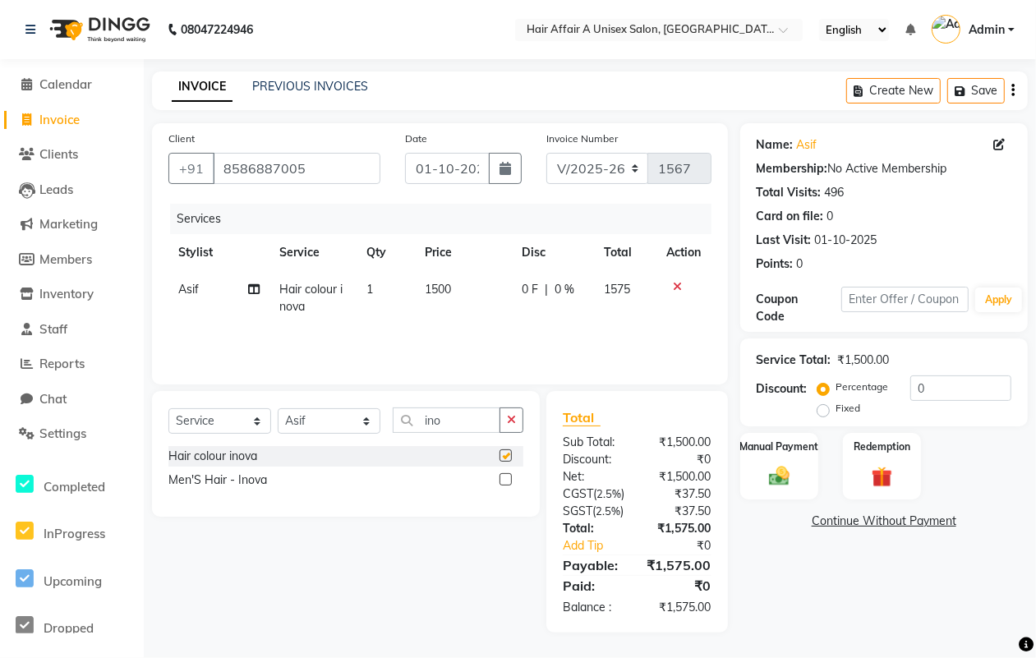
checkbox input "false"
click at [343, 416] on select "Select Stylist [PERSON_NAME] [PERSON_NAME] Kajal Kunal [PERSON_NAME] Nitin [PER…" at bounding box center [329, 420] width 103 height 25
select select "74947"
click at [278, 408] on select "Select Stylist [PERSON_NAME] [PERSON_NAME] Kajal Kunal [PERSON_NAME] Nitin [PER…" at bounding box center [329, 420] width 103 height 25
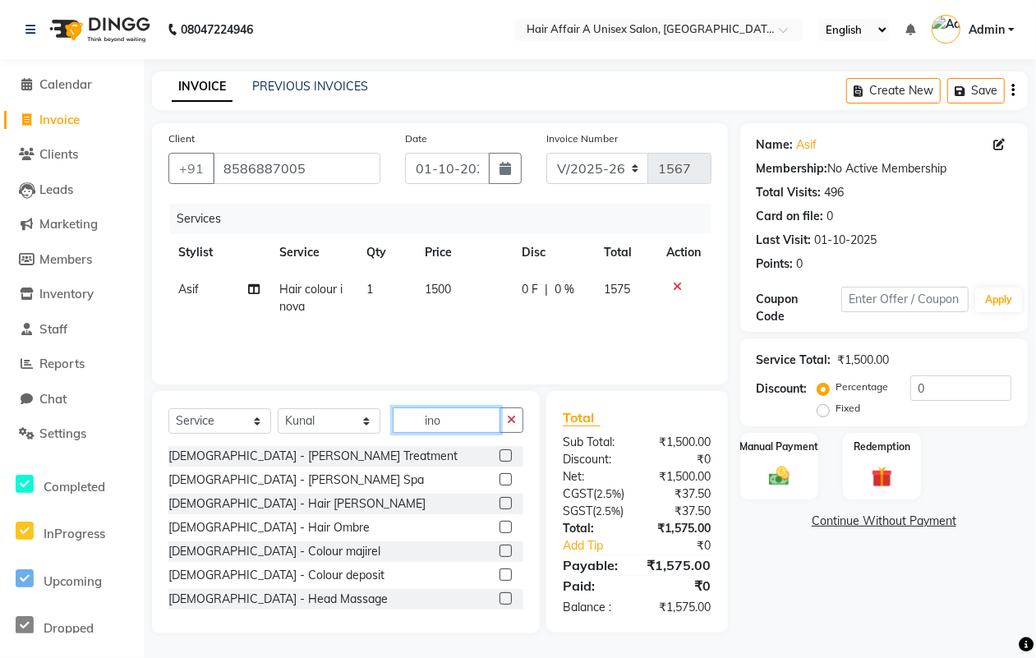
click at [476, 416] on input "ino" at bounding box center [447, 419] width 108 height 25
type input "i"
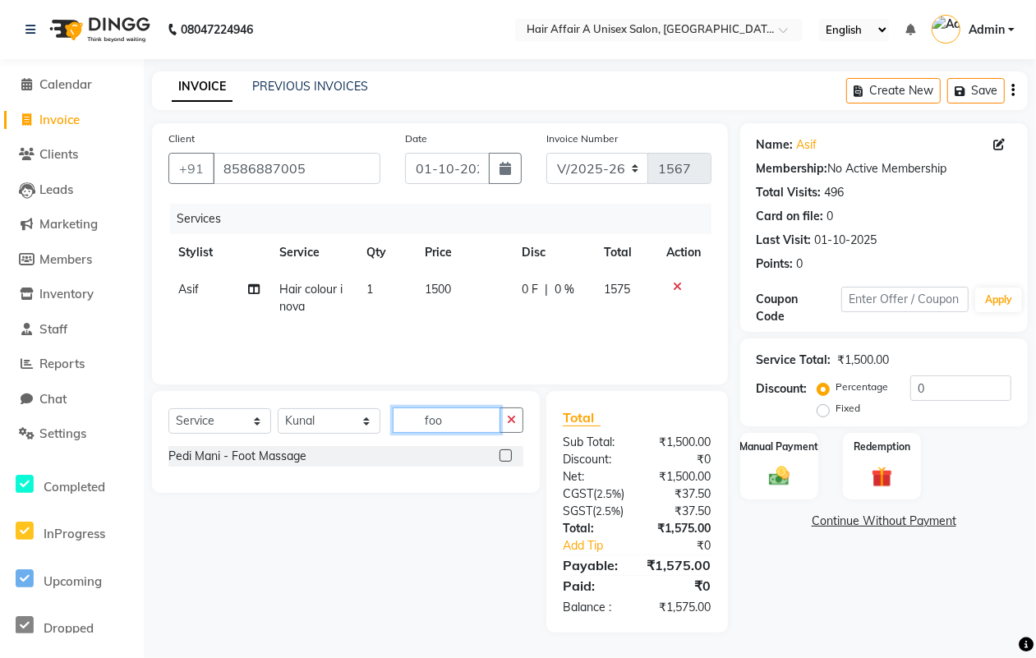
type input "foo"
click at [508, 454] on label at bounding box center [505, 455] width 12 height 12
click at [508, 454] on input "checkbox" at bounding box center [504, 456] width 11 height 11
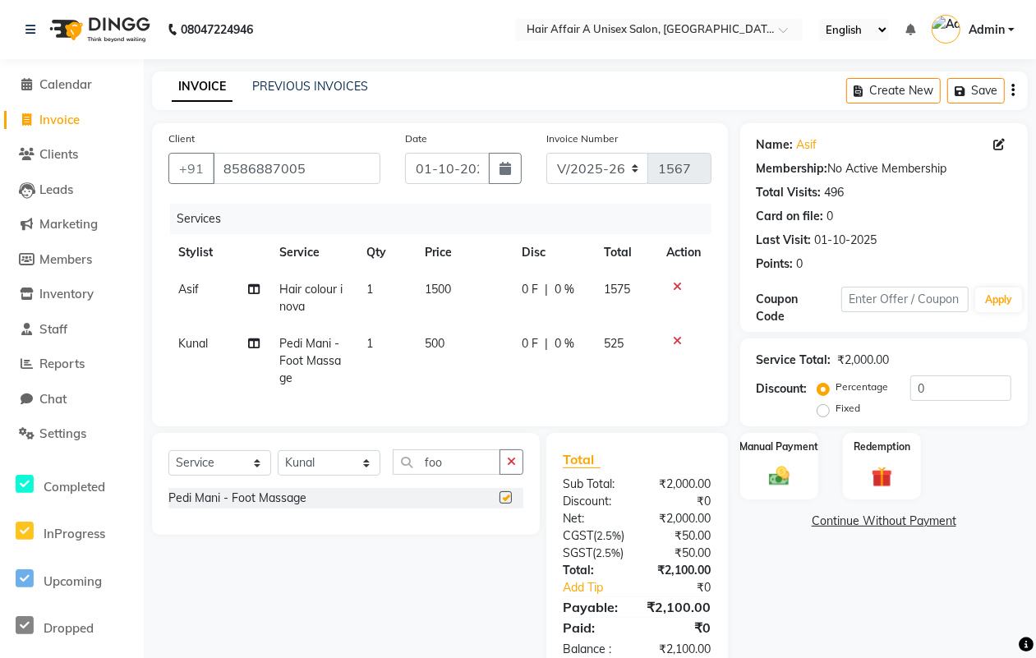
checkbox input "false"
click at [306, 476] on select "Select Stylist [PERSON_NAME] [PERSON_NAME] Kajal Kunal [PERSON_NAME] Nitin [PER…" at bounding box center [329, 462] width 103 height 25
select select "25233"
click at [278, 465] on select "Select Stylist [PERSON_NAME] [PERSON_NAME] Kajal Kunal [PERSON_NAME] Nitin [PER…" at bounding box center [329, 462] width 103 height 25
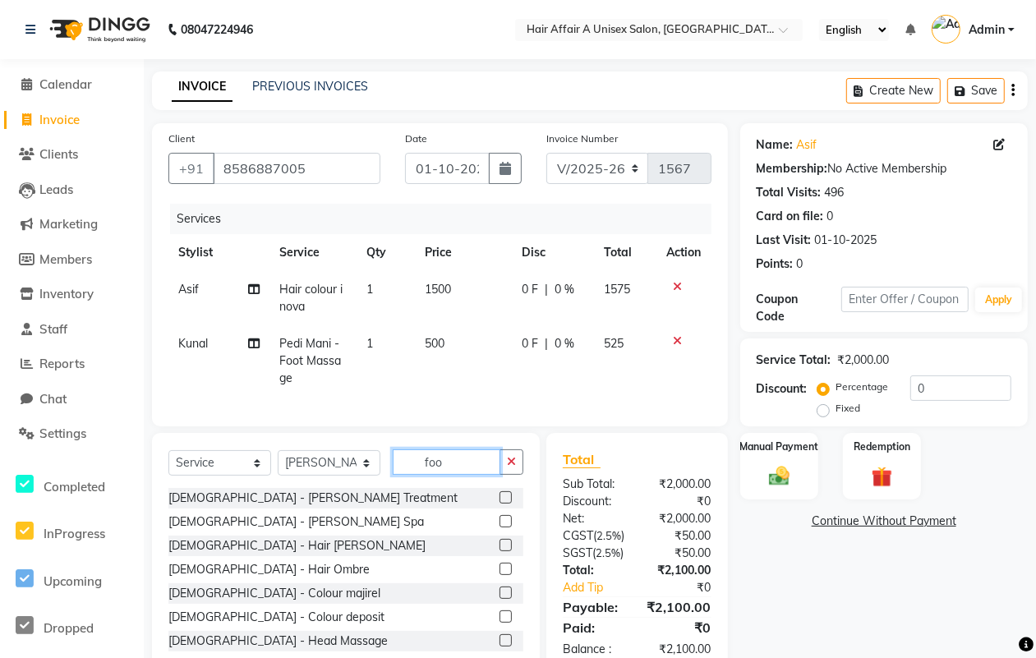
click at [468, 475] on input "foo" at bounding box center [447, 461] width 108 height 25
type input "f"
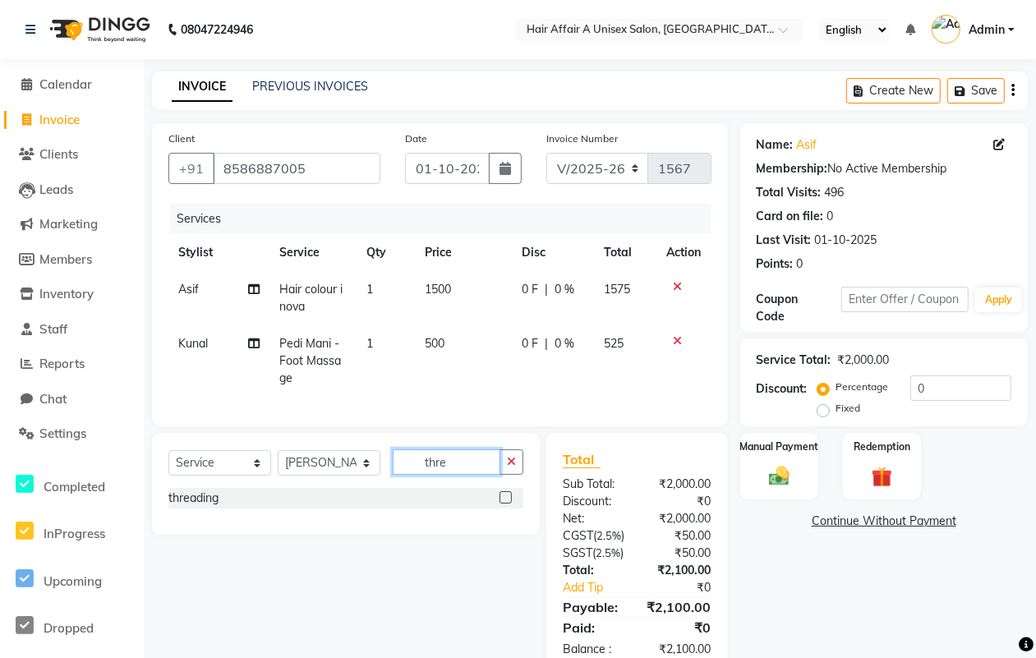
type input "thre"
click at [502, 504] on label at bounding box center [505, 497] width 12 height 12
click at [502, 504] on input "checkbox" at bounding box center [504, 498] width 11 height 11
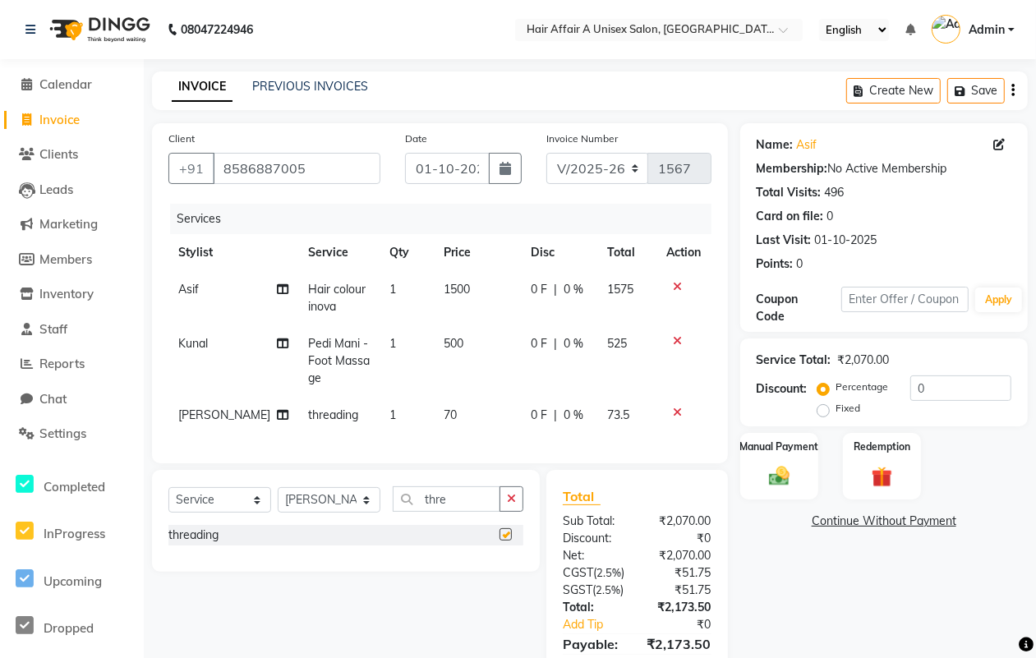
checkbox input "false"
click at [448, 419] on td "70" at bounding box center [477, 415] width 87 height 37
select select "25233"
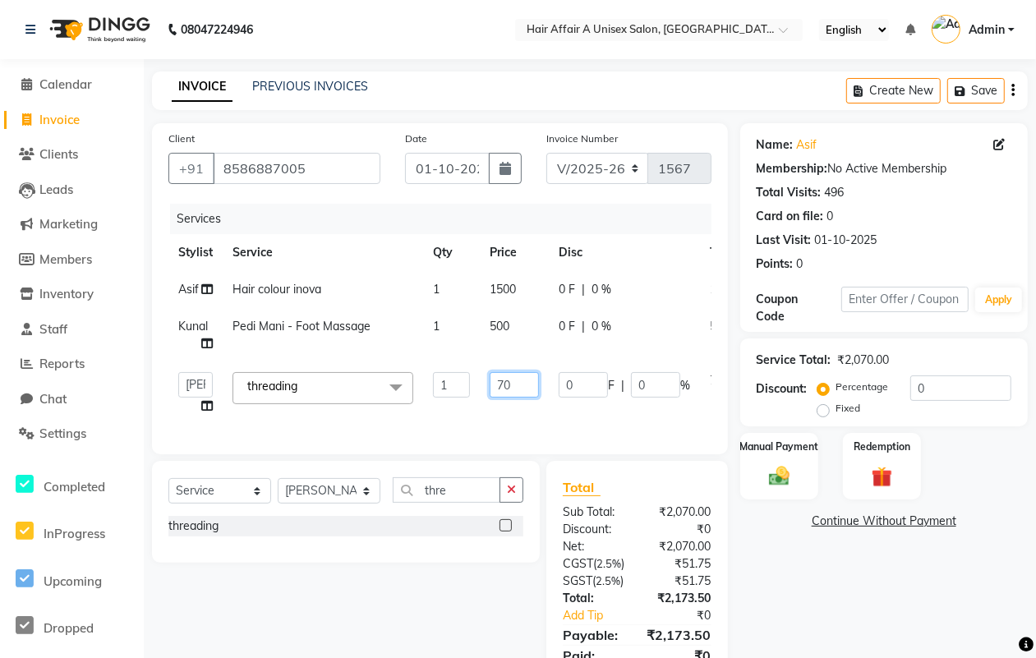
click at [499, 384] on input "70" at bounding box center [514, 384] width 49 height 25
type input "120"
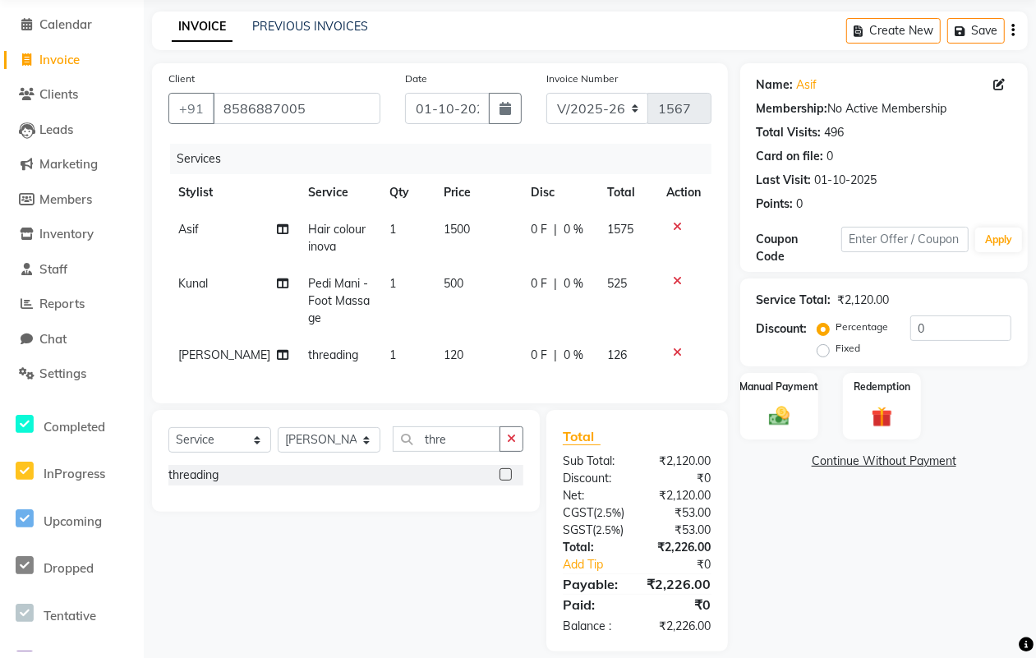
scroll to position [127, 0]
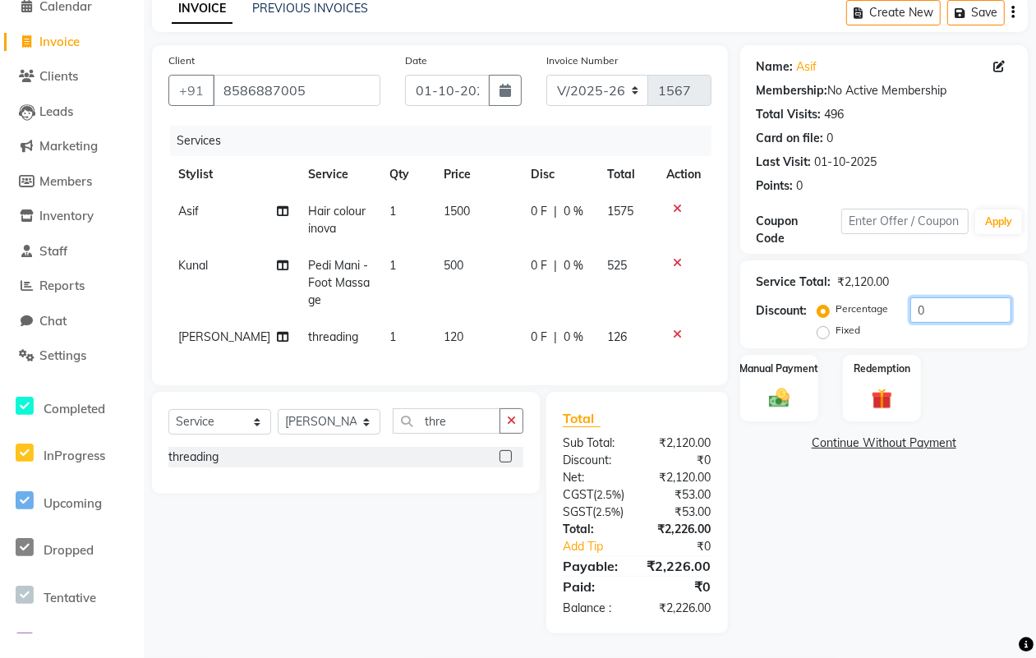
click at [943, 297] on input "0" at bounding box center [960, 309] width 101 height 25
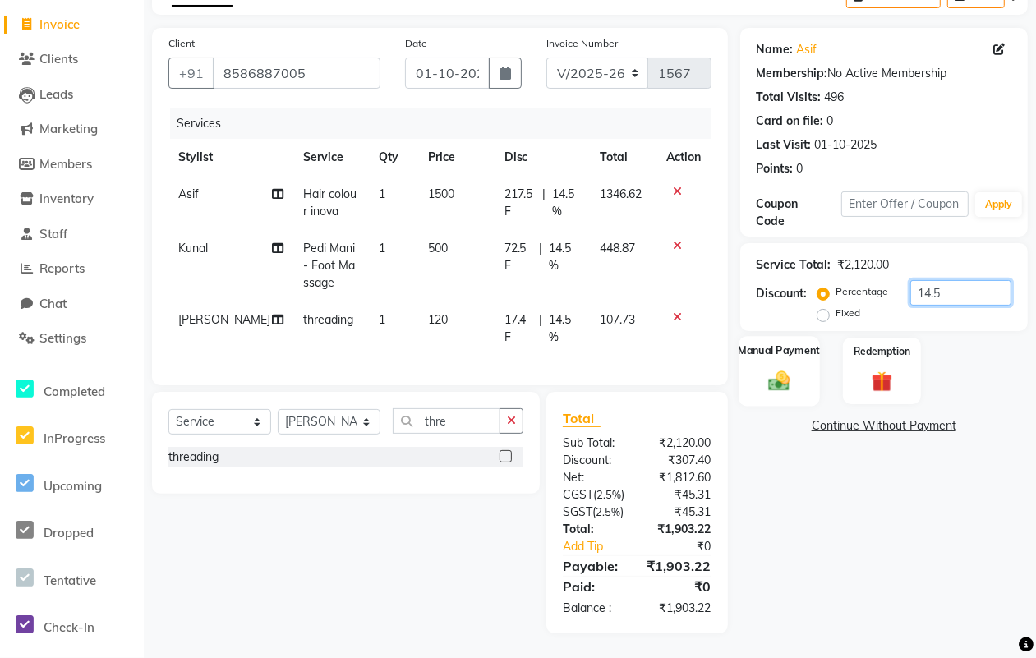
type input "14.5"
click at [780, 343] on label "Manual Payment" at bounding box center [779, 351] width 82 height 16
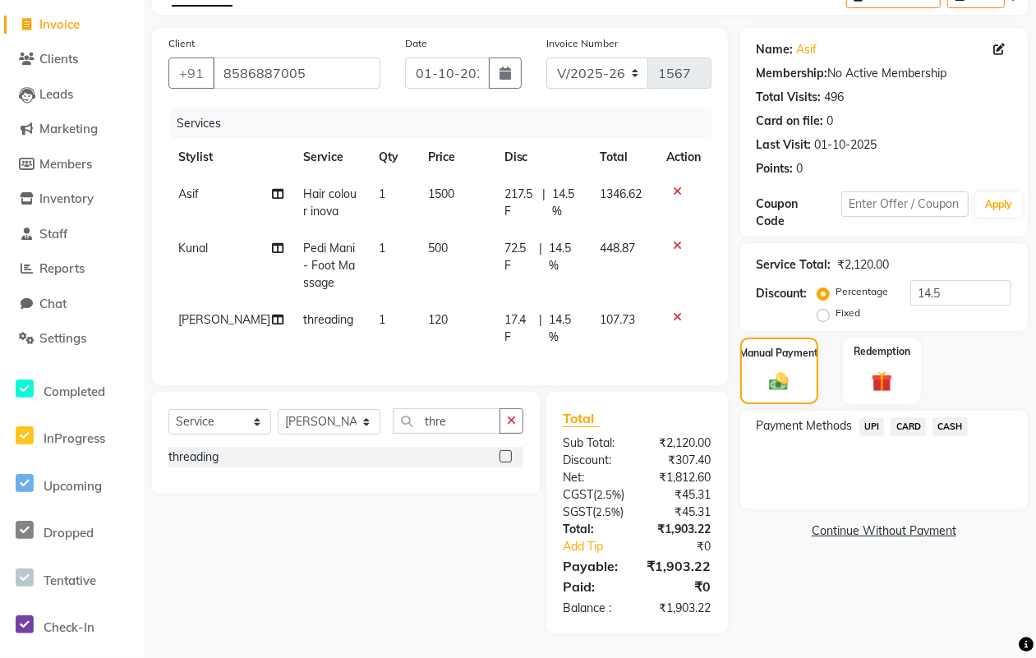
click at [962, 417] on span "CASH" at bounding box center [949, 426] width 35 height 19
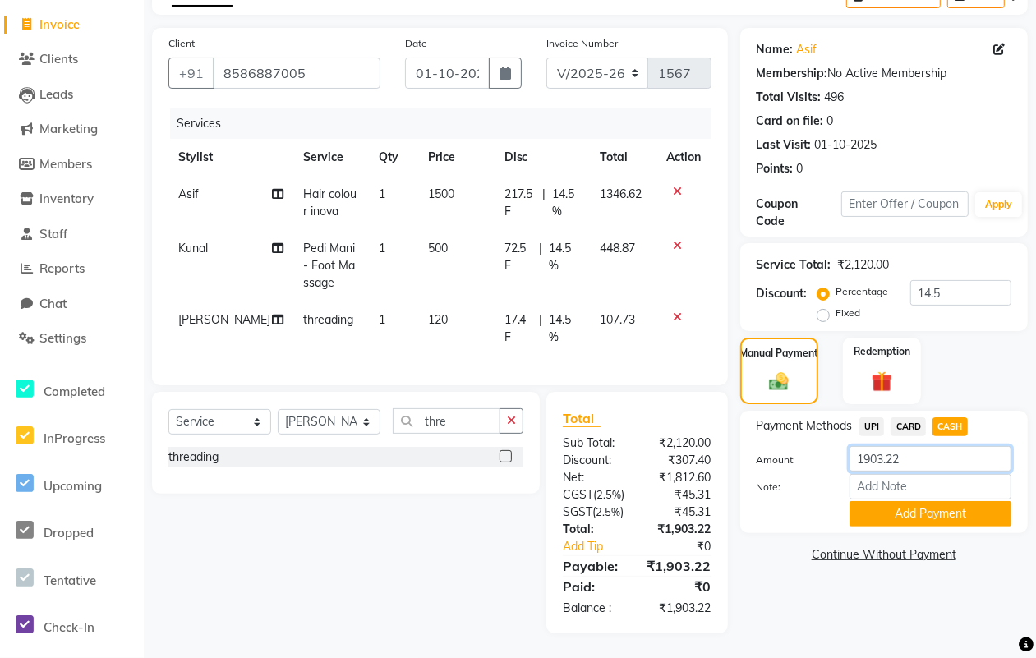
click at [934, 446] on input "1903.22" at bounding box center [930, 458] width 162 height 25
type input "1900"
click at [908, 501] on button "Add Payment" at bounding box center [930, 513] width 162 height 25
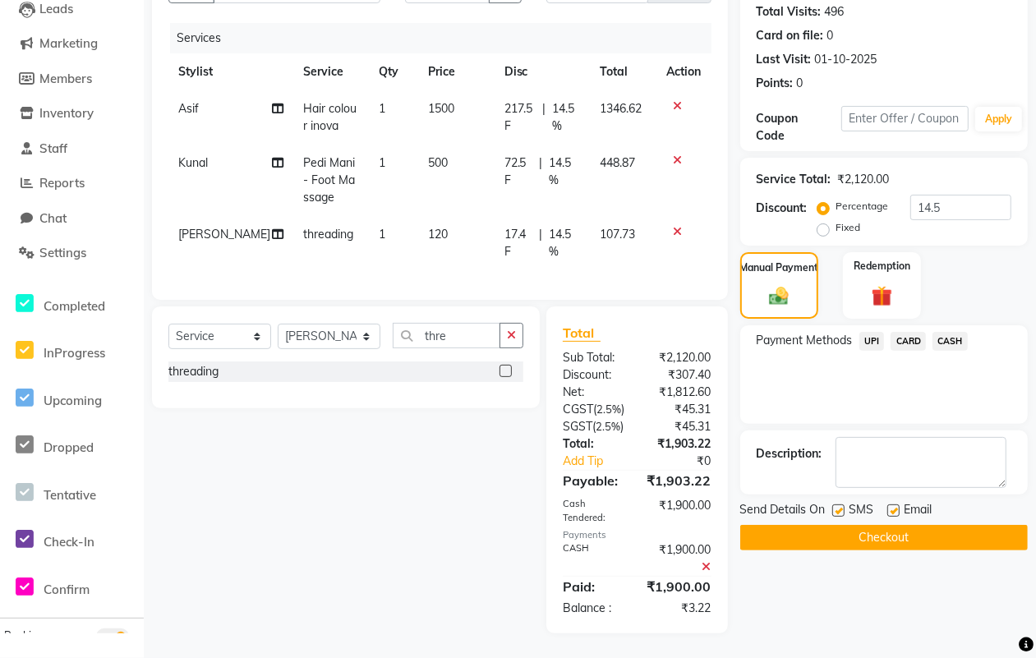
scroll to position [231, 0]
click at [838, 504] on label at bounding box center [838, 510] width 12 height 12
click at [838, 506] on input "checkbox" at bounding box center [837, 511] width 11 height 11
checkbox input "false"
click at [892, 504] on label at bounding box center [893, 510] width 12 height 12
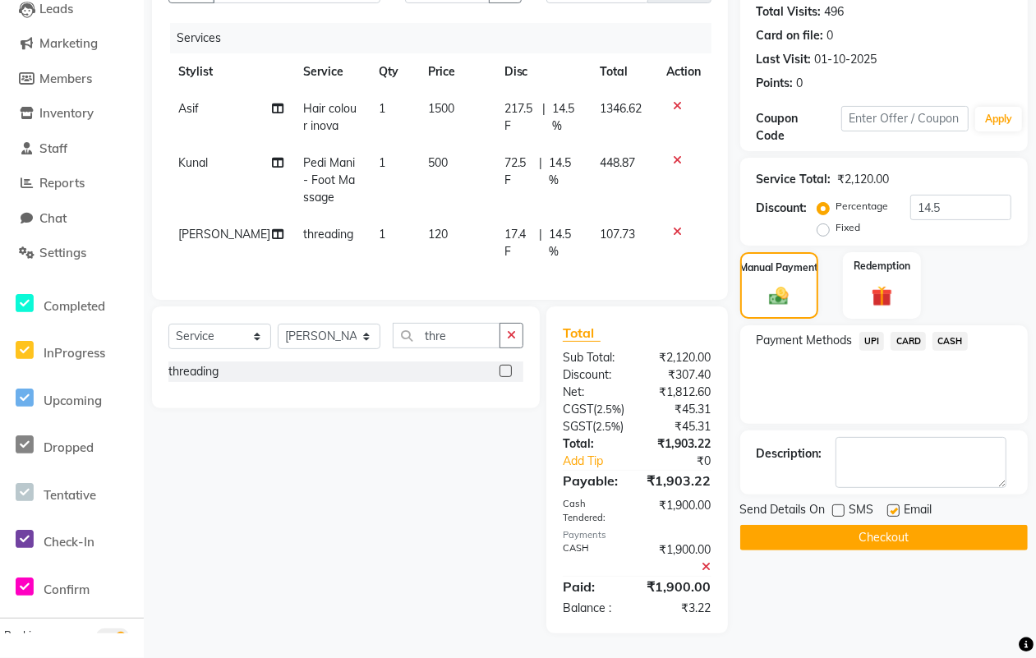
click at [892, 506] on input "checkbox" at bounding box center [892, 511] width 11 height 11
checkbox input "false"
click at [877, 525] on button "Checkout" at bounding box center [884, 537] width 288 height 25
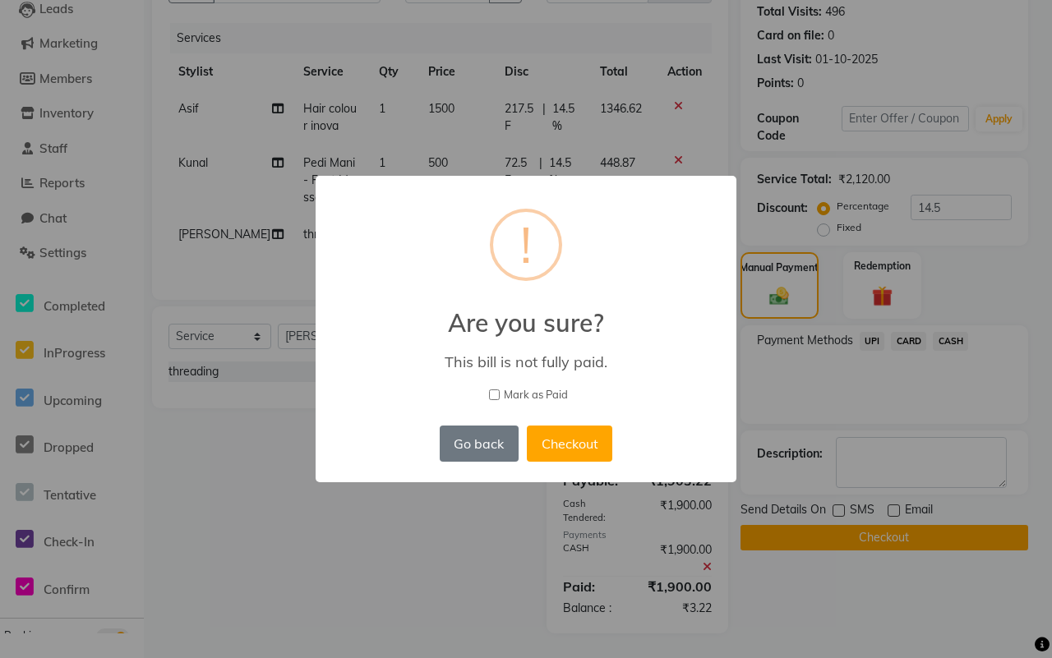
click at [550, 391] on span "Mark as Paid" at bounding box center [536, 395] width 64 height 16
click at [499, 391] on input "Mark as Paid" at bounding box center [494, 394] width 11 height 11
checkbox input "true"
click at [556, 440] on button "Checkout" at bounding box center [569, 444] width 85 height 36
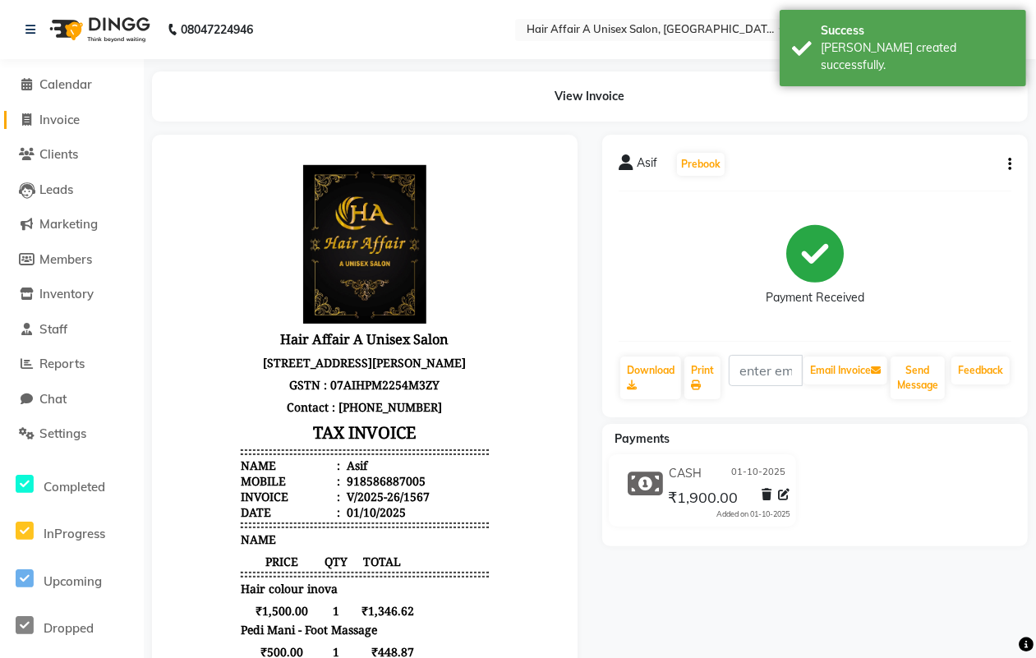
click at [54, 121] on span "Invoice" at bounding box center [59, 120] width 40 height 16
select select "service"
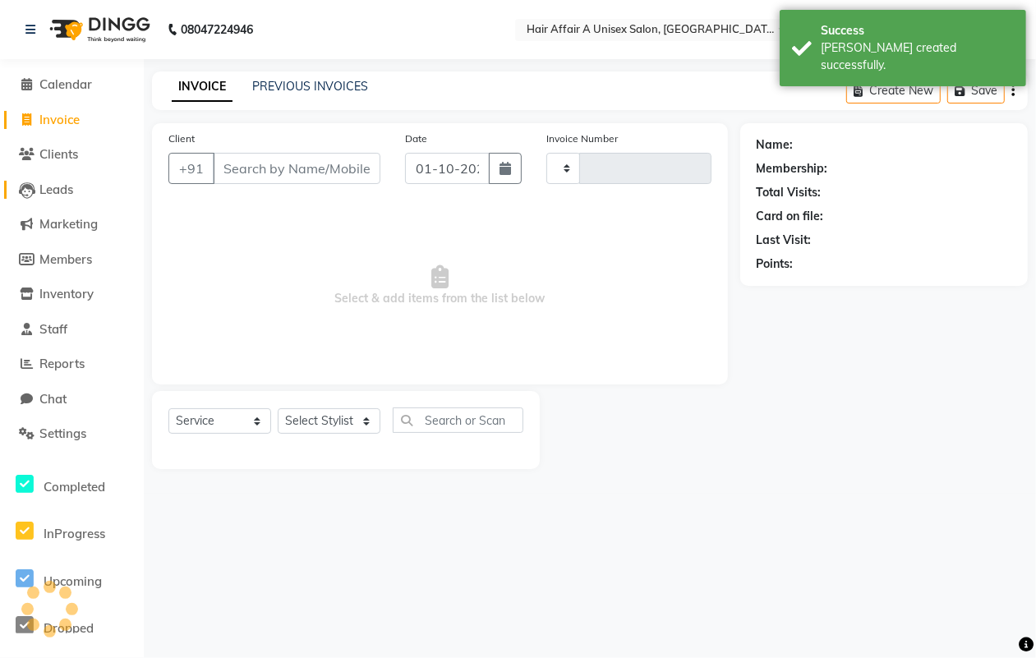
type input "1568"
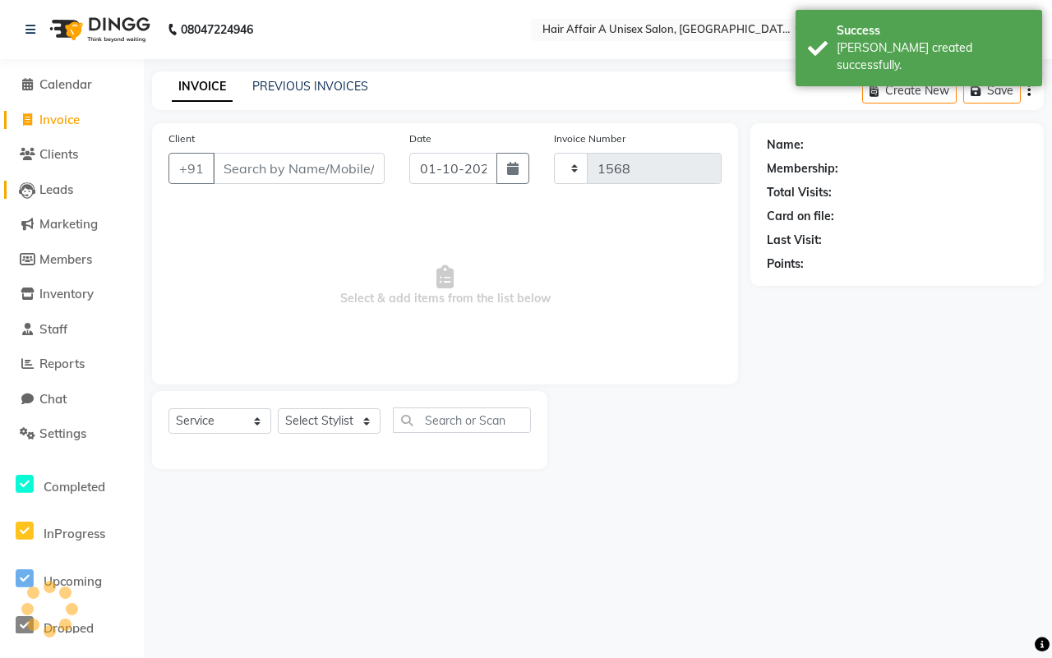
select select "4464"
click at [251, 162] on input "Client" at bounding box center [299, 168] width 172 height 31
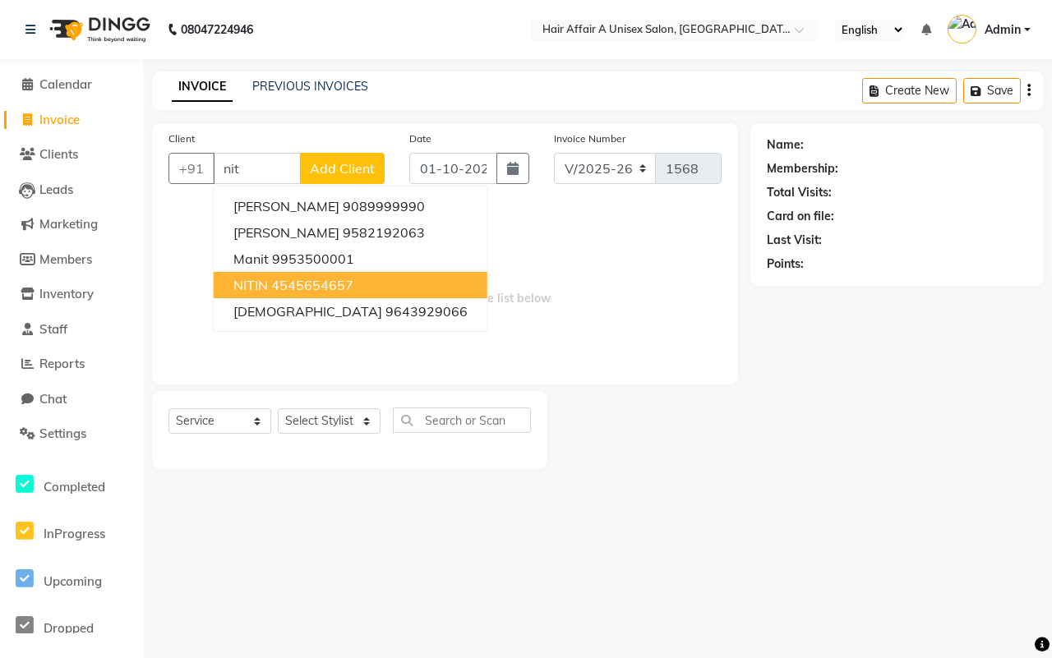
click at [275, 292] on ngb-highlight "4545654657" at bounding box center [312, 285] width 82 height 16
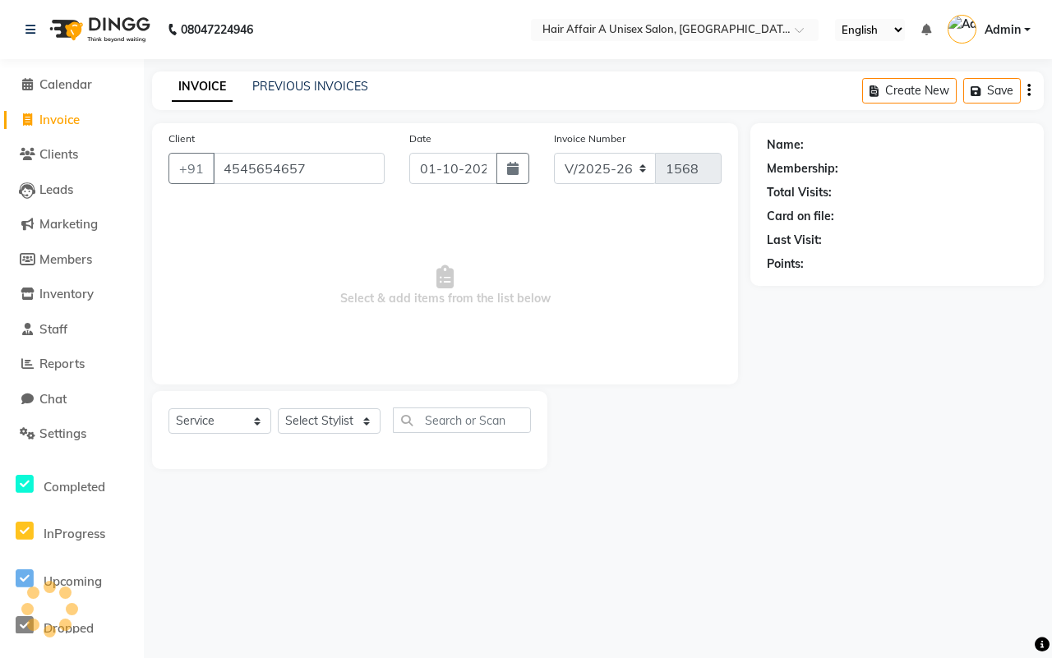
type input "4545654657"
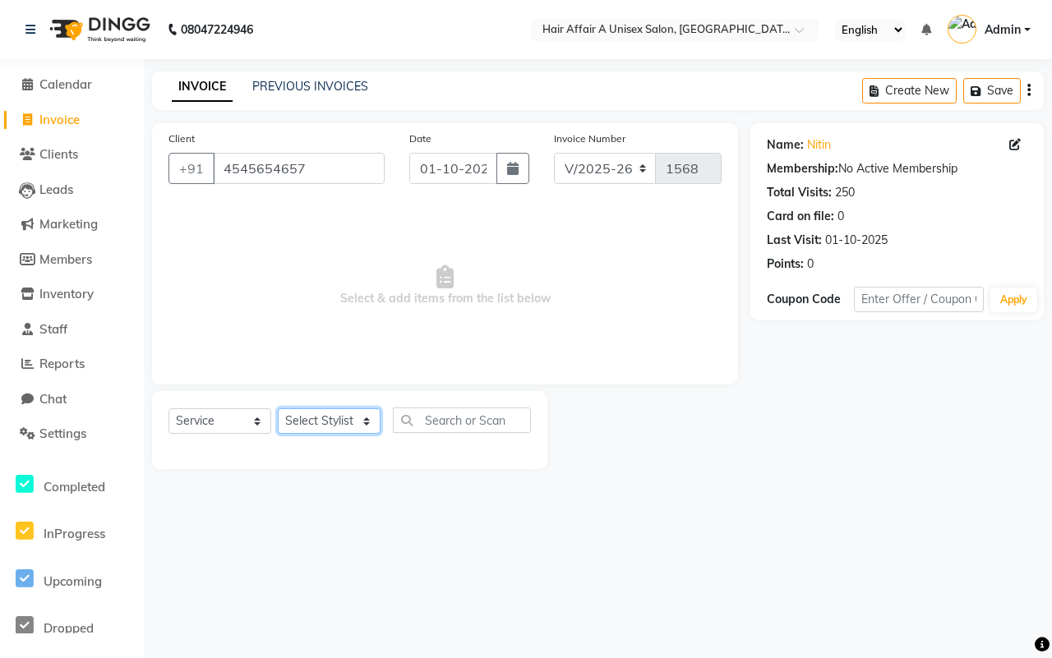
click at [351, 416] on select "Select Stylist [PERSON_NAME] [PERSON_NAME] Kajal Kunal [PERSON_NAME] Nitin [PER…" at bounding box center [329, 420] width 103 height 25
select select "25232"
click at [278, 408] on select "Select Stylist [PERSON_NAME] [PERSON_NAME] Kajal Kunal [PERSON_NAME] Nitin [PER…" at bounding box center [329, 420] width 103 height 25
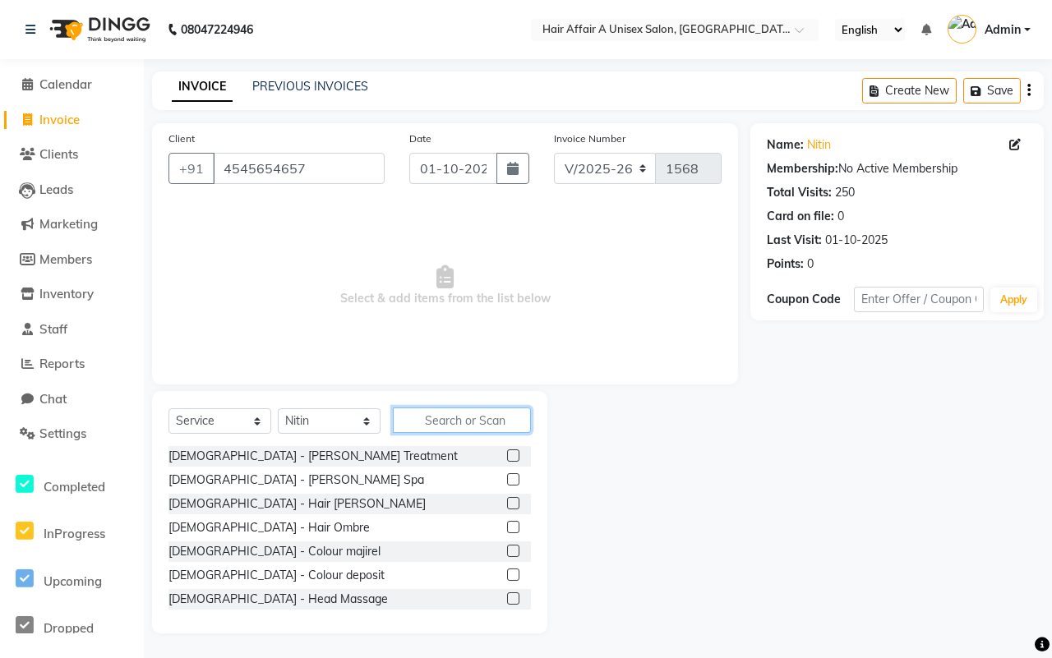
click at [444, 421] on input "text" at bounding box center [462, 419] width 138 height 25
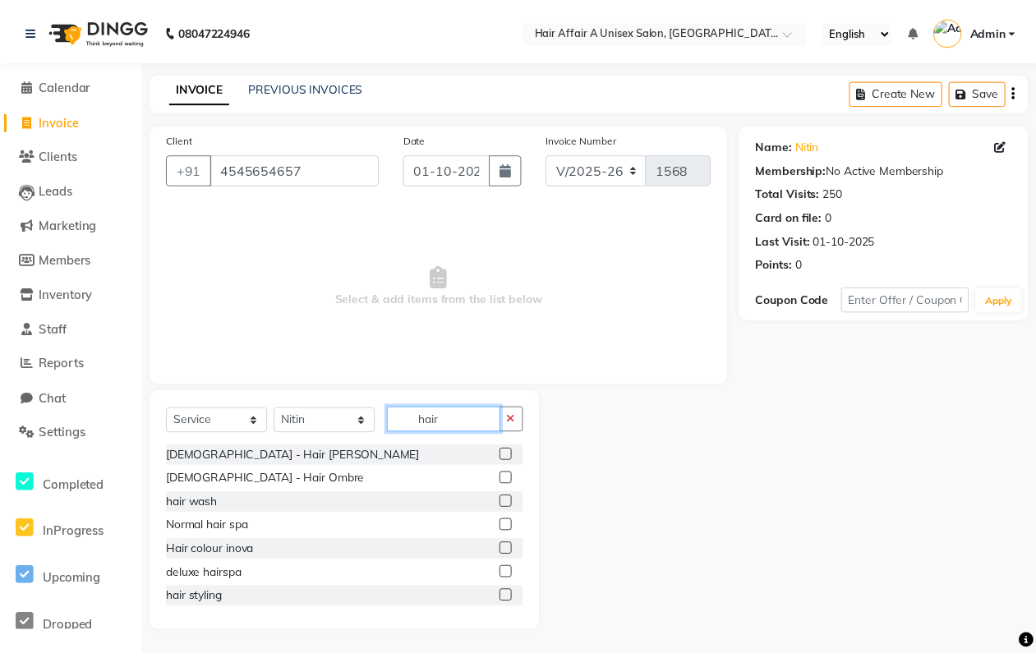
scroll to position [103, 0]
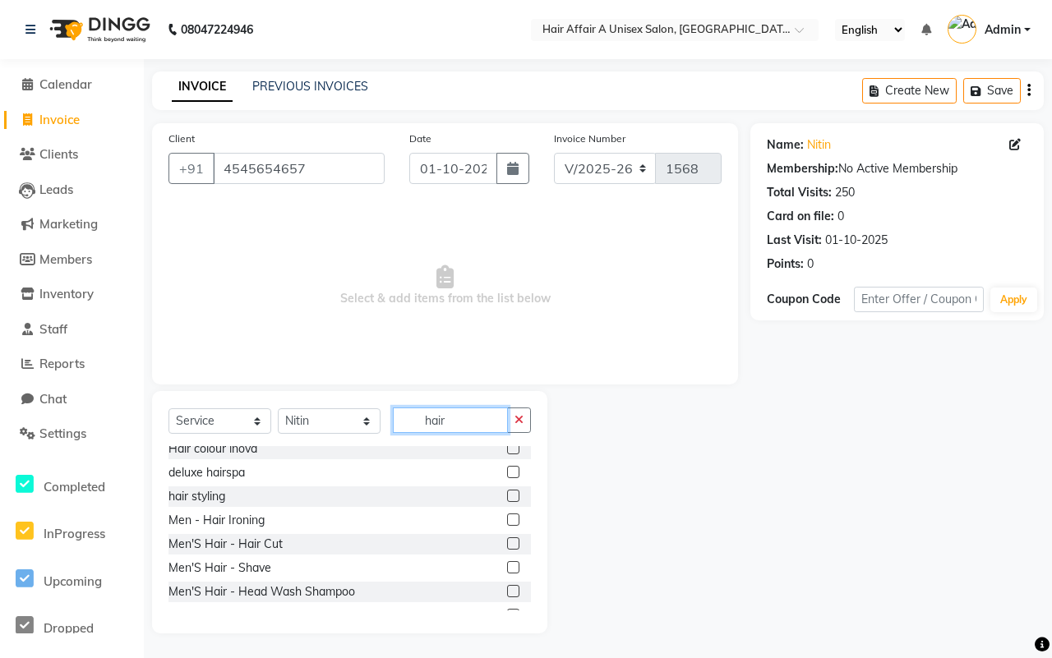
type input "hair"
click at [507, 544] on label at bounding box center [513, 543] width 12 height 12
click at [507, 544] on input "checkbox" at bounding box center [512, 544] width 11 height 11
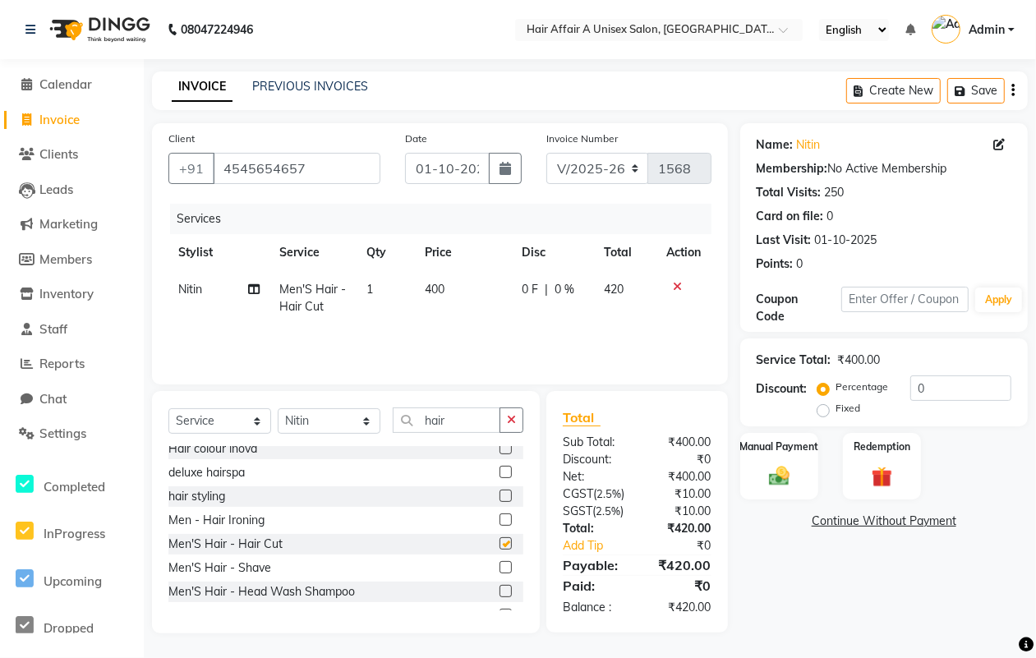
checkbox input "false"
click at [499, 569] on label at bounding box center [505, 567] width 12 height 12
click at [499, 569] on input "checkbox" at bounding box center [504, 568] width 11 height 11
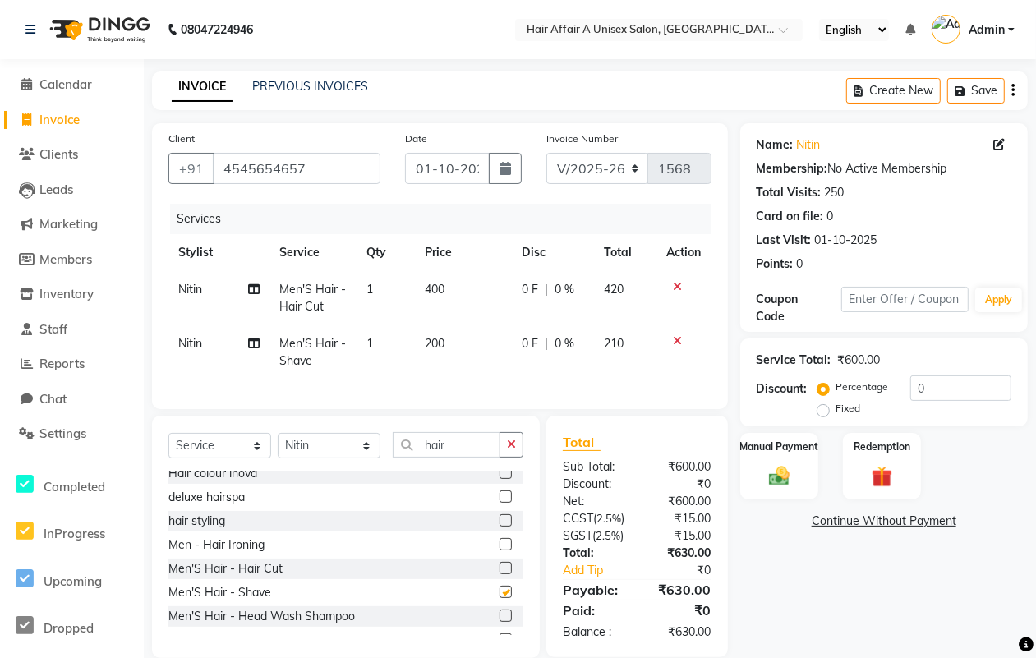
checkbox input "false"
click at [939, 387] on input "0" at bounding box center [960, 387] width 101 height 25
type input "4"
click at [779, 466] on img at bounding box center [779, 475] width 35 height 25
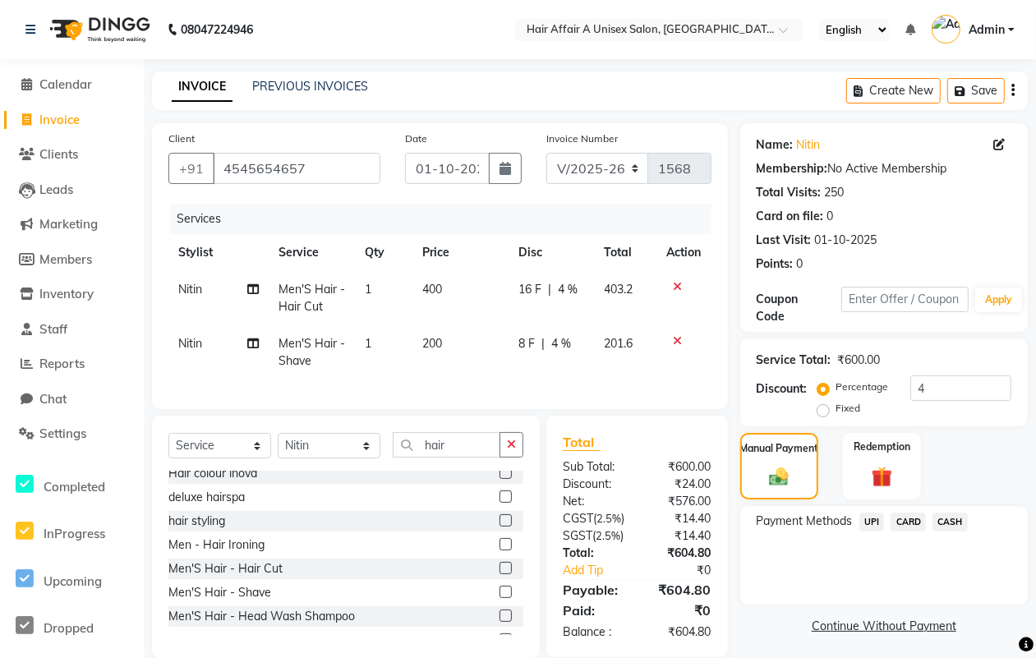
click at [955, 523] on span "CASH" at bounding box center [949, 522] width 35 height 19
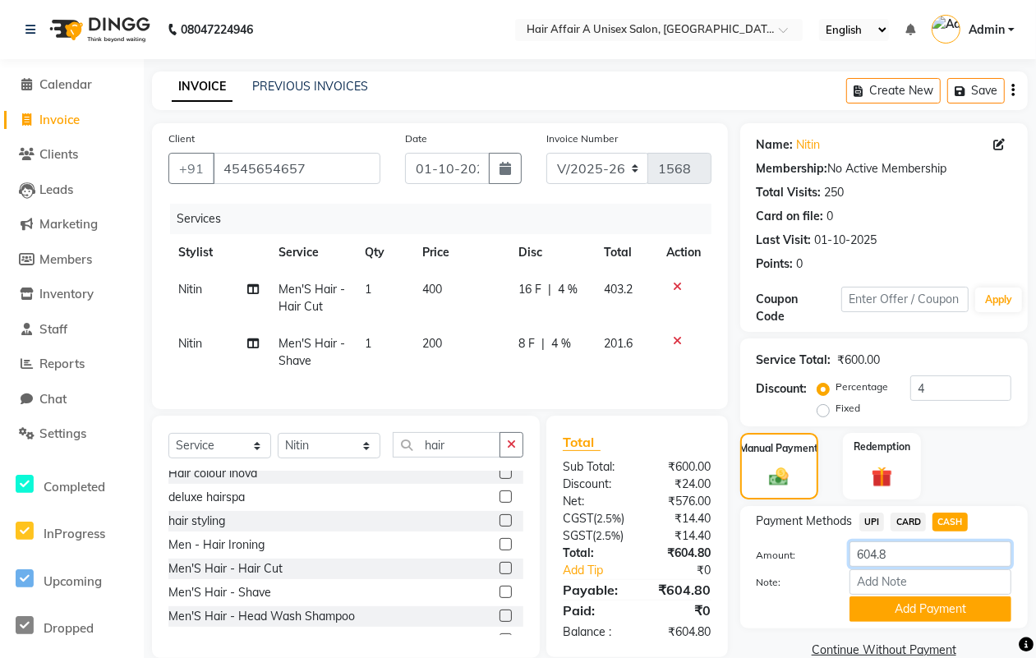
click at [926, 549] on input "604.8" at bounding box center [930, 553] width 162 height 25
type input "600"
click at [880, 608] on button "Add Payment" at bounding box center [930, 608] width 162 height 25
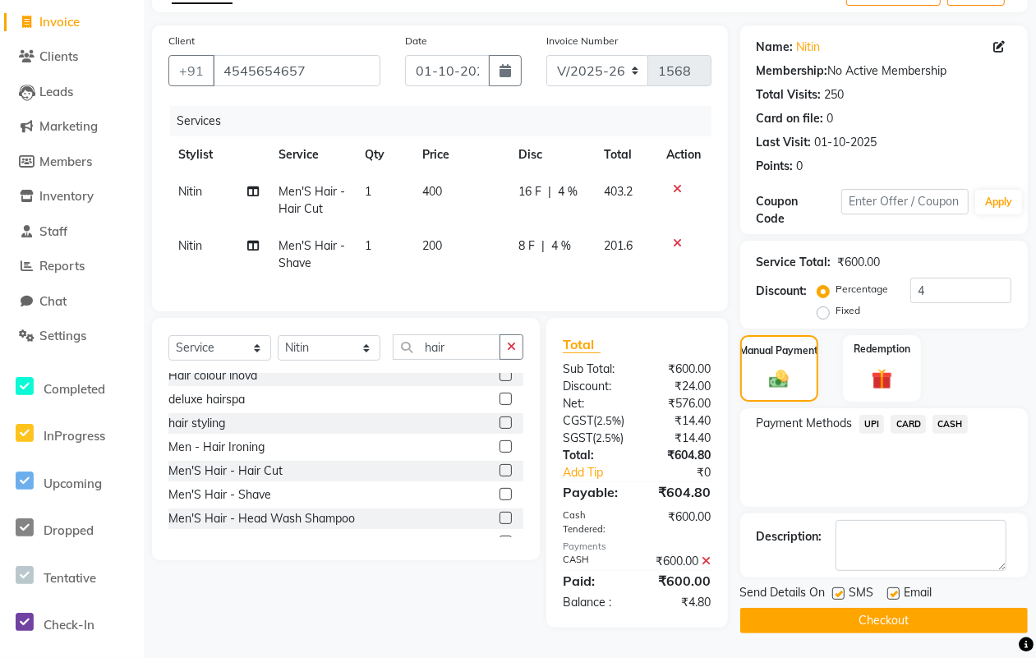
scroll to position [141, 0]
click at [832, 587] on label at bounding box center [838, 593] width 12 height 12
click at [832, 589] on input "checkbox" at bounding box center [837, 594] width 11 height 11
checkbox input "false"
click at [887, 587] on label at bounding box center [893, 593] width 12 height 12
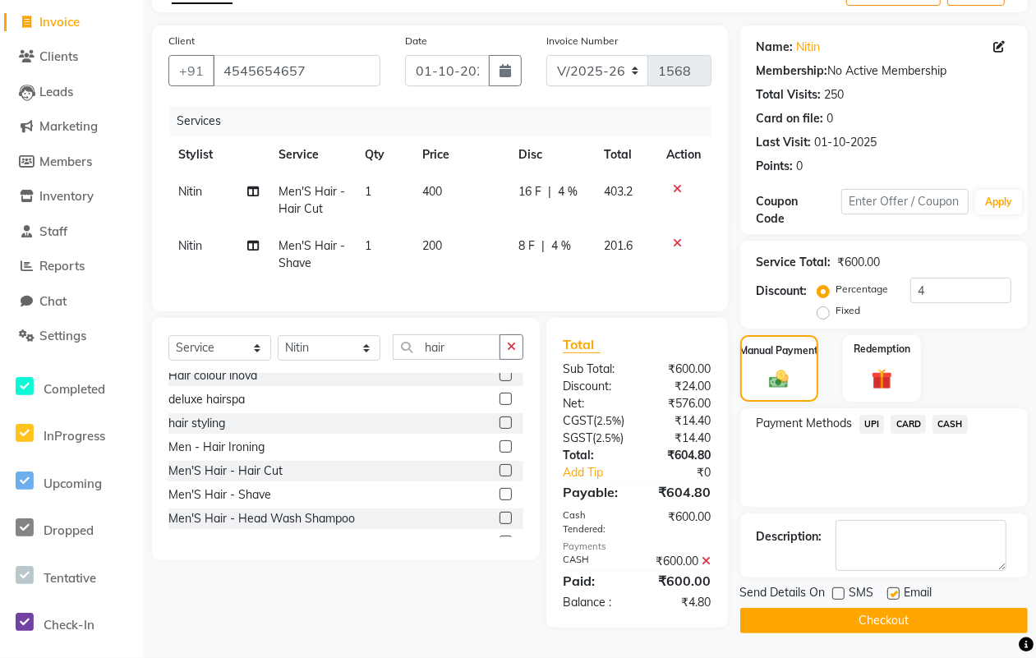
click at [887, 589] on input "checkbox" at bounding box center [892, 594] width 11 height 11
checkbox input "false"
click at [871, 608] on button "Checkout" at bounding box center [884, 620] width 288 height 25
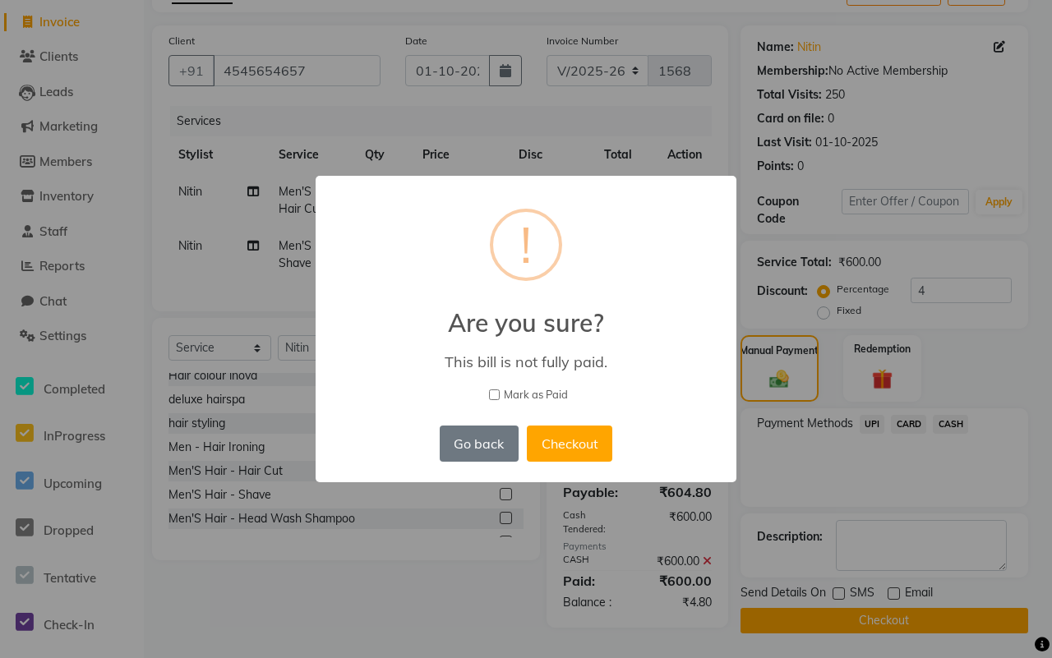
click at [563, 395] on span "Mark as Paid" at bounding box center [536, 395] width 64 height 16
click at [499, 395] on input "Mark as Paid" at bounding box center [494, 394] width 11 height 11
checkbox input "true"
click at [573, 439] on button "Checkout" at bounding box center [569, 444] width 85 height 36
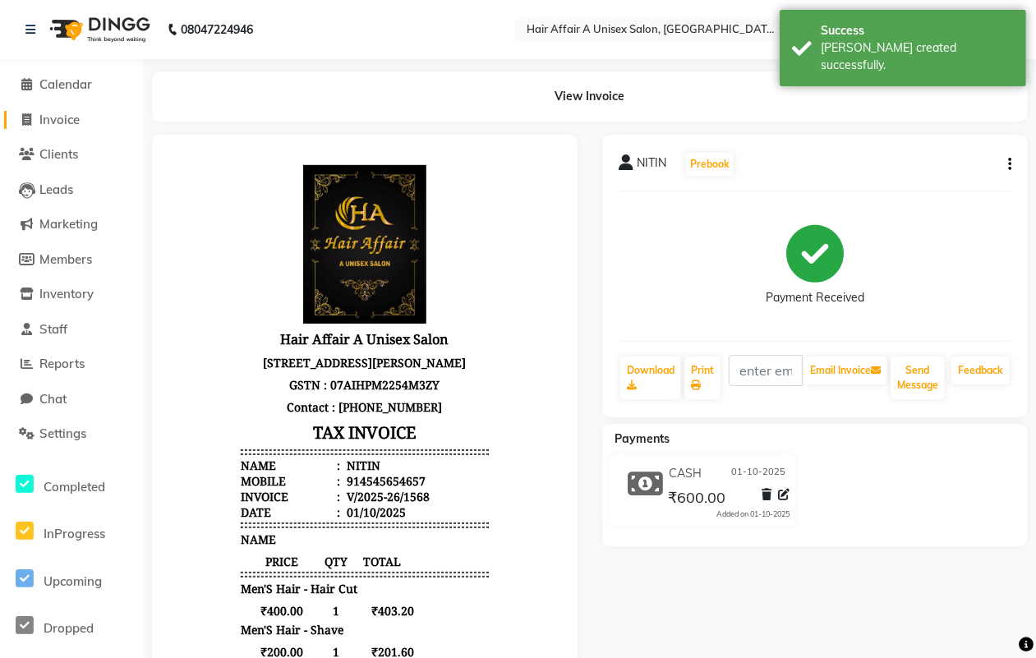
click at [67, 115] on span "Invoice" at bounding box center [59, 120] width 40 height 16
select select "4464"
select select "service"
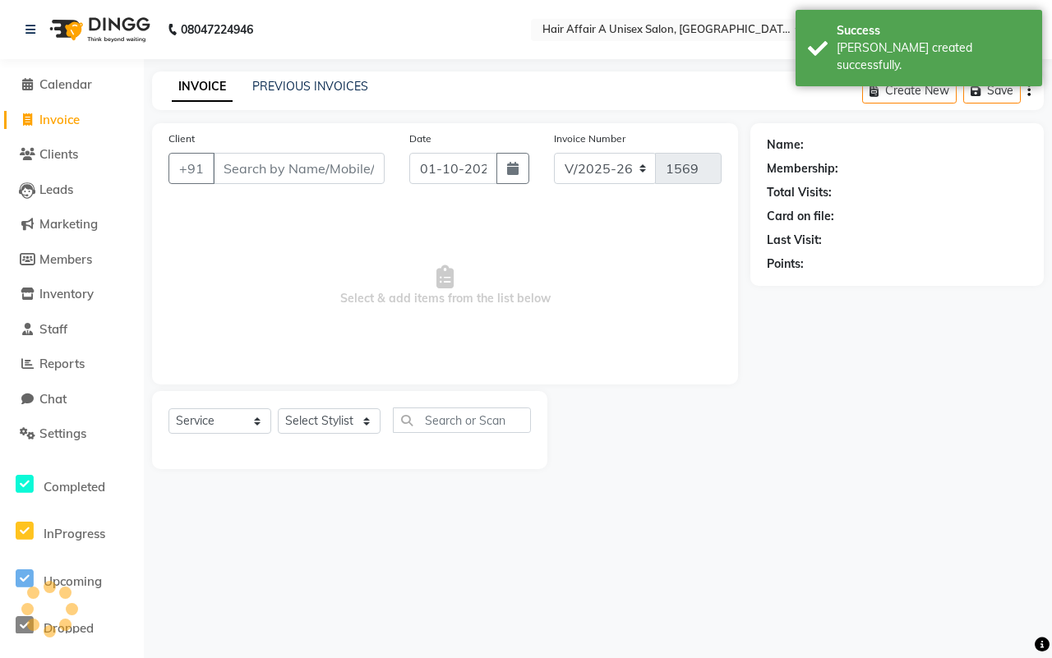
click at [255, 173] on input "Client" at bounding box center [299, 168] width 172 height 31
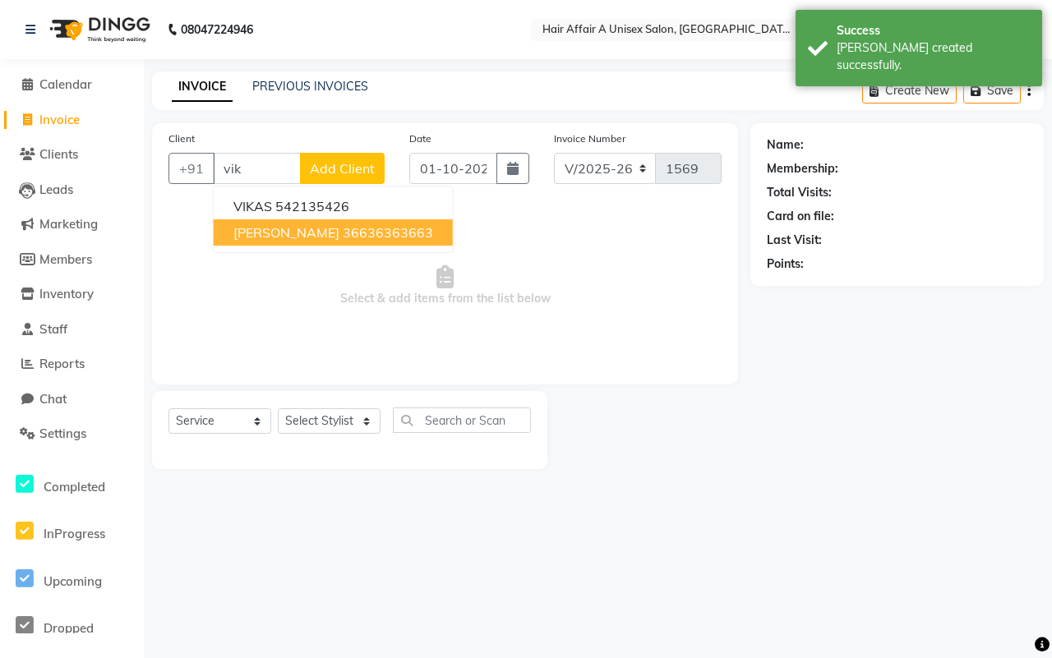
click at [343, 232] on ngb-highlight "36636363663" at bounding box center [388, 232] width 90 height 16
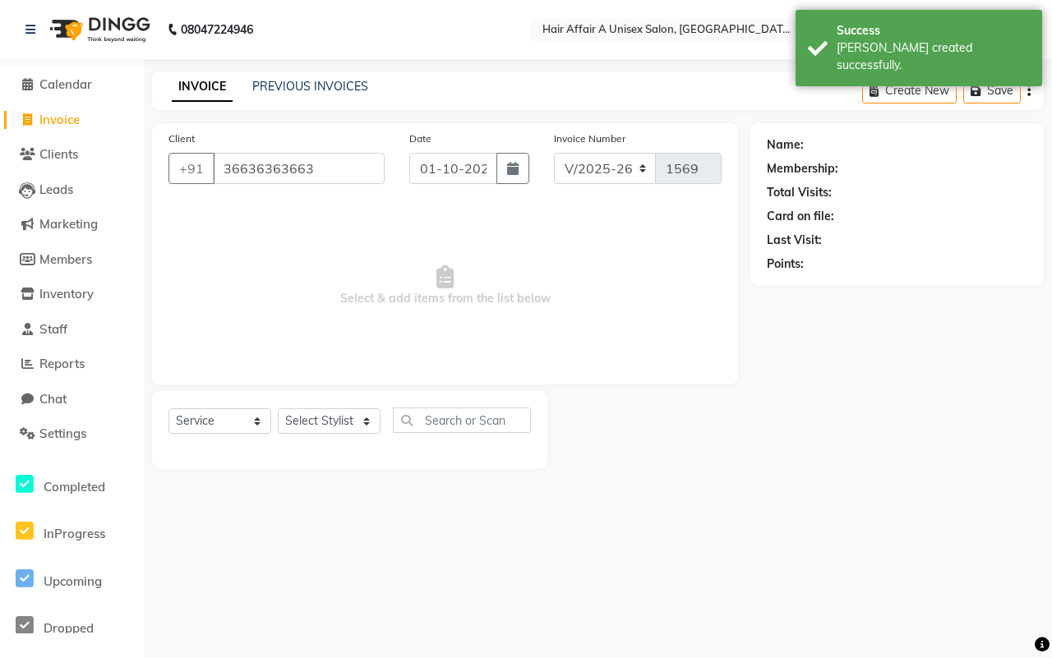
type input "36636363663"
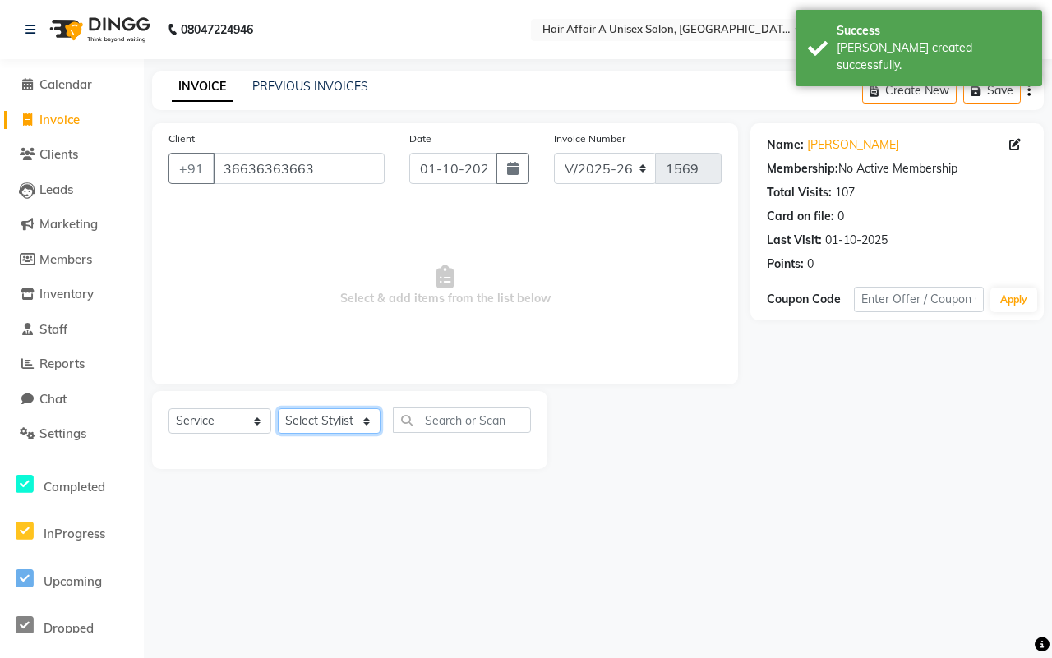
click at [341, 415] on select "Select Stylist [PERSON_NAME] [PERSON_NAME] Kajal Kunal [PERSON_NAME] Nitin [PER…" at bounding box center [329, 420] width 103 height 25
select select "25275"
click at [278, 408] on select "Select Stylist [PERSON_NAME] [PERSON_NAME] Kajal Kunal [PERSON_NAME] Nitin [PER…" at bounding box center [329, 420] width 103 height 25
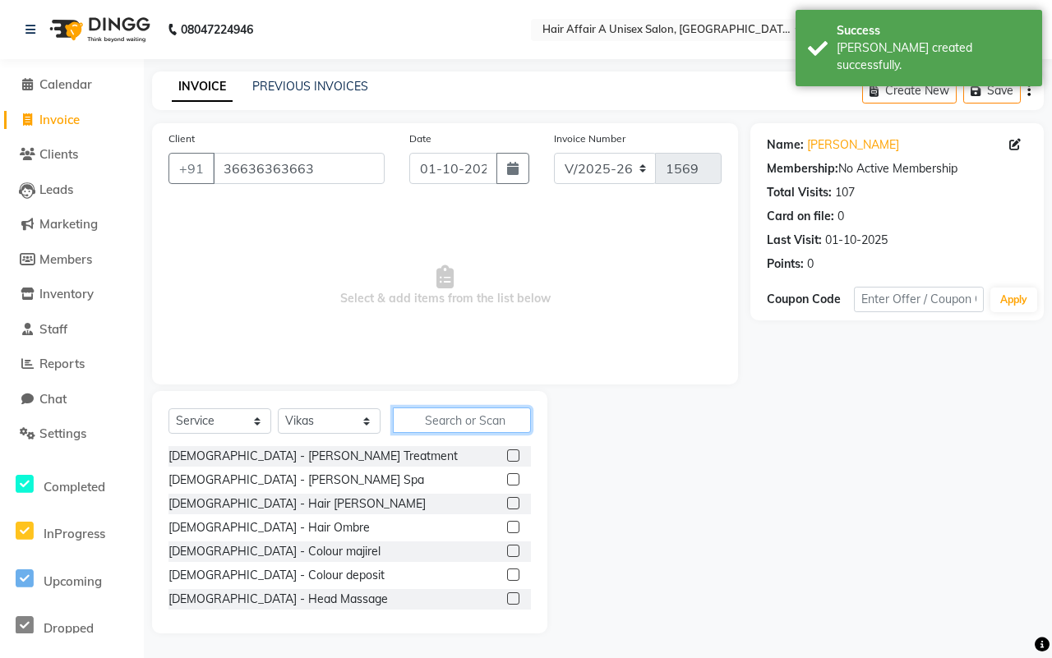
click at [444, 426] on input "text" at bounding box center [462, 419] width 138 height 25
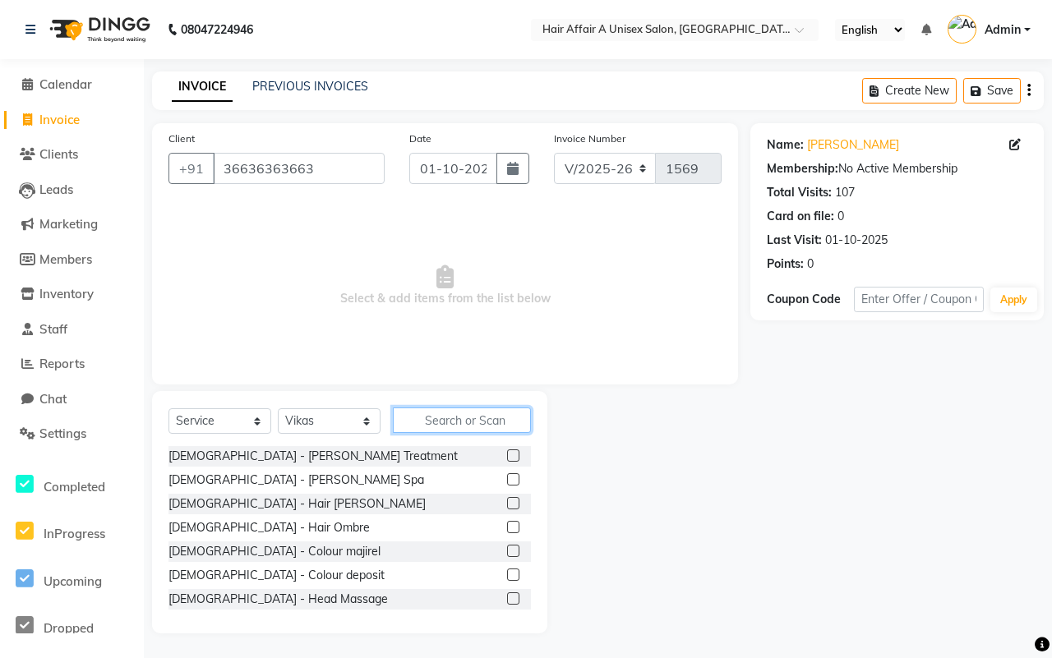
click at [439, 407] on input "text" at bounding box center [462, 419] width 138 height 25
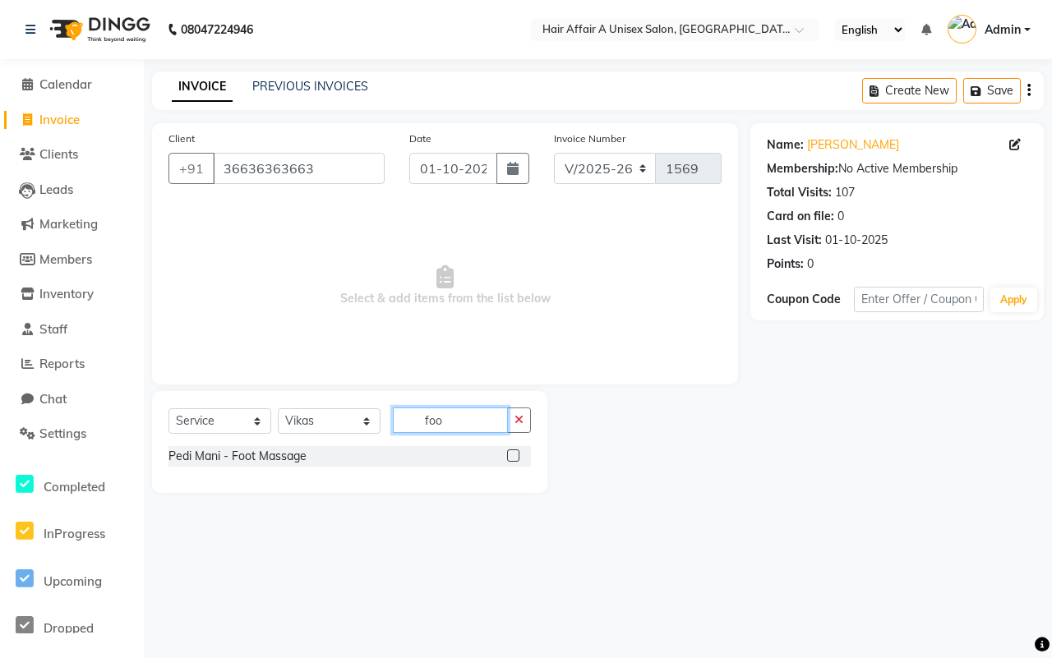
type input "foo"
click at [512, 453] on label at bounding box center [513, 455] width 12 height 12
click at [512, 453] on input "checkbox" at bounding box center [512, 456] width 11 height 11
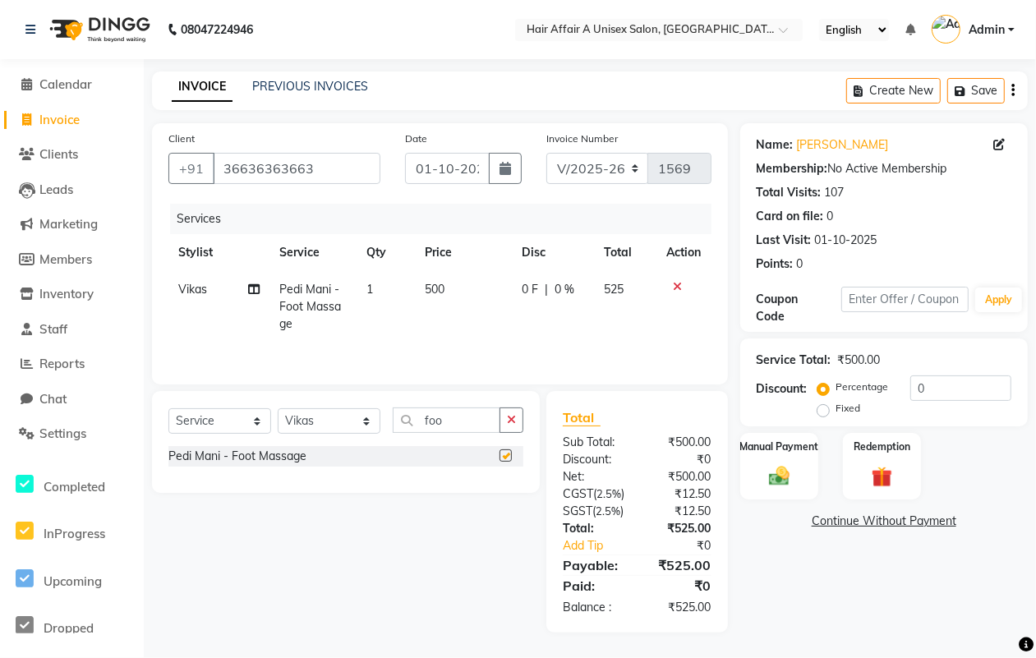
checkbox input "false"
click at [363, 424] on select "Select Stylist [PERSON_NAME] [PERSON_NAME] Kajal Kunal [PERSON_NAME] Nitin [PER…" at bounding box center [329, 420] width 103 height 25
select select "25273"
click at [278, 411] on select "Select Stylist [PERSON_NAME] [PERSON_NAME] Kajal Kunal [PERSON_NAME] Nitin [PER…" at bounding box center [329, 420] width 103 height 25
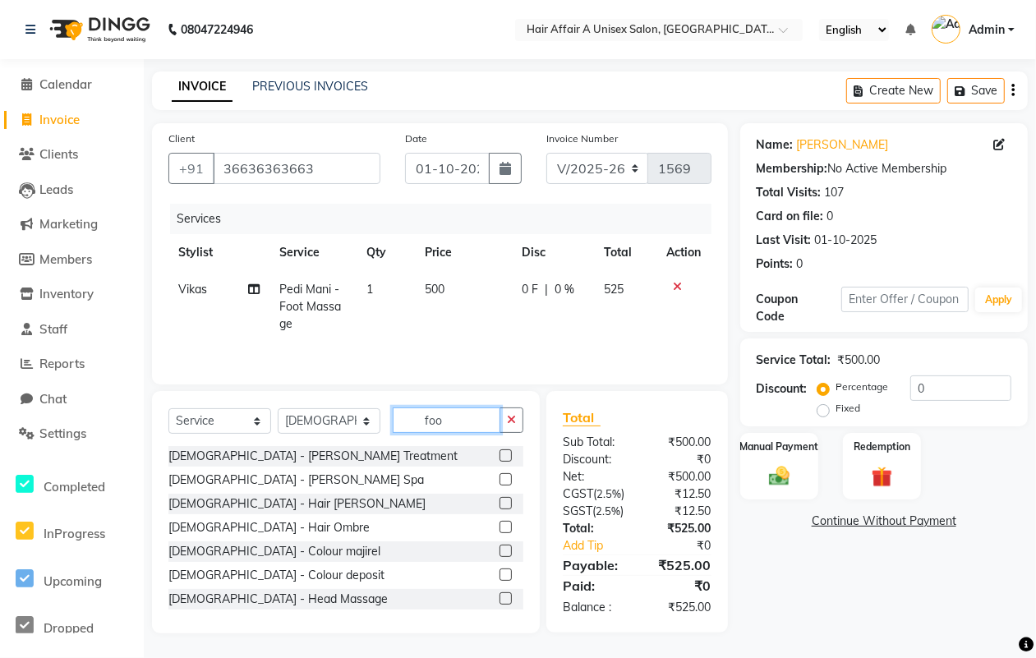
click at [458, 430] on input "foo" at bounding box center [447, 419] width 108 height 25
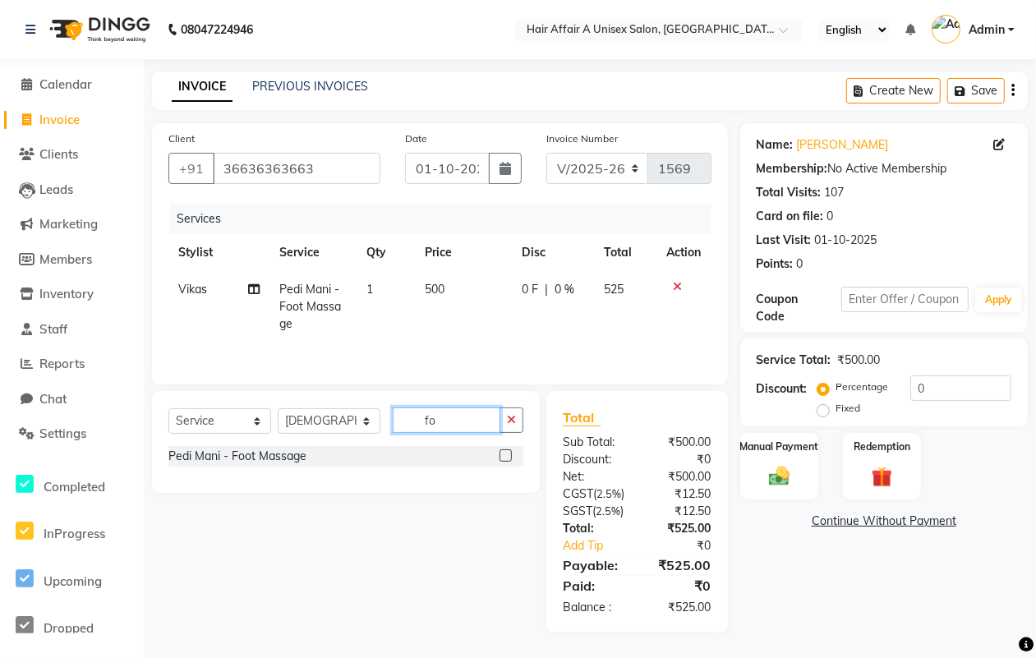
type input "f"
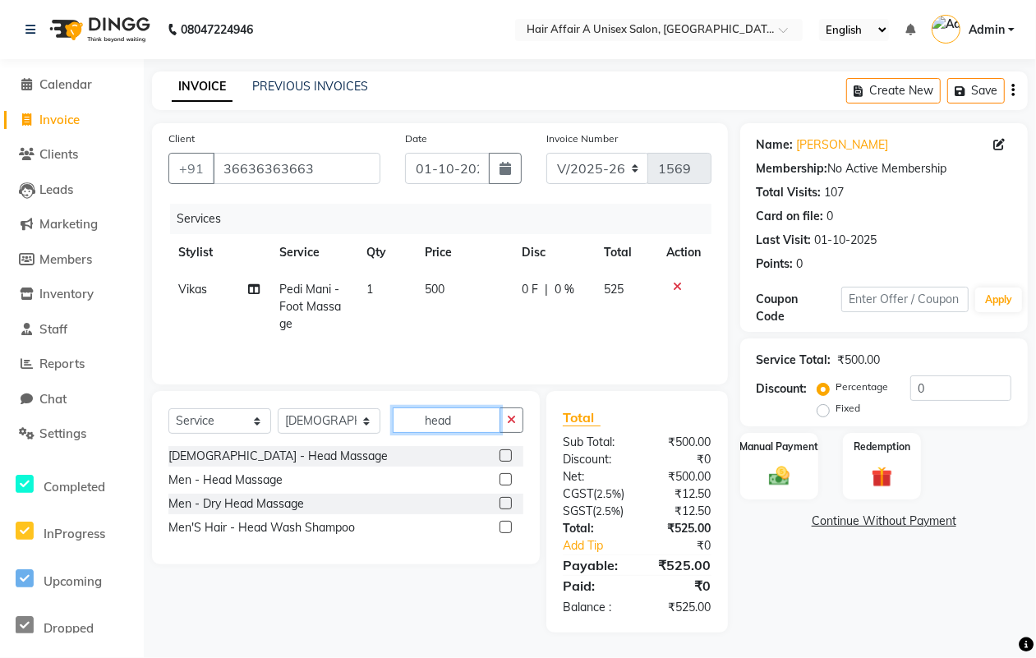
type input "head"
click at [511, 482] on label at bounding box center [505, 479] width 12 height 12
click at [510, 482] on input "checkbox" at bounding box center [504, 480] width 11 height 11
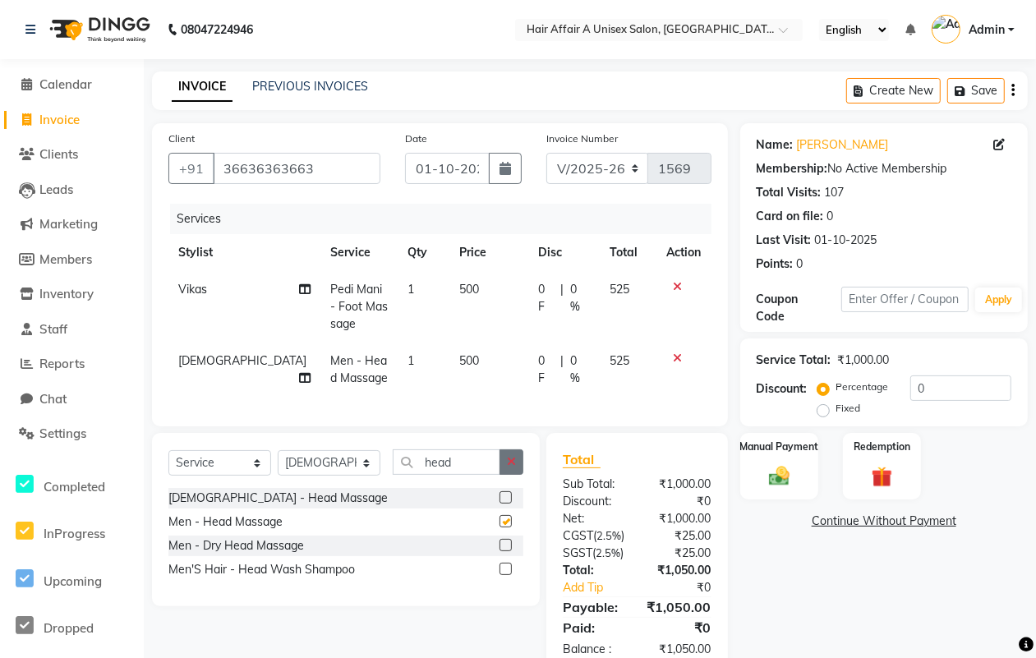
checkbox input "false"
click at [358, 476] on select "Select Stylist [PERSON_NAME] [PERSON_NAME] Kajal Kunal [PERSON_NAME] Nitin [PER…" at bounding box center [329, 462] width 103 height 25
click at [481, 475] on input "head" at bounding box center [447, 461] width 108 height 25
type input "h"
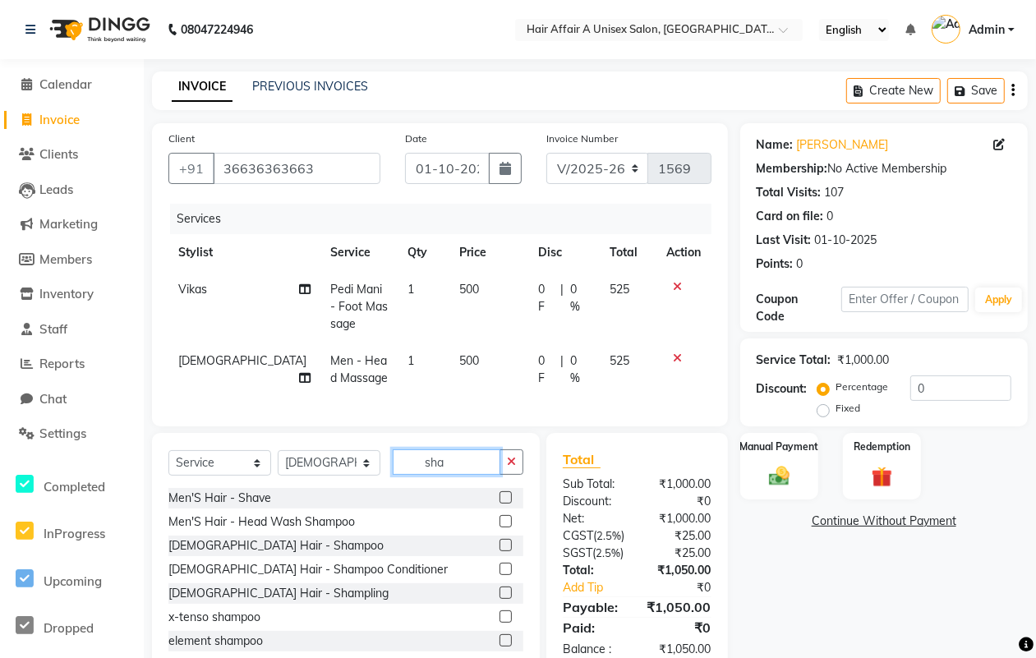
type input "sha"
click at [499, 575] on label at bounding box center [505, 569] width 12 height 12
click at [499, 575] on input "checkbox" at bounding box center [504, 569] width 11 height 11
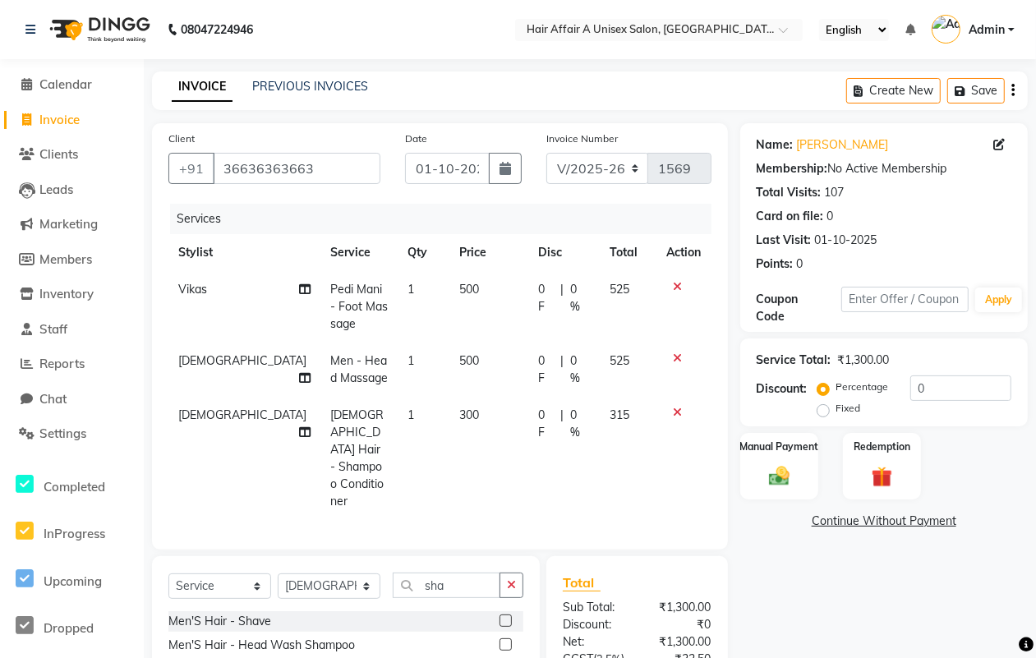
checkbox input "false"
click at [452, 293] on td "500" at bounding box center [488, 306] width 79 height 71
select select "25275"
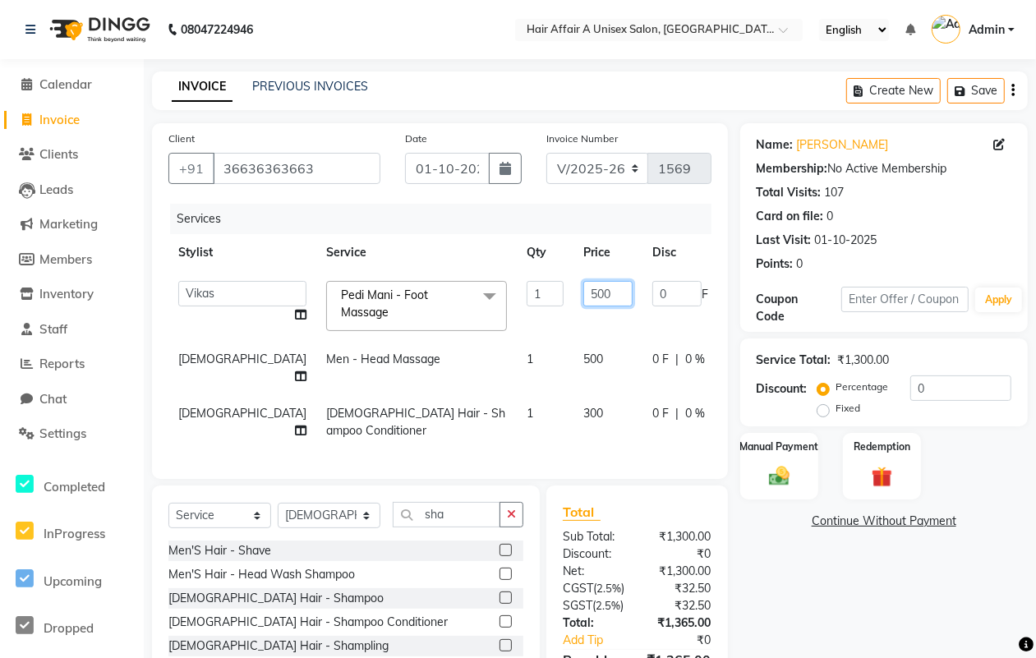
click at [583, 292] on input "500" at bounding box center [607, 293] width 49 height 25
type input "600"
click at [573, 364] on td "500" at bounding box center [607, 368] width 69 height 54
select select "25273"
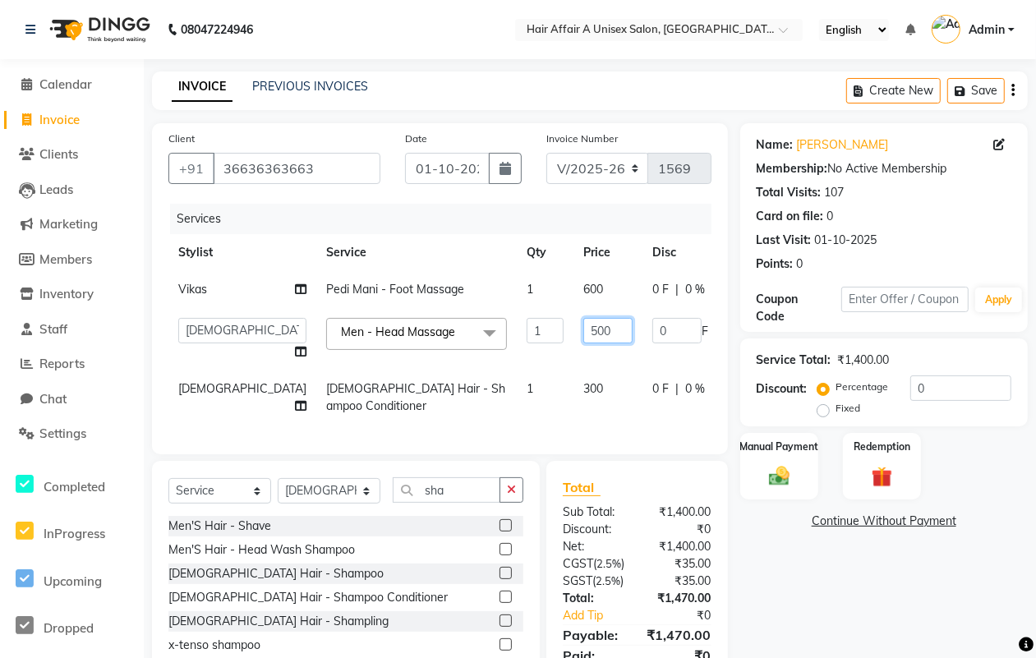
click at [583, 342] on input "500" at bounding box center [607, 330] width 49 height 25
type input "600"
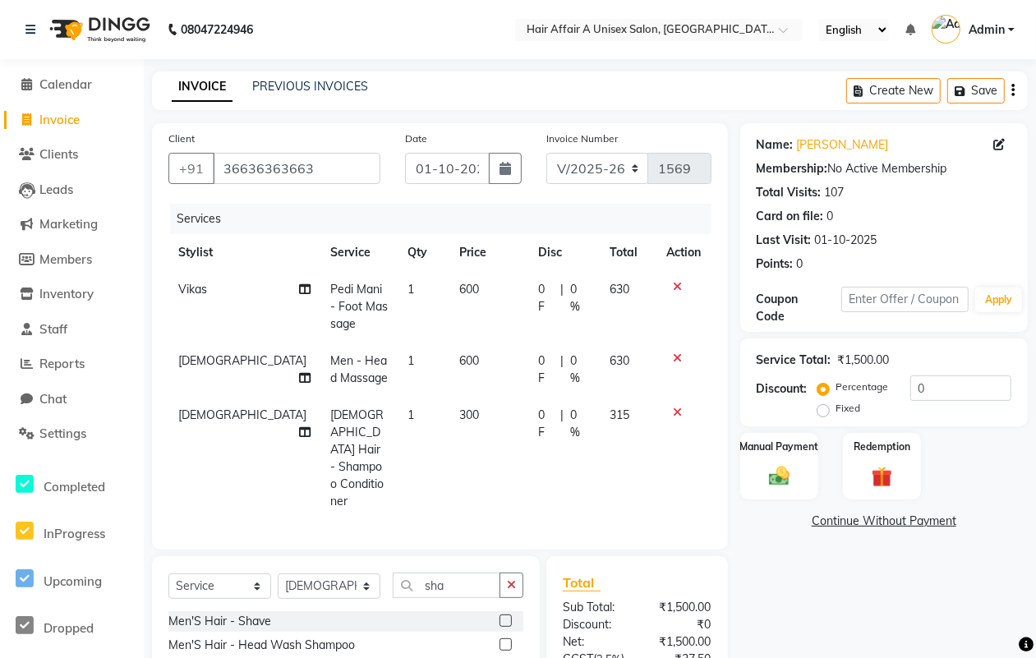
drag, startPoint x: 638, startPoint y: 577, endPoint x: 645, endPoint y: 555, distance: 23.1
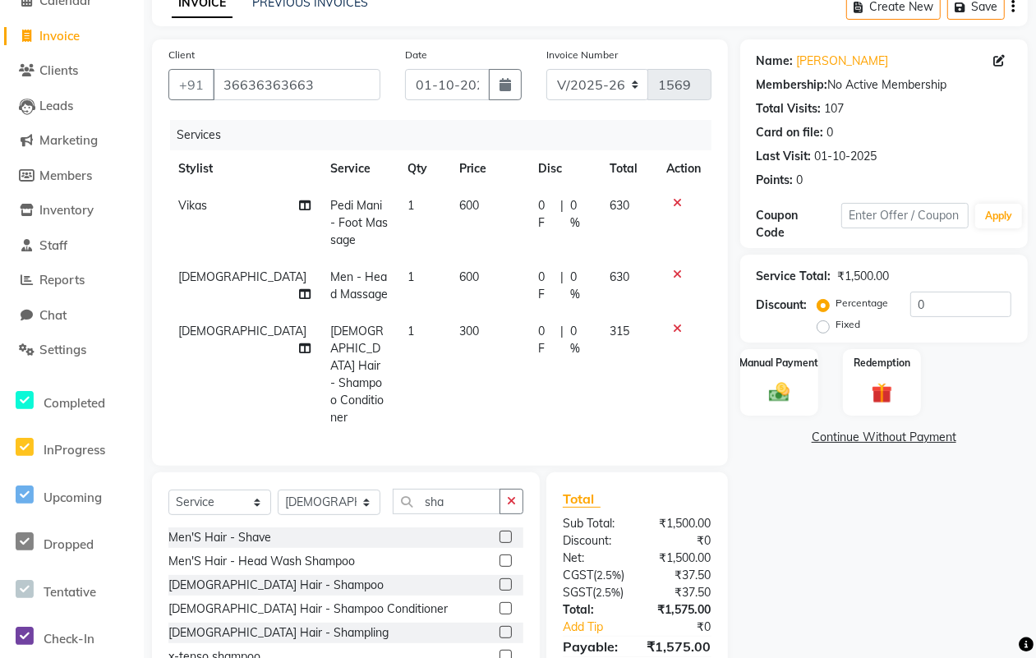
scroll to position [162, 0]
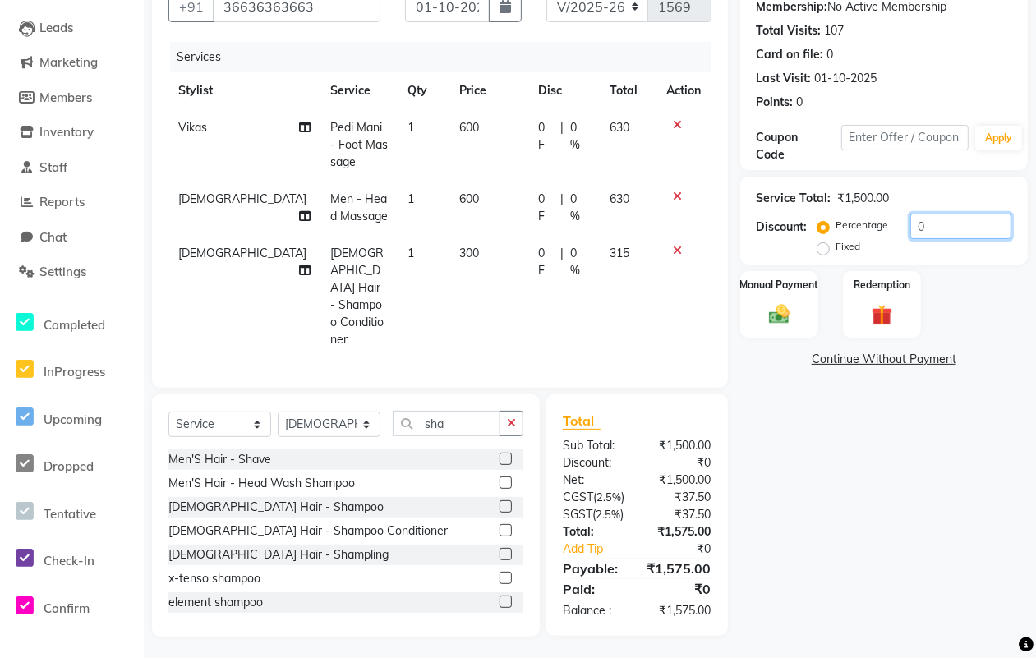
click at [951, 228] on input "0" at bounding box center [960, 226] width 101 height 25
type input "5"
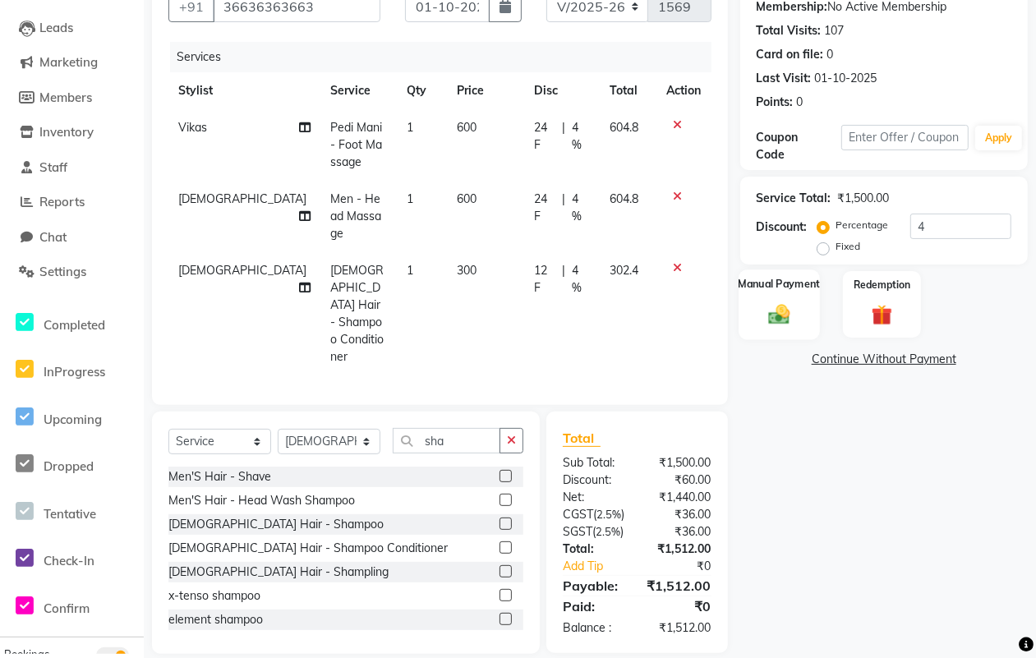
click at [791, 323] on img at bounding box center [779, 313] width 35 height 25
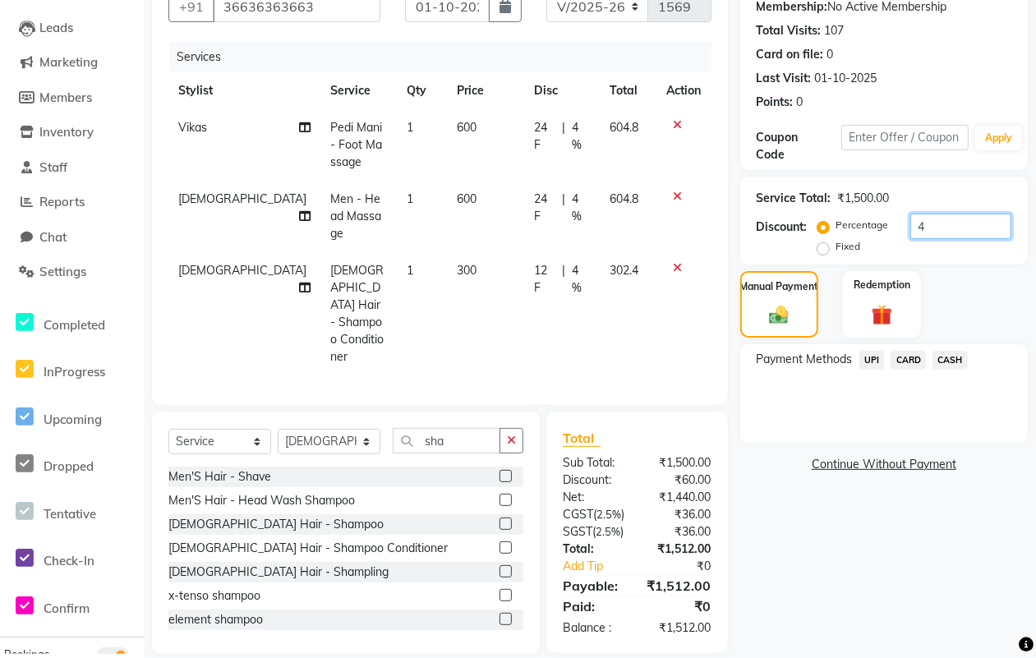
click at [965, 219] on input "4" at bounding box center [960, 226] width 101 height 25
type input "4.5"
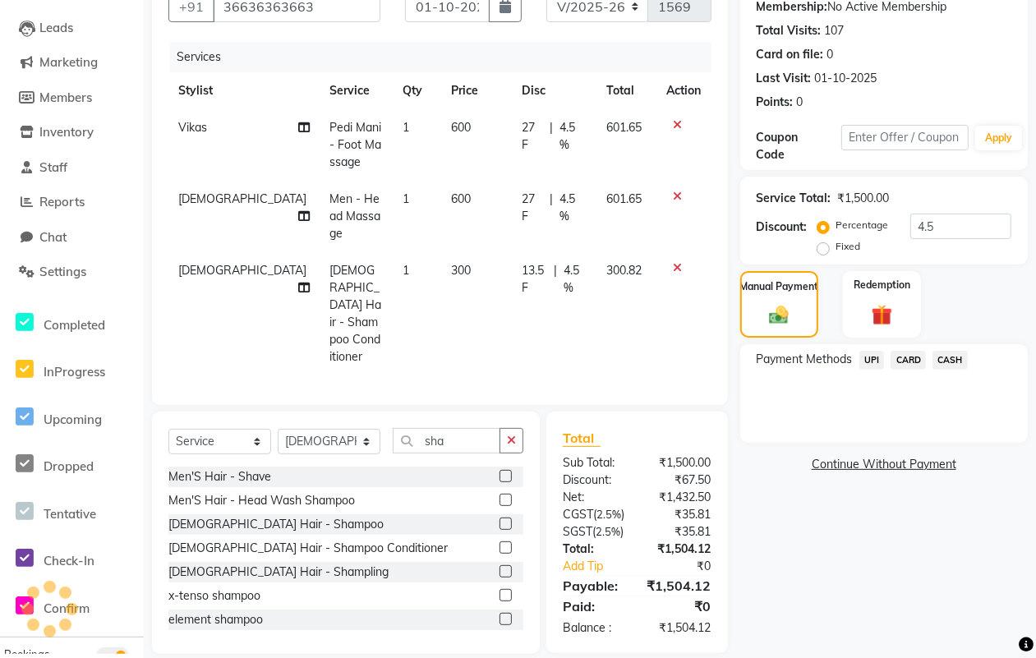
click at [872, 351] on span "UPI" at bounding box center [871, 360] width 25 height 19
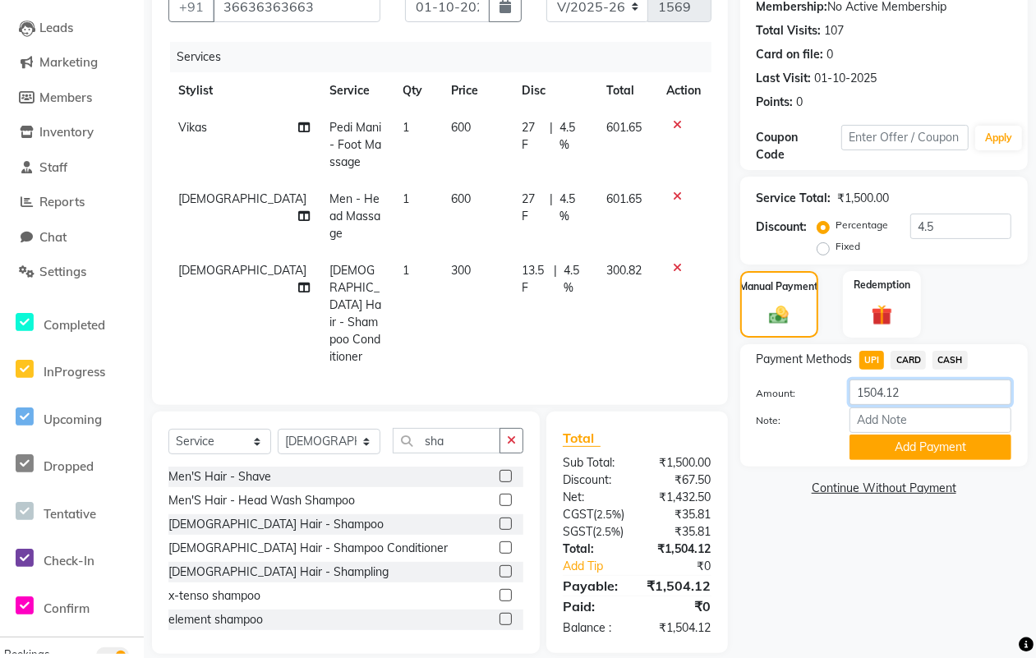
click at [932, 380] on input "1504.12" at bounding box center [930, 392] width 162 height 25
type input "1500"
click at [953, 437] on button "Add Payment" at bounding box center [930, 447] width 162 height 25
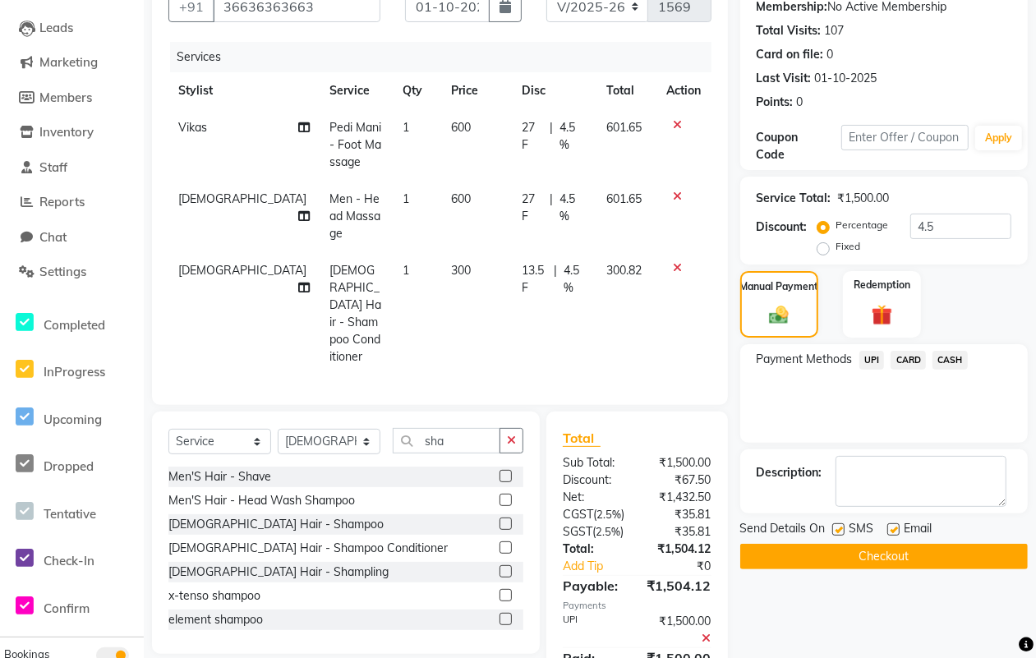
click at [843, 523] on label at bounding box center [838, 529] width 12 height 12
click at [843, 525] on input "checkbox" at bounding box center [837, 530] width 11 height 11
checkbox input "false"
click at [894, 530] on label at bounding box center [893, 529] width 12 height 12
click at [894, 530] on input "checkbox" at bounding box center [892, 530] width 11 height 11
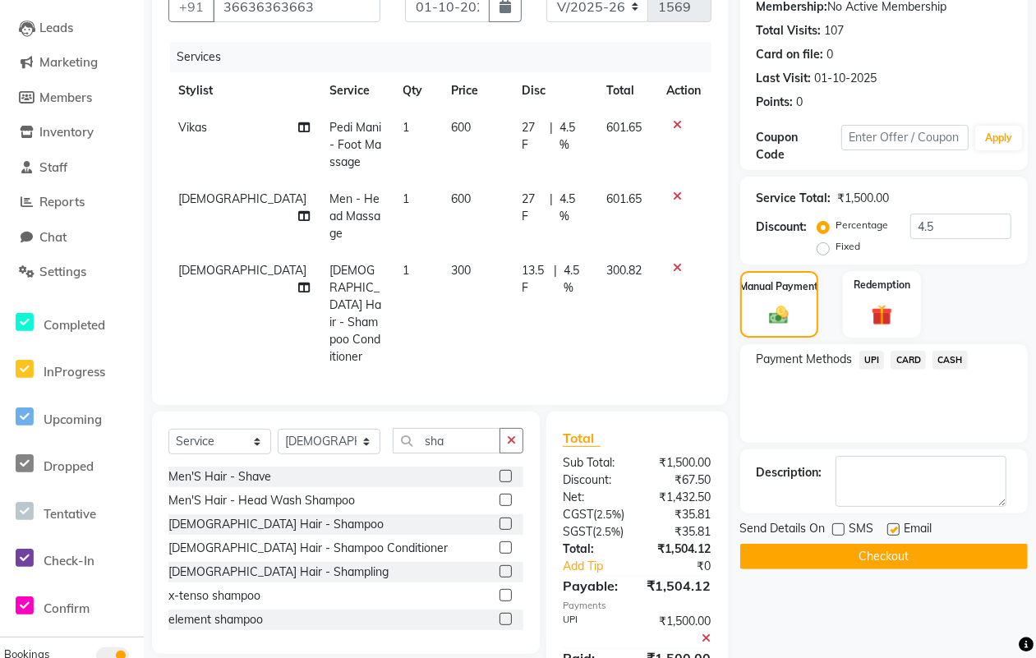
checkbox input "false"
click at [875, 556] on button "Checkout" at bounding box center [884, 556] width 288 height 25
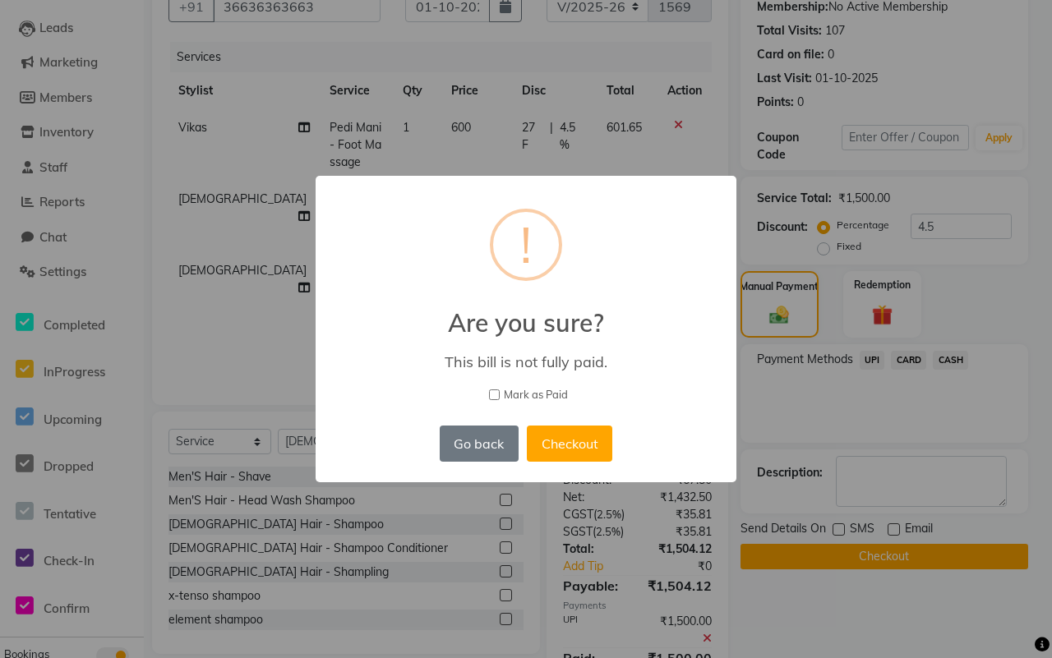
click at [514, 392] on span "Mark as Paid" at bounding box center [536, 395] width 64 height 16
click at [499, 392] on input "Mark as Paid" at bounding box center [494, 394] width 11 height 11
checkbox input "true"
click at [561, 435] on button "Checkout" at bounding box center [569, 444] width 85 height 36
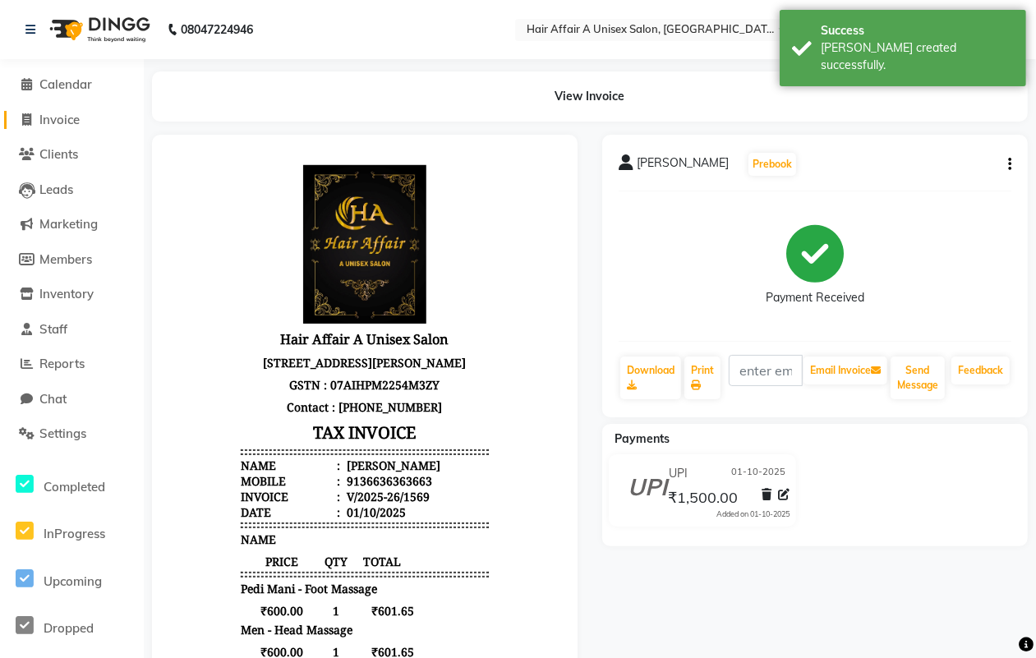
click at [60, 112] on span "Invoice" at bounding box center [59, 120] width 40 height 16
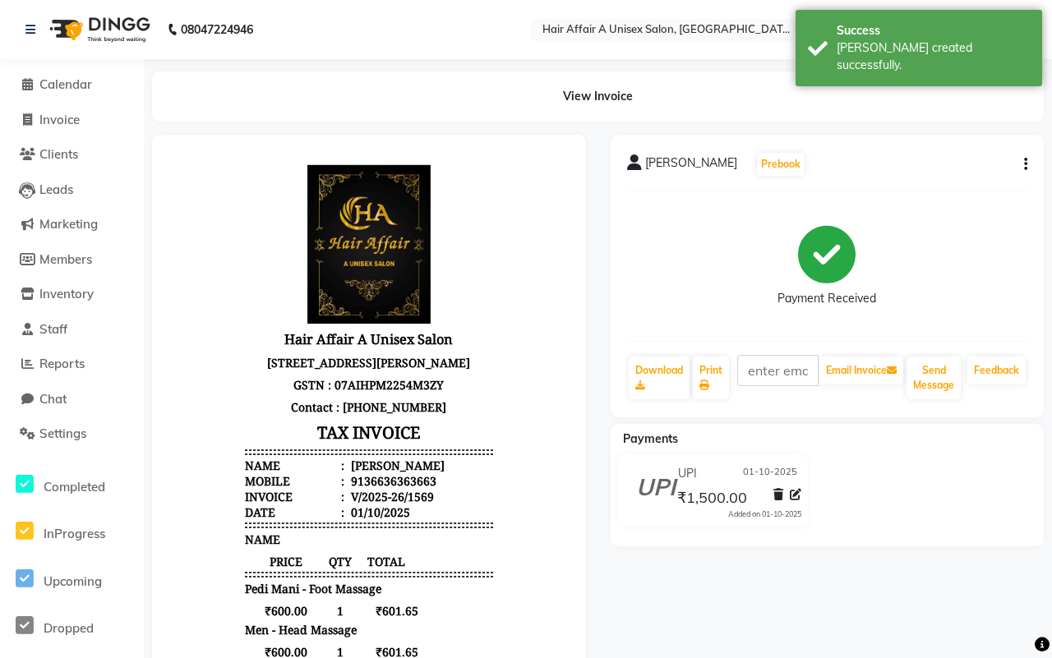
select select "4464"
select select "service"
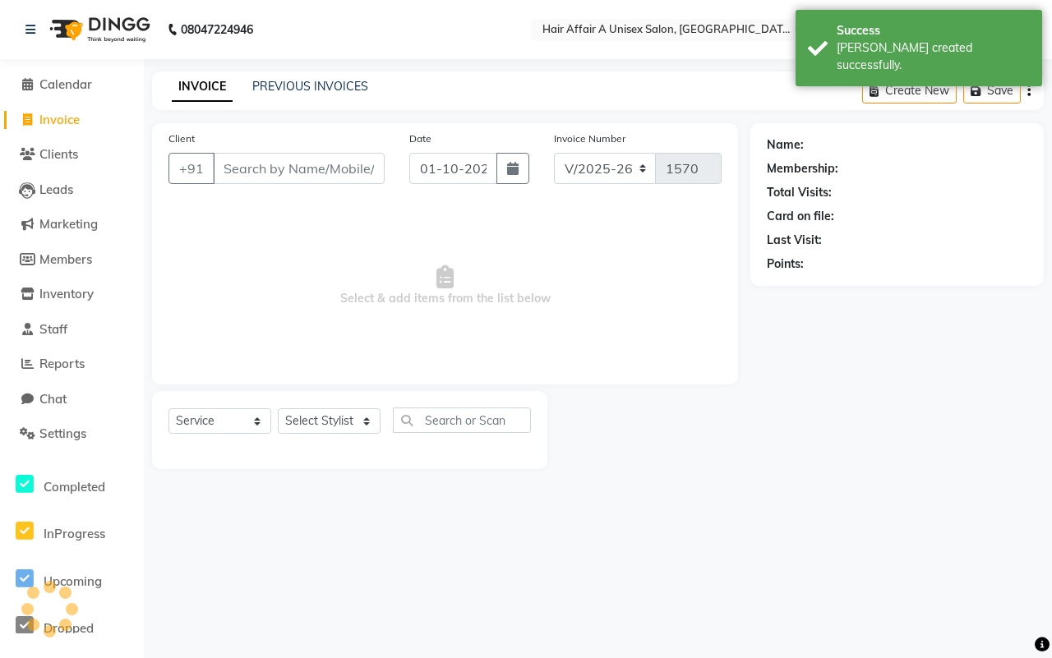
click at [244, 157] on input "Client" at bounding box center [299, 168] width 172 height 31
